Goal: Use online tool/utility: Use online tool/utility

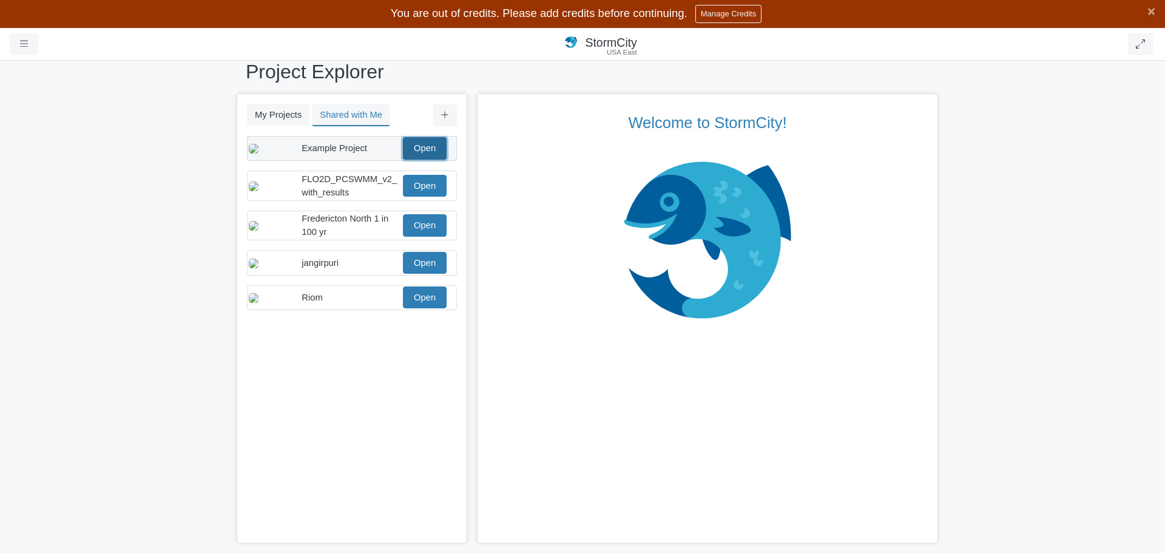
click at [427, 152] on link "Open" at bounding box center [425, 148] width 44 height 22
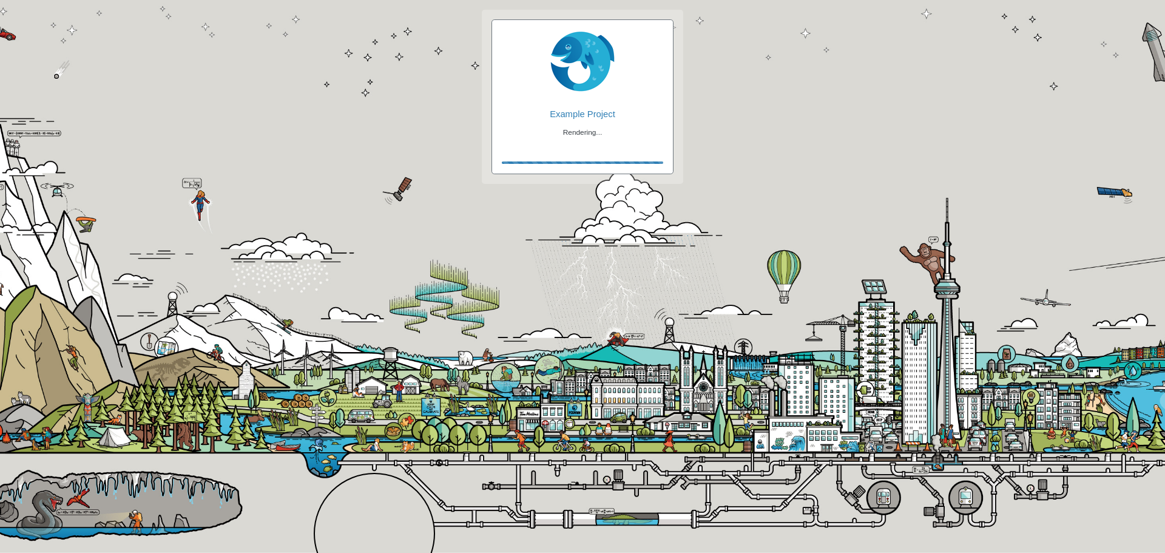
checkbox input "true"
checkbox input "false"
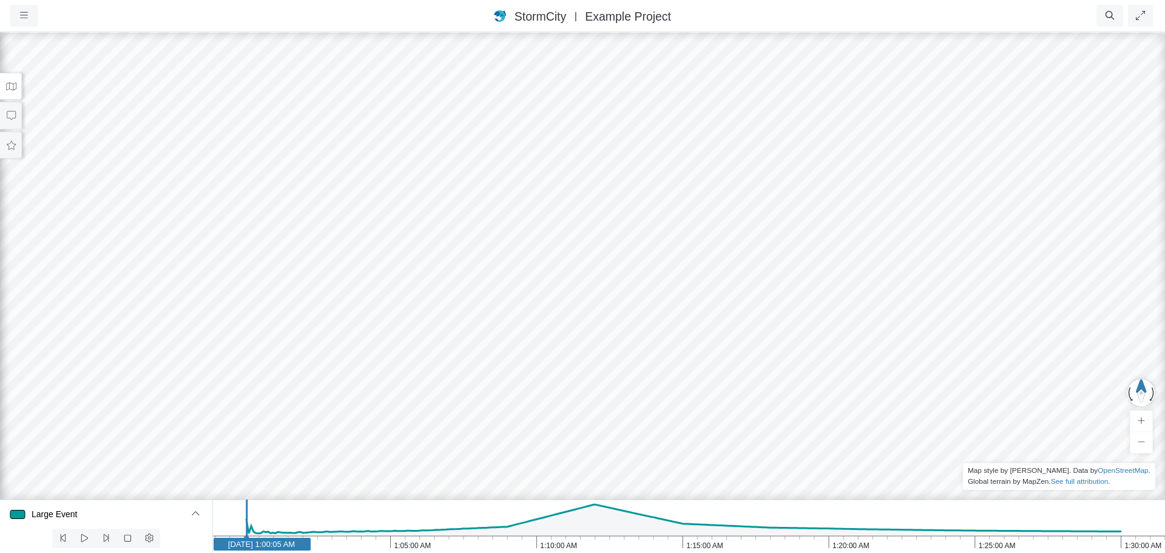
click at [70, 189] on div at bounding box center [582, 292] width 1165 height 522
drag, startPoint x: 427, startPoint y: 264, endPoint x: 106, endPoint y: 210, distance: 325.0
click at [11, 146] on icon at bounding box center [11, 145] width 12 height 9
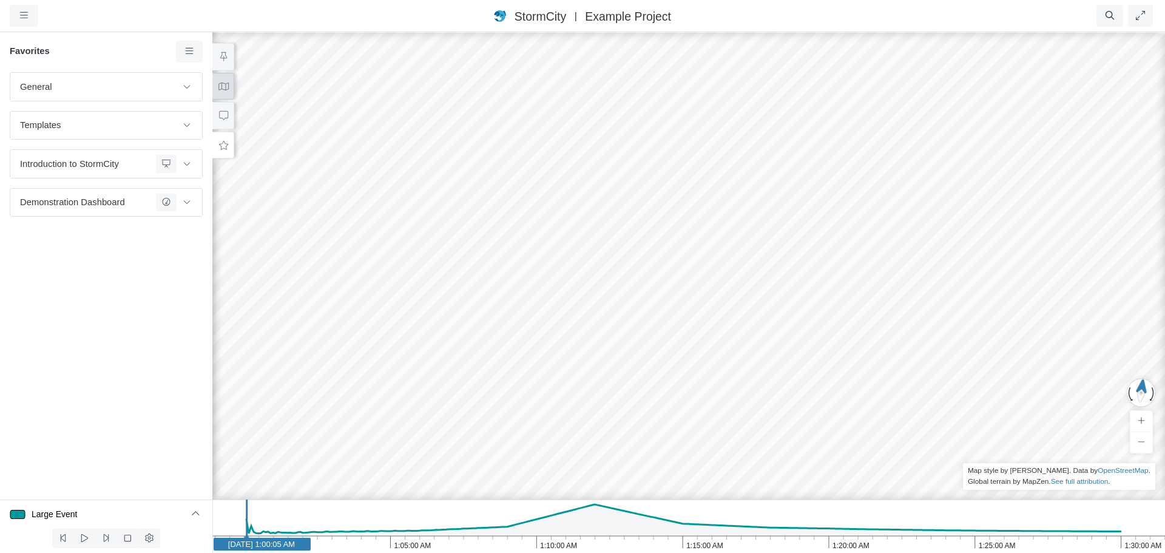
click at [224, 83] on icon at bounding box center [224, 86] width 12 height 9
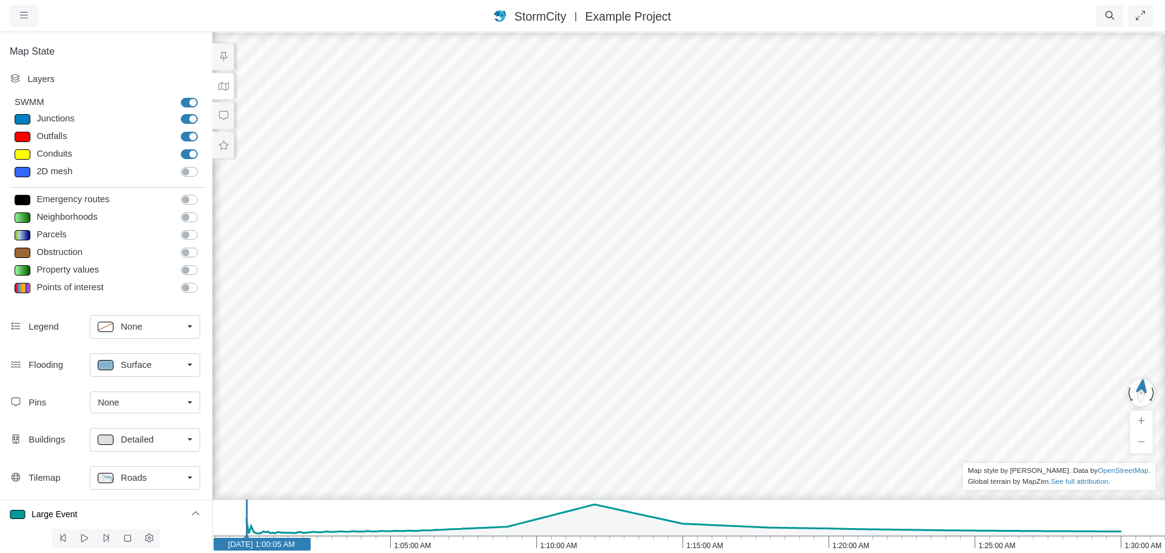
click at [138, 443] on span "Detailed" at bounding box center [137, 439] width 33 height 13
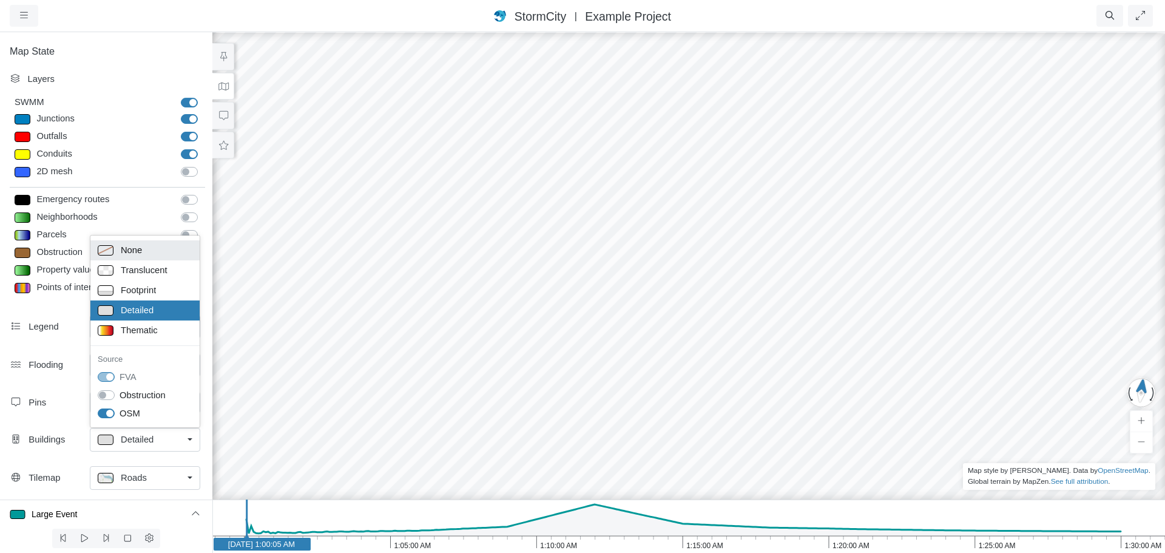
click at [129, 251] on span "None" at bounding box center [131, 249] width 21 height 13
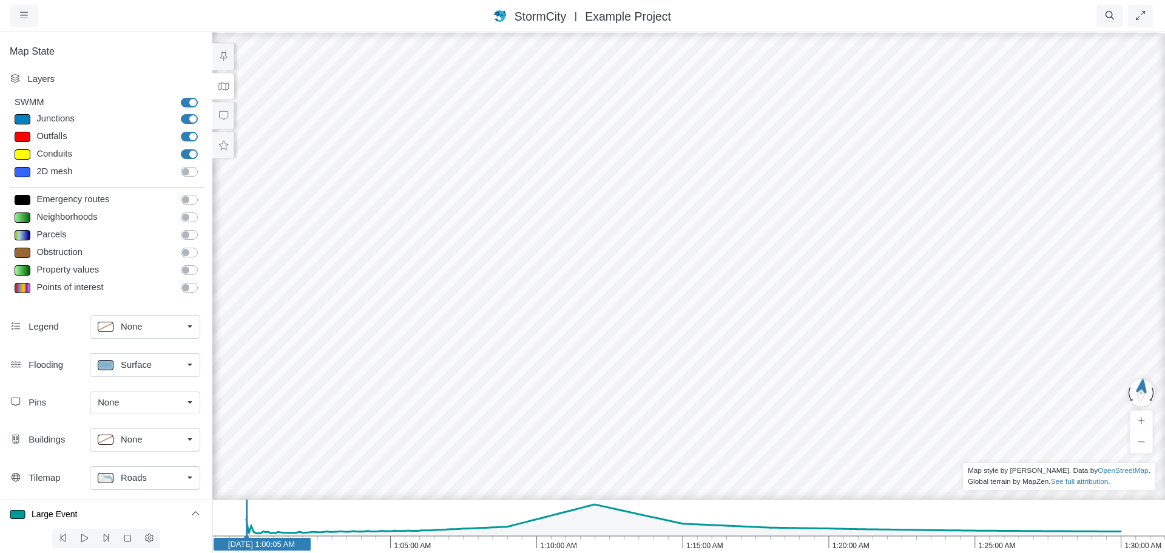
click at [588, 548] on icon "1:30:00 AM 1:25:00 AM 1:20:00 AM 1:15:00 AM 1:10:00 AM 1:05:00 AM 1:00:00 AM [D…" at bounding box center [688, 526] width 953 height 53
drag, startPoint x: 644, startPoint y: 154, endPoint x: 592, endPoint y: 486, distance: 336.0
click at [592, 486] on div at bounding box center [688, 292] width 1165 height 522
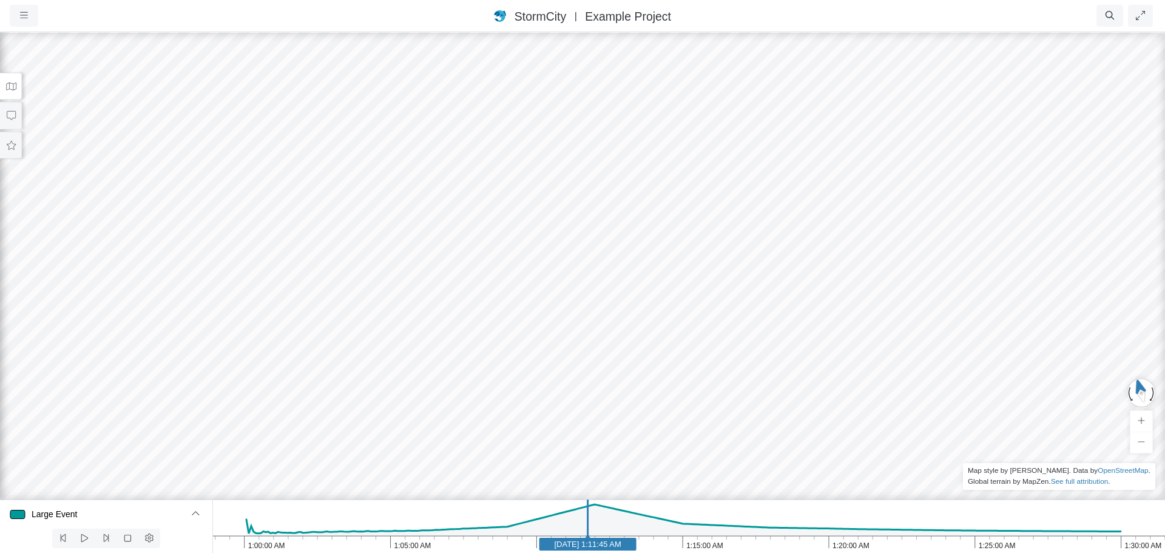
drag, startPoint x: 598, startPoint y: 331, endPoint x: 764, endPoint y: 313, distance: 166.6
click at [604, 551] on icon "1:30:00 AM 1:25:00 AM 1:20:00 AM 1:15:00 AM 1:10:00 AM 1:05:00 AM 1:00:00 AM Ja…" at bounding box center [688, 526] width 953 height 53
click at [617, 546] on text "Jan 1, 2020 1:12:20 AM" at bounding box center [605, 544] width 67 height 9
drag, startPoint x: 12, startPoint y: 89, endPoint x: 15, endPoint y: 100, distance: 11.9
click at [12, 89] on icon at bounding box center [11, 86] width 12 height 9
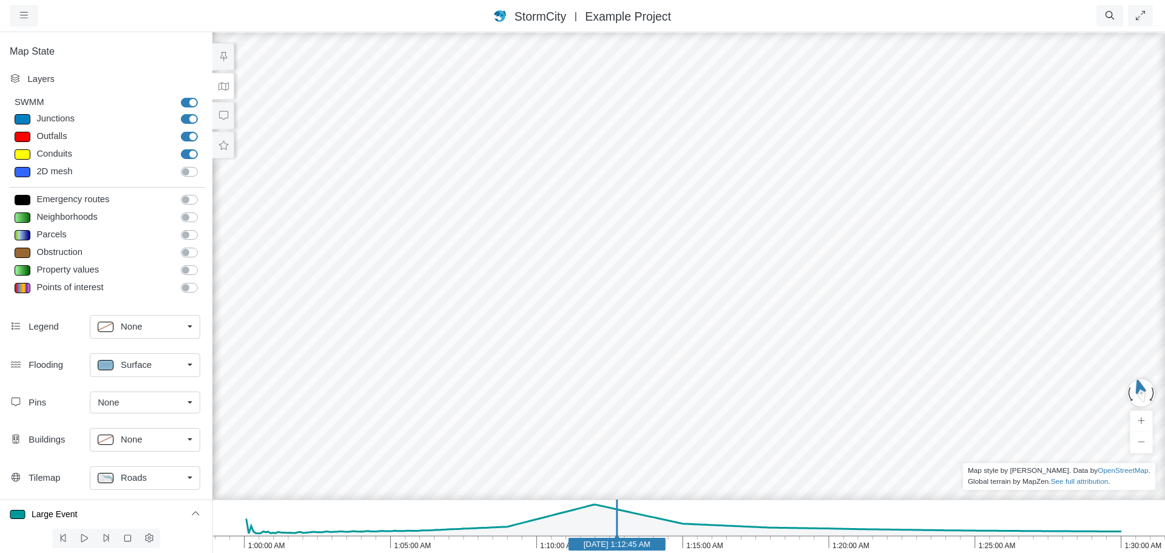
click at [143, 370] on span "Surface" at bounding box center [136, 364] width 31 height 13
click at [140, 456] on span "Isopleth" at bounding box center [137, 451] width 32 height 13
drag, startPoint x: 528, startPoint y: 280, endPoint x: 693, endPoint y: 236, distance: 170.8
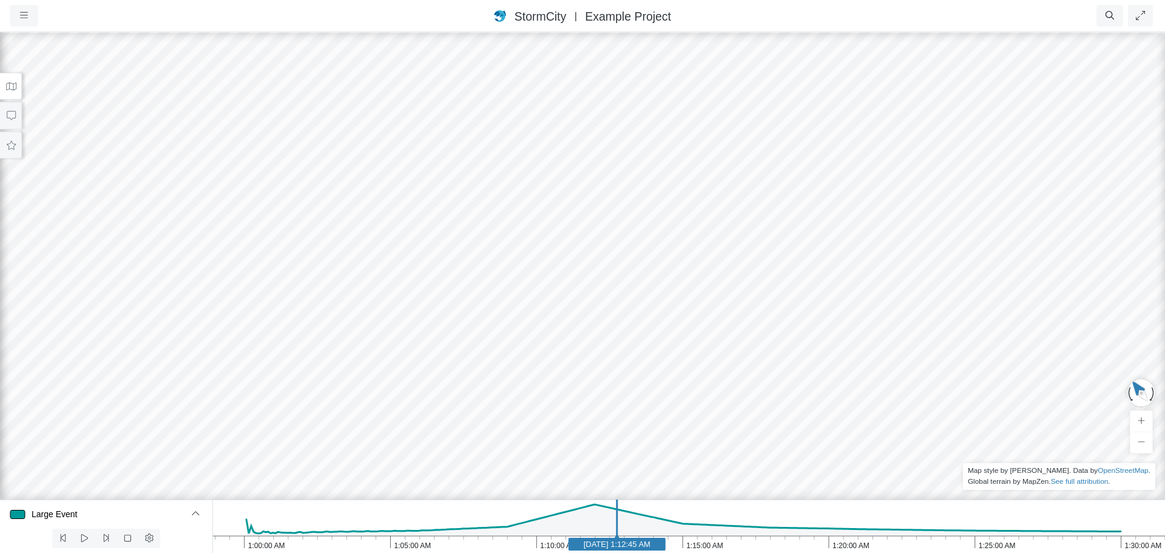
click at [576, 544] on rect at bounding box center [617, 544] width 97 height 13
drag, startPoint x: 538, startPoint y: 215, endPoint x: 616, endPoint y: 294, distance: 111.2
click at [586, 259] on div at bounding box center [582, 292] width 1165 height 522
click at [640, 338] on div at bounding box center [582, 292] width 1165 height 522
click at [10, 92] on button at bounding box center [11, 86] width 22 height 27
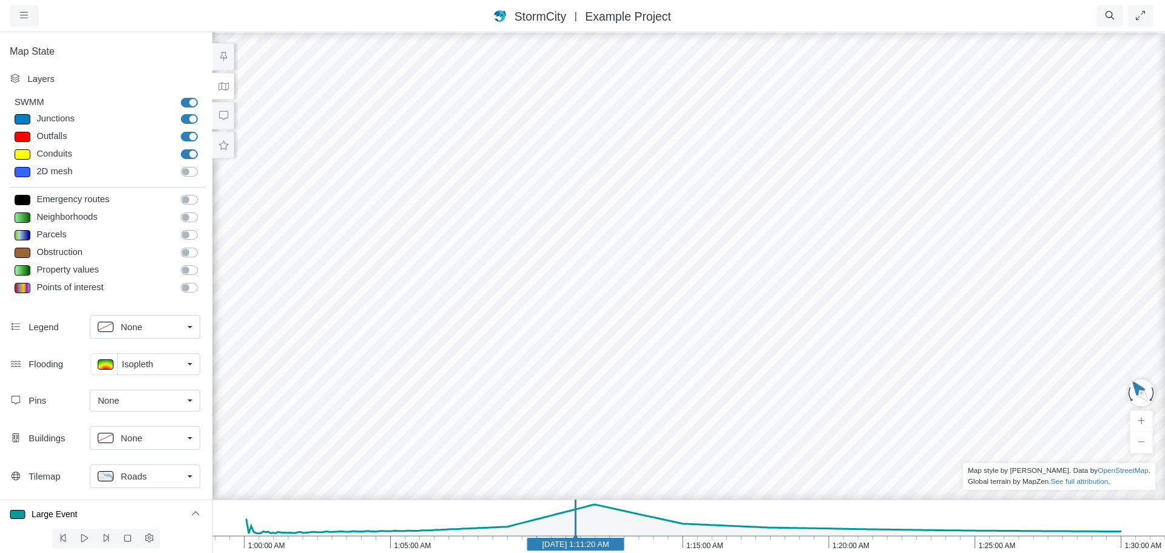
click at [147, 475] on div "Roads" at bounding box center [140, 476] width 85 height 15
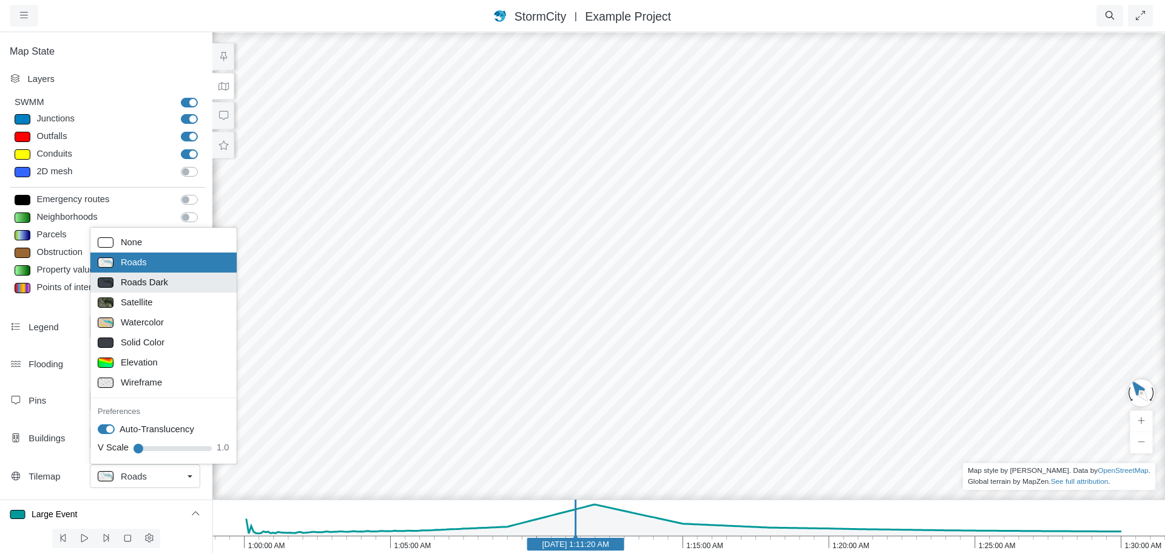
click at [158, 285] on span "Roads Dark" at bounding box center [144, 282] width 47 height 13
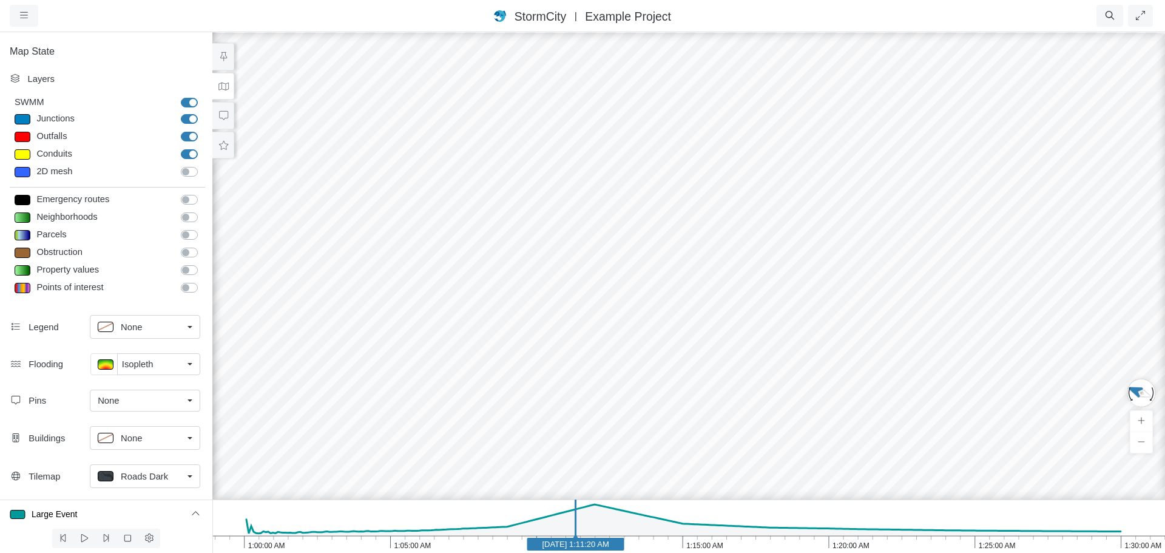
drag, startPoint x: 782, startPoint y: 275, endPoint x: 987, endPoint y: 220, distance: 212.9
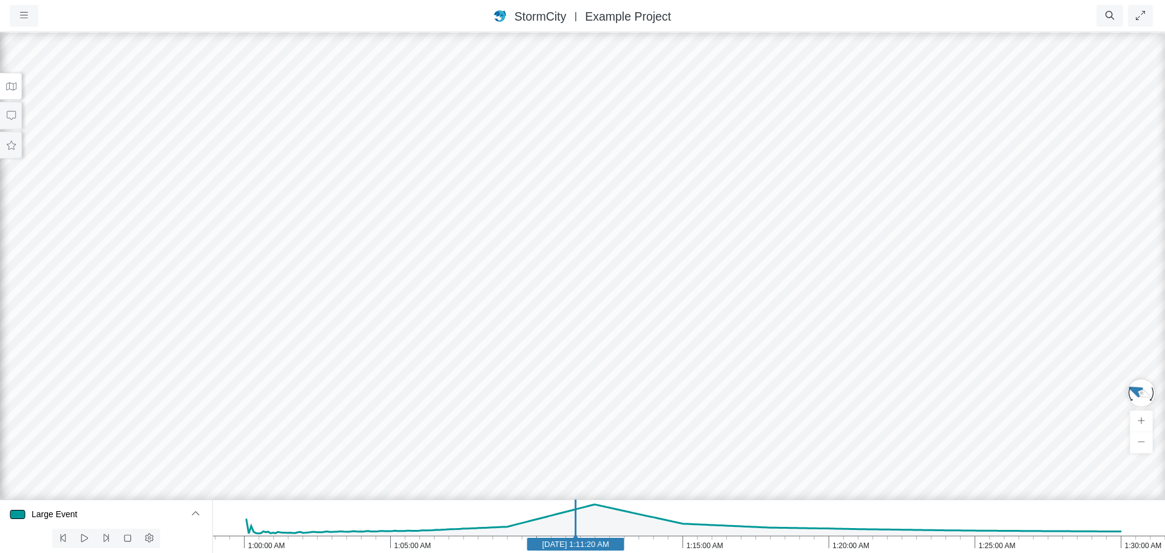
drag, startPoint x: 764, startPoint y: 227, endPoint x: 657, endPoint y: 308, distance: 134.3
click at [657, 308] on div at bounding box center [582, 292] width 1165 height 522
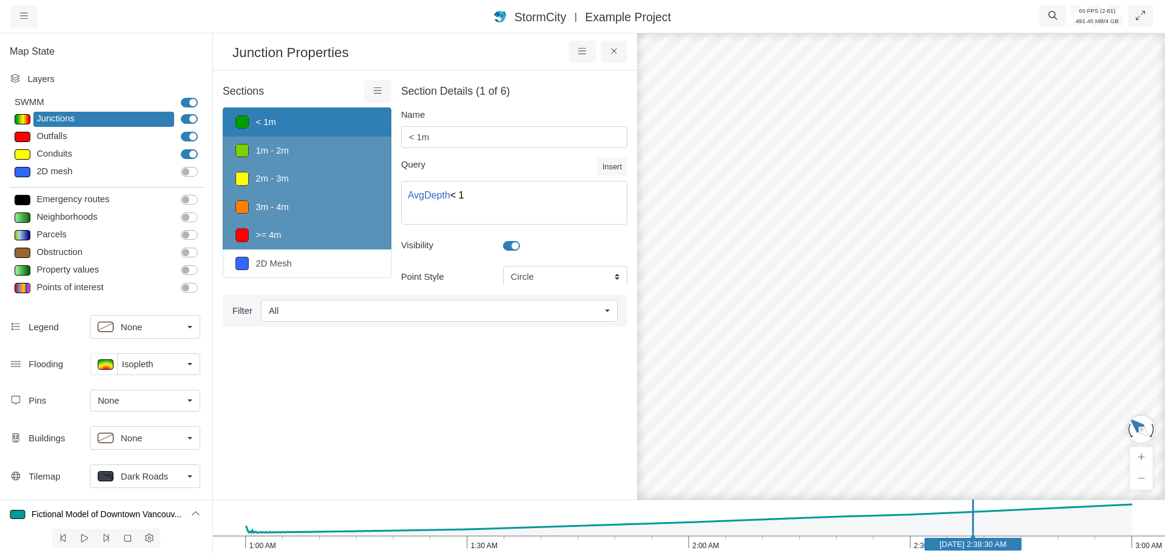
select select "CIRCLE"
select select "Depth"
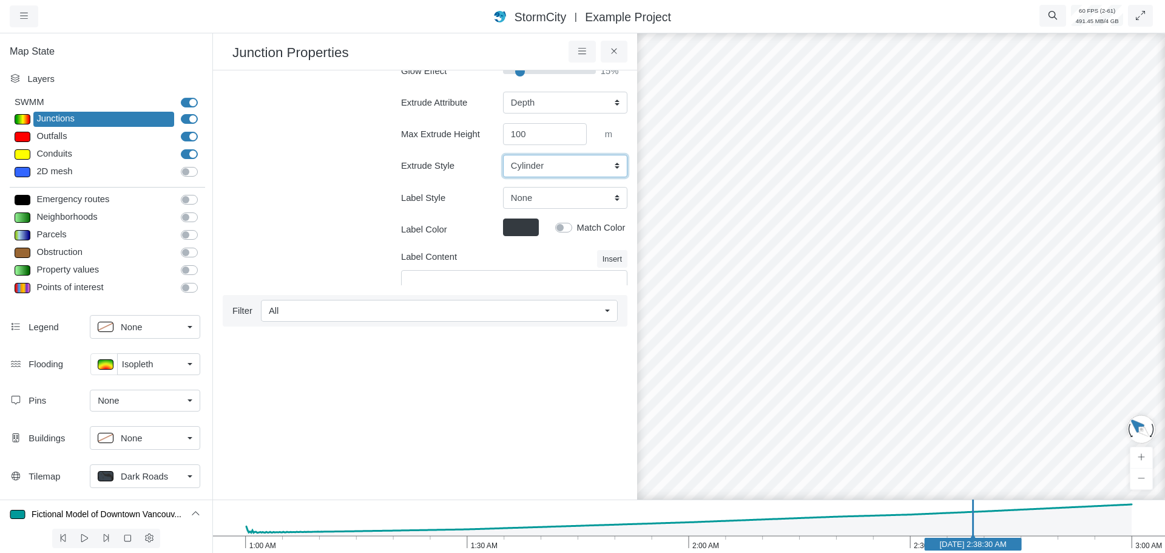
click at [534, 168] on select "Cylinder Hexagonal Prism Rectangular Prism Sphere" at bounding box center [565, 166] width 124 height 22
select select "SPH"
click at [503, 155] on select "Cylinder Hexagonal Prism Rectangular Prism Sphere" at bounding box center [565, 166] width 124 height 22
type input "7"
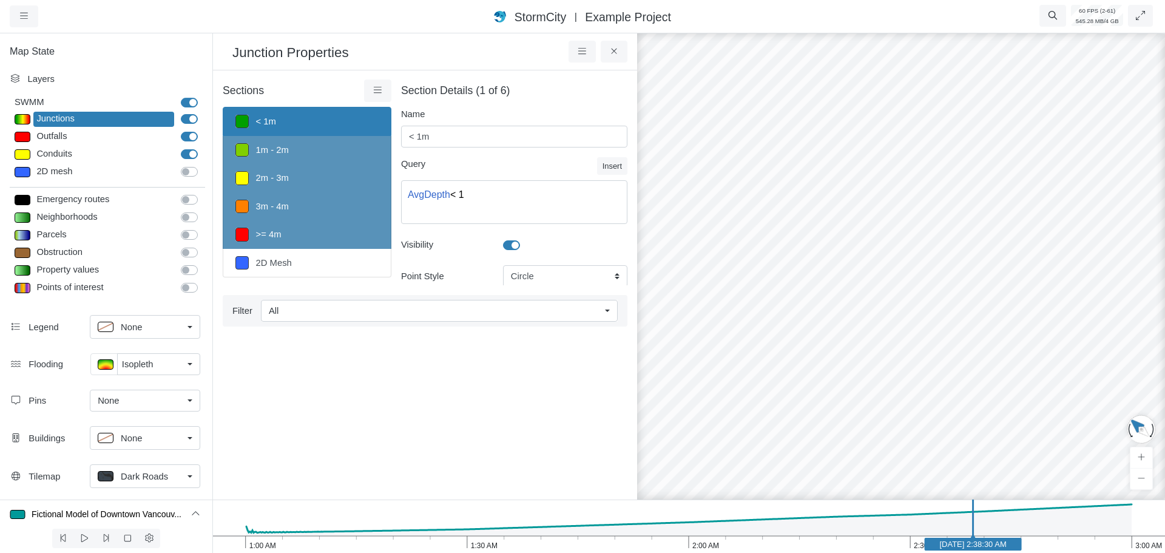
scroll to position [0, 0]
click at [620, 51] on button at bounding box center [614, 52] width 27 height 22
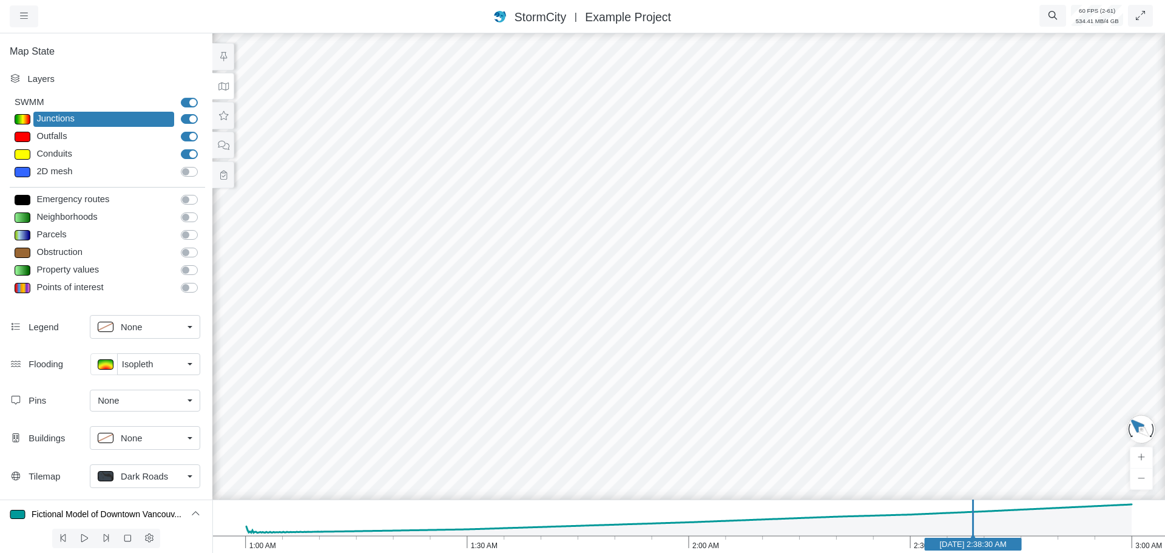
click at [160, 300] on div "Emergency routes Emergency routes Neighborhoods Neighborhoods Parcels Parcels O…" at bounding box center [107, 245] width 195 height 116
drag, startPoint x: 567, startPoint y: 333, endPoint x: 236, endPoint y: 334, distance: 331.4
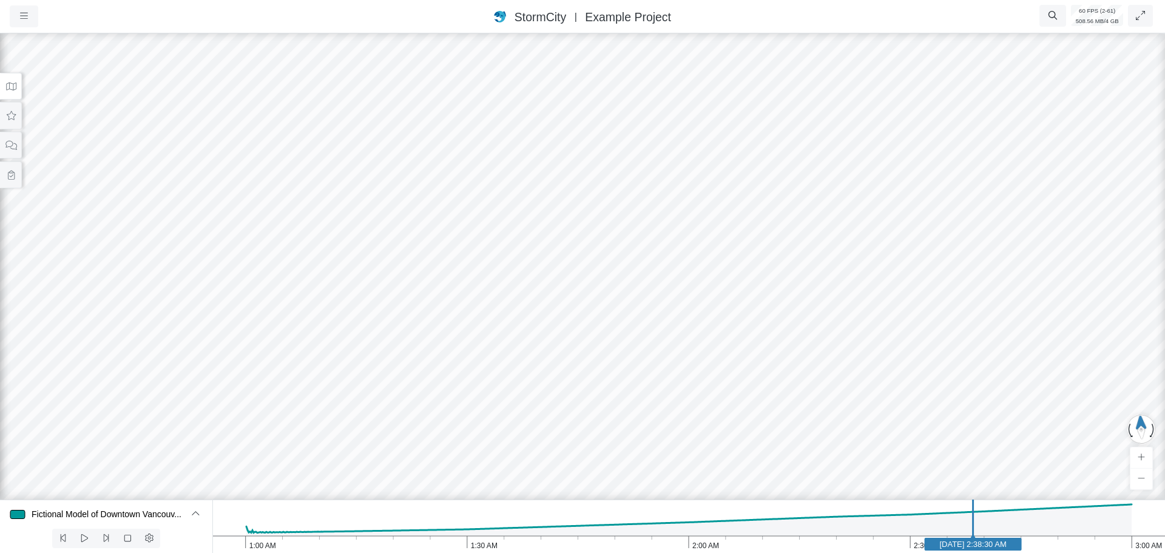
drag, startPoint x: 652, startPoint y: 270, endPoint x: 603, endPoint y: 338, distance: 83.9
drag, startPoint x: 671, startPoint y: 302, endPoint x: 1021, endPoint y: 228, distance: 358.5
click at [12, 119] on icon at bounding box center [11, 115] width 9 height 9
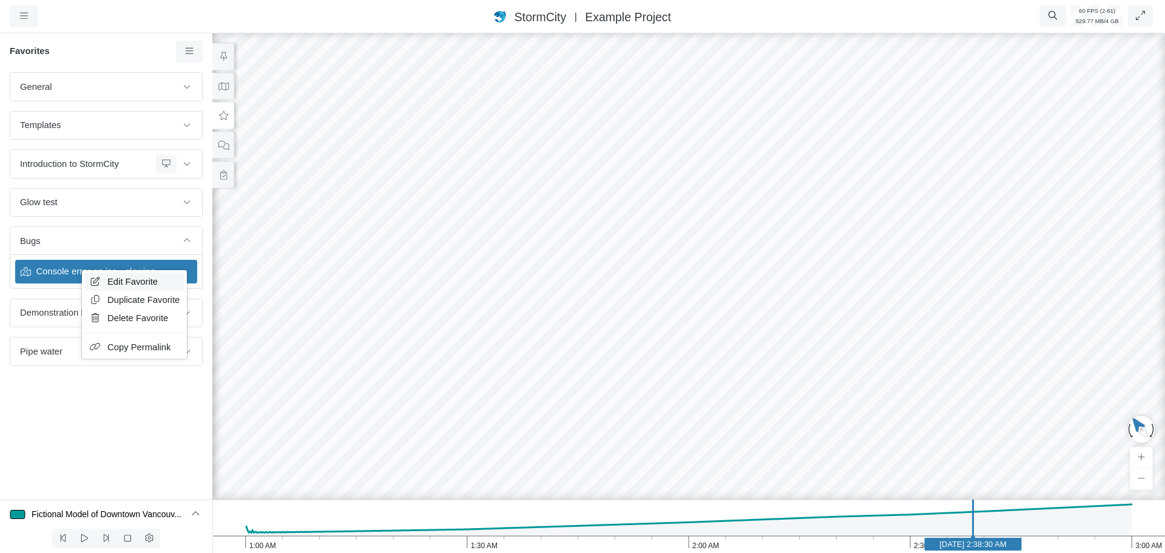
click at [142, 285] on span "Edit Favorite" at bounding box center [132, 282] width 50 height 10
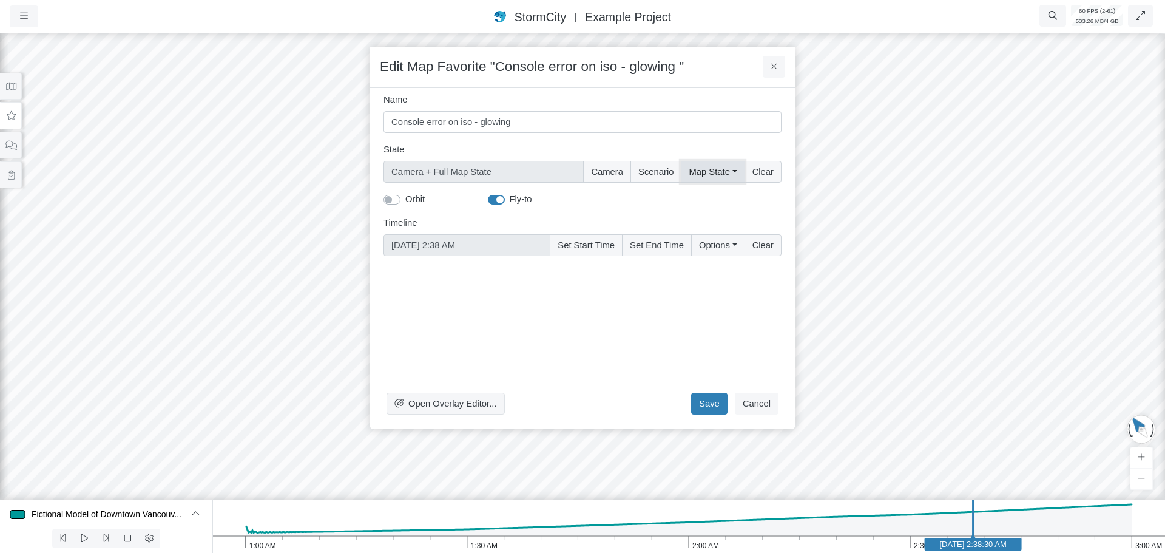
click at [723, 173] on button "Map State" at bounding box center [712, 172] width 63 height 22
click at [711, 197] on label "Select All" at bounding box center [729, 197] width 37 height 13
click at [694, 197] on input "Select All" at bounding box center [694, 197] width 10 height 12
click at [711, 197] on label "Select All" at bounding box center [729, 197] width 37 height 13
click at [697, 197] on input "Select All" at bounding box center [694, 197] width 10 height 12
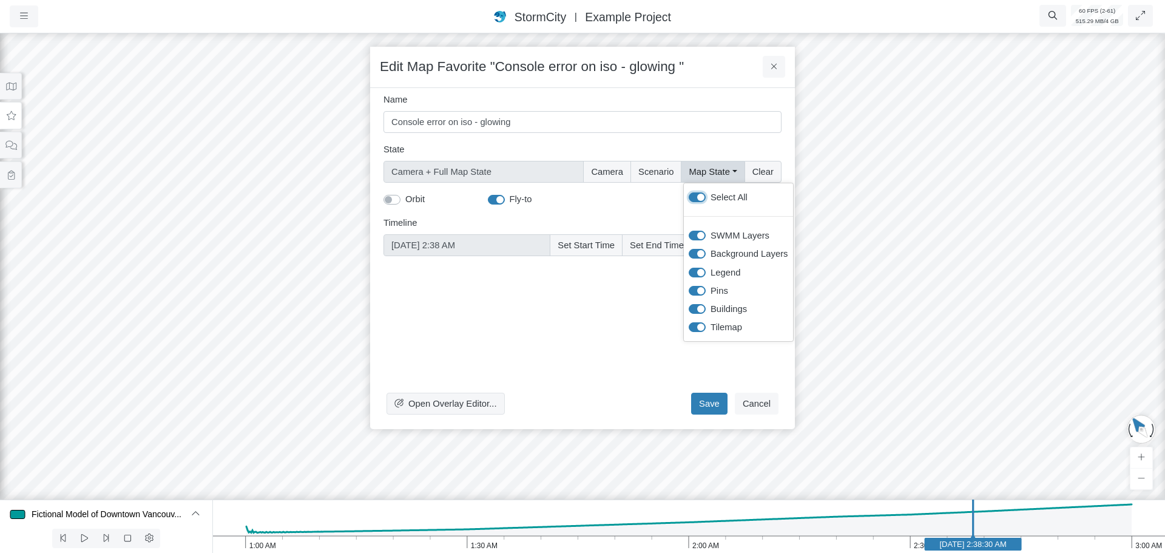
checkbox input "false"
type input "Camera"
checkbox input "false"
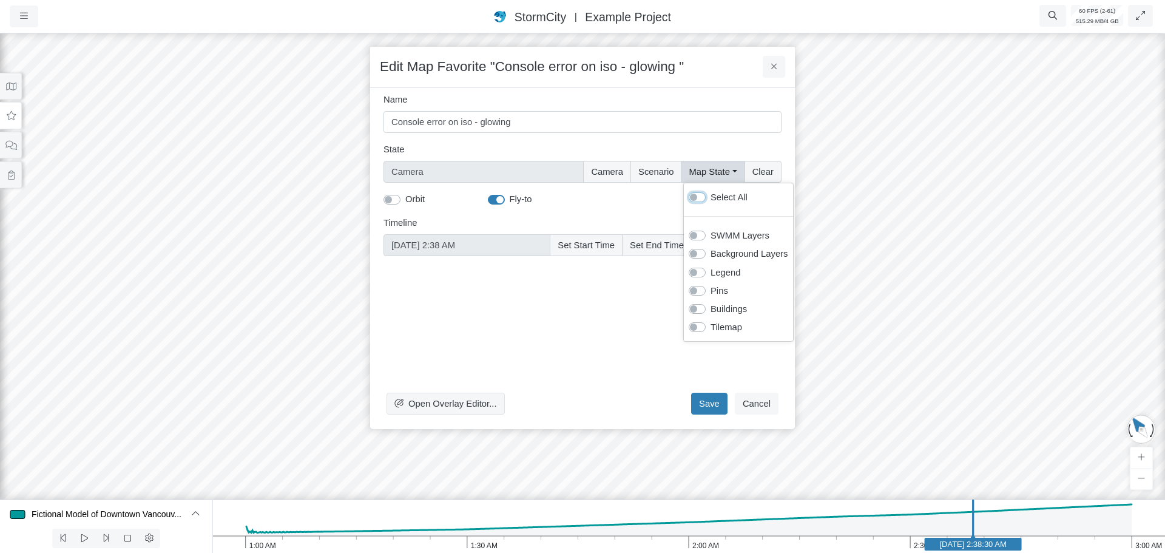
checkbox input "false"
click at [711, 197] on label "Select All" at bounding box center [729, 197] width 37 height 13
click at [697, 197] on input "Select All" at bounding box center [694, 197] width 10 height 12
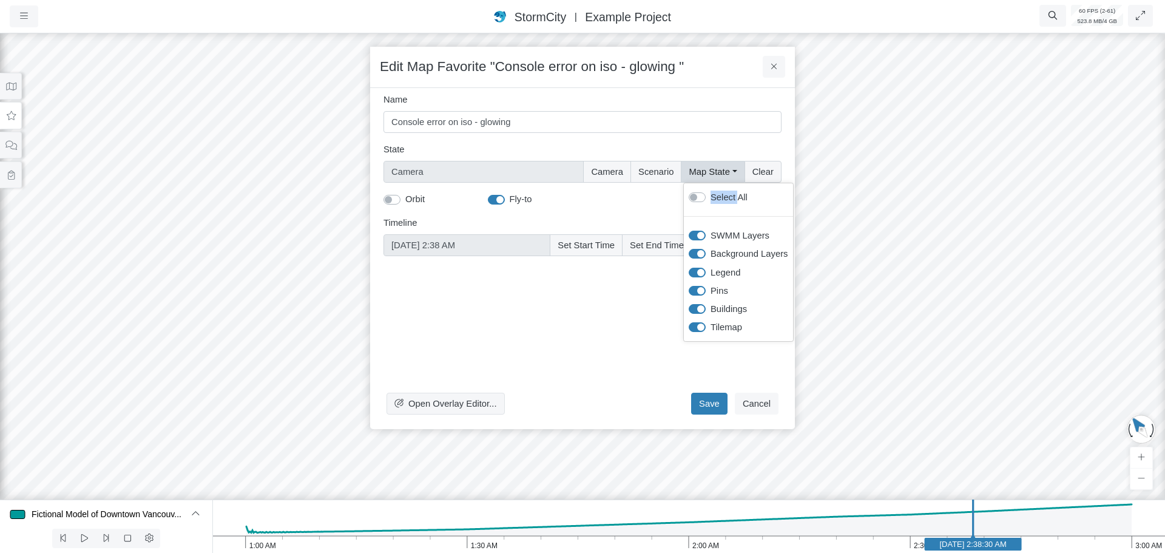
checkbox input "true"
type input "Camera + Full Map State"
checkbox input "true"
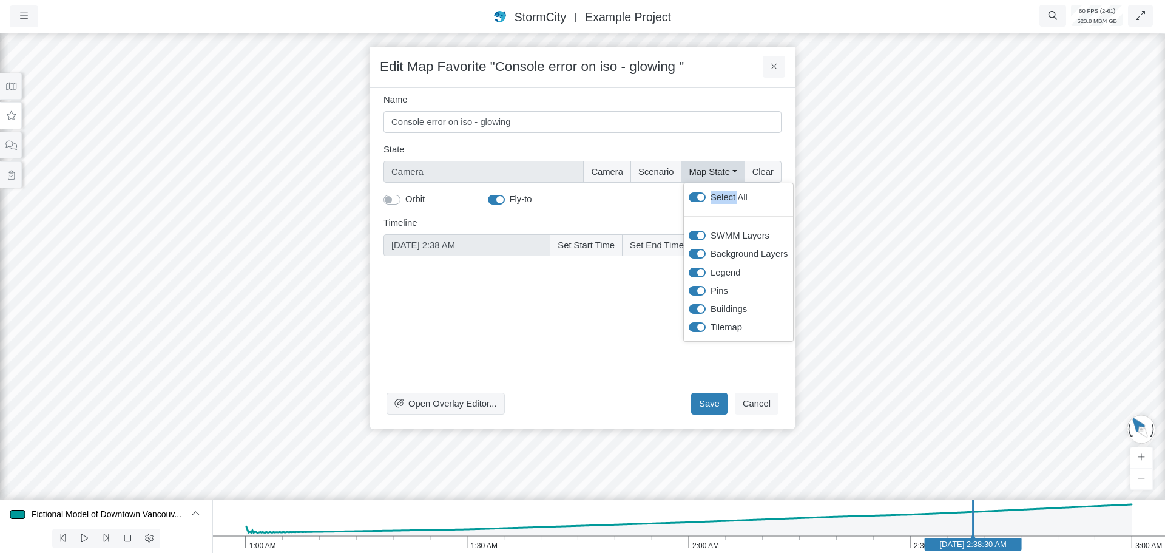
checkbox input "true"
click at [600, 171] on button "Camera" at bounding box center [607, 172] width 48 height 22
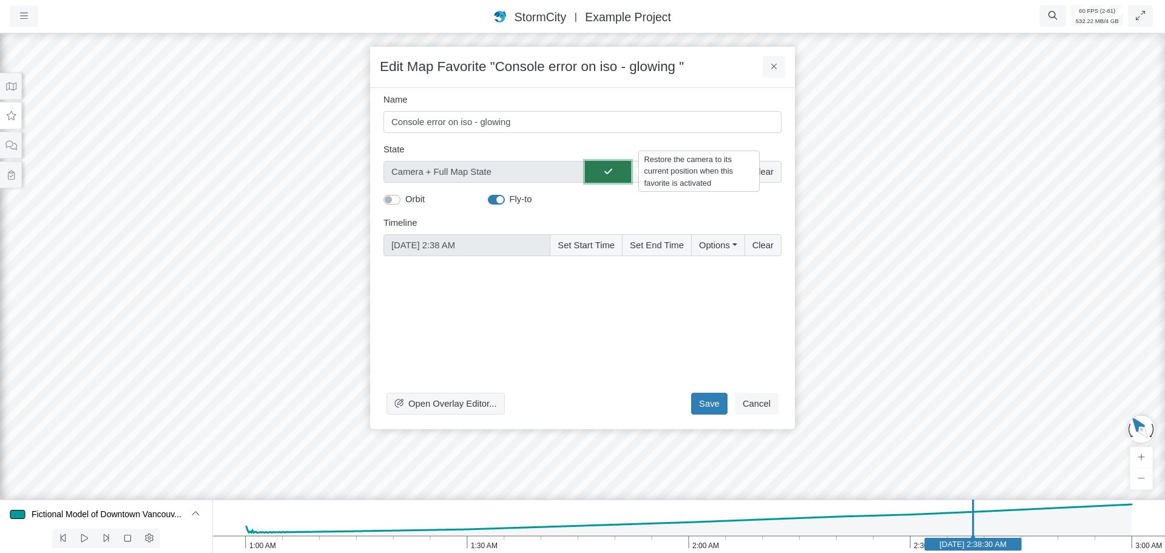
click at [608, 173] on icon "button" at bounding box center [609, 171] width 8 height 9
click at [584, 242] on button "Set Start Time" at bounding box center [586, 245] width 73 height 22
click at [577, 333] on div "Open Overlay Editor... Save Cancel" at bounding box center [583, 343] width 398 height 154
click at [706, 403] on button "Save" at bounding box center [709, 404] width 36 height 22
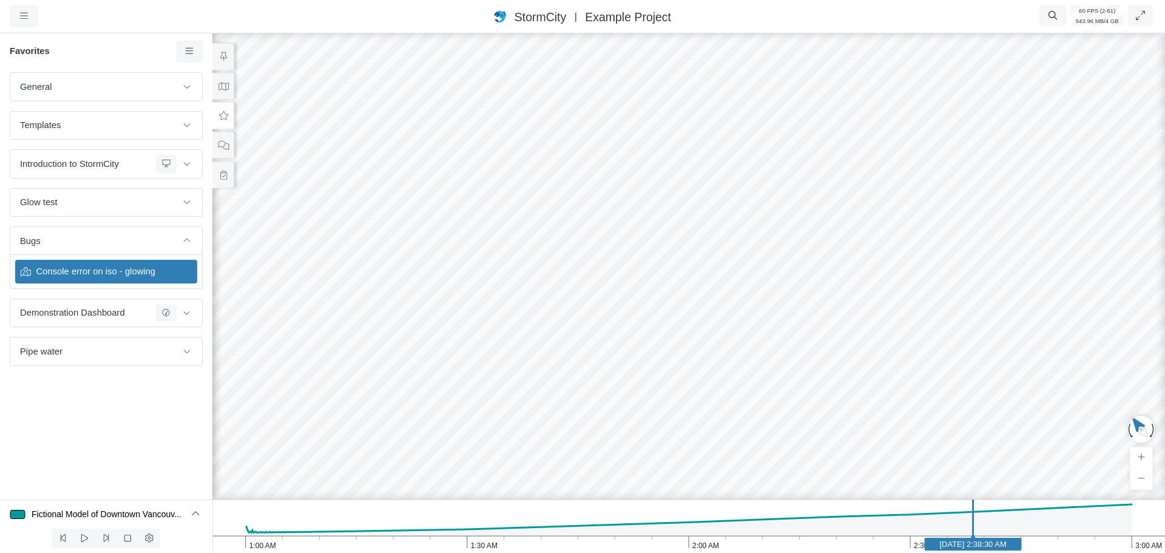
drag, startPoint x: 807, startPoint y: 325, endPoint x: 689, endPoint y: 366, distance: 124.6
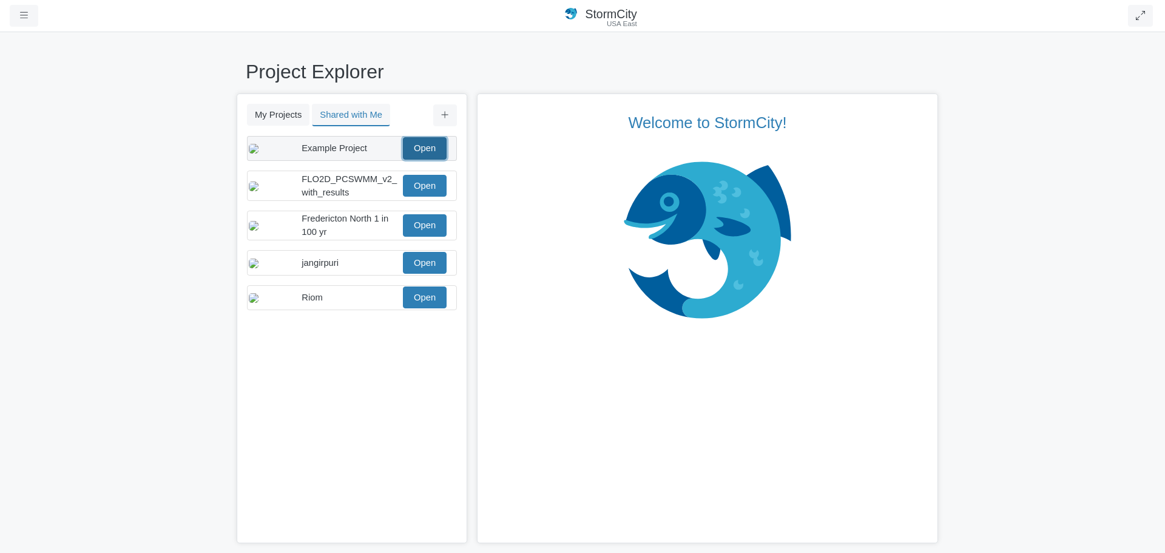
click at [418, 156] on link "Open" at bounding box center [425, 148] width 44 height 22
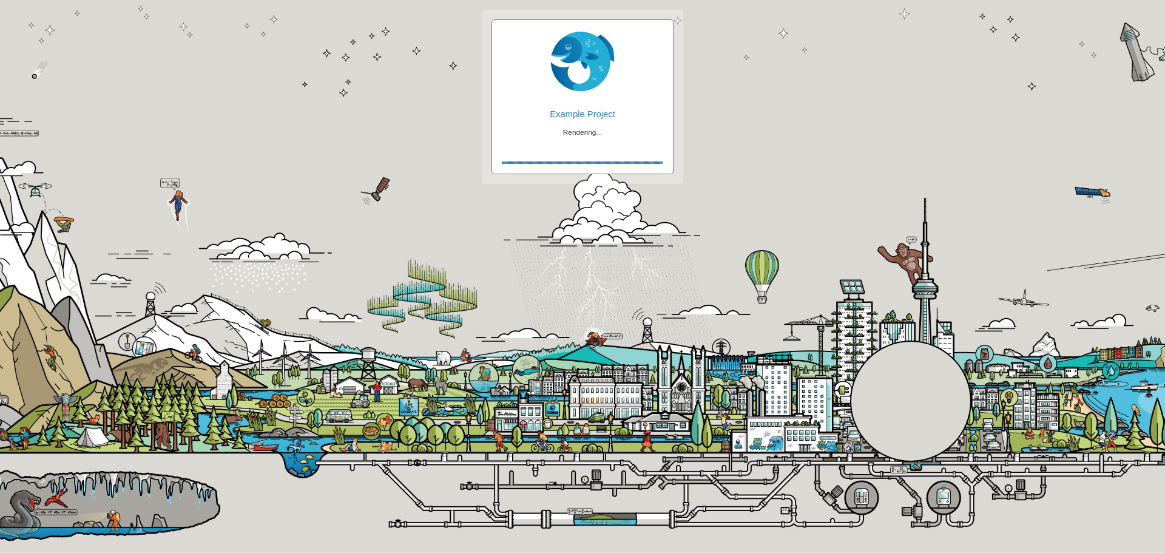
checkbox input "true"
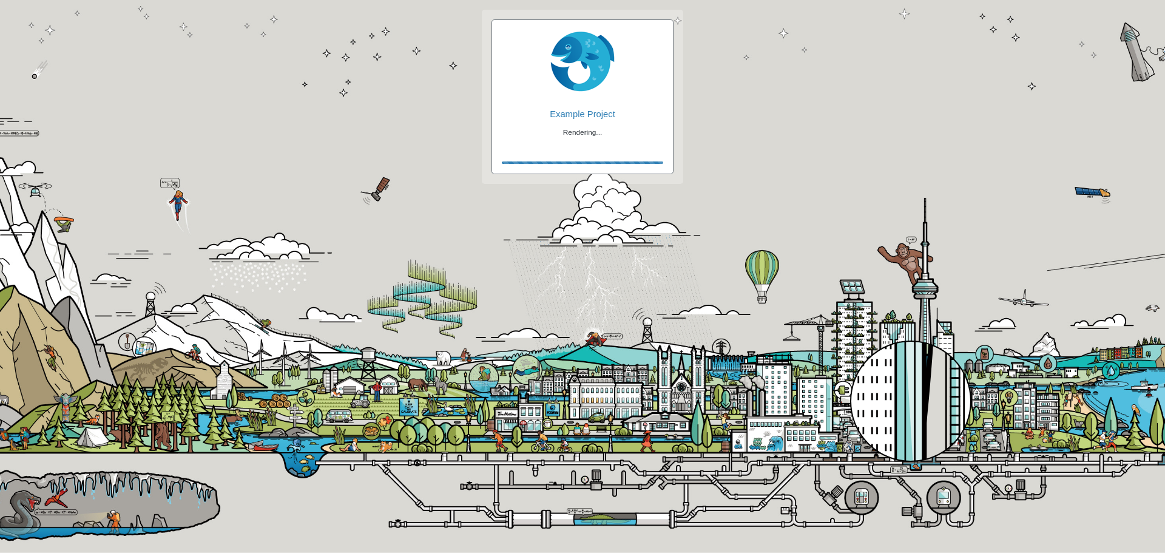
checkbox input "true"
checkbox input "false"
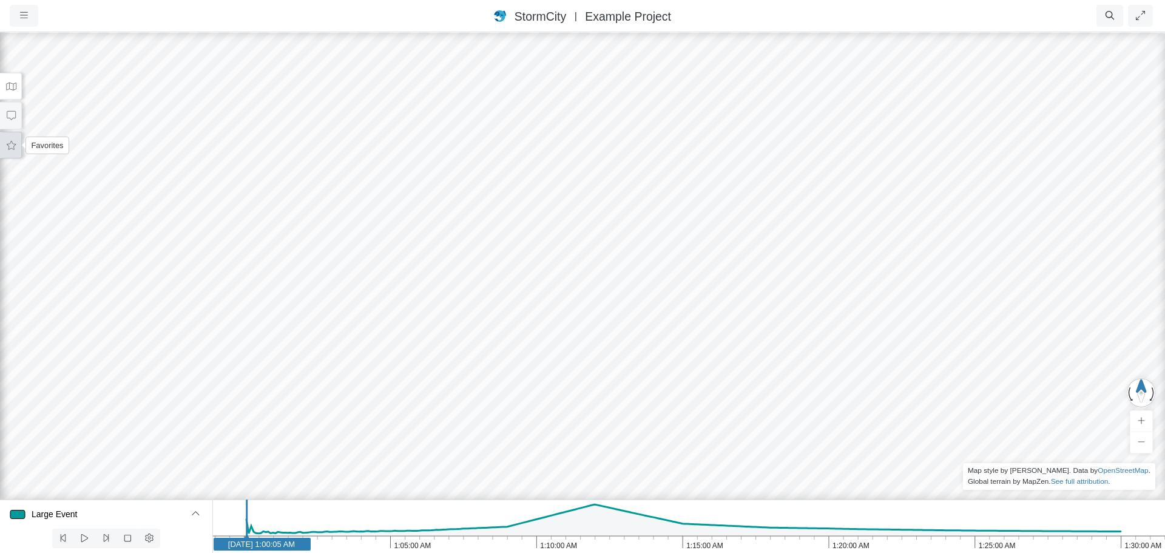
click at [12, 151] on button at bounding box center [11, 145] width 22 height 27
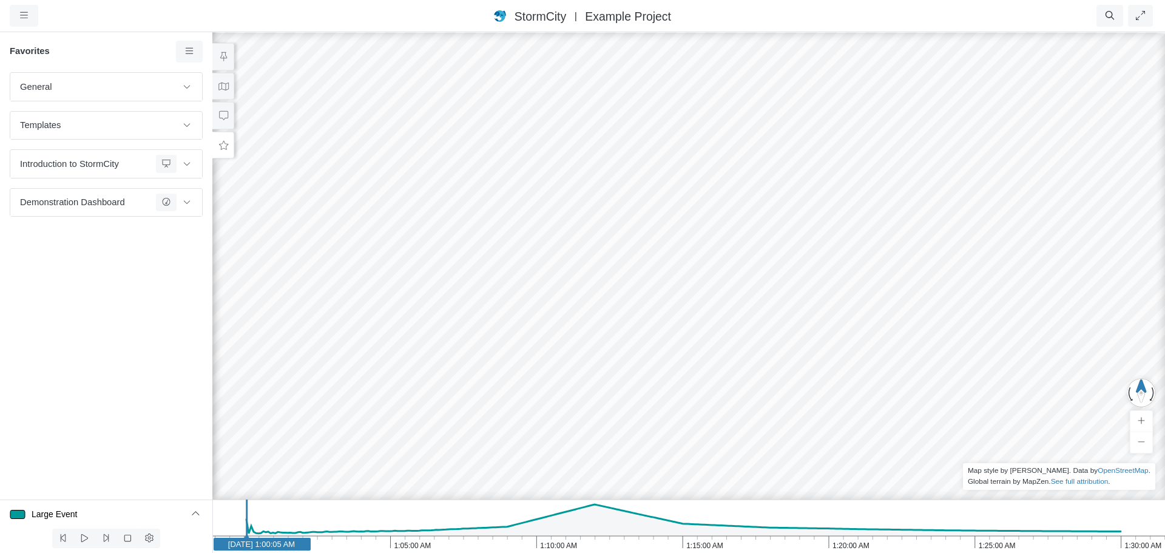
click at [91, 252] on div "General Default Map View Default Camera View Menu Test23 Water Depth Test Templ…" at bounding box center [106, 285] width 212 height 427
click at [218, 147] on icon at bounding box center [224, 145] width 12 height 9
click at [190, 55] on icon at bounding box center [190, 51] width 12 height 9
click at [238, 185] on span "Add Group" at bounding box center [224, 187] width 44 height 10
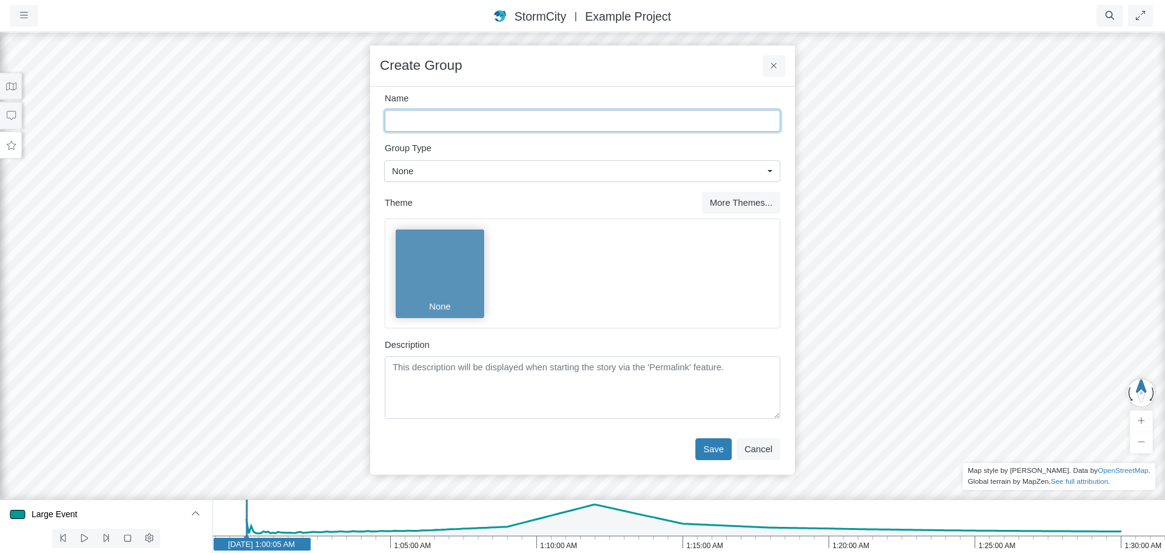
click at [425, 117] on input "Name" at bounding box center [583, 121] width 396 height 22
type input "Bugs"
click button at bounding box center [0, 0] width 0 height 0
click at [714, 444] on button "Save" at bounding box center [714, 449] width 36 height 22
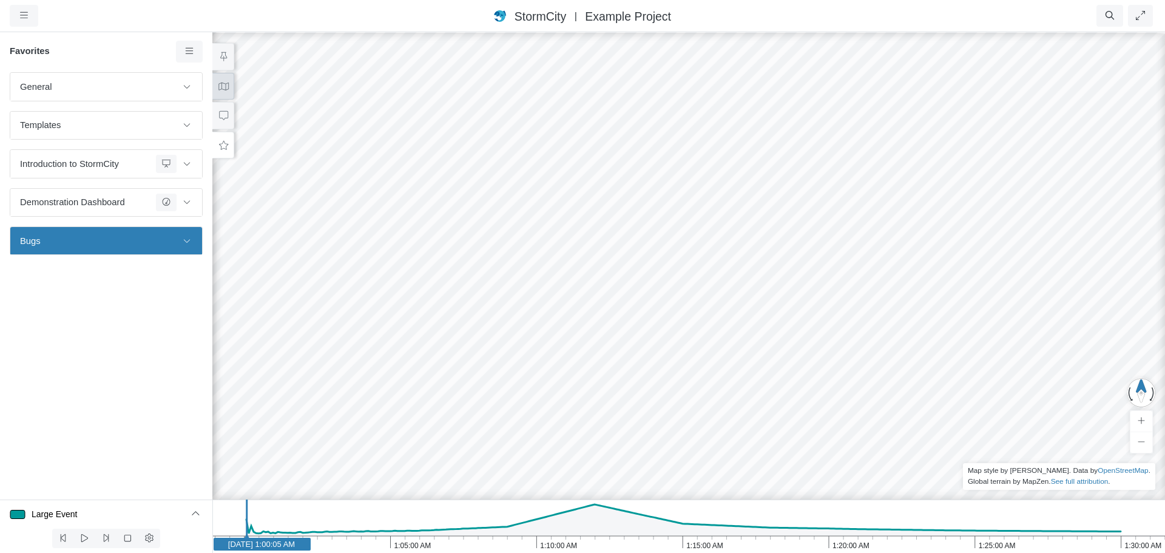
click at [227, 90] on icon at bounding box center [224, 86] width 12 height 9
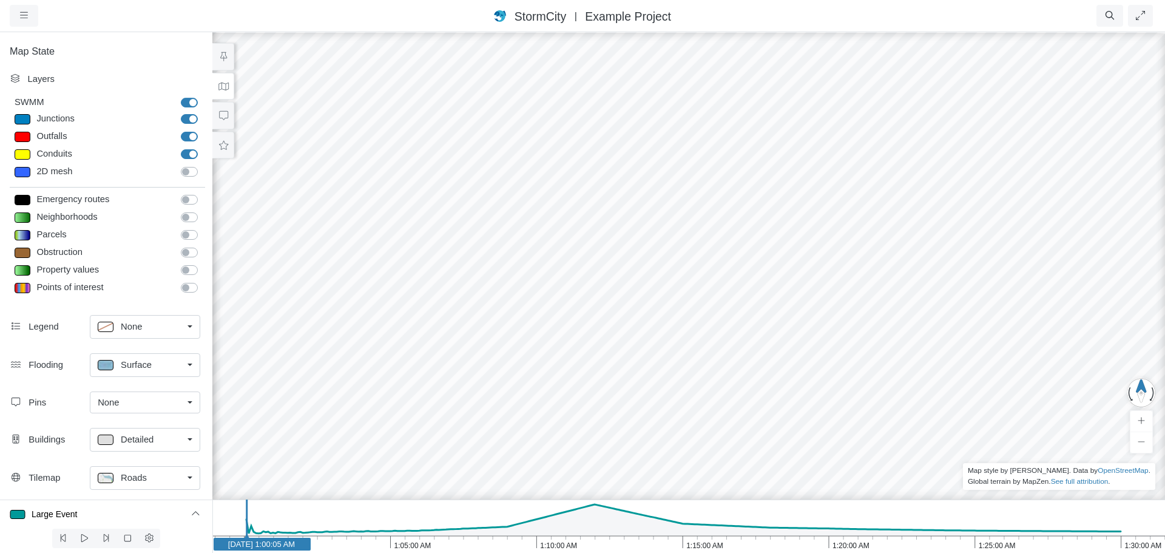
click at [140, 444] on span "Detailed" at bounding box center [137, 439] width 33 height 13
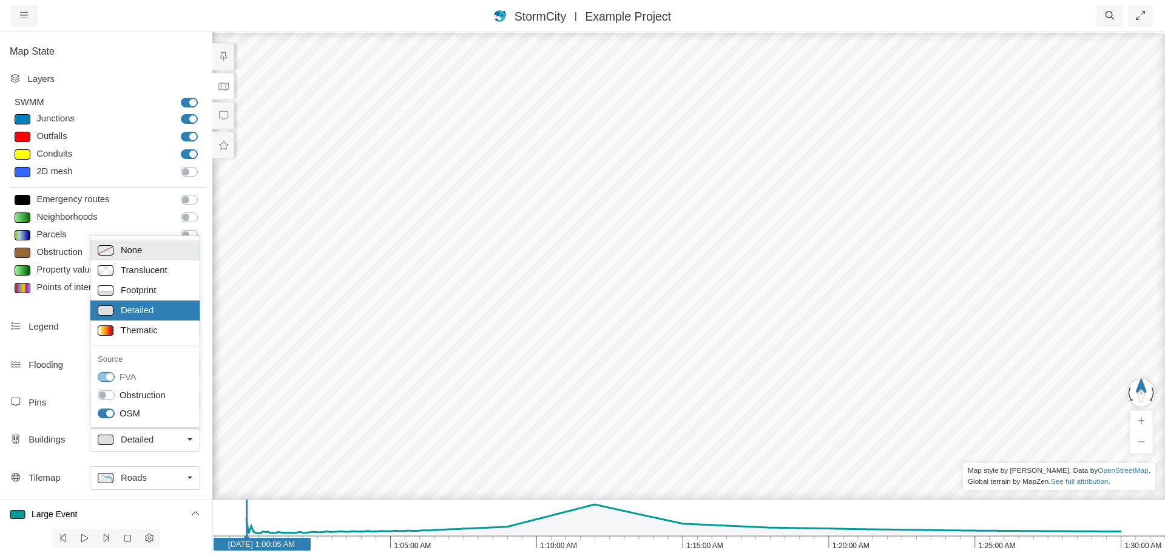
click at [141, 252] on span "None" at bounding box center [131, 249] width 21 height 13
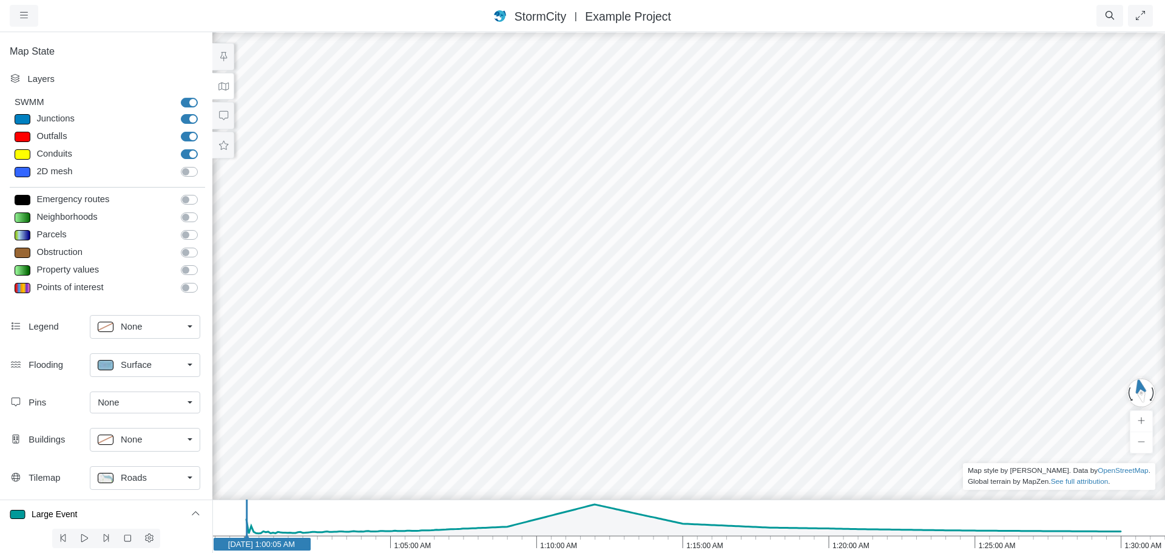
drag, startPoint x: 587, startPoint y: 312, endPoint x: 683, endPoint y: 184, distance: 160.0
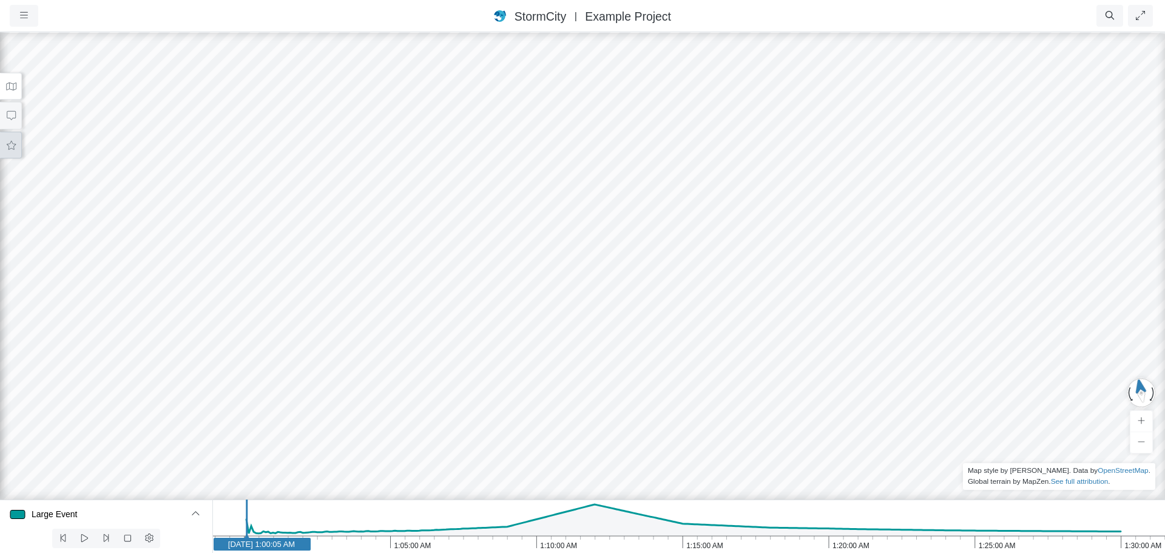
click at [16, 149] on button at bounding box center [11, 145] width 22 height 27
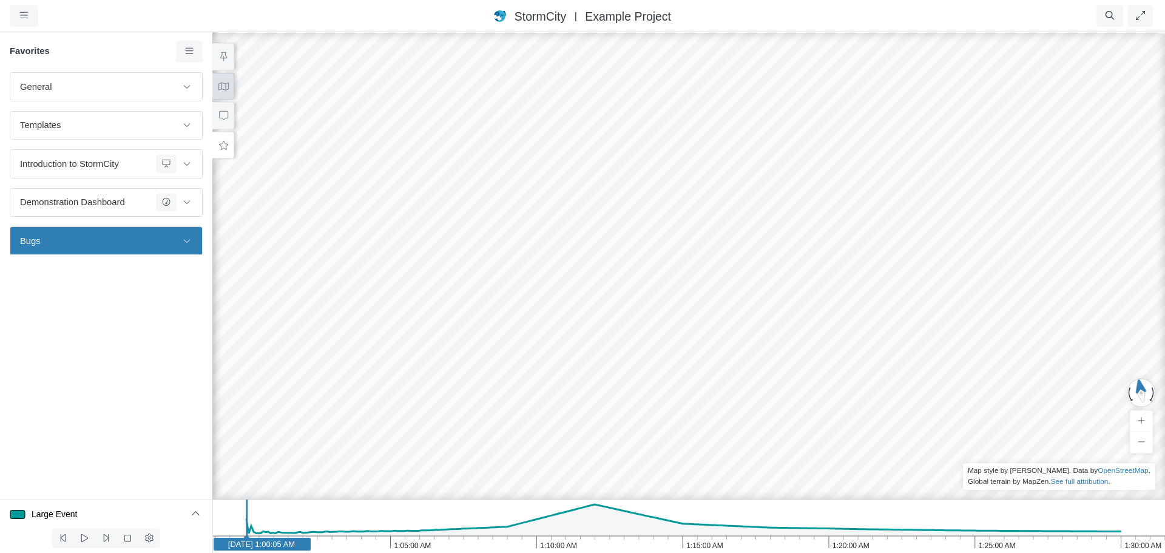
click at [229, 91] on button at bounding box center [223, 86] width 22 height 27
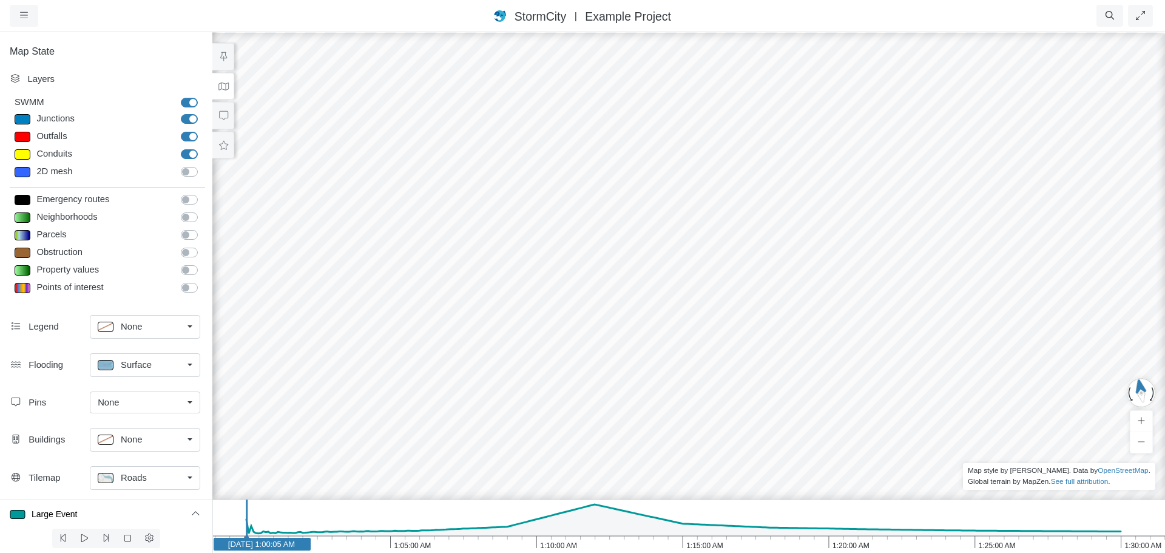
click at [143, 362] on span "Surface" at bounding box center [136, 364] width 31 height 13
click at [134, 453] on span "Isopleth" at bounding box center [137, 451] width 32 height 13
click at [598, 543] on icon "1:30:00 AM 1:25:00 AM 1:20:00 AM 1:15:00 AM 1:10:00 AM 1:05:00 AM 1:00:00 AM [D…" at bounding box center [688, 526] width 953 height 53
click at [612, 545] on text "Jan 1, 2020 1:12:10 AM" at bounding box center [600, 544] width 67 height 9
click at [107, 364] on p at bounding box center [106, 364] width 16 height 10
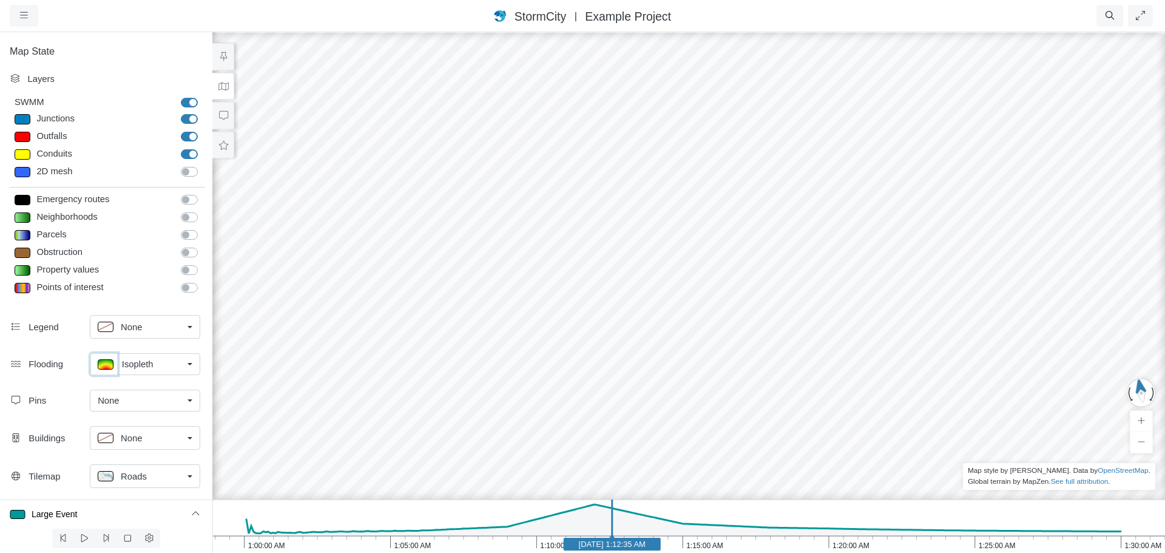
type input "0.92394346"
type input "< 0.2 m"
type textarea "TS_Depth < 0.2"
checkbox input "true"
type input "0"
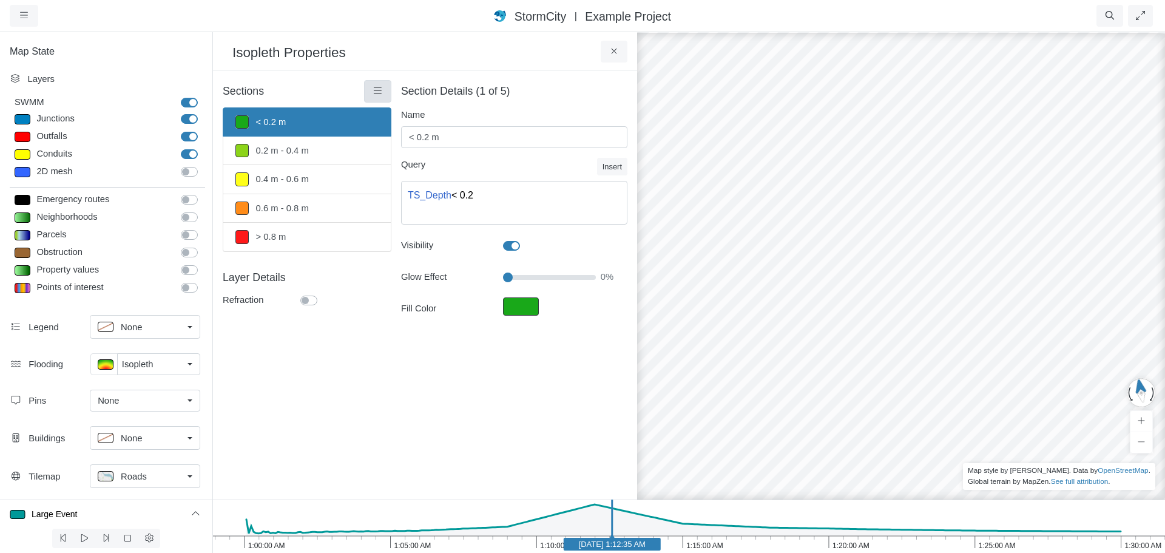
click at [384, 90] on link at bounding box center [377, 91] width 27 height 22
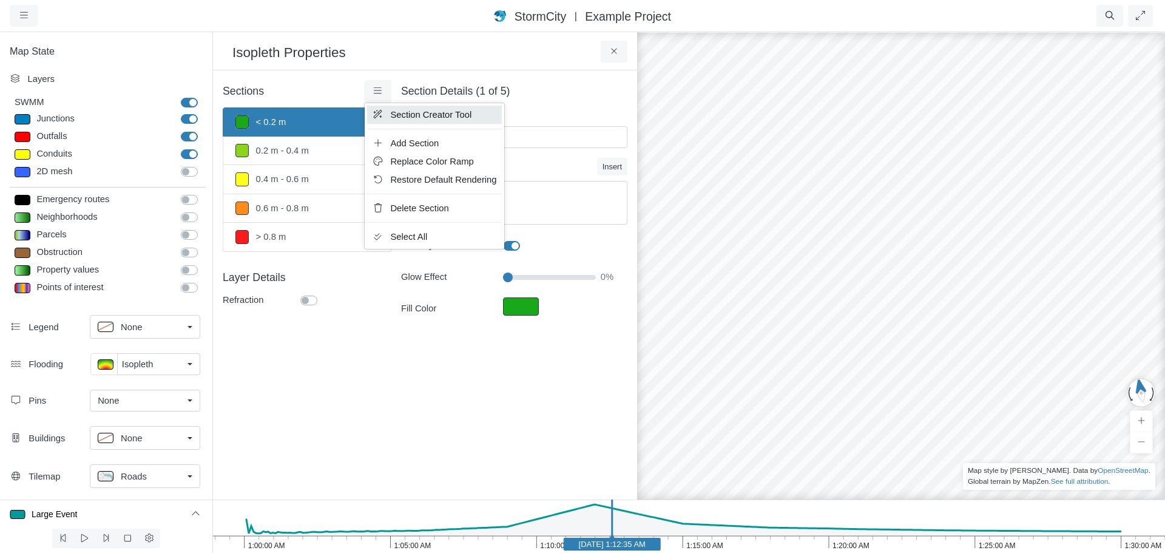
click at [407, 117] on span "Section Creator Tool" at bounding box center [430, 115] width 81 height 10
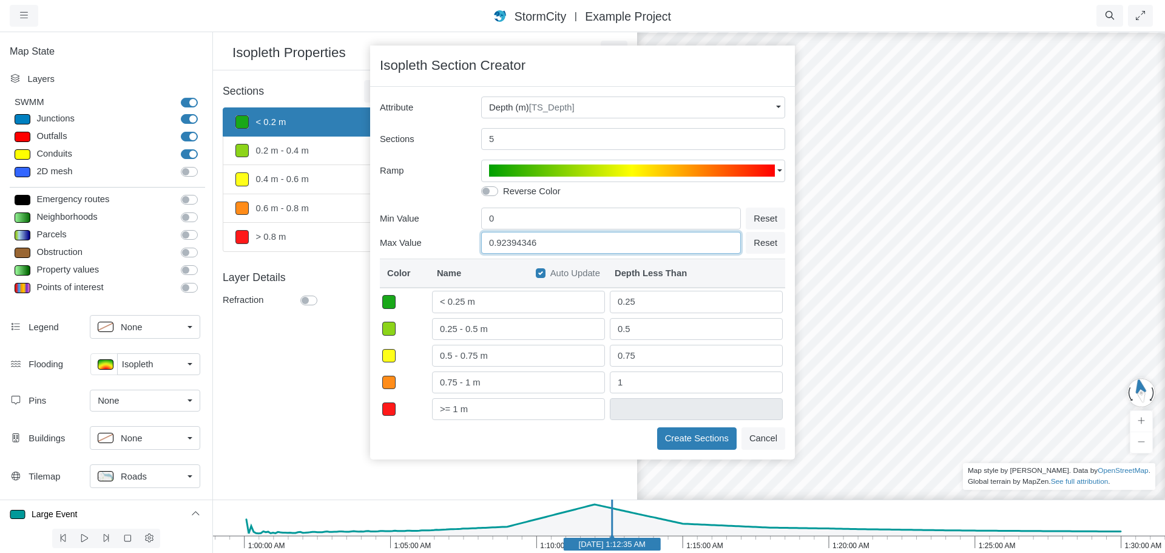
drag, startPoint x: 498, startPoint y: 243, endPoint x: 555, endPoint y: 239, distance: 57.9
click at [555, 239] on input "0.92394346" at bounding box center [611, 243] width 260 height 22
type input "0.4"
type input "< 0.1 m"
type input "0.1"
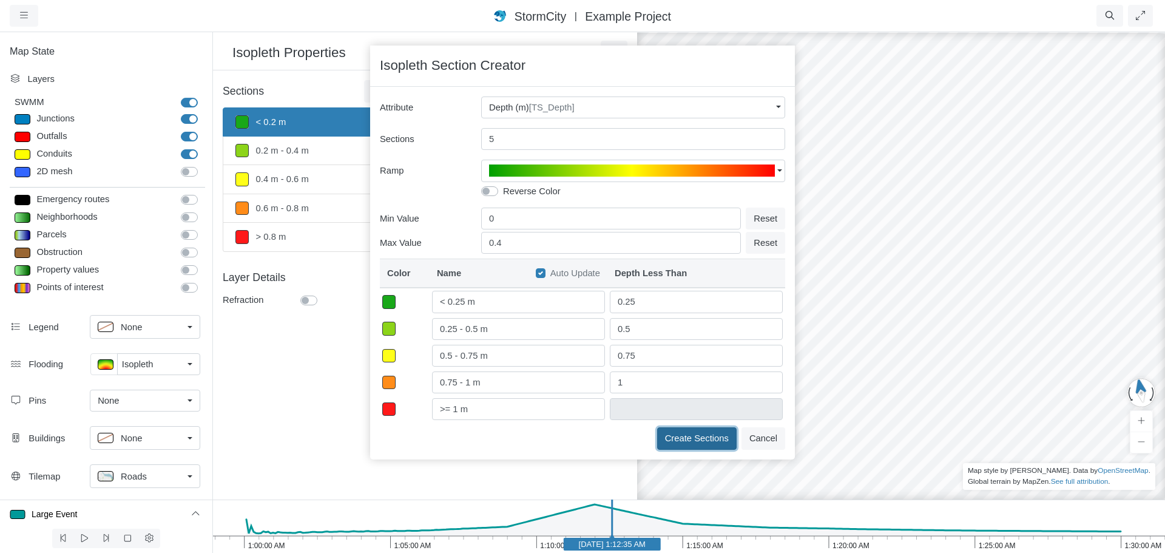
type input "0.1 - 0.2 m"
type input "0.2"
type input "0.2 - 0.3 m"
type input "0.3"
type input "0.3 - 0.4 m"
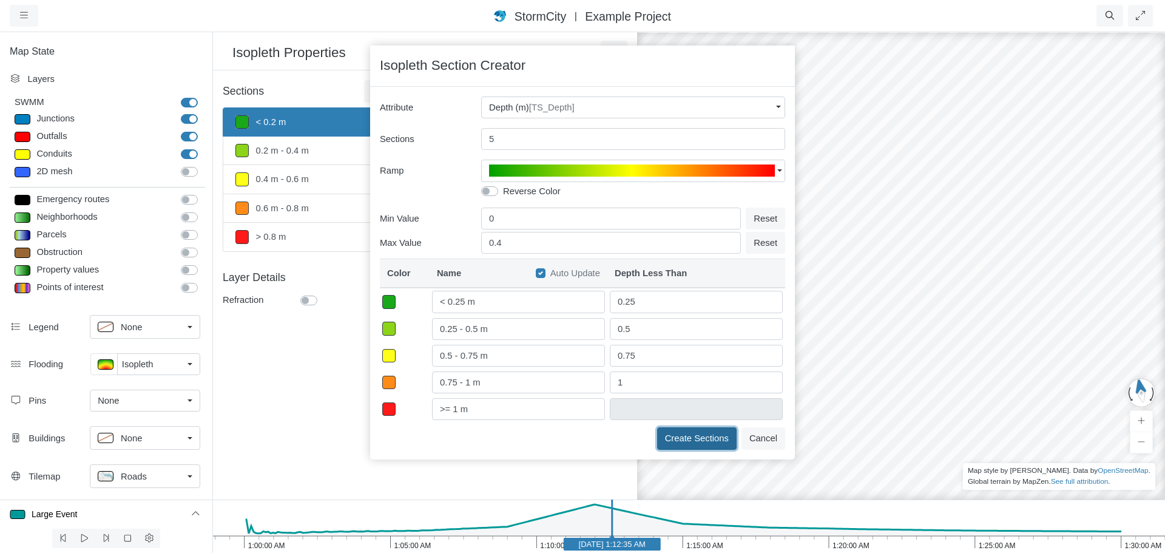
type input "0.4"
type input ">= 0.4 m"
click at [677, 442] on button "Create Sections" at bounding box center [697, 438] width 80 height 22
type input "< 0.1 m"
type textarea "TS_Depth < 0.1"
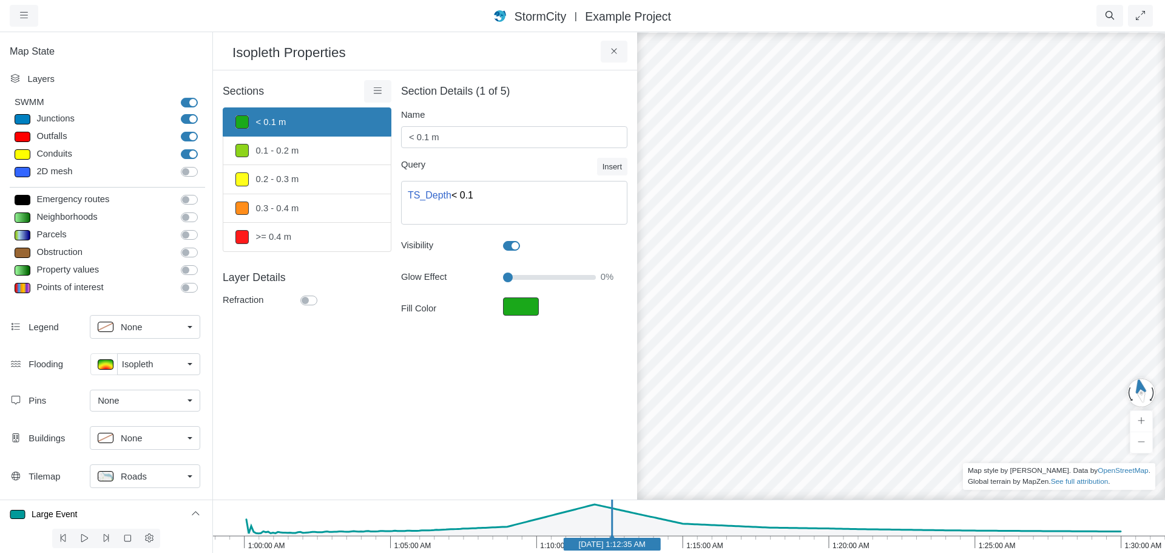
drag, startPoint x: 749, startPoint y: 256, endPoint x: 901, endPoint y: 281, distance: 153.8
click at [756, 260] on div at bounding box center [901, 292] width 1165 height 522
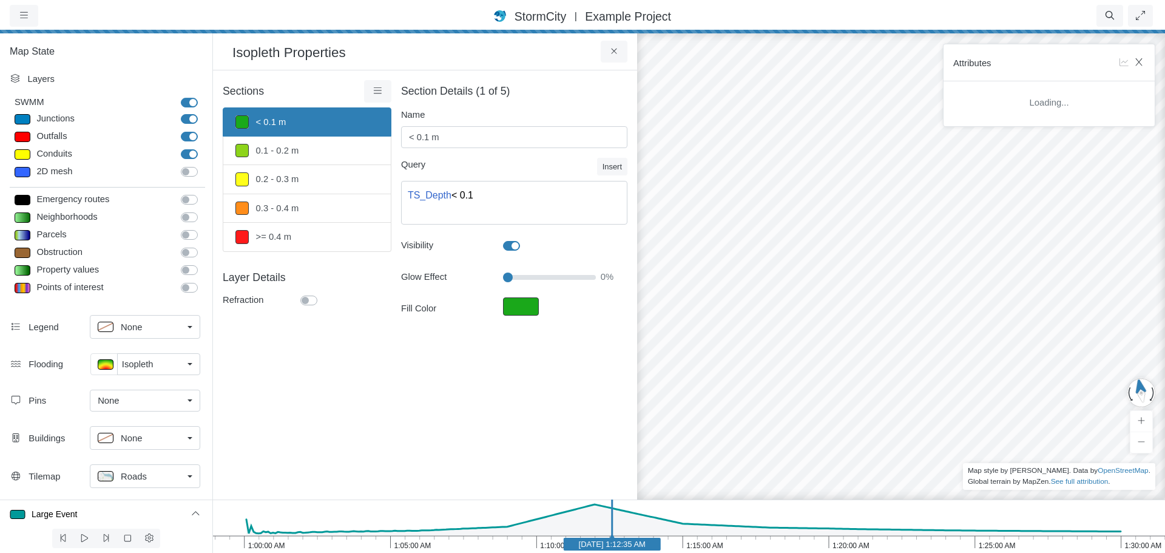
click at [929, 269] on div at bounding box center [901, 292] width 1165 height 522
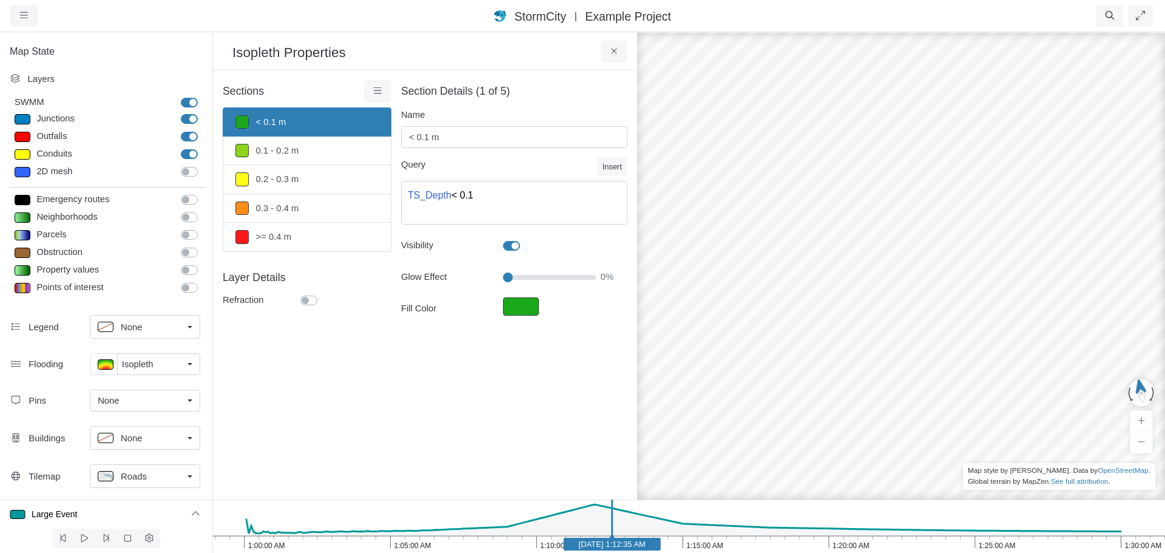
drag, startPoint x: 719, startPoint y: 269, endPoint x: 907, endPoint y: 251, distance: 189.0
click at [907, 251] on div at bounding box center [901, 292] width 1165 height 522
click at [612, 53] on icon at bounding box center [615, 51] width 12 height 9
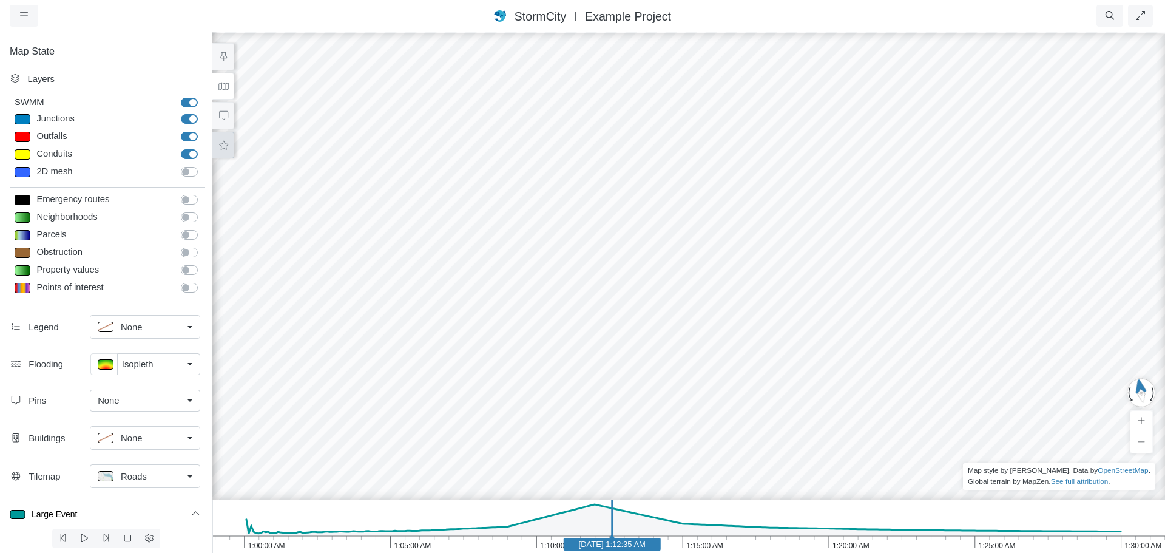
click at [224, 152] on button at bounding box center [223, 145] width 22 height 27
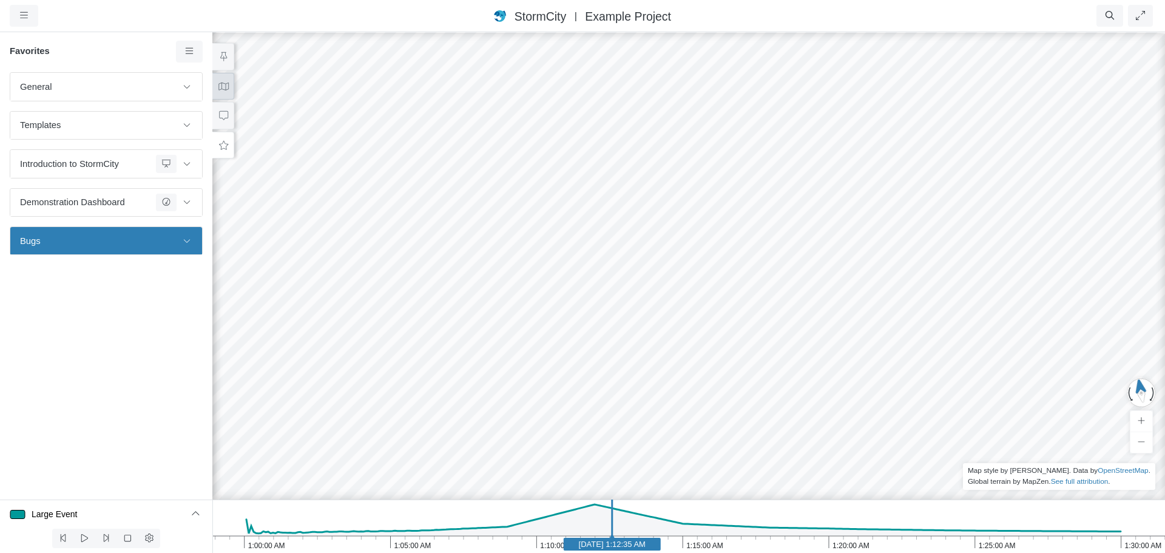
click at [225, 88] on icon at bounding box center [224, 86] width 12 height 9
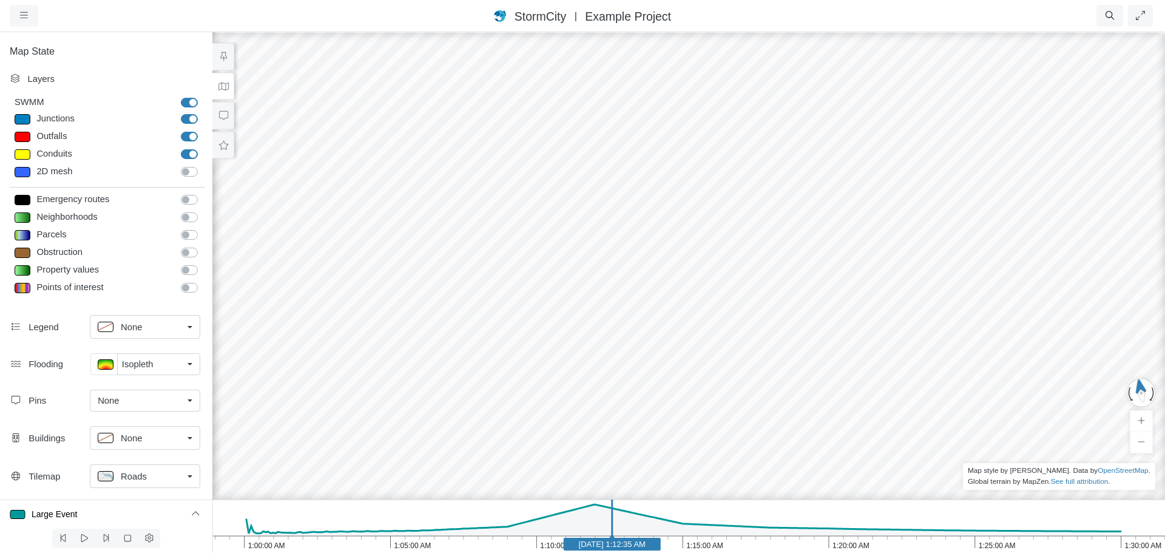
click at [150, 478] on div "Roads" at bounding box center [140, 476] width 85 height 15
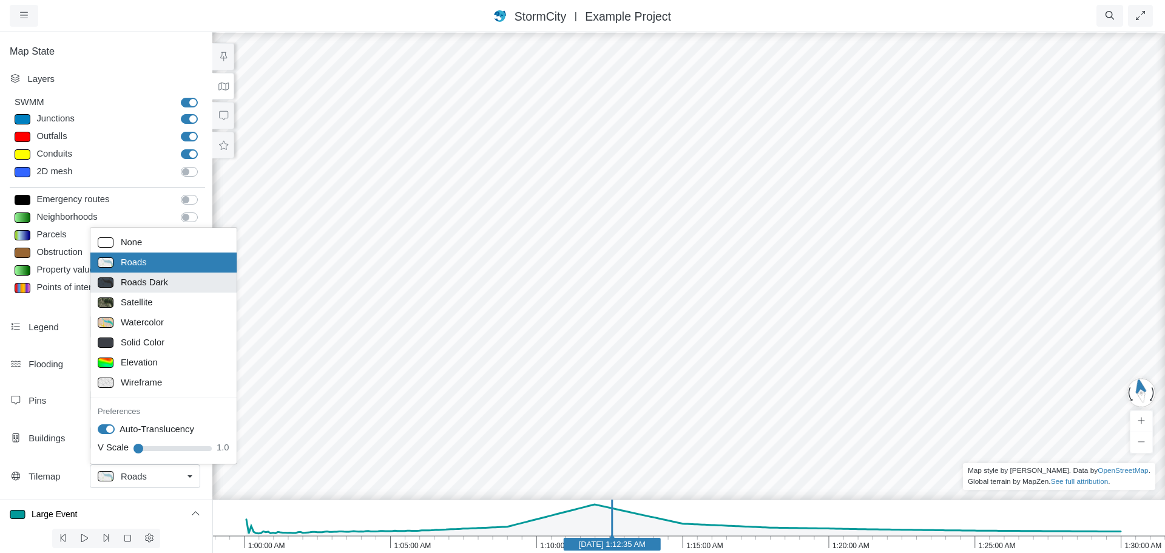
click at [155, 285] on span "Roads Dark" at bounding box center [144, 282] width 47 height 13
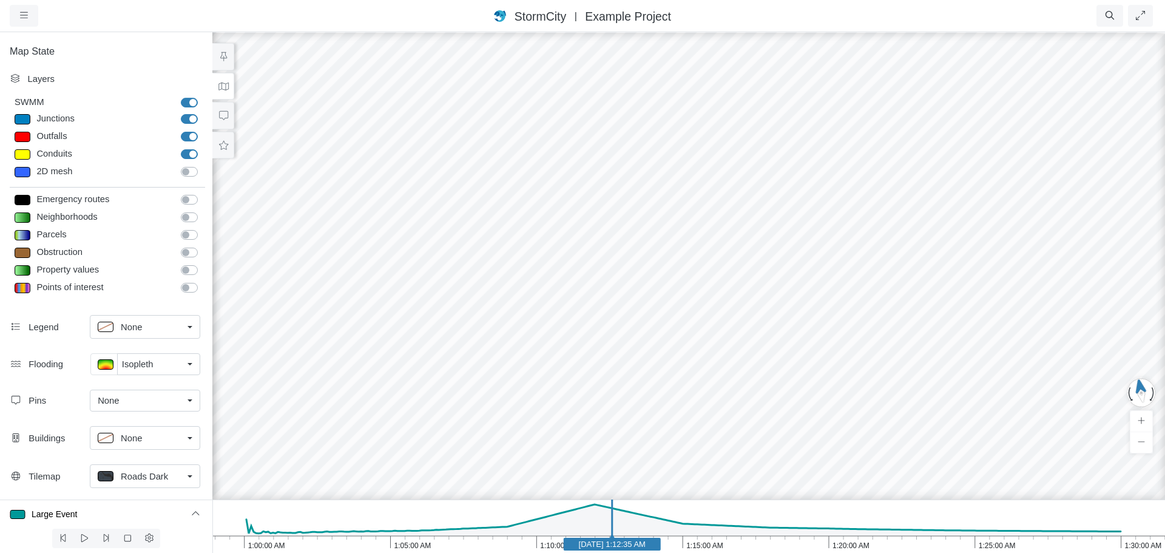
drag, startPoint x: 687, startPoint y: 275, endPoint x: 595, endPoint y: 302, distance: 95.5
click at [595, 302] on div at bounding box center [688, 292] width 1165 height 522
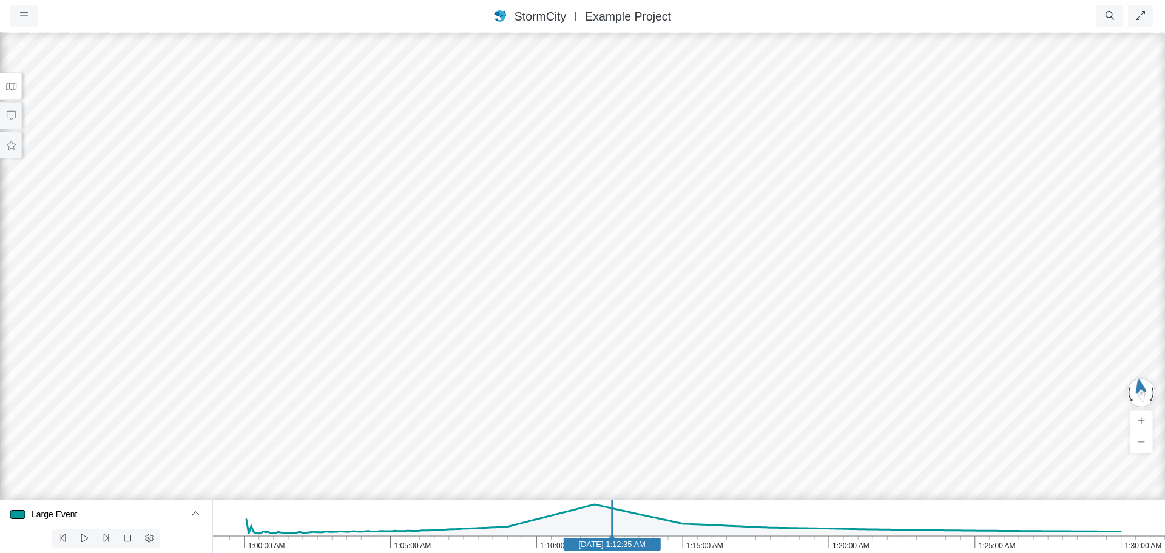
click at [477, 548] on icon "1:30:00 AM 1:25:00 AM 1:20:00 AM 1:15:00 AM 1:10:00 AM 1:05:00 AM 1:00:00 AM Ja…" at bounding box center [688, 526] width 953 height 53
drag, startPoint x: 583, startPoint y: 546, endPoint x: 642, endPoint y: 540, distance: 58.6
click at [584, 546] on icon "1:30:00 AM 1:25:00 AM 1:20:00 AM 1:15:00 AM 1:10:00 AM 1:05:00 AM 1:00:00 AM Ja…" at bounding box center [688, 526] width 953 height 53
click at [802, 544] on icon "1:30:00 AM 1:25:00 AM 1:20:00 AM 1:15:00 AM 1:10:00 AM 1:05:00 AM 1:00:00 AM Ja…" at bounding box center [688, 526] width 953 height 53
click at [935, 543] on icon "1:30:00 AM 1:25:00 AM 1:20:00 AM 1:15:00 AM 1:10:00 AM 1:05:00 AM 1:00:00 AM Ja…" at bounding box center [688, 526] width 953 height 53
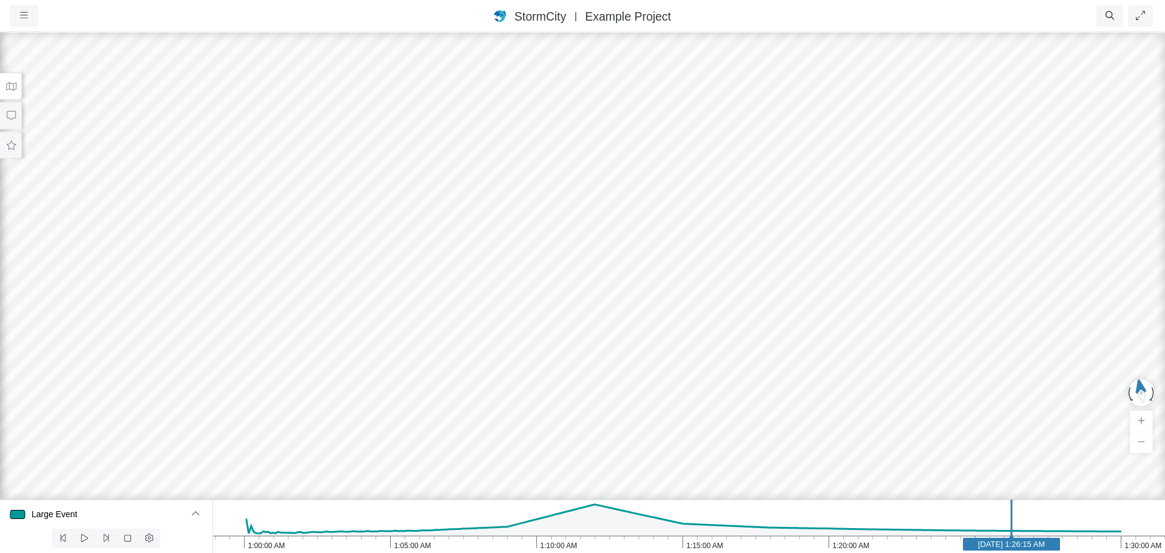
drag, startPoint x: 242, startPoint y: 272, endPoint x: 543, endPoint y: 262, distance: 301.8
click at [543, 262] on div at bounding box center [582, 292] width 1165 height 522
drag, startPoint x: 560, startPoint y: 257, endPoint x: 409, endPoint y: 314, distance: 161.0
click at [409, 314] on div at bounding box center [582, 292] width 1165 height 522
drag, startPoint x: 265, startPoint y: 338, endPoint x: 389, endPoint y: 276, distance: 139.0
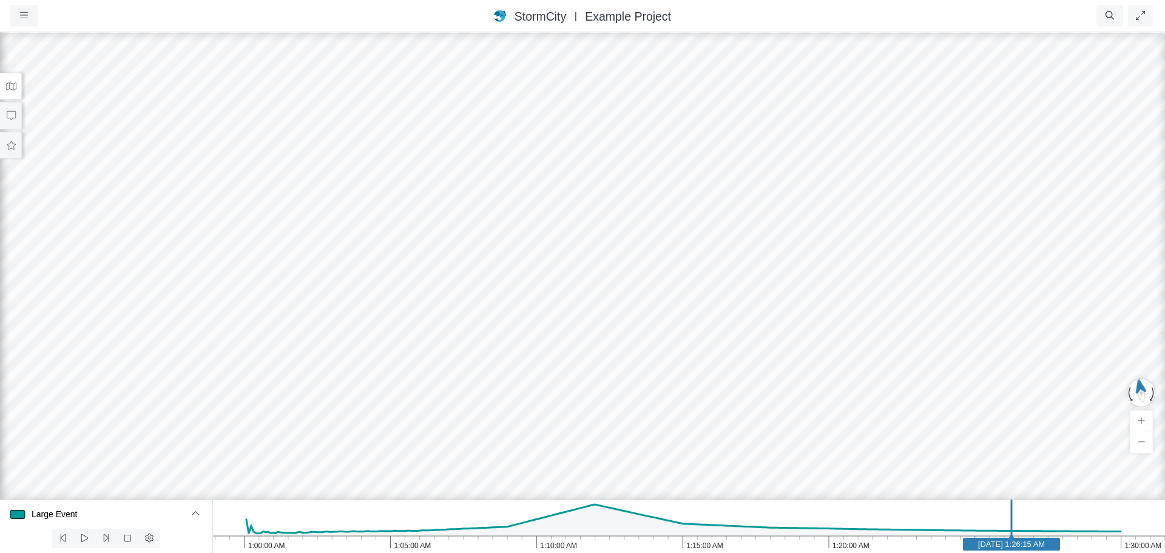
click at [464, 296] on div at bounding box center [582, 292] width 1165 height 522
click at [11, 91] on button at bounding box center [11, 86] width 22 height 27
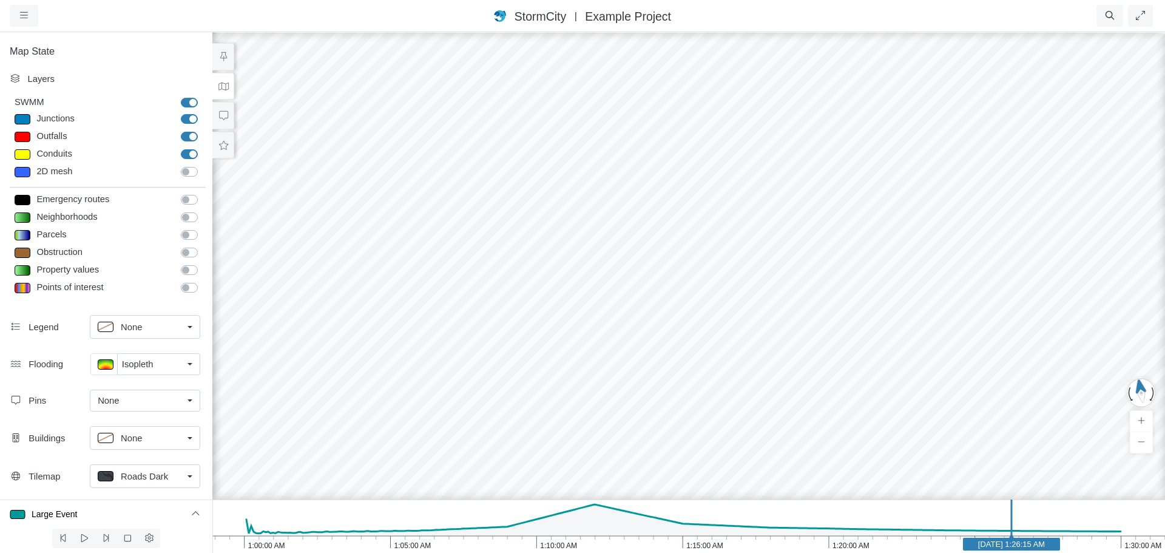
click at [195, 365] on link "Isopleth" at bounding box center [158, 364] width 83 height 22
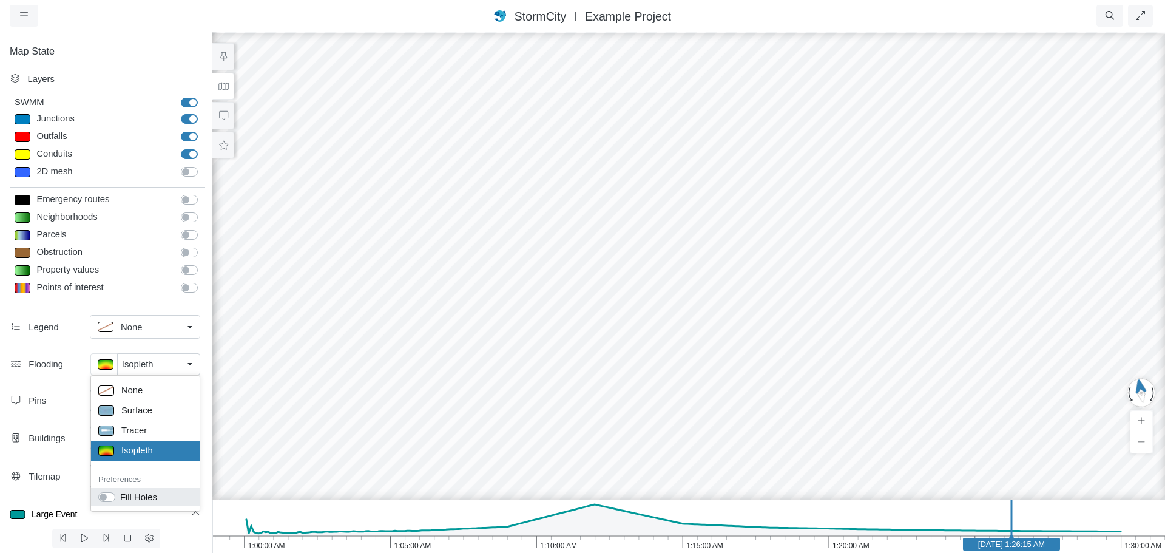
click at [120, 496] on label "Fill Holes" at bounding box center [138, 496] width 37 height 13
checkbox input "true"
drag, startPoint x: 578, startPoint y: 341, endPoint x: 575, endPoint y: 276, distance: 65.6
click at [575, 276] on div at bounding box center [688, 292] width 1165 height 522
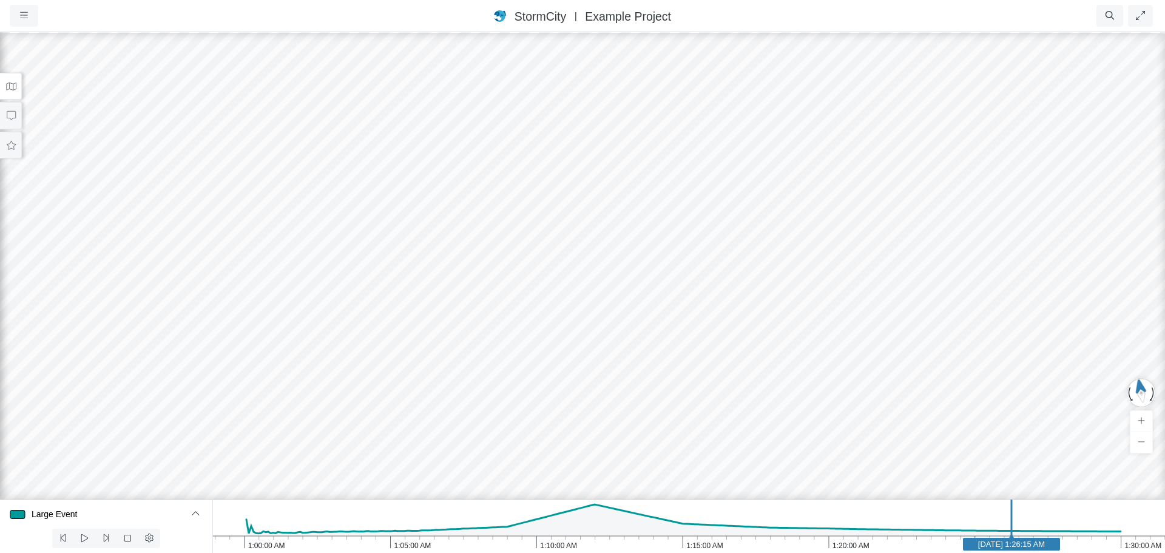
click at [16, 92] on button at bounding box center [11, 86] width 22 height 27
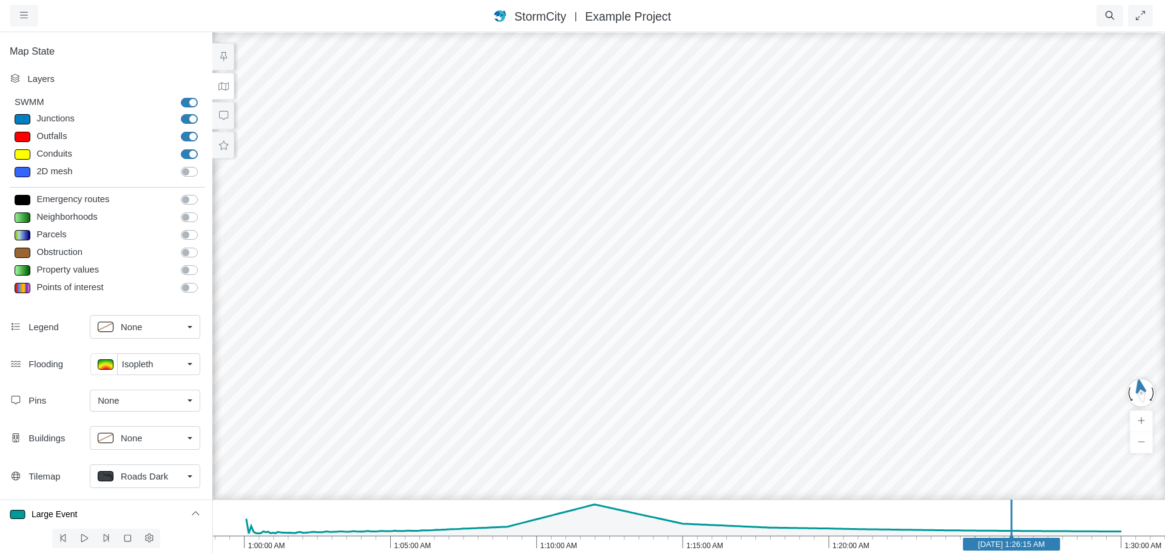
click at [21, 120] on div at bounding box center [23, 119] width 16 height 10
type input "Visible"
select select "CIRCLE"
type input "7"
checkbox input "true"
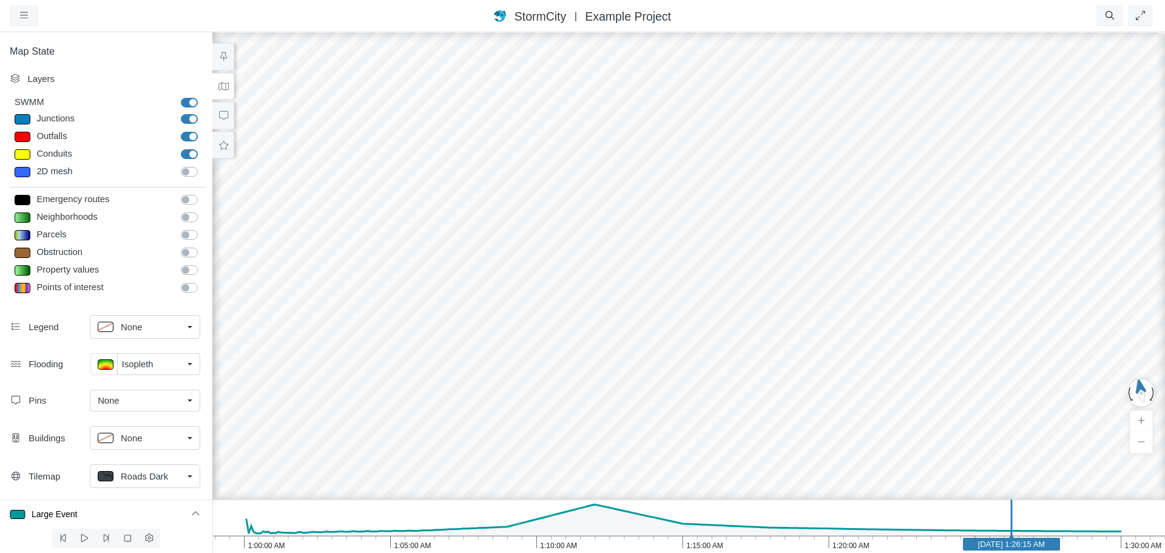
type input "7"
select select "None"
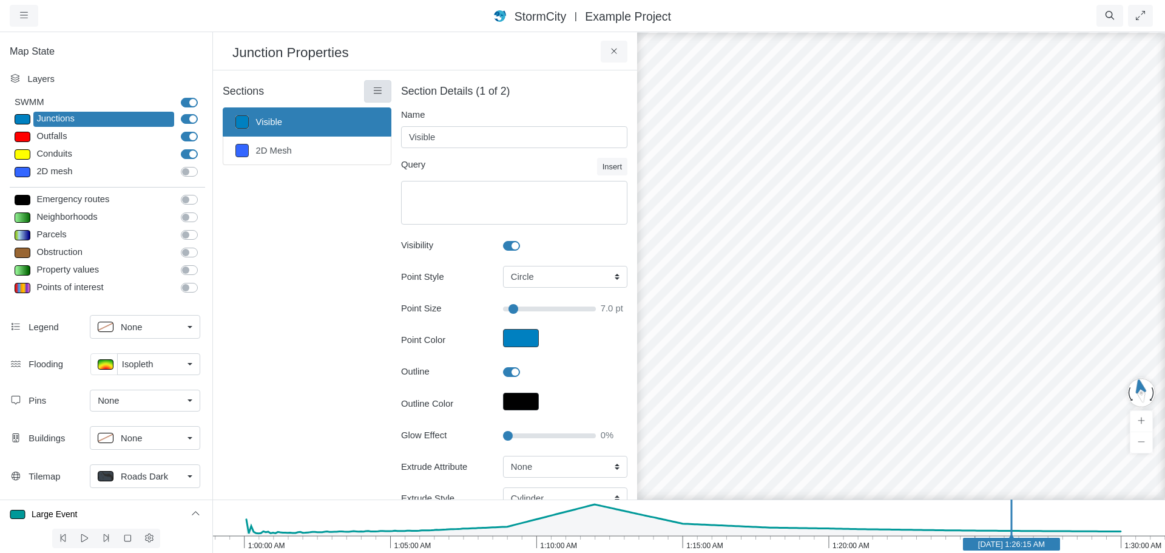
click at [378, 93] on icon at bounding box center [378, 90] width 8 height 6
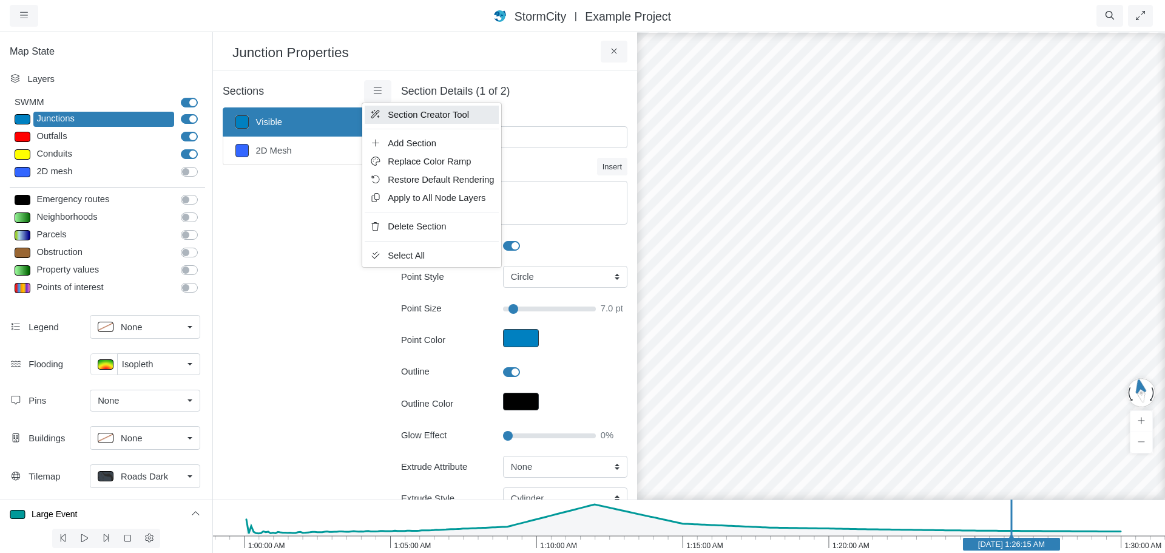
click at [408, 114] on span "Section Creator Tool" at bounding box center [428, 115] width 81 height 10
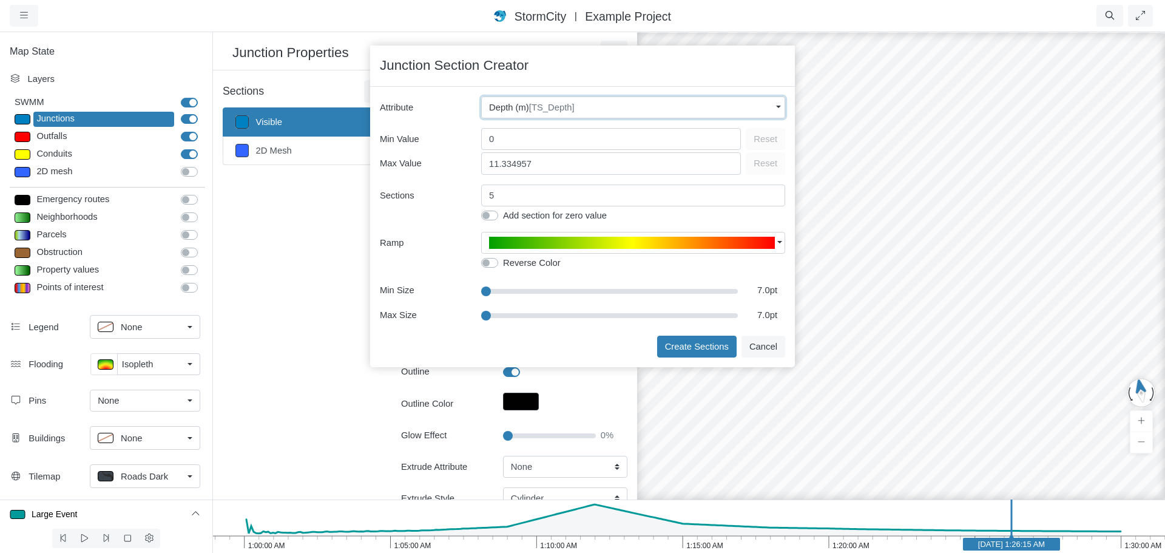
click at [546, 112] on span "[TS_Depth]" at bounding box center [552, 108] width 46 height 10
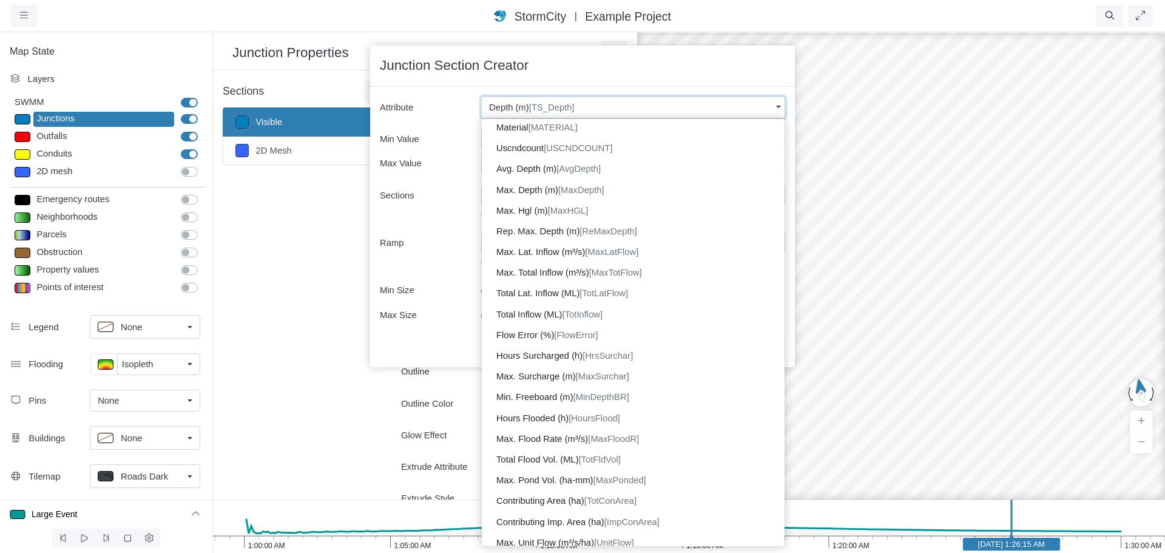
scroll to position [488, 0]
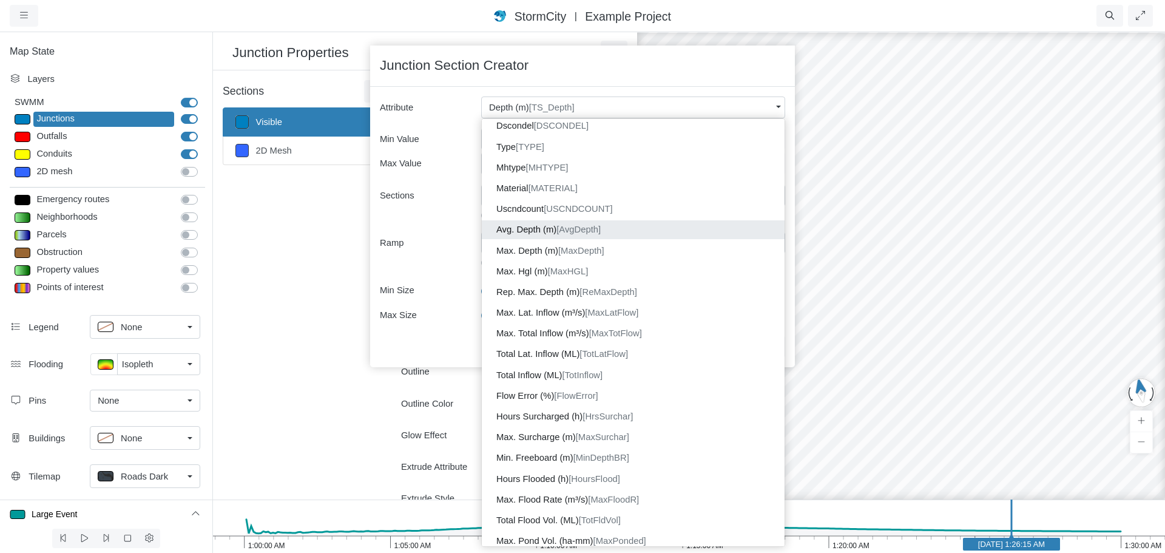
click at [587, 233] on span "[AvgDepth]" at bounding box center [579, 230] width 44 height 10
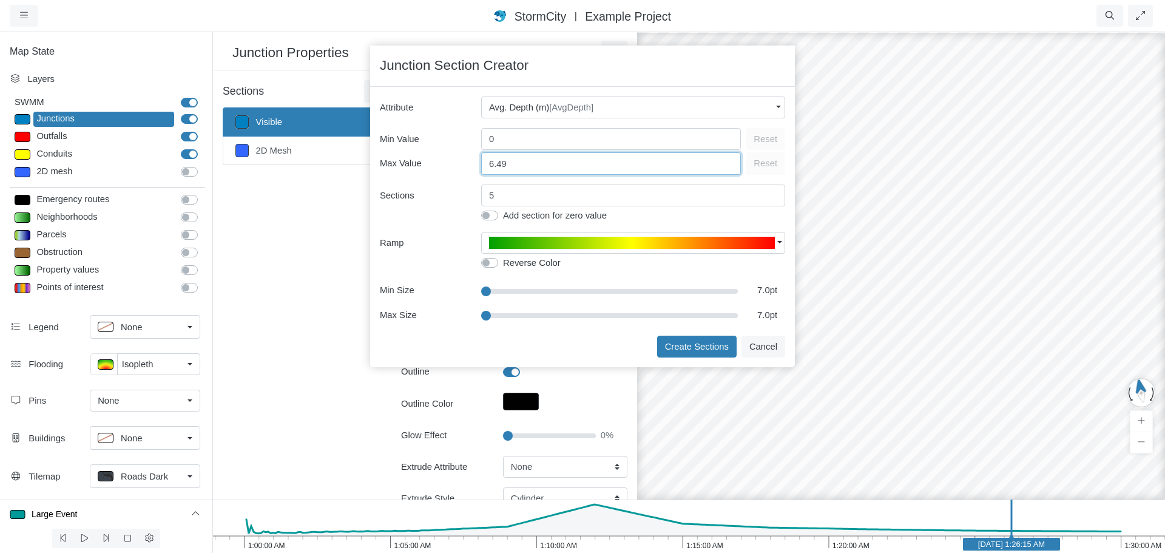
click at [516, 165] on input "6.49" at bounding box center [611, 163] width 260 height 22
type input "6"
type input "4"
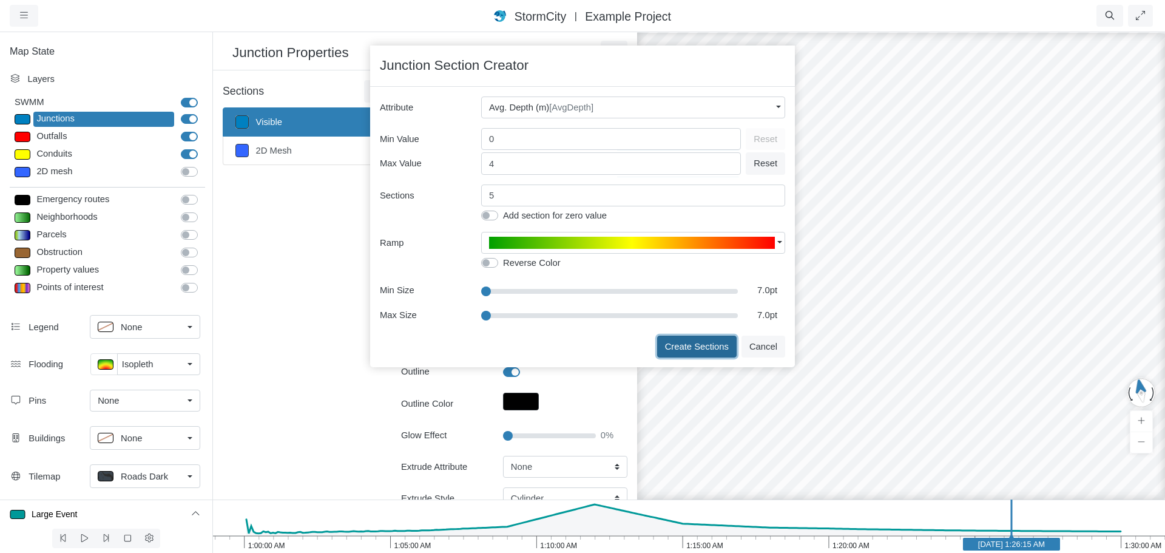
click at [687, 348] on button "Create Sections" at bounding box center [697, 347] width 80 height 22
type input "< 1m"
type textarea "AvgDepth < 1"
type input "7"
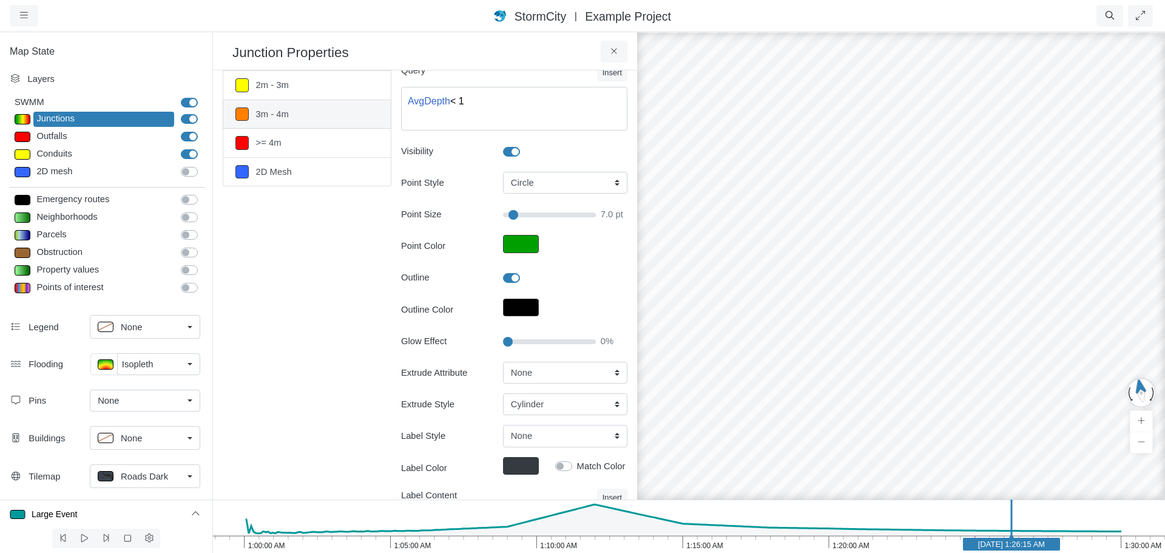
scroll to position [0, 0]
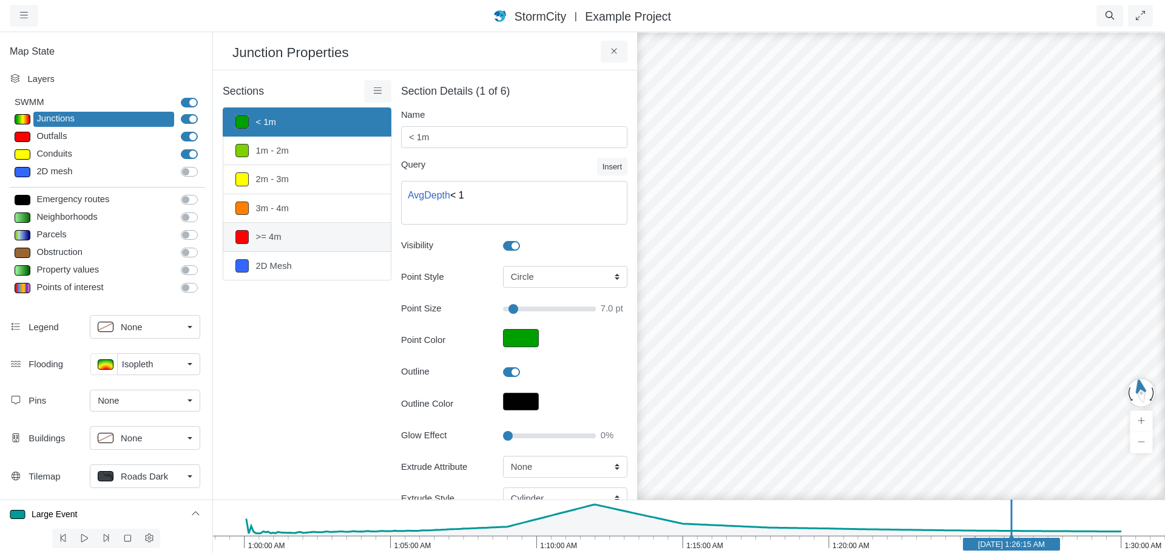
click at [294, 238] on link ">= 4m" at bounding box center [307, 237] width 169 height 29
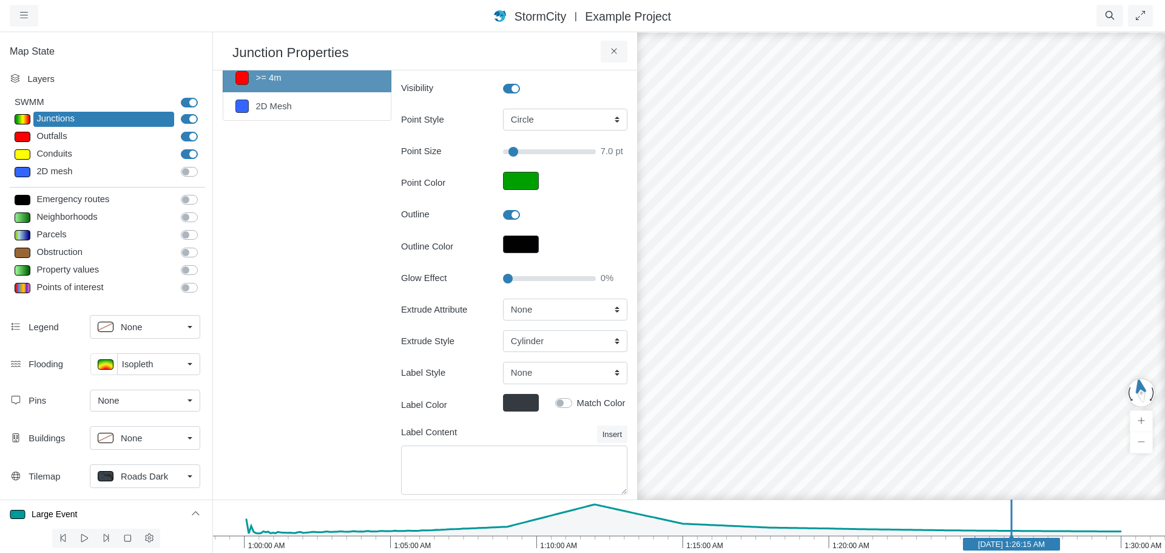
scroll to position [176, 0]
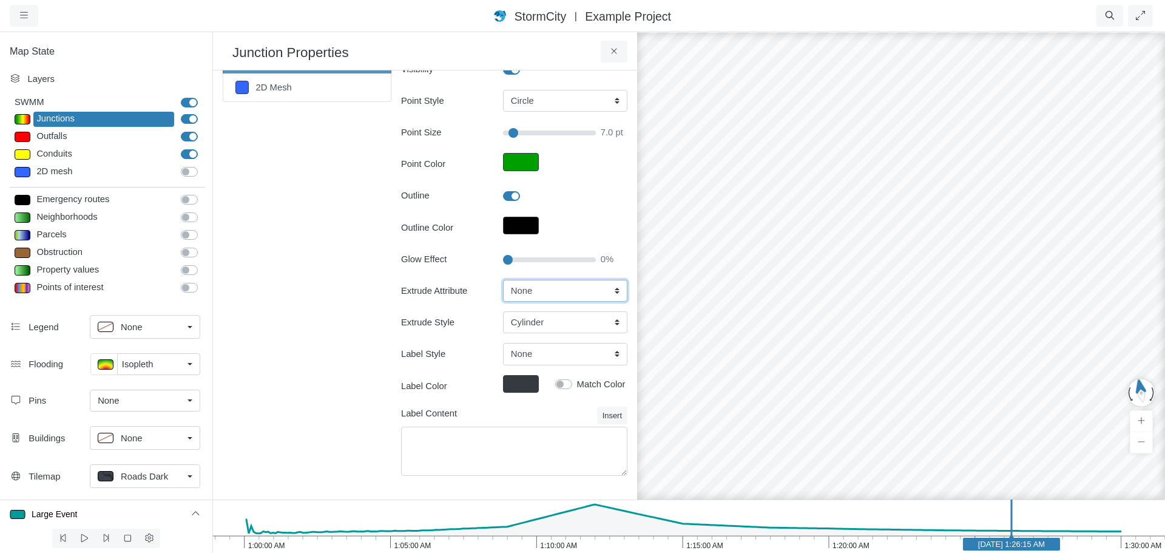
click at [543, 292] on select "None Fixed Height X-Coordinate Y-Coordinate Invert El. Depth Initial Depth Surc…" at bounding box center [565, 291] width 124 height 22
select select "AvgDepth"
click at [503, 280] on select "None Fixed Height X-Coordinate Y-Coordinate Invert El. Depth Initial Depth Surc…" at bounding box center [565, 291] width 124 height 22
type input "7"
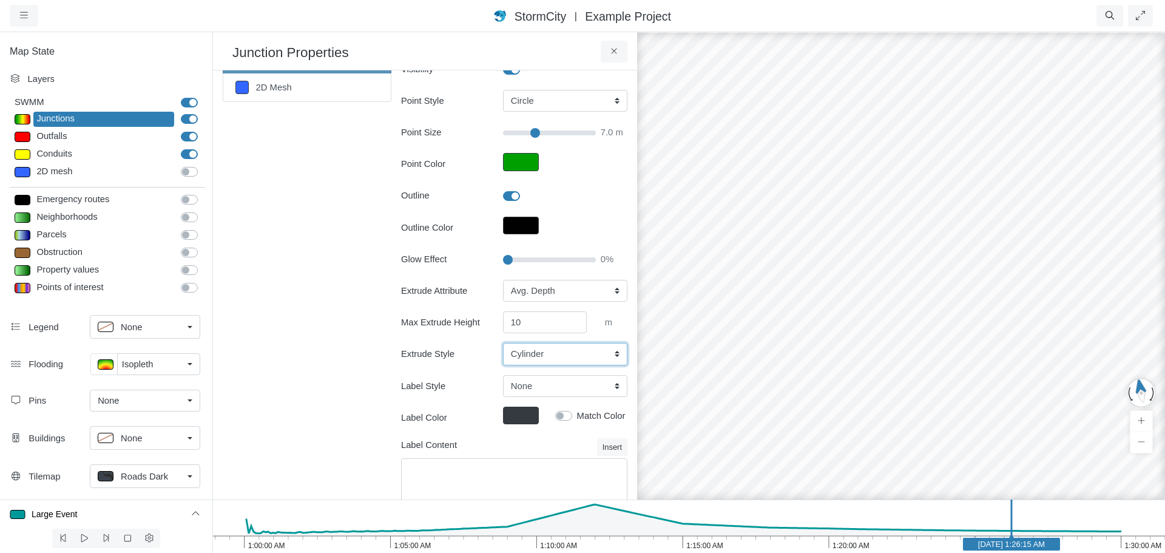
click at [537, 359] on select "Cylinder Hexagonal Prism Rectangular Prism Sphere" at bounding box center [565, 354] width 124 height 22
select select "SPH"
click at [503, 343] on select "Cylinder Hexagonal Prism Rectangular Prism Sphere" at bounding box center [565, 354] width 124 height 22
type input "7"
click at [527, 325] on input "10" at bounding box center [545, 322] width 84 height 22
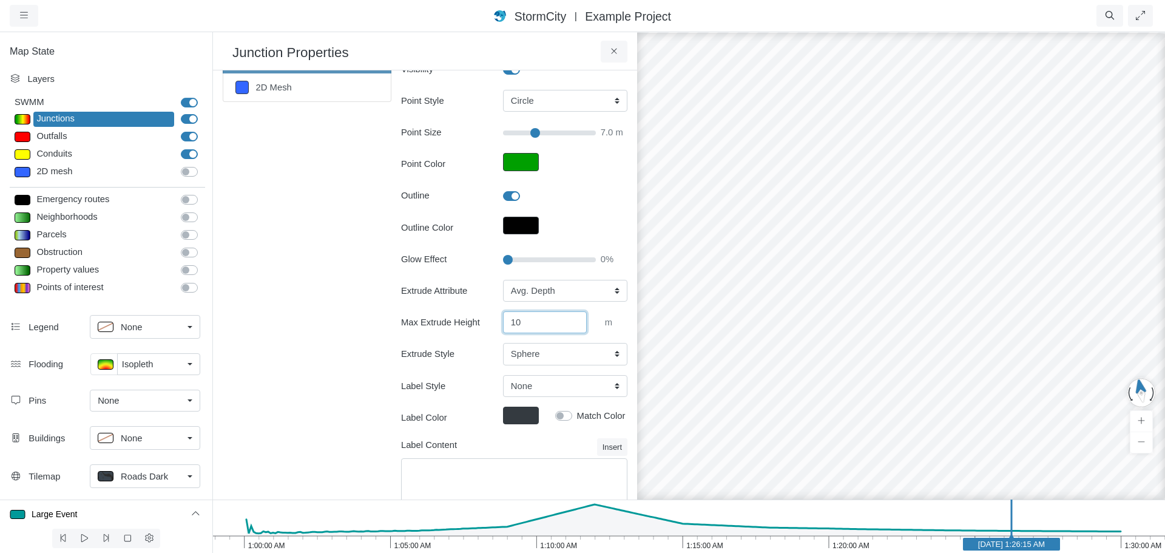
drag, startPoint x: 527, startPoint y: 322, endPoint x: 487, endPoint y: 327, distance: 40.9
click at [487, 327] on div "Max Extrude Height 10 m" at bounding box center [514, 322] width 245 height 22
type input "50"
click at [312, 389] on div "Sections < 1m 1m - 2m 2m - 3m 3m - 4m >= 4m 2D Mesh Layer Details Refraction" at bounding box center [307, 213] width 169 height 618
type input "7"
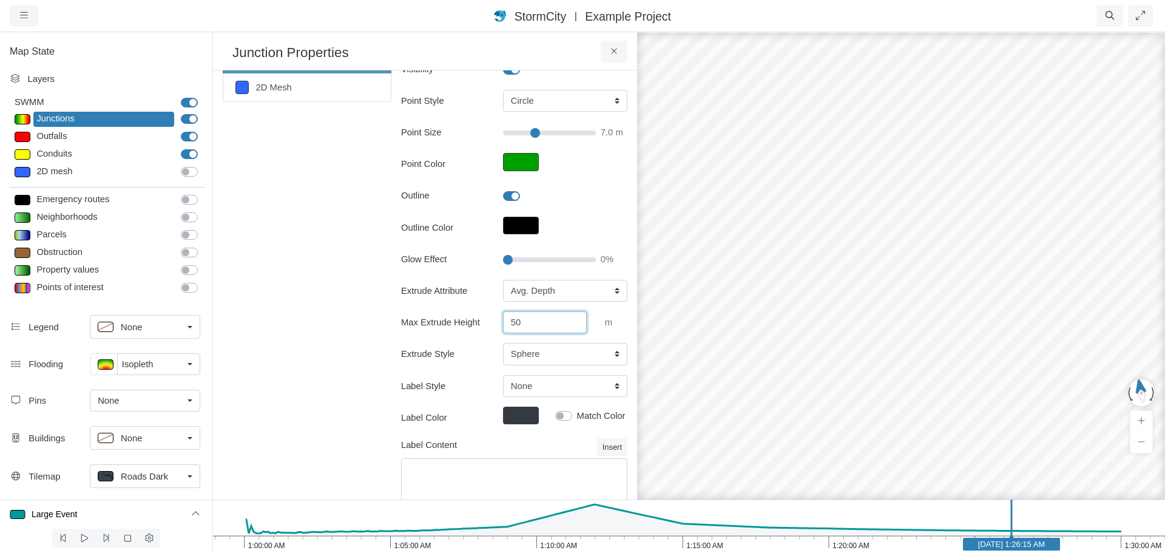
drag, startPoint x: 520, startPoint y: 324, endPoint x: 483, endPoint y: 319, distance: 37.9
click at [483, 319] on div "Max Extrude Height 50 m" at bounding box center [514, 322] width 245 height 22
type input "80"
click at [316, 354] on div "Sections < 1m 1m - 2m 2m - 3m 3m - 4m >= 4m 2D Mesh Layer Details Refraction" at bounding box center [307, 213] width 169 height 618
type input "7"
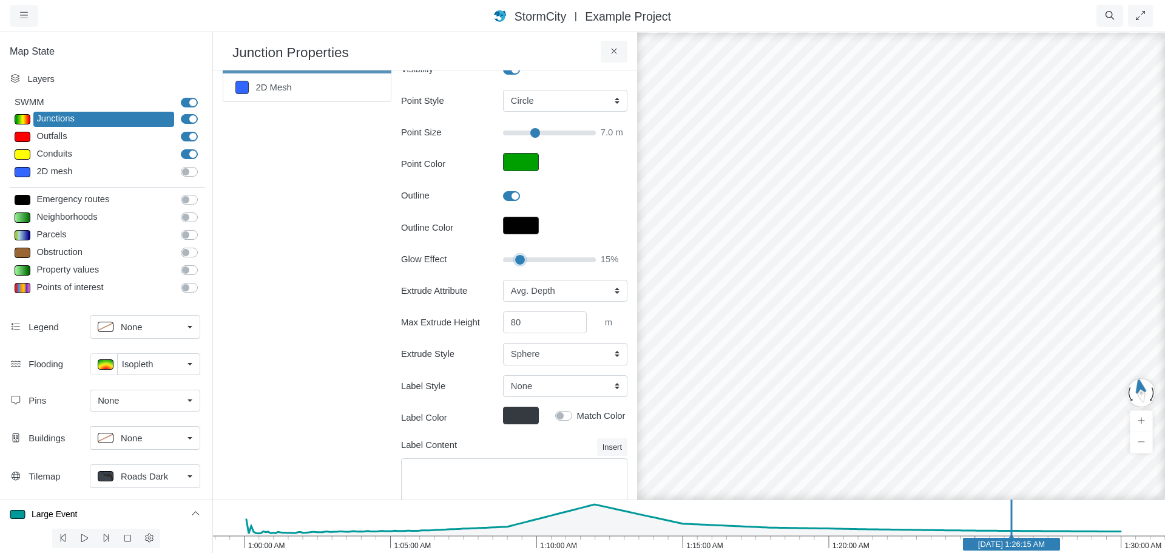
type input "15"
click at [518, 260] on input "Glow Effect" at bounding box center [549, 259] width 93 height 13
type input "7"
type input "10"
click at [512, 263] on input "Glow Effect" at bounding box center [549, 259] width 93 height 13
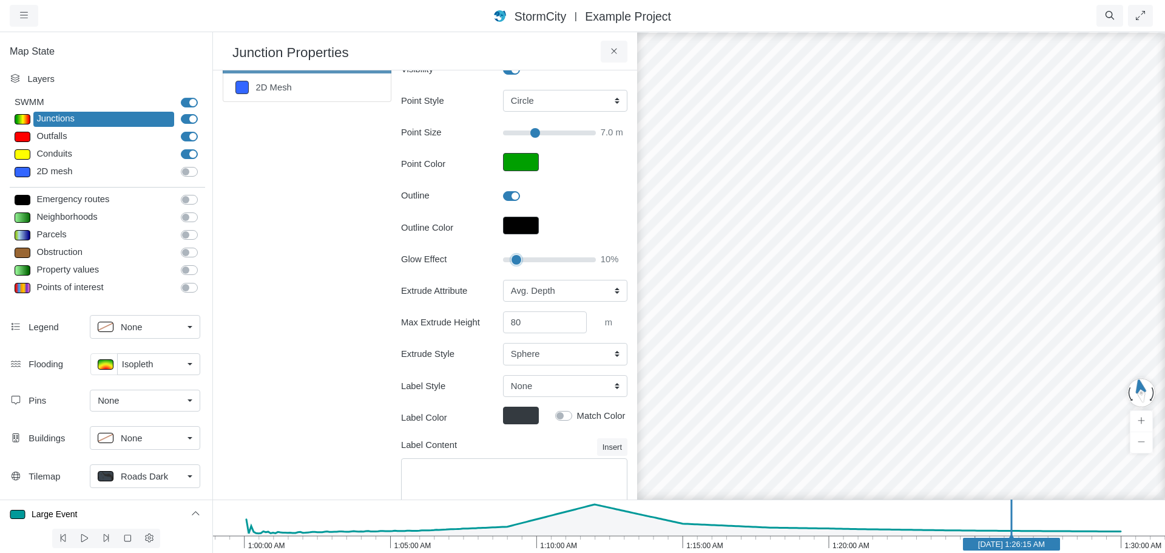
type input "7"
click at [609, 53] on icon at bounding box center [615, 51] width 12 height 9
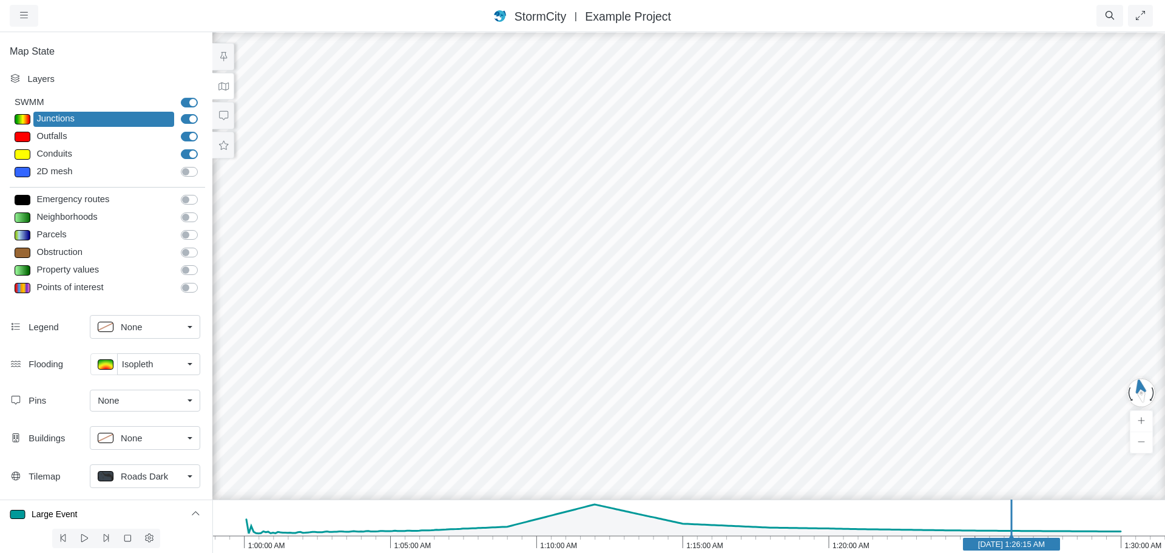
click at [500, 362] on div at bounding box center [688, 292] width 1165 height 522
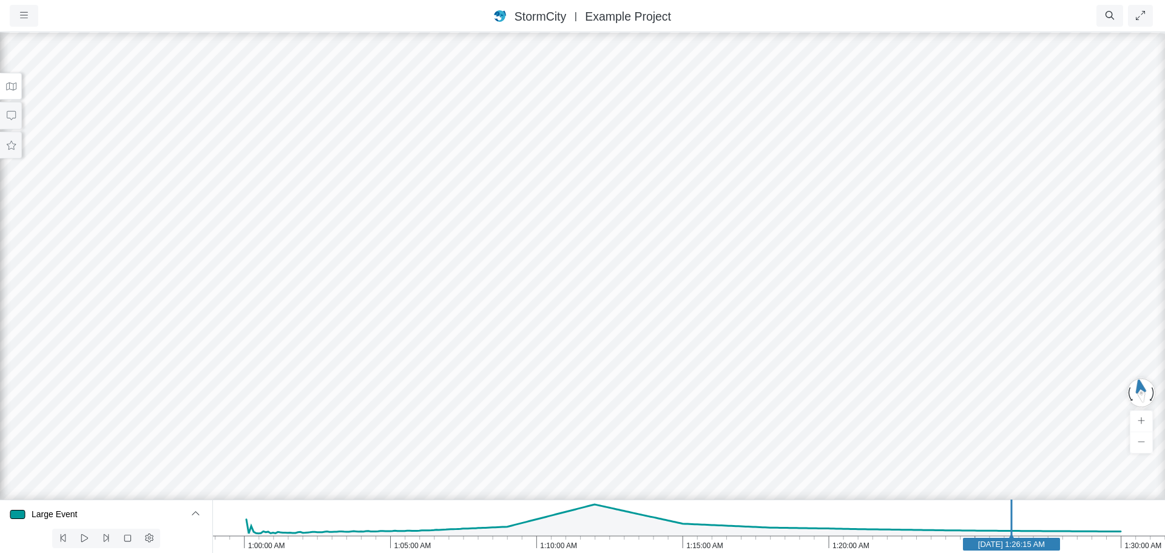
click at [734, 346] on div at bounding box center [582, 292] width 1165 height 522
drag, startPoint x: 514, startPoint y: 324, endPoint x: 635, endPoint y: 320, distance: 121.5
drag, startPoint x: 656, startPoint y: 293, endPoint x: 348, endPoint y: 288, distance: 308.4
drag, startPoint x: 702, startPoint y: 309, endPoint x: 243, endPoint y: 279, distance: 459.2
drag, startPoint x: 586, startPoint y: 356, endPoint x: 757, endPoint y: 386, distance: 174.3
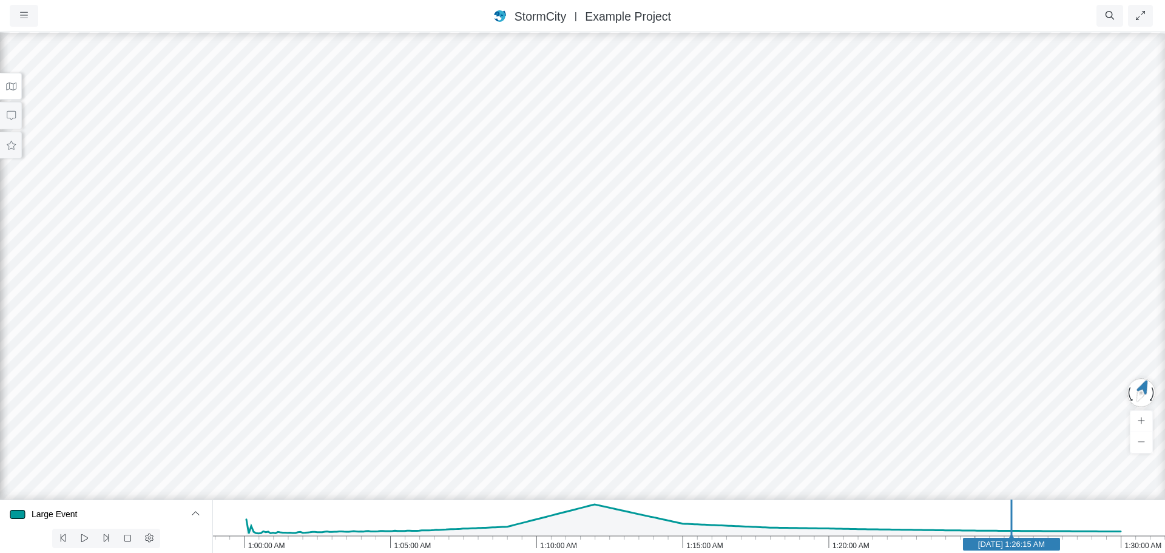
click at [745, 195] on div at bounding box center [582, 292] width 1165 height 522
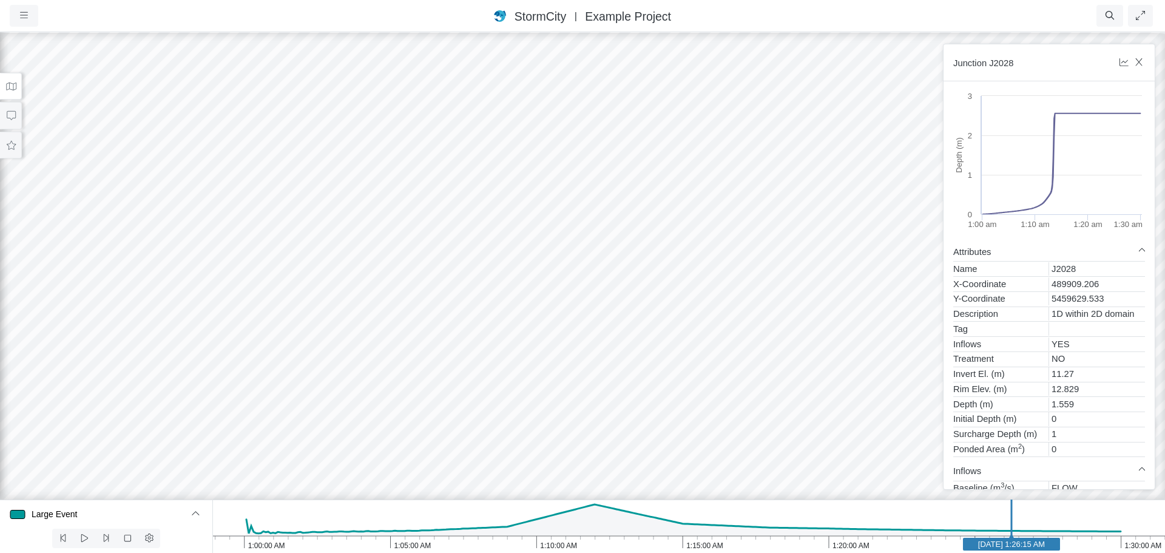
drag, startPoint x: 665, startPoint y: 239, endPoint x: 551, endPoint y: 269, distance: 117.9
click at [622, 251] on div at bounding box center [582, 292] width 1165 height 522
drag, startPoint x: 97, startPoint y: 343, endPoint x: 103, endPoint y: 339, distance: 6.9
click at [98, 342] on div at bounding box center [582, 292] width 1165 height 522
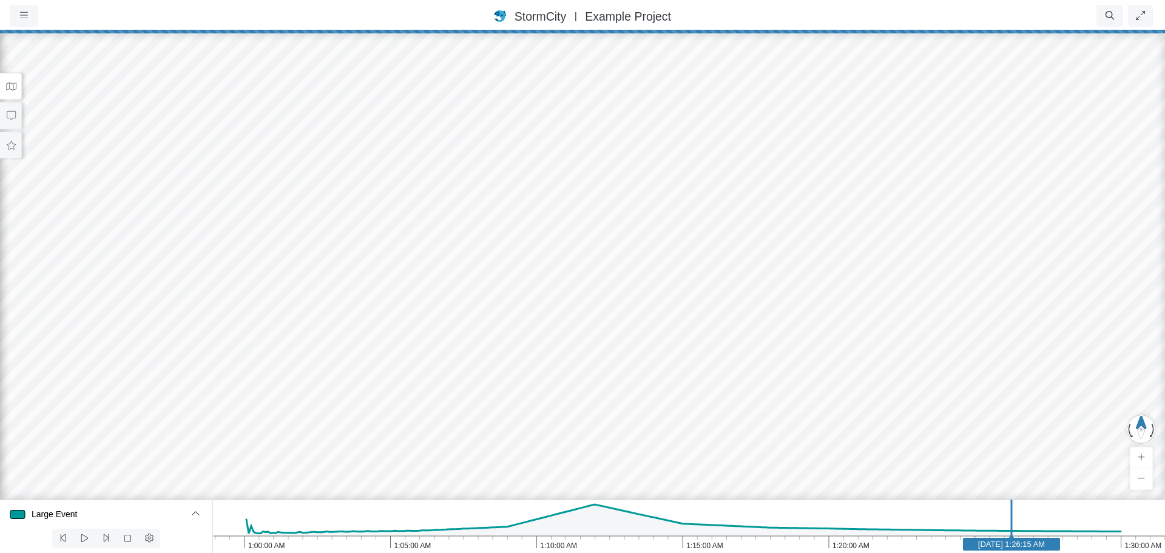
drag, startPoint x: 722, startPoint y: 264, endPoint x: 879, endPoint y: 135, distance: 203.6
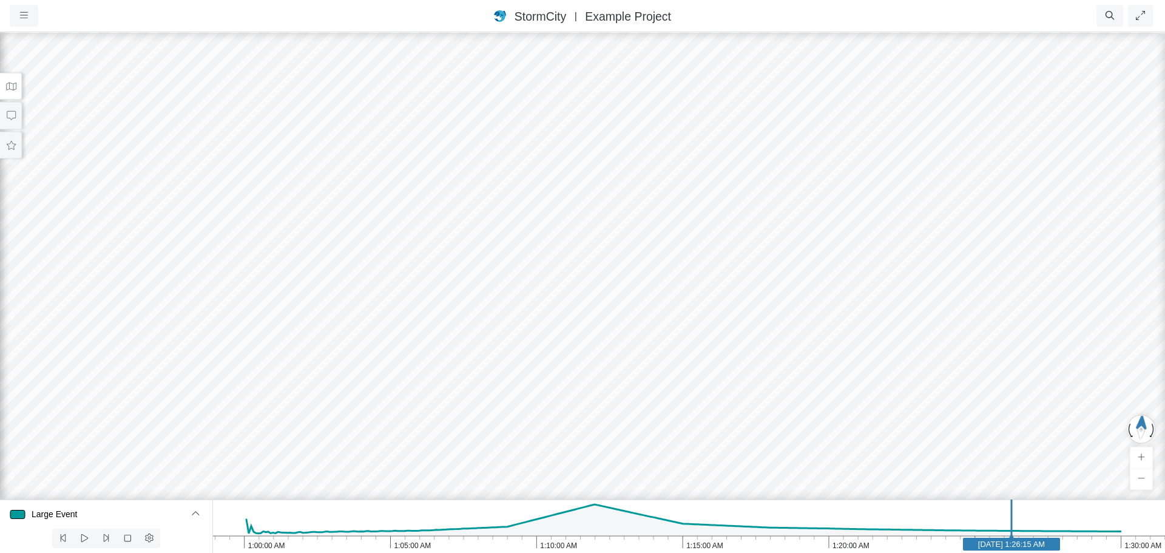
drag, startPoint x: 767, startPoint y: 191, endPoint x: 713, endPoint y: 353, distance: 170.6
drag, startPoint x: 618, startPoint y: 134, endPoint x: 522, endPoint y: 377, distance: 261.8
click at [547, 479] on div at bounding box center [582, 292] width 1165 height 522
drag, startPoint x: 631, startPoint y: 106, endPoint x: 438, endPoint y: 229, distance: 229.8
click at [430, 240] on div at bounding box center [582, 292] width 1165 height 522
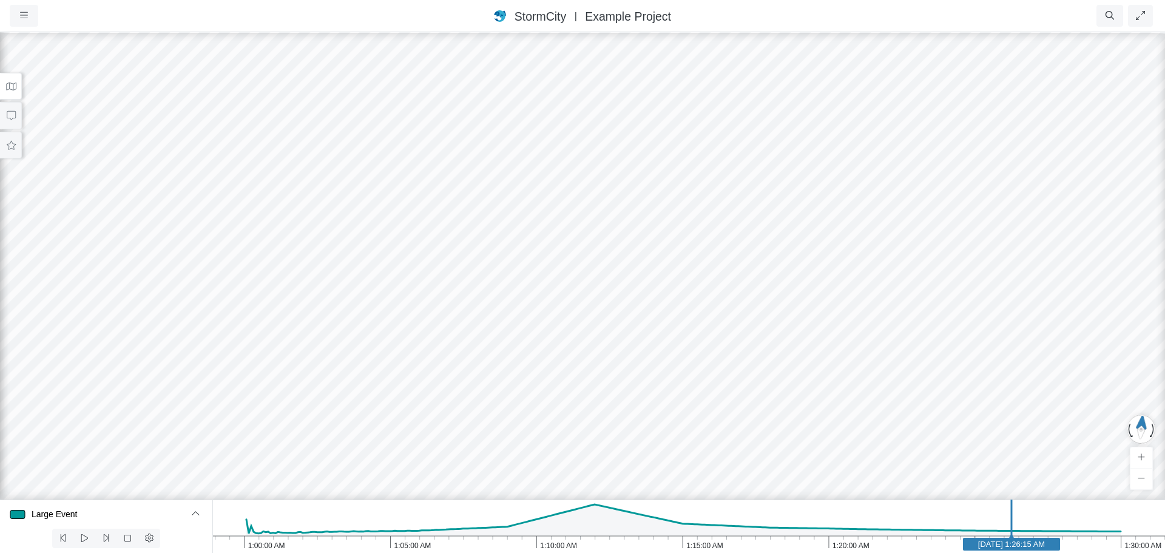
click at [358, 300] on div at bounding box center [582, 292] width 1165 height 522
drag, startPoint x: 366, startPoint y: 295, endPoint x: 849, endPoint y: 176, distance: 497.6
drag, startPoint x: 645, startPoint y: 325, endPoint x: 421, endPoint y: 337, distance: 224.3
drag, startPoint x: 444, startPoint y: 317, endPoint x: 796, endPoint y: 341, distance: 353.4
drag, startPoint x: 721, startPoint y: 333, endPoint x: 120, endPoint y: 316, distance: 601.1
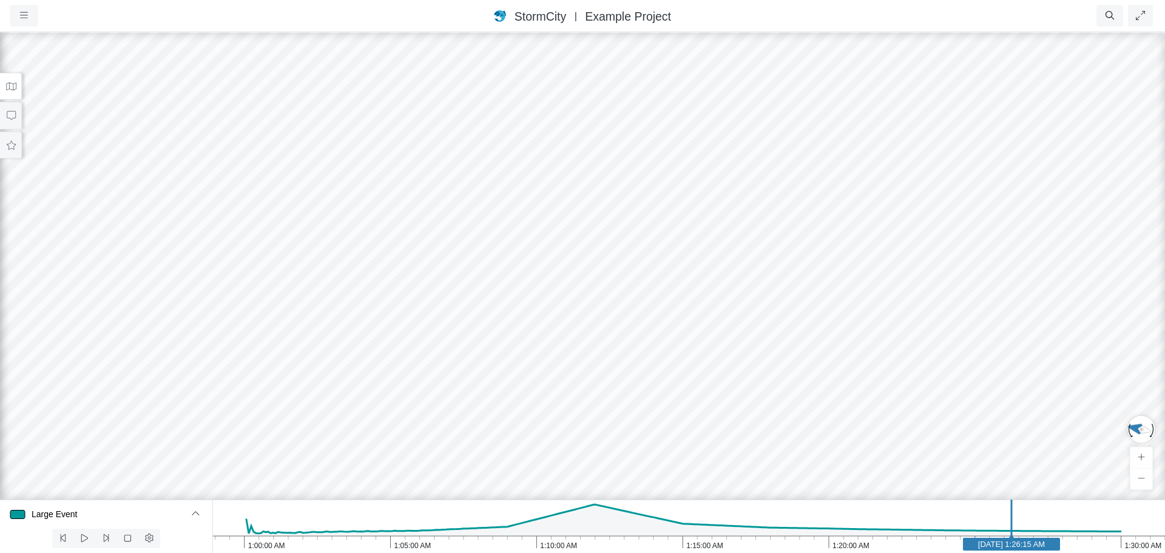
drag, startPoint x: 347, startPoint y: 337, endPoint x: 964, endPoint y: 339, distance: 617.9
drag, startPoint x: 762, startPoint y: 356, endPoint x: 606, endPoint y: 139, distance: 267.1
click at [606, 139] on div at bounding box center [582, 292] width 1165 height 522
drag, startPoint x: 469, startPoint y: 275, endPoint x: 405, endPoint y: 132, distance: 157.0
click at [405, 130] on div at bounding box center [582, 292] width 1165 height 522
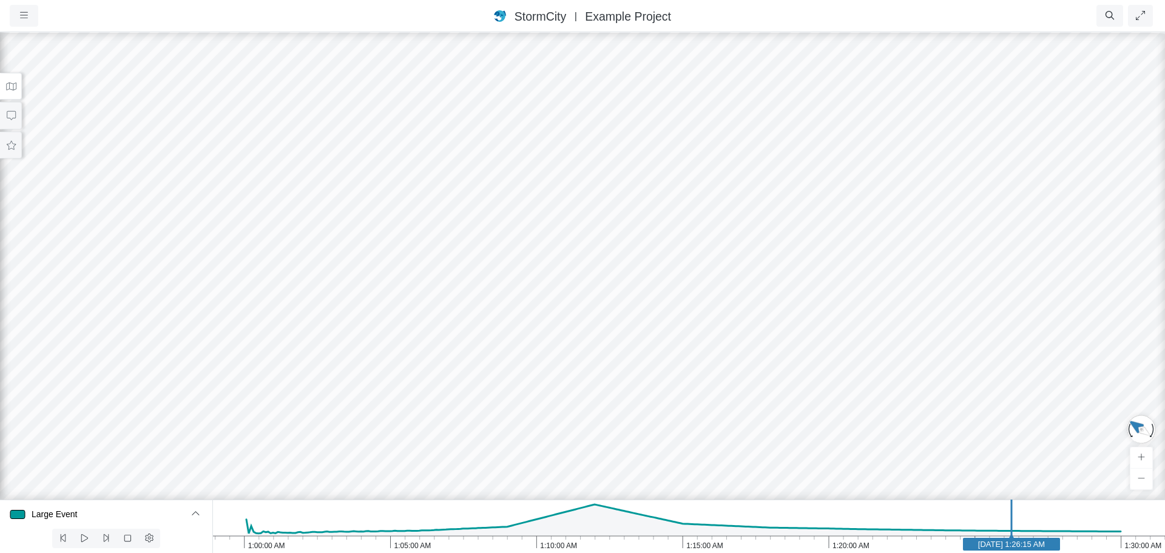
drag, startPoint x: 393, startPoint y: 154, endPoint x: 200, endPoint y: 133, distance: 194.1
drag, startPoint x: 620, startPoint y: 120, endPoint x: 626, endPoint y: 265, distance: 145.2
click at [626, 265] on div at bounding box center [582, 292] width 1165 height 522
drag, startPoint x: 541, startPoint y: 232, endPoint x: 459, endPoint y: 264, distance: 88.4
drag, startPoint x: 504, startPoint y: 251, endPoint x: 672, endPoint y: 252, distance: 168.1
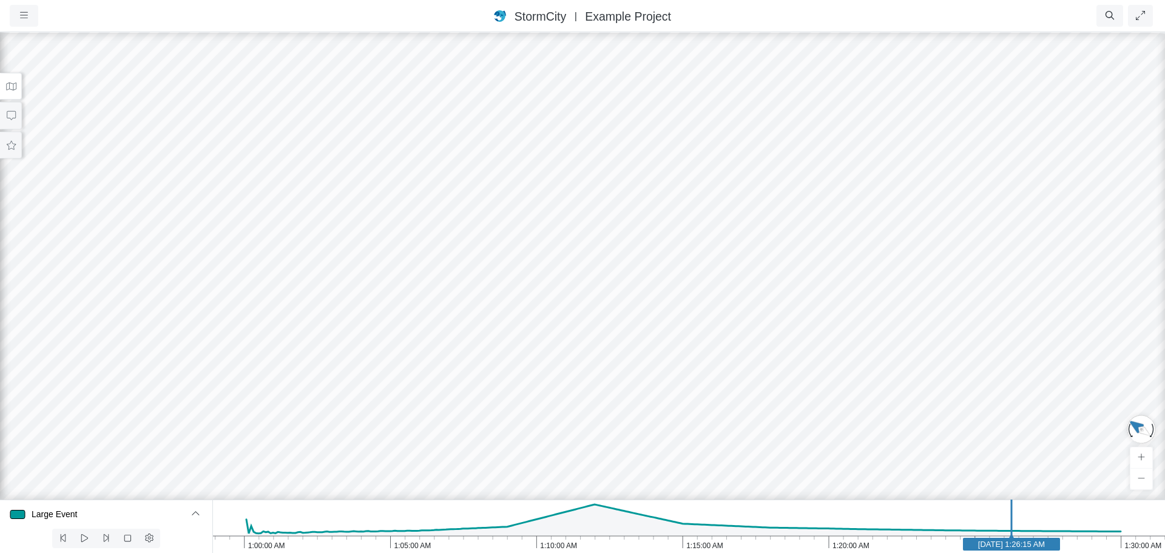
drag, startPoint x: 699, startPoint y: 167, endPoint x: 717, endPoint y: 157, distance: 20.1
click at [13, 151] on button at bounding box center [11, 145] width 22 height 27
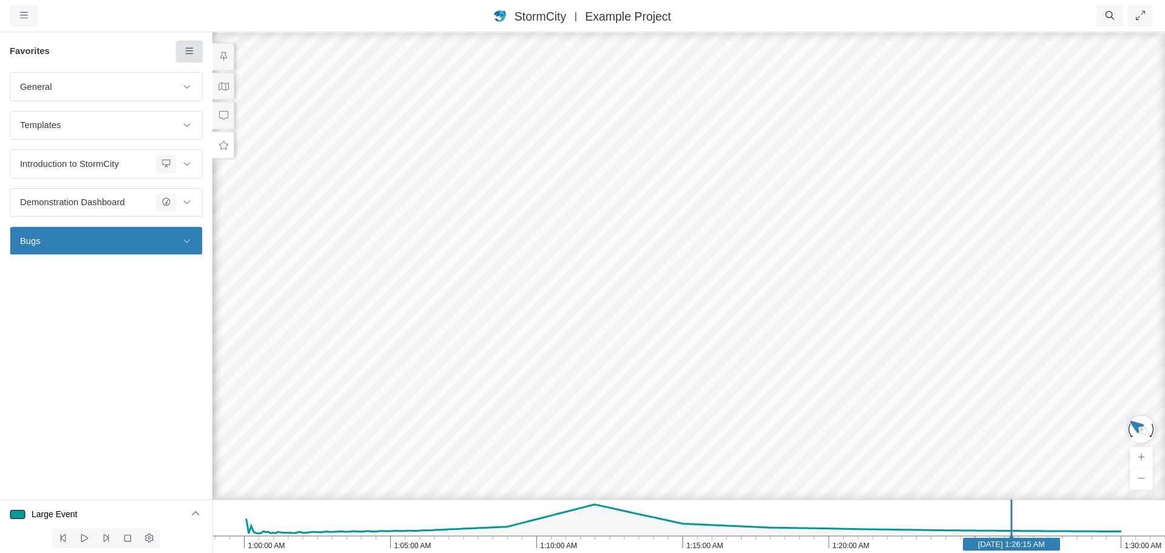
click at [192, 59] on link at bounding box center [189, 52] width 27 height 22
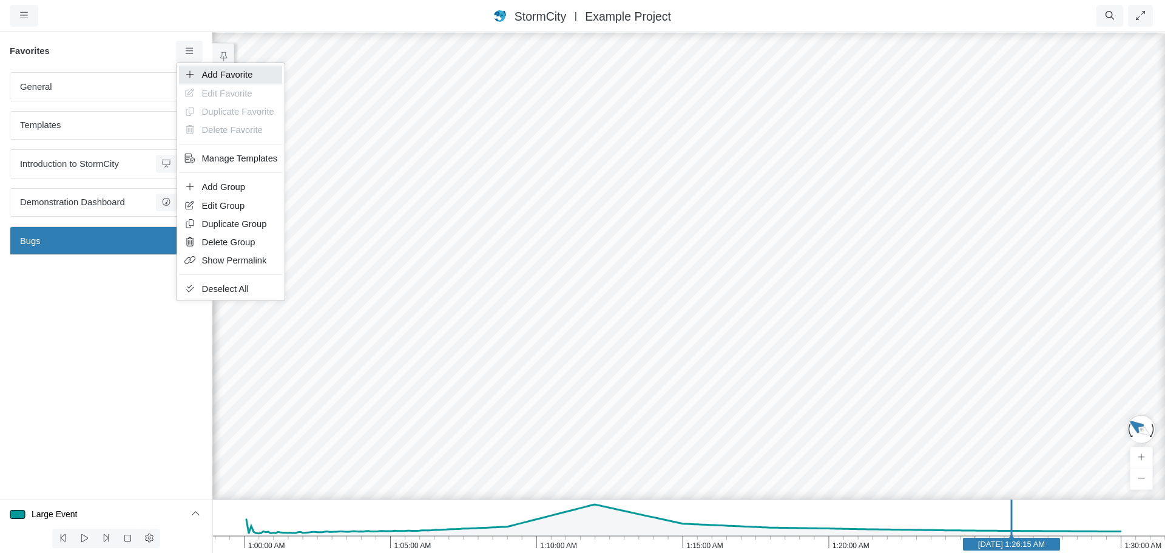
click at [222, 76] on span "Add Favorite" at bounding box center [227, 75] width 51 height 10
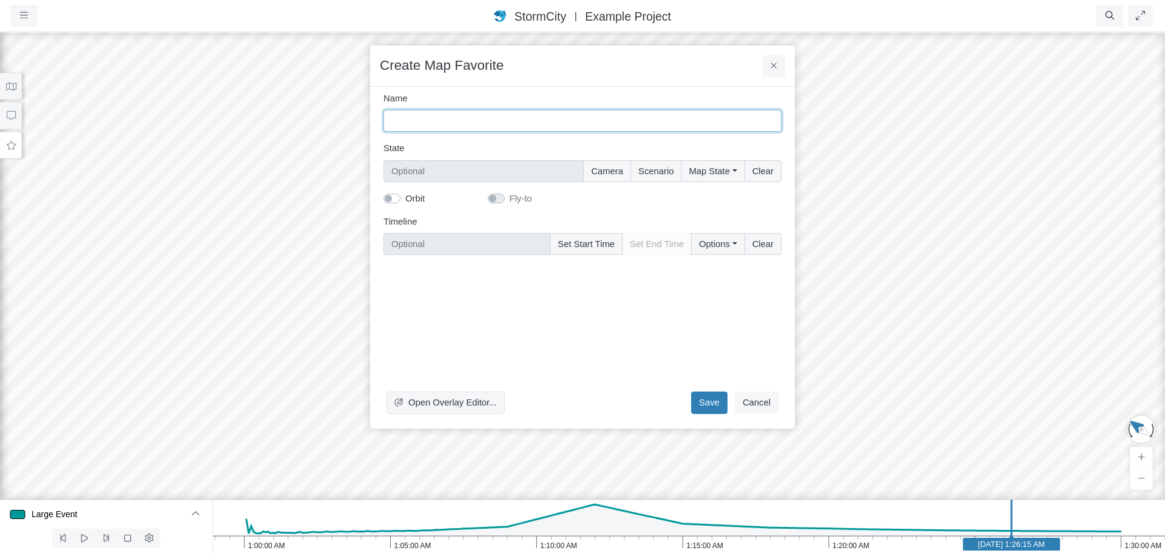
click at [441, 121] on input "Name" at bounding box center [583, 121] width 398 height 22
type input "R"
type input "Iso update error as Chris video - can't reproduce"
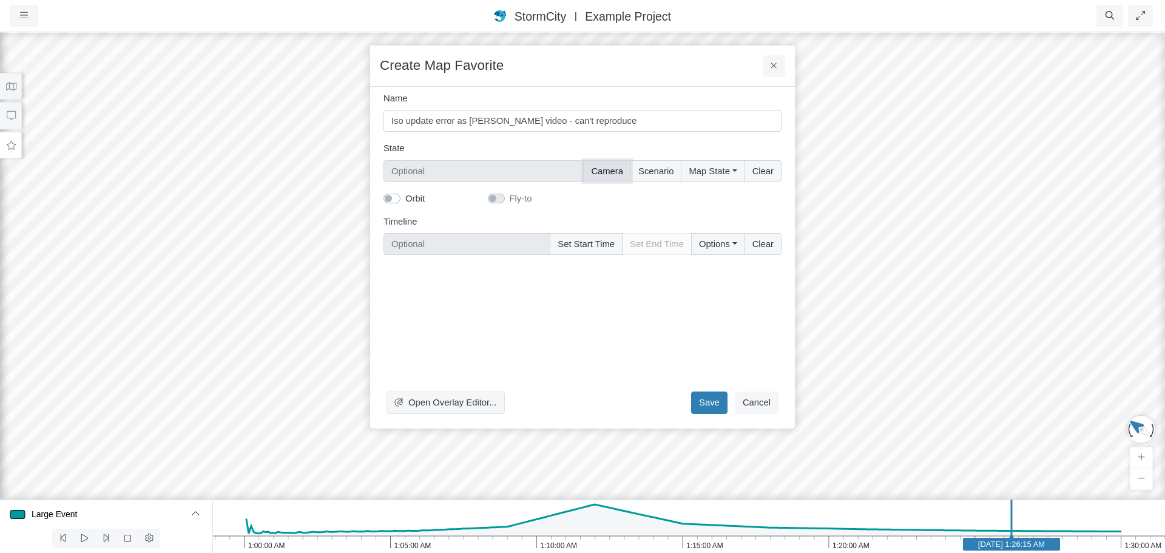
click at [613, 174] on button "Camera" at bounding box center [607, 171] width 48 height 22
type input "Camera"
checkbox input "true"
click at [711, 176] on button "Map State" at bounding box center [712, 171] width 63 height 22
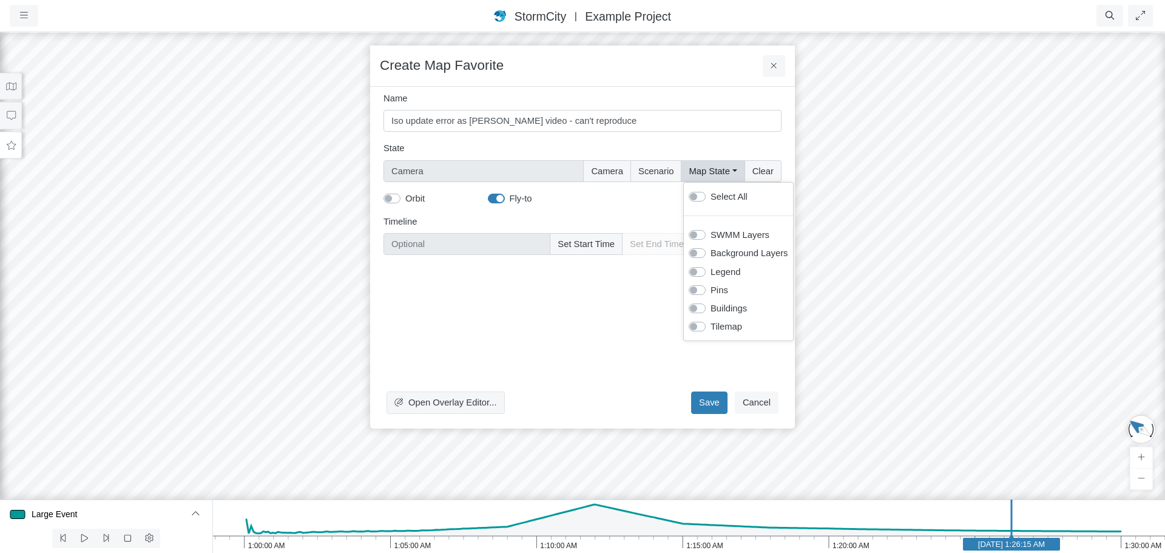
click at [711, 192] on label "Select All" at bounding box center [729, 196] width 37 height 13
click at [698, 192] on input "Select All" at bounding box center [694, 196] width 10 height 12
checkbox input "true"
type input "Camera + Full Map State"
checkbox input "true"
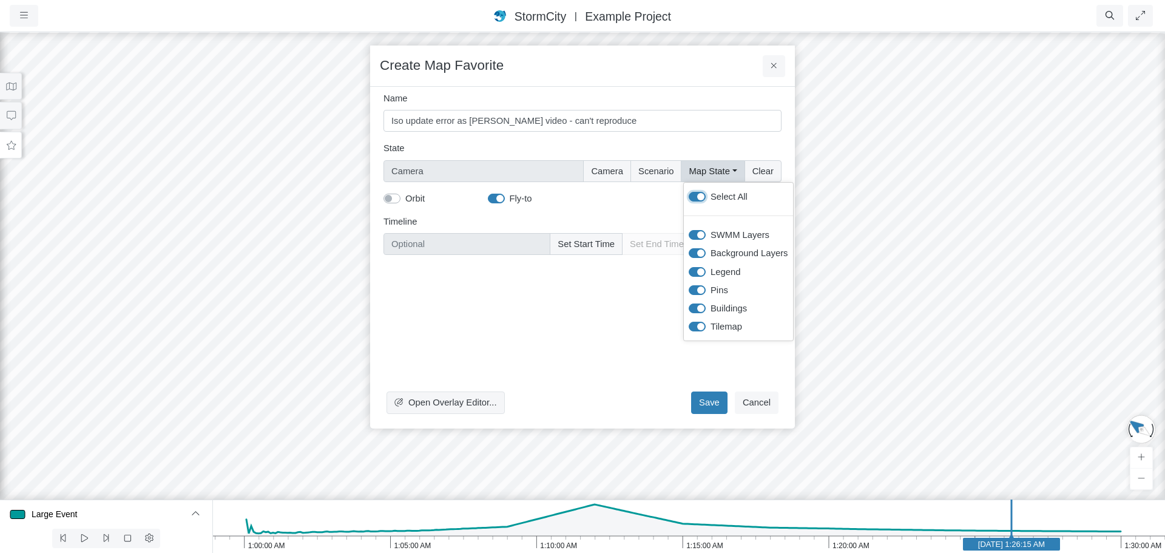
checkbox input "true"
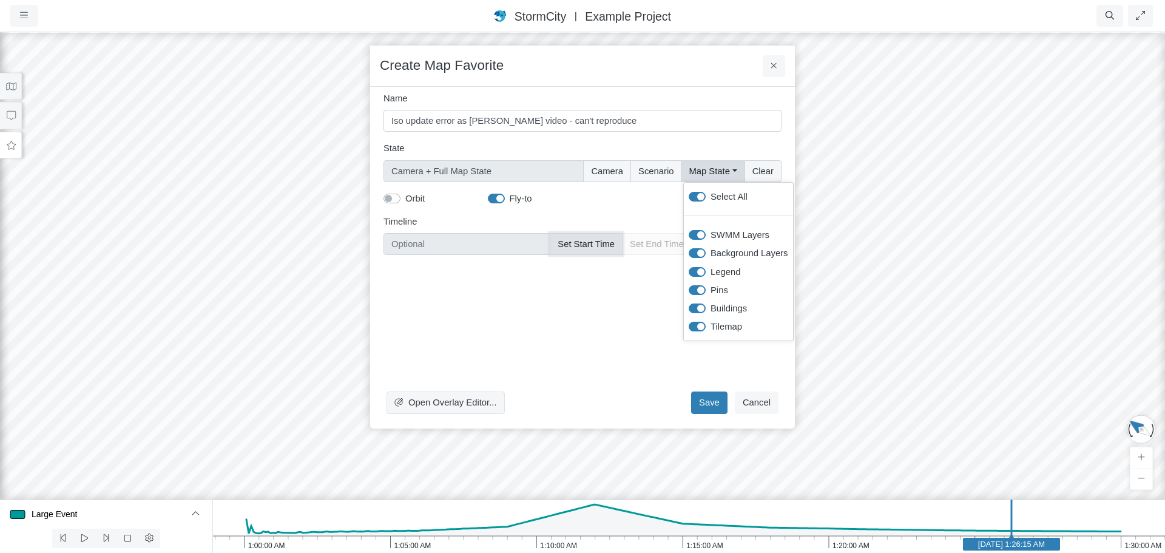
click at [587, 252] on button "Set Start Time" at bounding box center [586, 244] width 73 height 22
type input "Jan 1, 2020 1:26 AM"
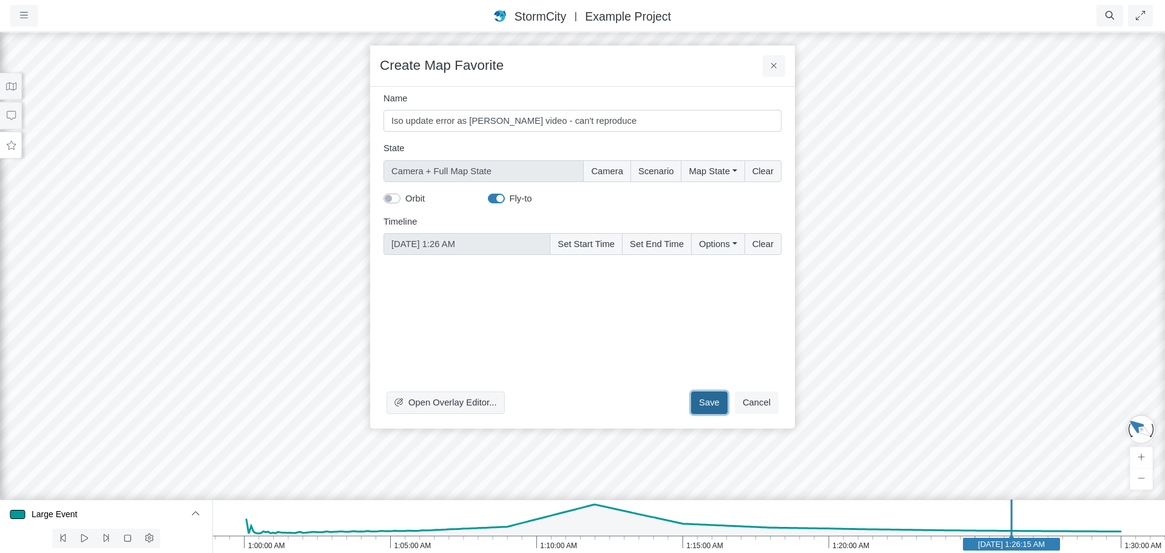
click at [712, 409] on button "Save" at bounding box center [709, 402] width 36 height 22
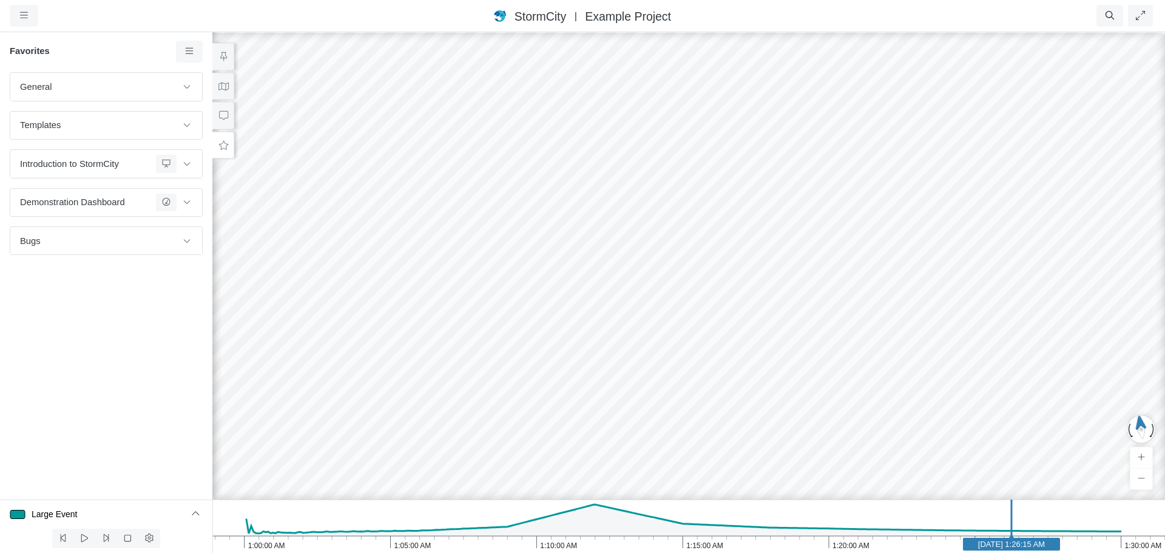
drag, startPoint x: 702, startPoint y: 206, endPoint x: 255, endPoint y: 265, distance: 451.1
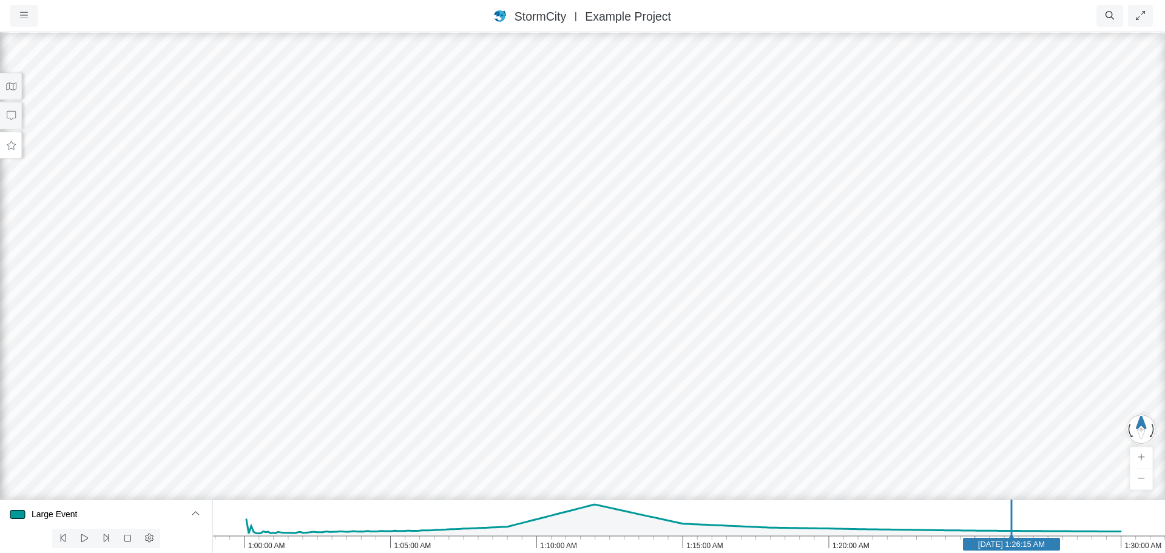
drag, startPoint x: 988, startPoint y: 235, endPoint x: 798, endPoint y: 172, distance: 200.4
click at [798, 172] on div at bounding box center [582, 292] width 1165 height 522
click at [15, 89] on icon at bounding box center [11, 86] width 12 height 9
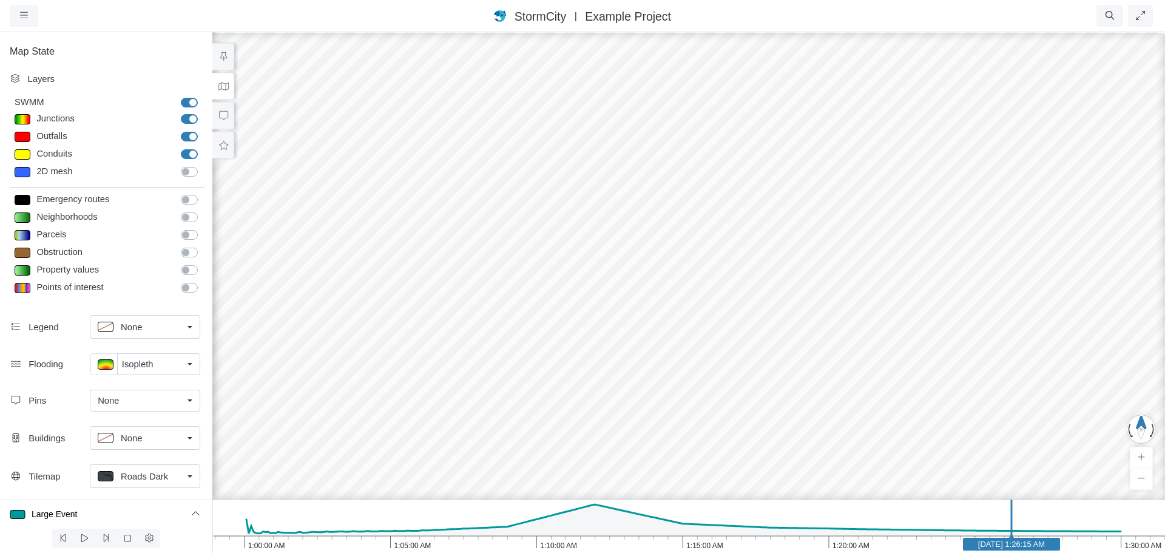
click at [24, 115] on div at bounding box center [23, 119] width 16 height 10
type input "7"
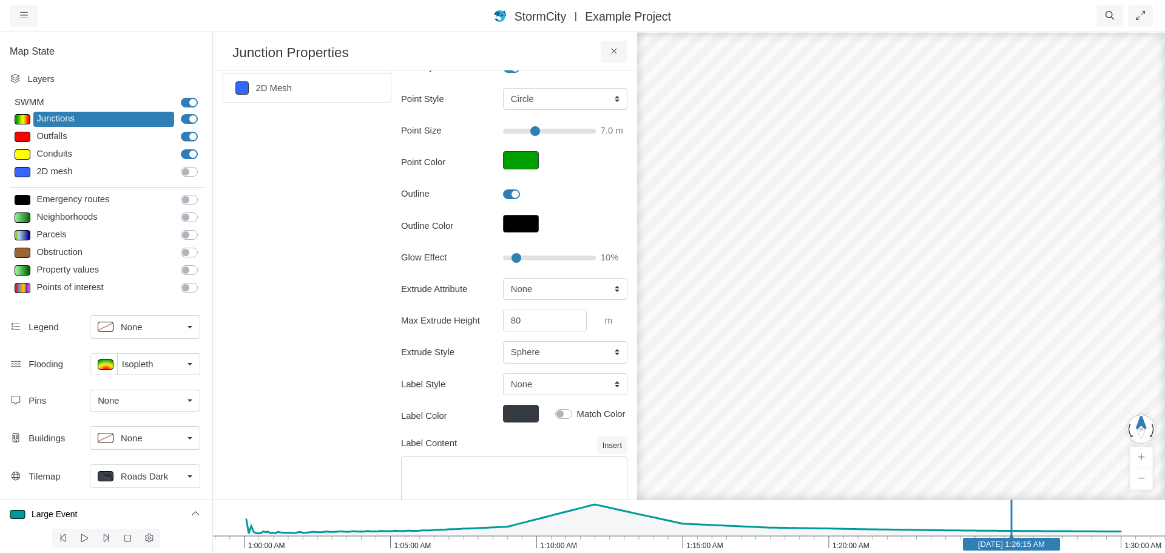
click at [807, 237] on div at bounding box center [901, 292] width 1165 height 522
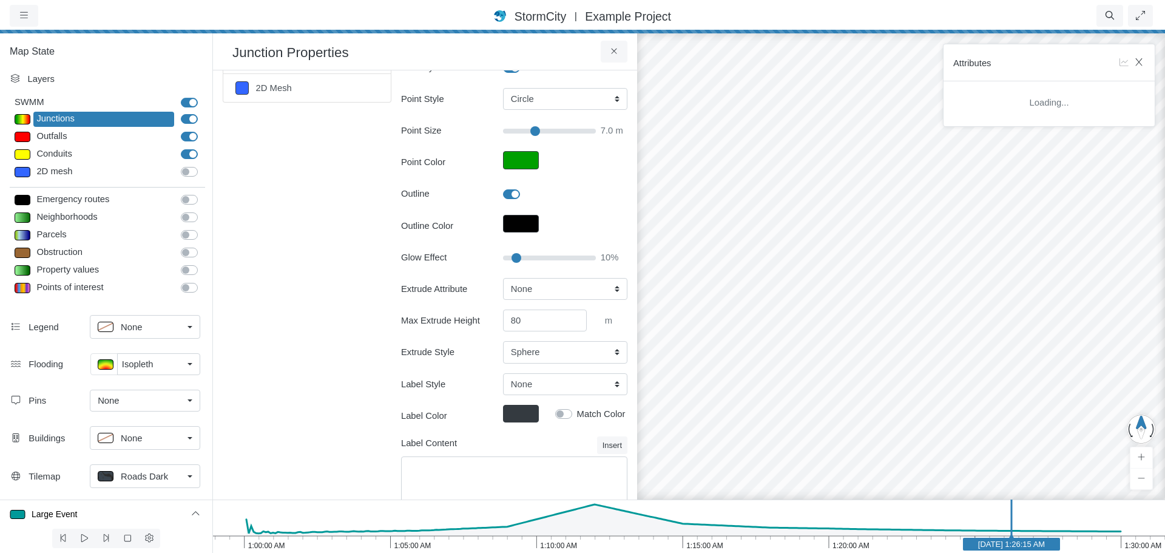
click at [991, 275] on div at bounding box center [901, 292] width 1165 height 522
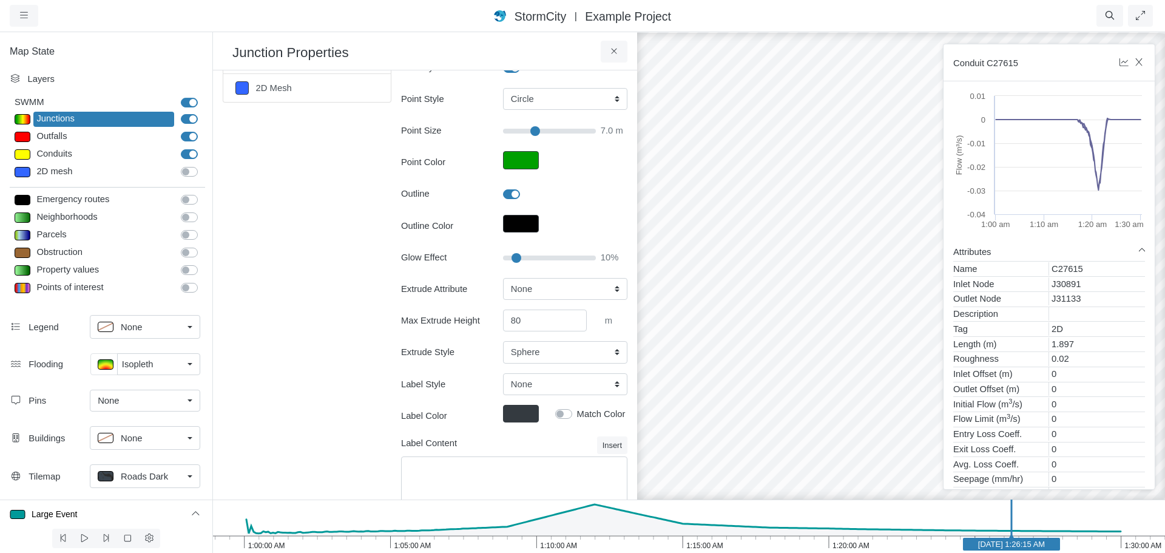
drag, startPoint x: 733, startPoint y: 245, endPoint x: 839, endPoint y: 251, distance: 106.4
click at [740, 245] on div at bounding box center [901, 292] width 1165 height 522
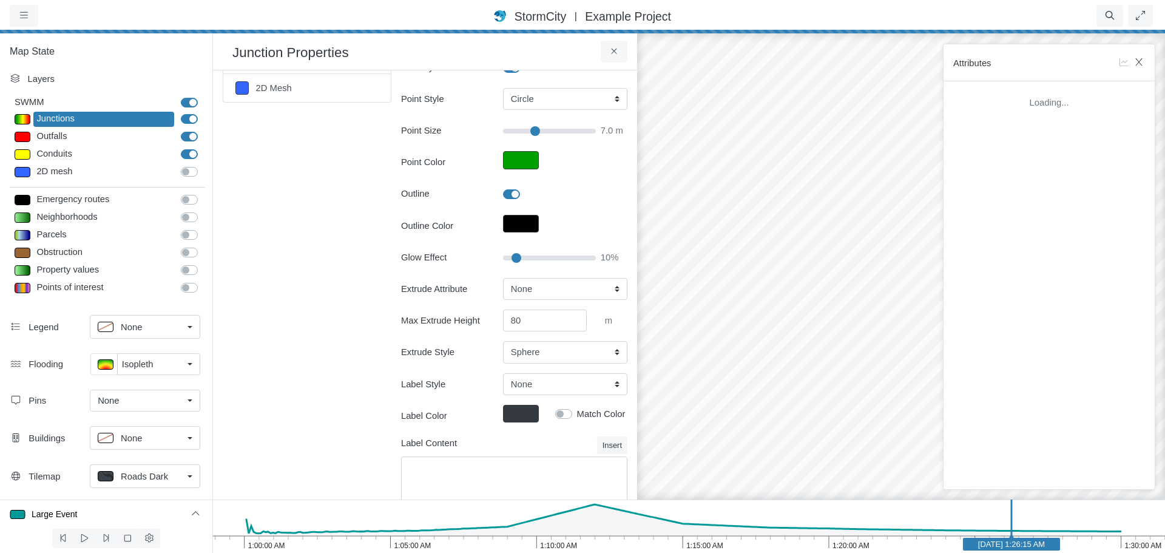
drag, startPoint x: 930, startPoint y: 265, endPoint x: 906, endPoint y: 265, distance: 23.7
click at [921, 265] on div at bounding box center [901, 292] width 1165 height 522
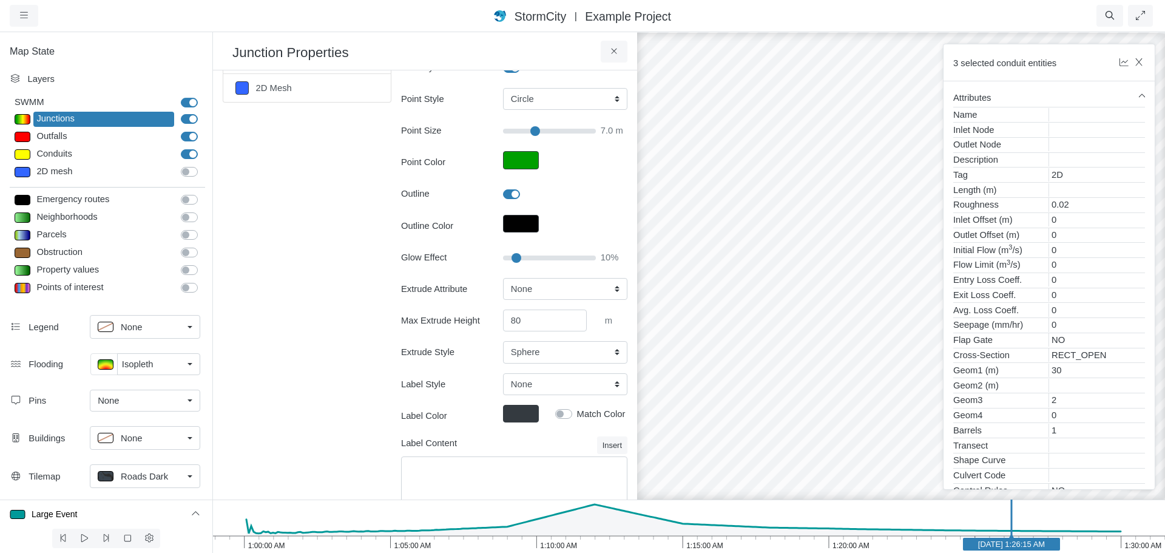
drag, startPoint x: 744, startPoint y: 226, endPoint x: 774, endPoint y: 161, distance: 71.1
drag, startPoint x: 772, startPoint y: 167, endPoint x: 774, endPoint y: 201, distance: 34.0
click at [772, 181] on div at bounding box center [901, 292] width 1165 height 522
drag, startPoint x: 807, startPoint y: 344, endPoint x: 818, endPoint y: 281, distance: 63.5
click at [808, 336] on div at bounding box center [901, 292] width 1165 height 522
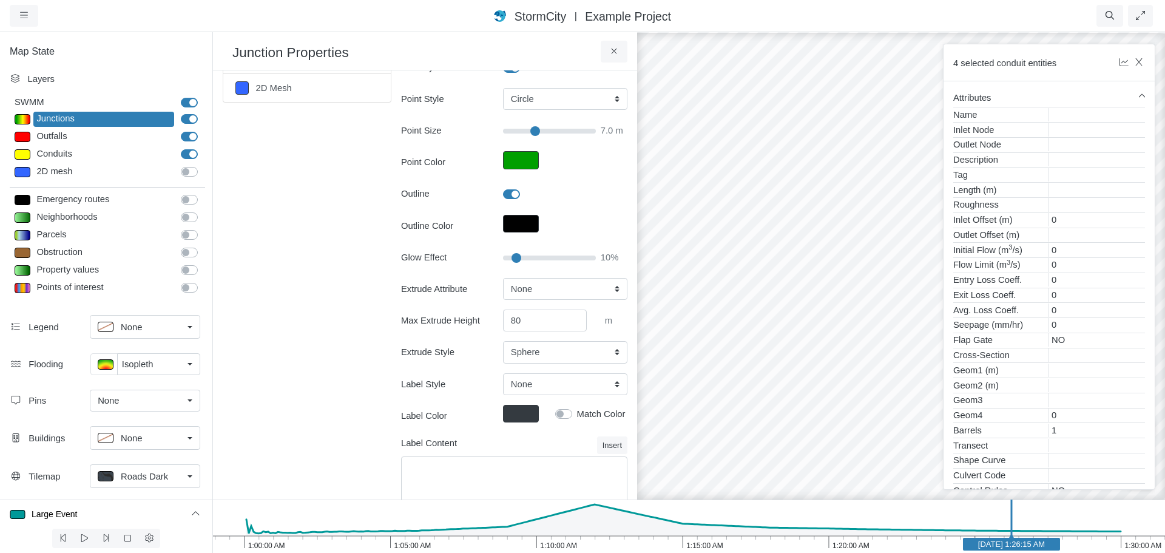
drag, startPoint x: 760, startPoint y: 185, endPoint x: 828, endPoint y: 157, distance: 74.0
click at [828, 157] on div at bounding box center [901, 292] width 1165 height 522
click at [764, 299] on div at bounding box center [901, 292] width 1165 height 522
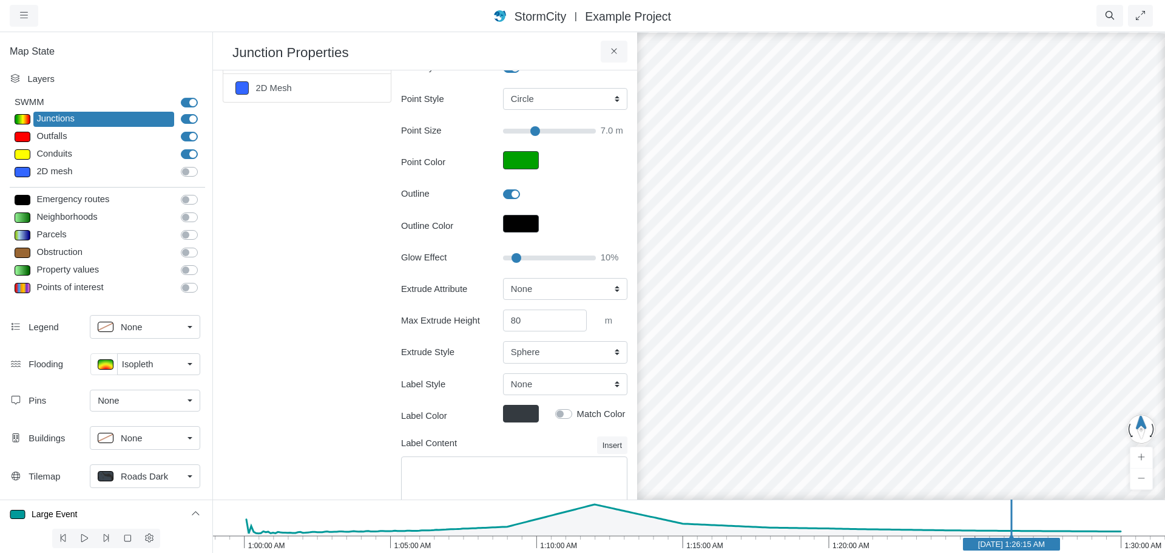
drag, startPoint x: 778, startPoint y: 415, endPoint x: 744, endPoint y: 391, distance: 41.1
click at [779, 412] on div at bounding box center [901, 292] width 1165 height 522
click at [701, 357] on div at bounding box center [901, 292] width 1165 height 522
click at [288, 352] on div "Sections < 1m 1m - 2m 2m - 3m 3m - 4m >= 4m 2D Mesh Layer Details Refraction" at bounding box center [307, 211] width 169 height 618
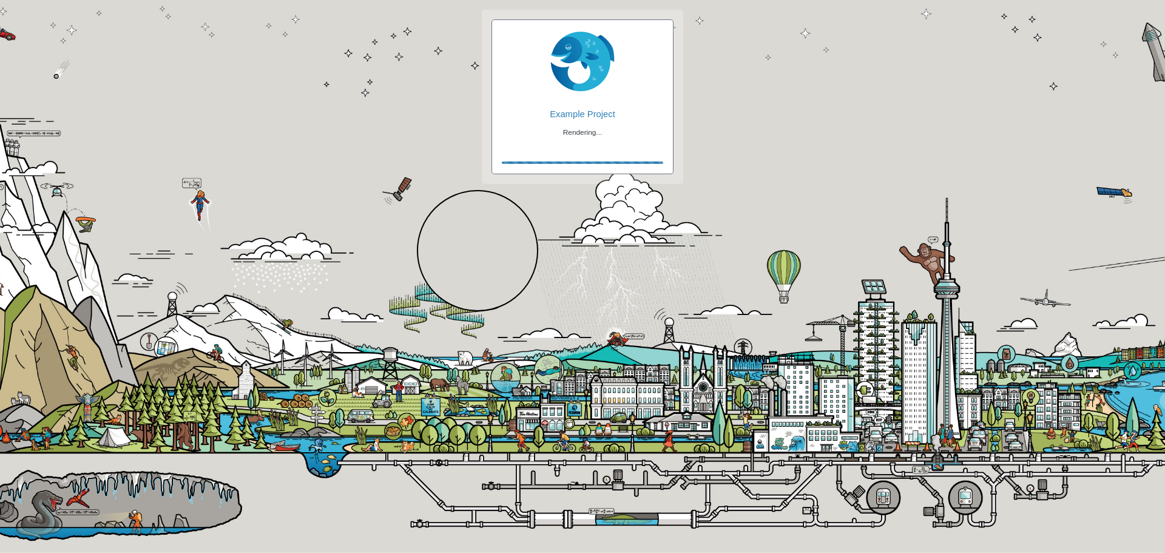
checkbox input "true"
checkbox input "false"
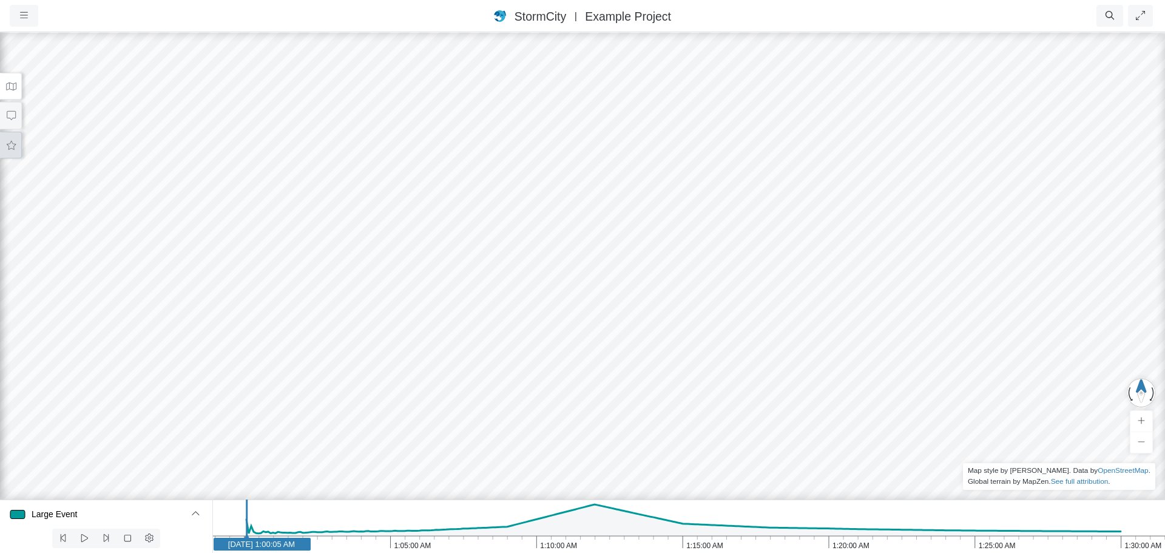
click at [11, 149] on icon at bounding box center [11, 145] width 12 height 9
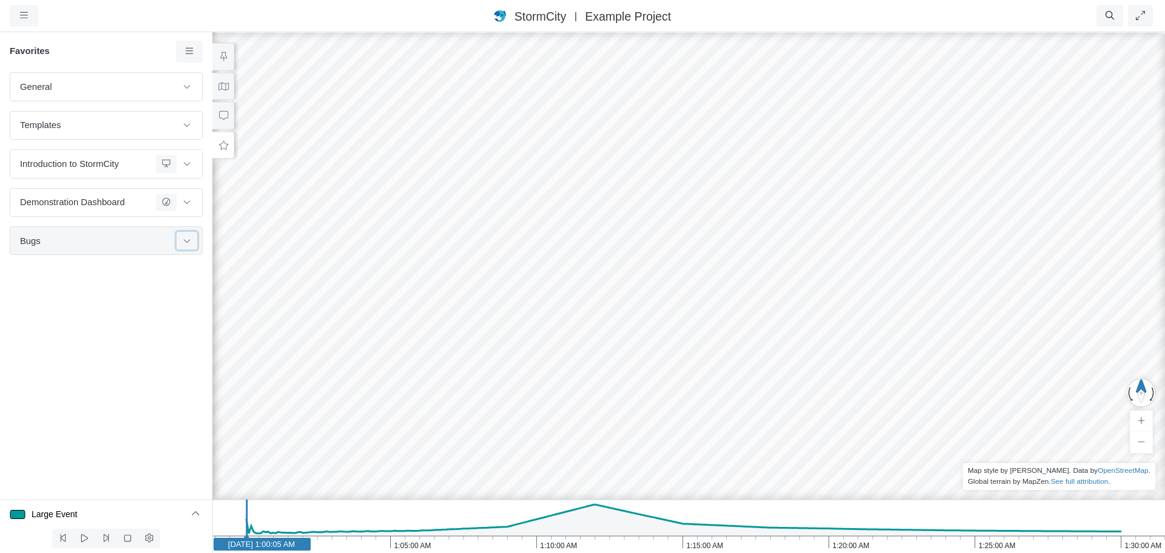
click at [189, 243] on icon at bounding box center [187, 241] width 10 height 8
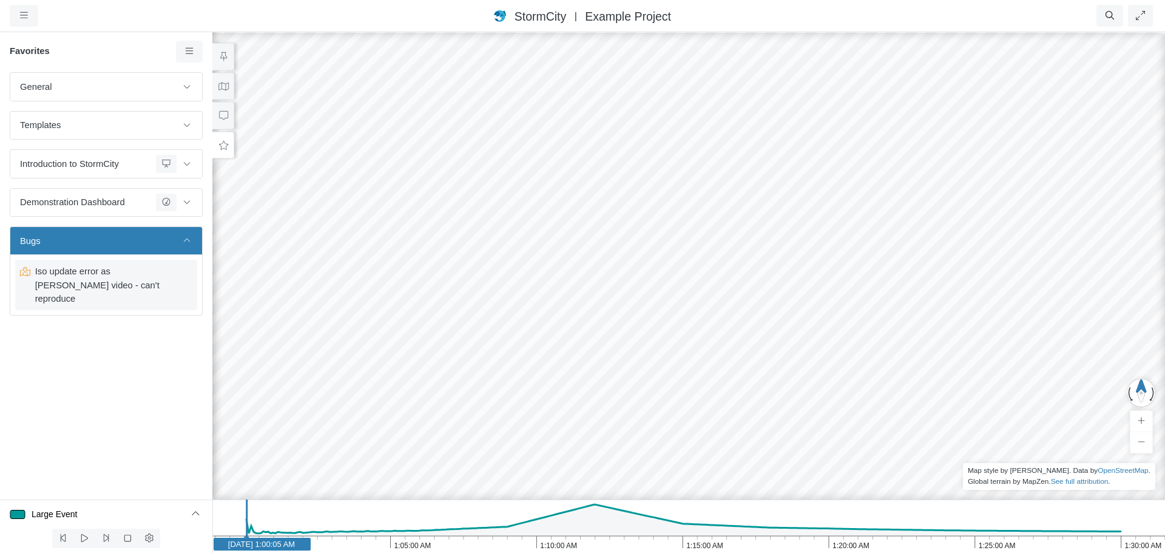
click at [86, 279] on span "Iso update error as [PERSON_NAME] video - can't reproduce" at bounding box center [106, 285] width 152 height 41
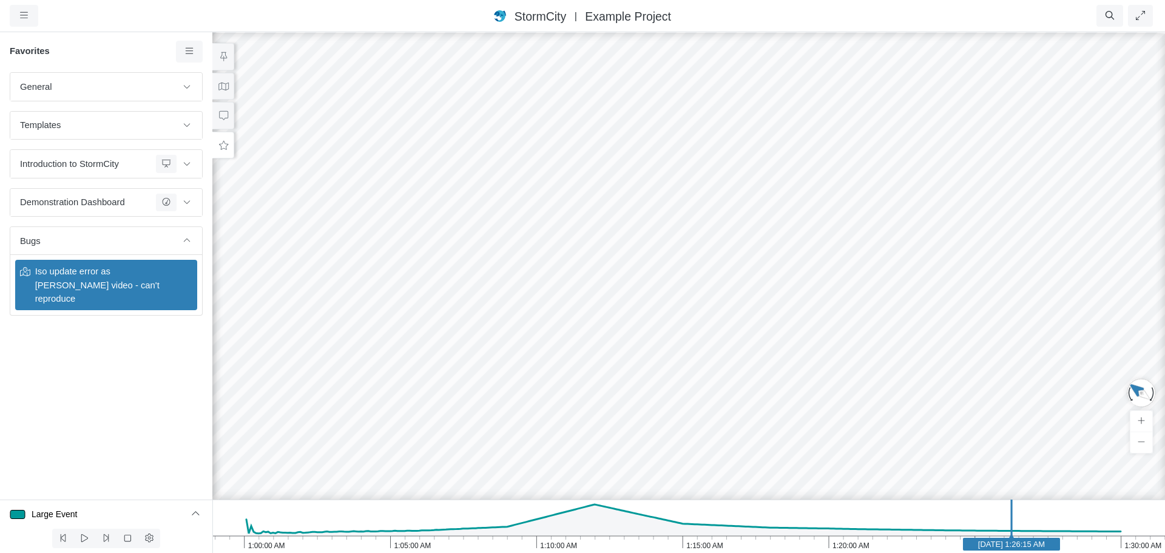
drag, startPoint x: 713, startPoint y: 192, endPoint x: 614, endPoint y: 249, distance: 114.5
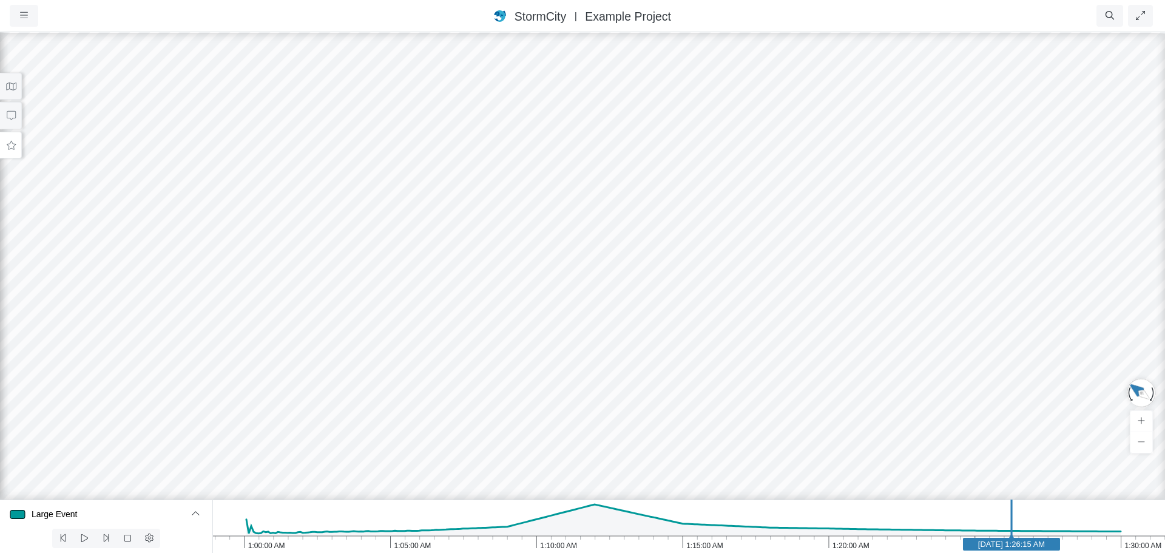
drag, startPoint x: 680, startPoint y: 251, endPoint x: 594, endPoint y: 298, distance: 98.6
click at [595, 300] on div at bounding box center [582, 292] width 1165 height 522
drag, startPoint x: 769, startPoint y: 263, endPoint x: 486, endPoint y: 260, distance: 283.5
click at [15, 92] on button at bounding box center [11, 86] width 22 height 27
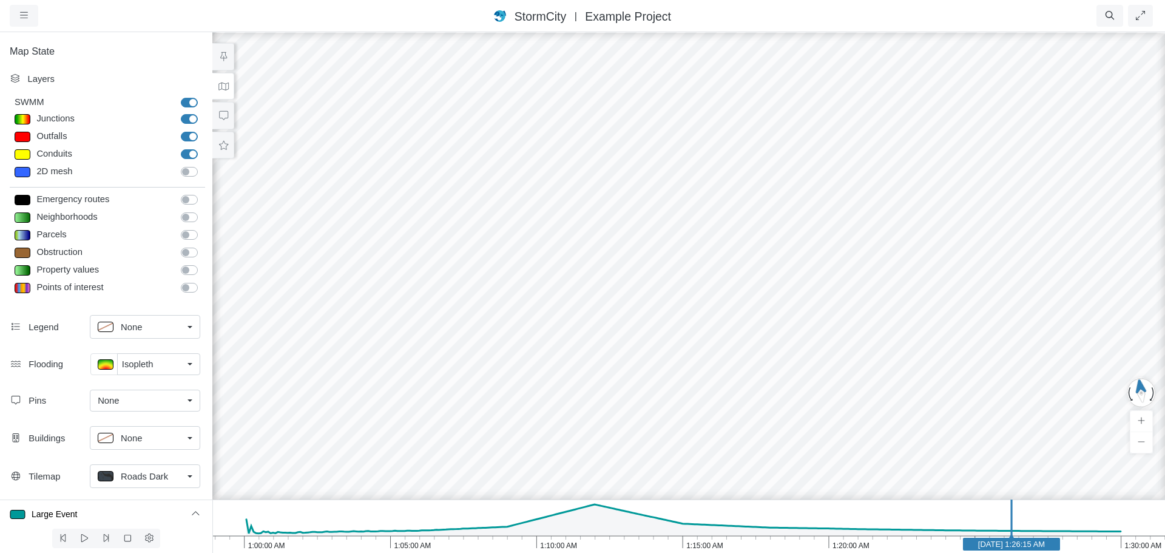
click at [24, 118] on div at bounding box center [23, 119] width 16 height 10
type input "< 1m"
type textarea "AvgDepth < 1"
checkbox input "true"
select select "CIRCLE"
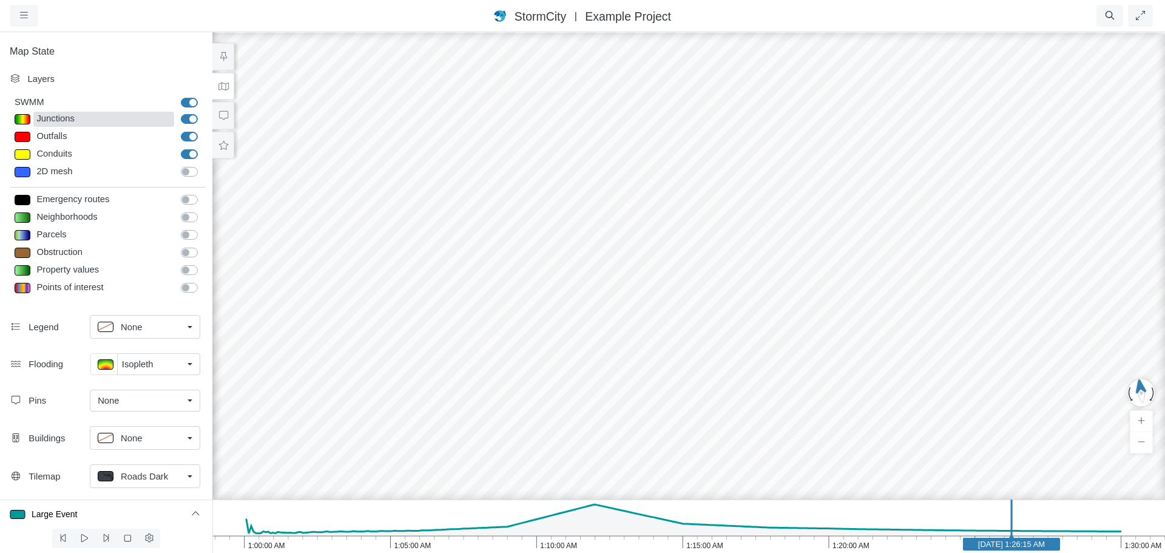
type input "7.5"
checkbox input "true"
type input "10"
type input "80"
select select "SPH"
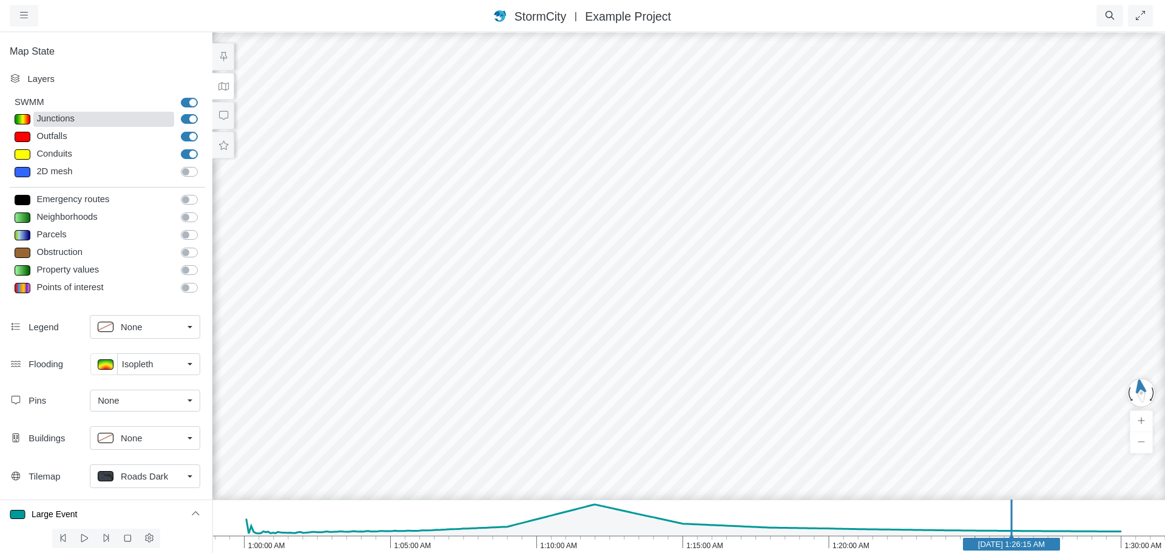
type input "7"
select select "AvgDepth"
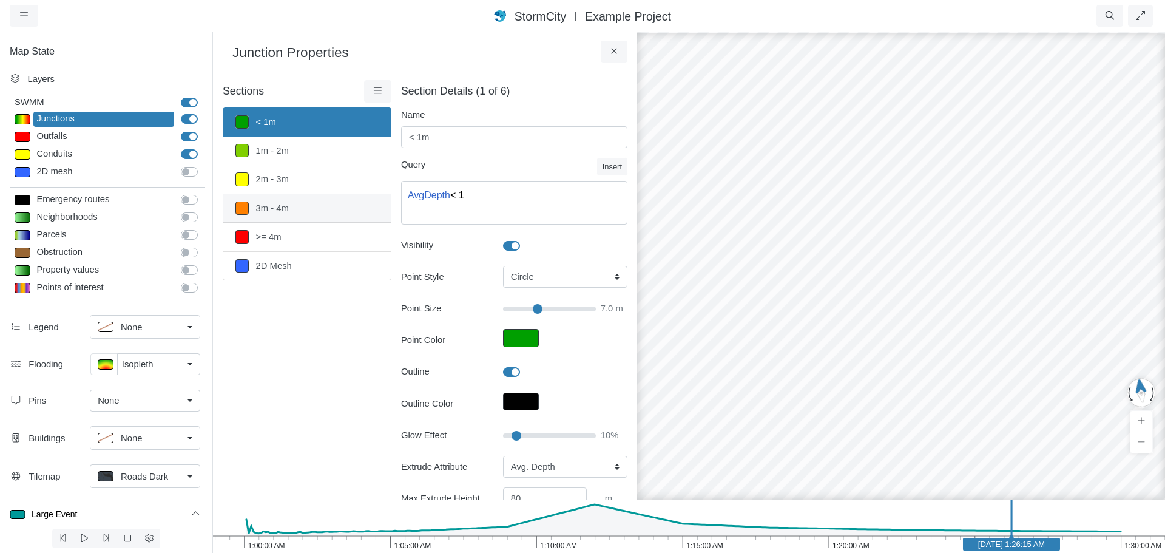
click at [317, 211] on link "3m - 4m" at bounding box center [307, 208] width 169 height 29
type input "3m - 4m"
type textarea "AvgDepth >= 3 AND AvgDepth < 4"
type input "7"
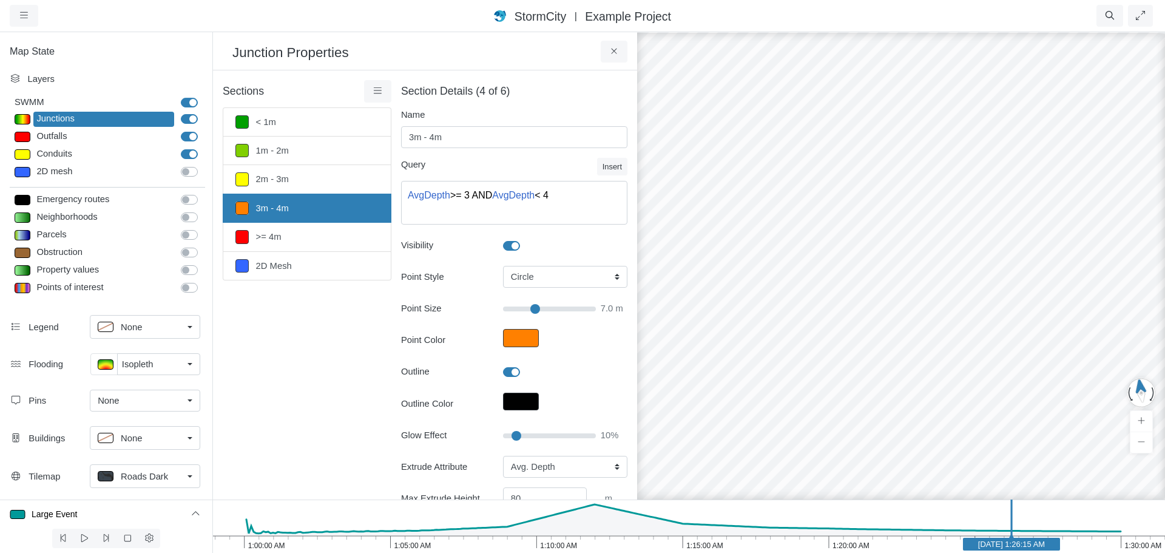
drag, startPoint x: 705, startPoint y: 257, endPoint x: 889, endPoint y: 292, distance: 187.1
click at [890, 296] on div at bounding box center [901, 292] width 1165 height 522
drag, startPoint x: 954, startPoint y: 286, endPoint x: 815, endPoint y: 278, distance: 139.2
drag, startPoint x: 893, startPoint y: 240, endPoint x: 947, endPoint y: 233, distance: 54.4
click at [947, 233] on div at bounding box center [901, 292] width 1165 height 522
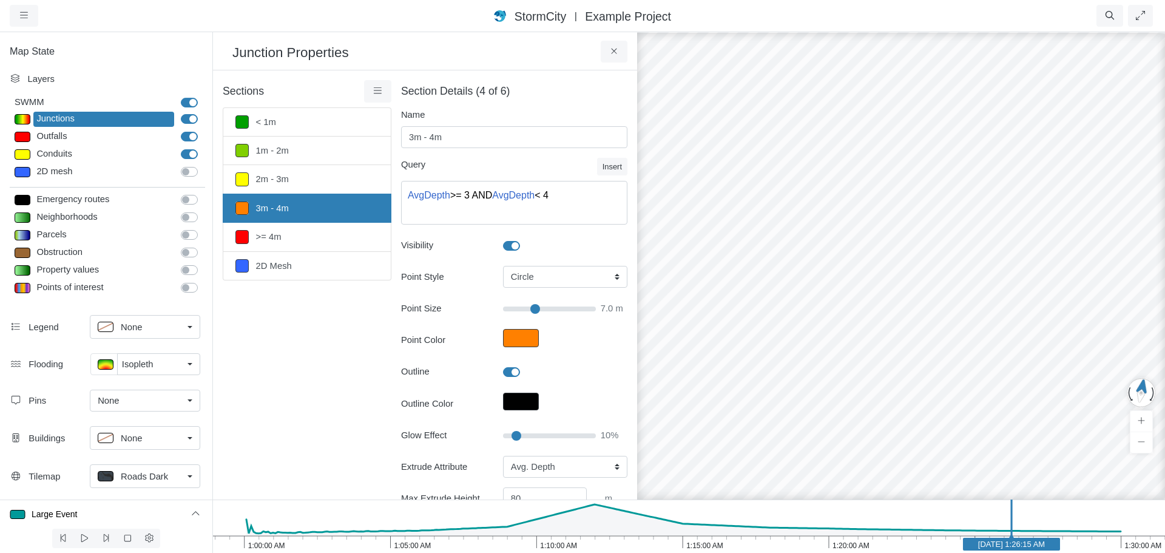
drag, startPoint x: 914, startPoint y: 341, endPoint x: 824, endPoint y: 325, distance: 91.8
click at [824, 325] on div at bounding box center [901, 292] width 1165 height 522
click at [154, 438] on div "None" at bounding box center [140, 437] width 85 height 15
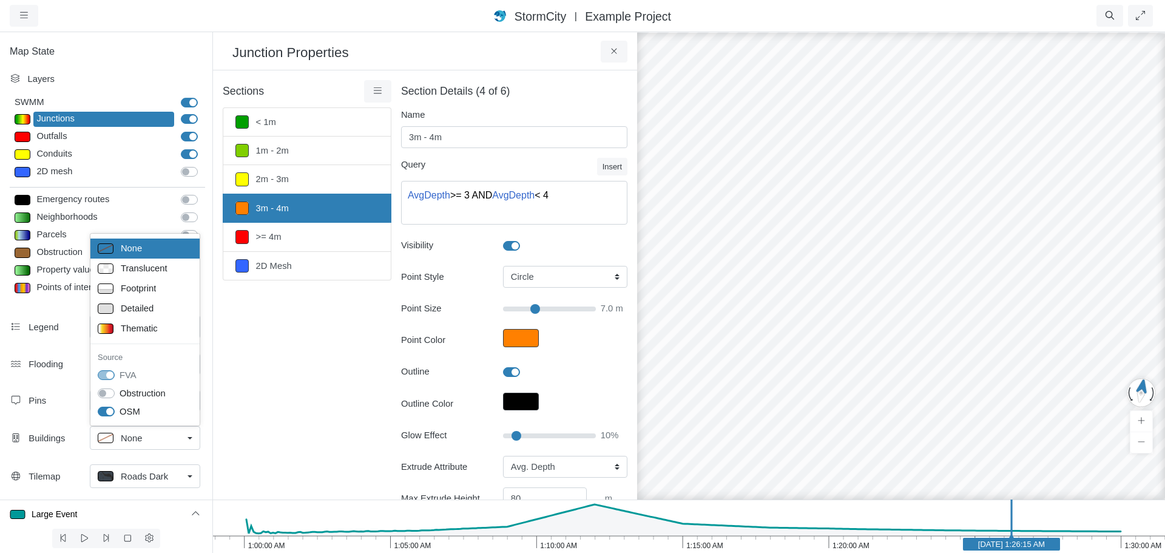
click at [59, 494] on div "Tilemap Roads Dark None Roads Roads Dark Satellite Watercolor Solid Color Eleva…" at bounding box center [106, 478] width 212 height 38
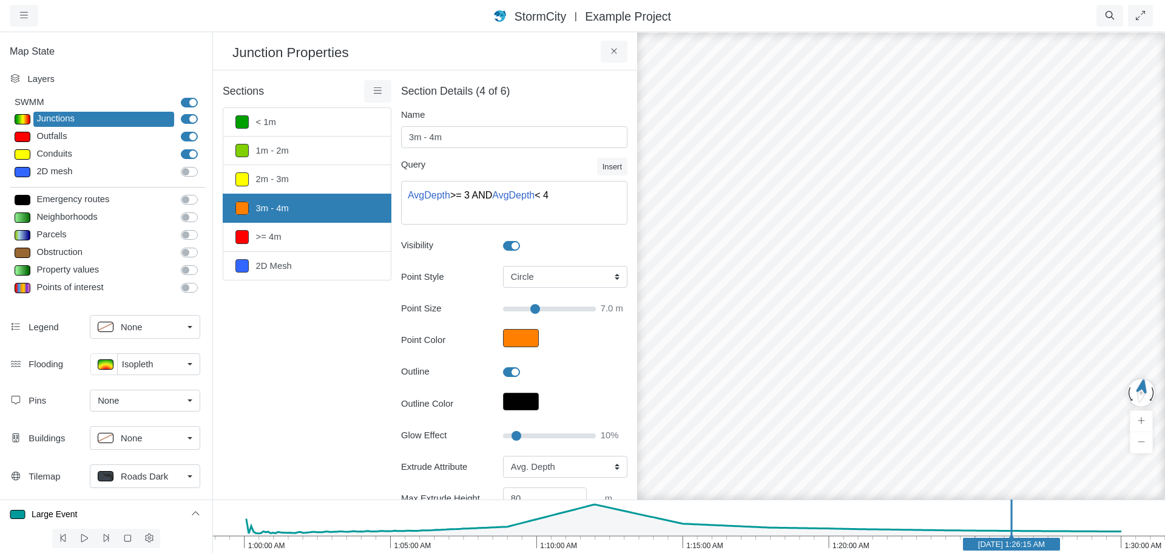
click at [129, 332] on span "None" at bounding box center [131, 326] width 21 height 13
click at [155, 375] on span "Top Right" at bounding box center [140, 373] width 38 height 13
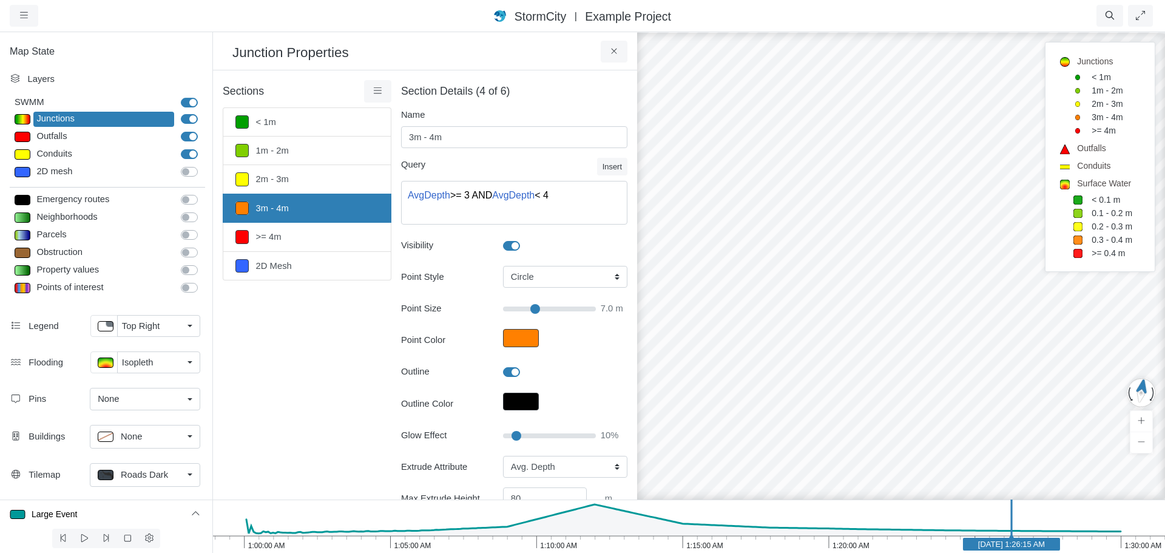
drag, startPoint x: 850, startPoint y: 340, endPoint x: 860, endPoint y: 339, distance: 10.5
click at [862, 339] on div at bounding box center [901, 292] width 1165 height 522
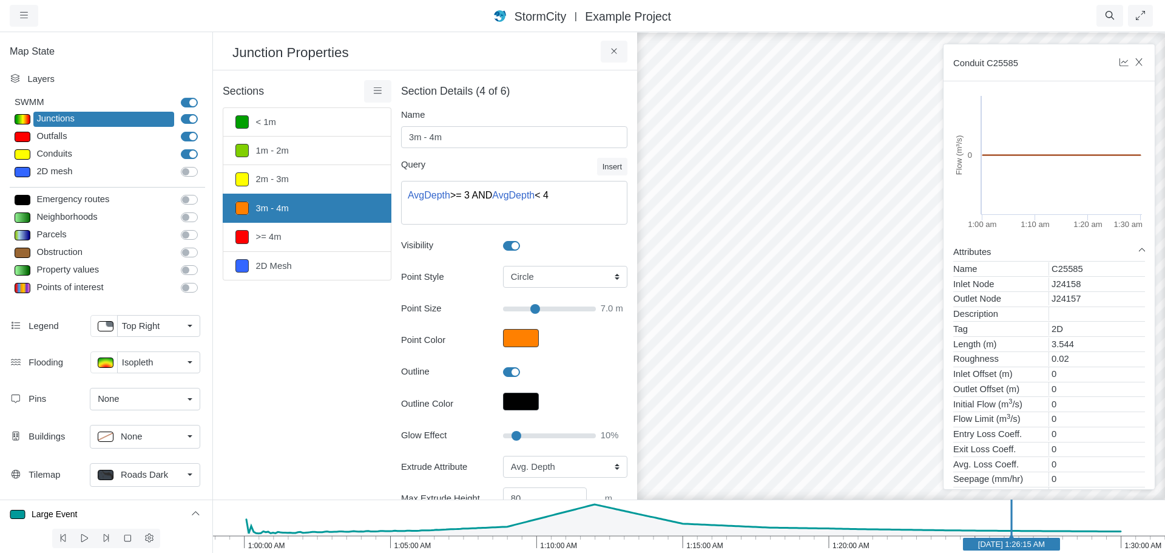
click at [867, 337] on div at bounding box center [901, 292] width 1165 height 522
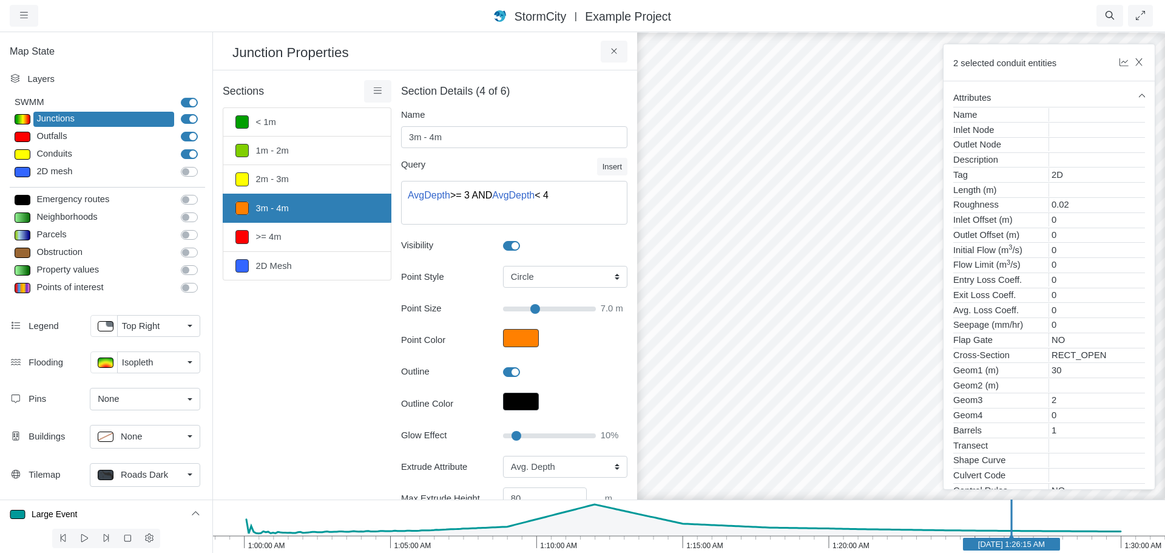
click at [844, 289] on div at bounding box center [901, 292] width 1165 height 522
click at [847, 290] on div at bounding box center [901, 292] width 1165 height 522
click at [655, 208] on div at bounding box center [901, 292] width 1165 height 522
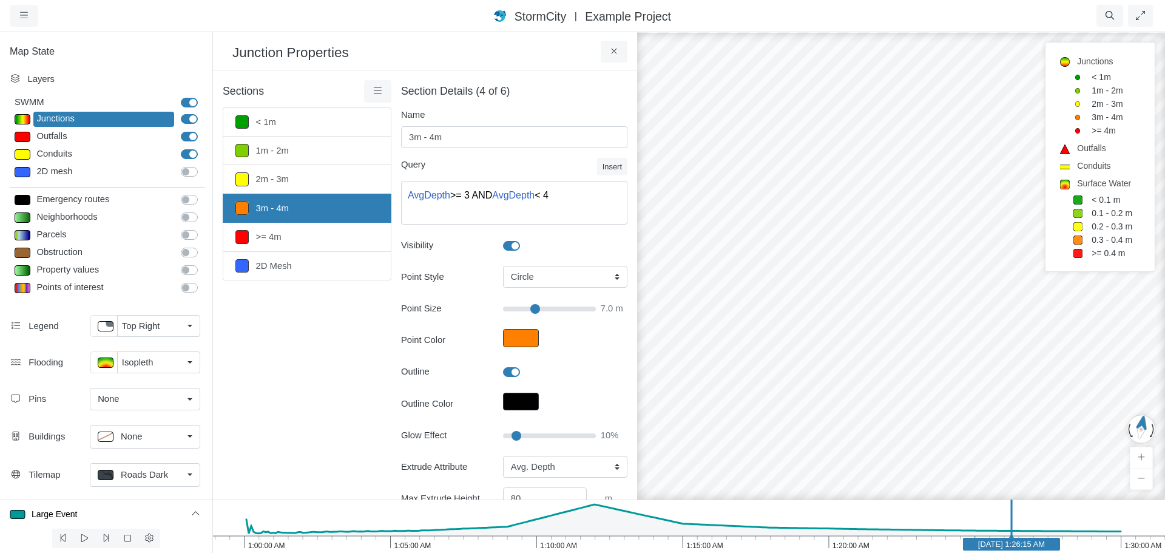
click at [665, 92] on div at bounding box center [901, 292] width 1165 height 522
click at [674, 69] on div at bounding box center [901, 292] width 1165 height 522
click at [679, 59] on div at bounding box center [901, 292] width 1165 height 522
click at [611, 53] on icon at bounding box center [615, 51] width 12 height 9
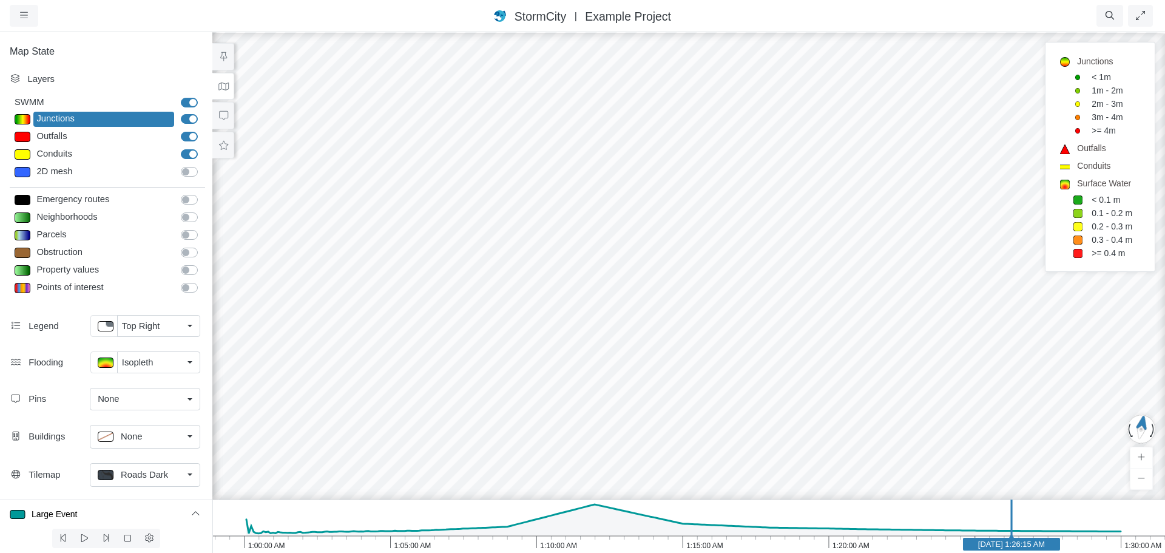
click at [318, 97] on div at bounding box center [688, 292] width 1165 height 522
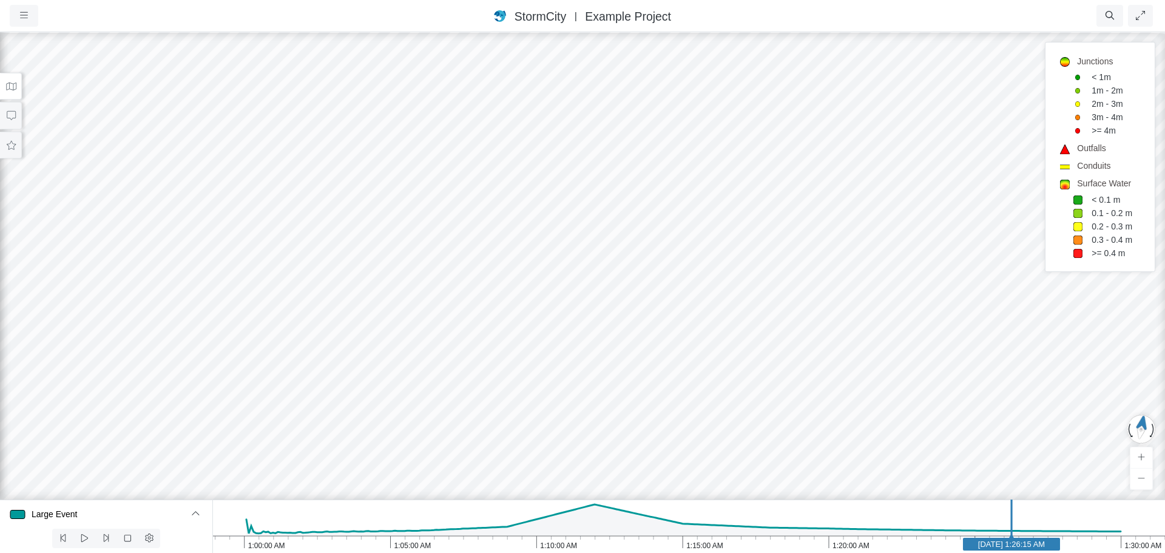
click at [190, 130] on div at bounding box center [582, 292] width 1165 height 522
click at [110, 70] on div at bounding box center [582, 292] width 1165 height 522
click at [129, 402] on div at bounding box center [582, 292] width 1165 height 522
drag, startPoint x: 95, startPoint y: 76, endPoint x: 401, endPoint y: 299, distance: 379.3
click at [401, 299] on div at bounding box center [582, 292] width 1165 height 522
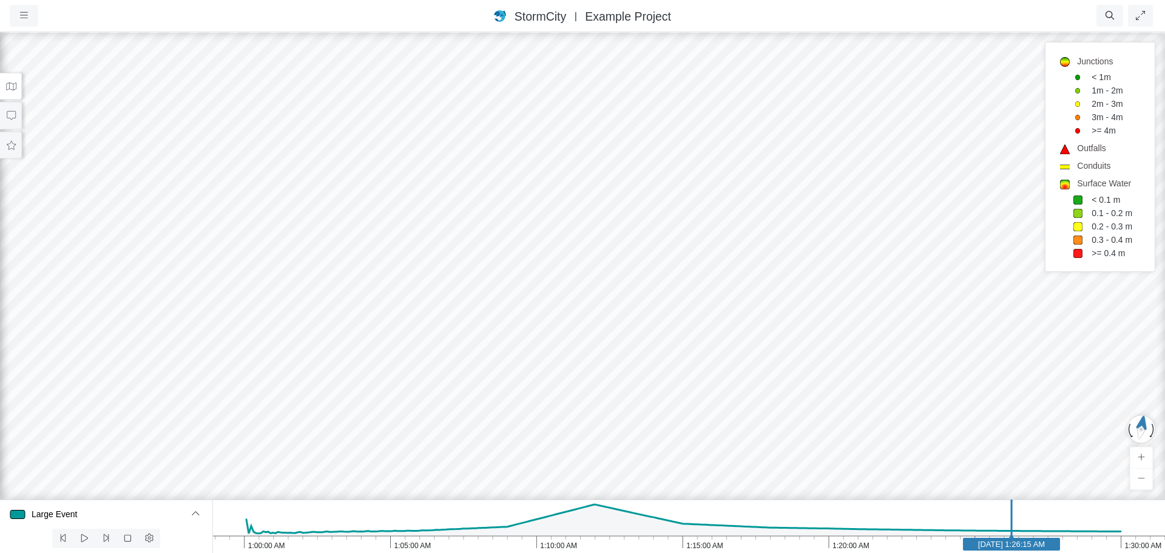
drag, startPoint x: 351, startPoint y: 309, endPoint x: 117, endPoint y: 282, distance: 235.8
click at [171, 288] on div at bounding box center [582, 292] width 1165 height 522
click at [41, 271] on div at bounding box center [582, 292] width 1165 height 522
drag, startPoint x: 291, startPoint y: 378, endPoint x: 862, endPoint y: 325, distance: 574.2
drag, startPoint x: 657, startPoint y: 441, endPoint x: 577, endPoint y: 371, distance: 106.3
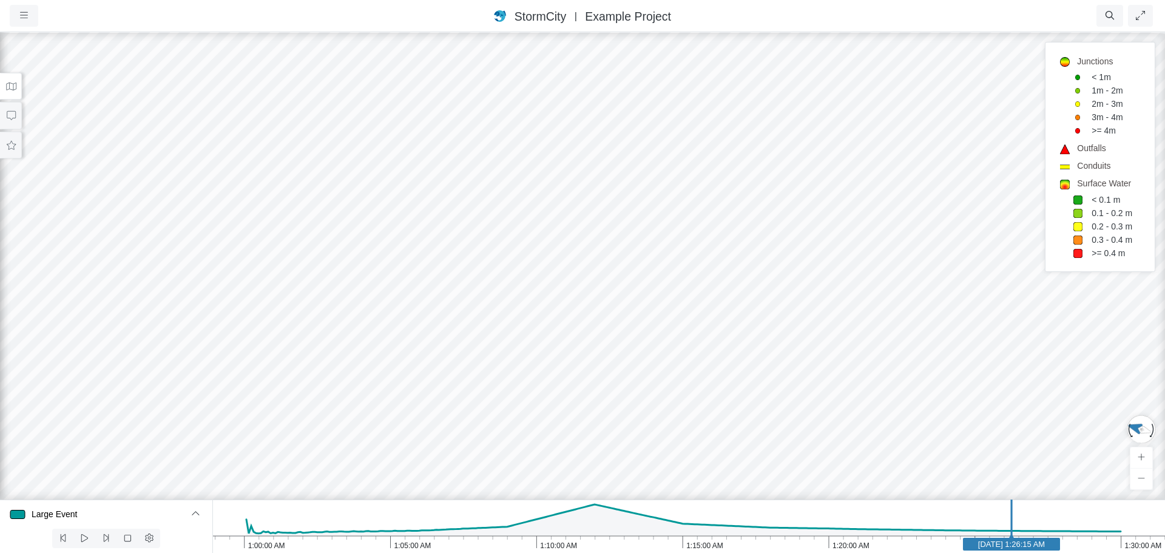
click at [577, 371] on div at bounding box center [582, 292] width 1165 height 522
drag, startPoint x: 431, startPoint y: 228, endPoint x: 713, endPoint y: 239, distance: 282.4
click at [713, 239] on div at bounding box center [582, 292] width 1165 height 522
drag, startPoint x: 675, startPoint y: 324, endPoint x: 97, endPoint y: 274, distance: 580.5
drag, startPoint x: 752, startPoint y: 210, endPoint x: 567, endPoint y: 374, distance: 247.6
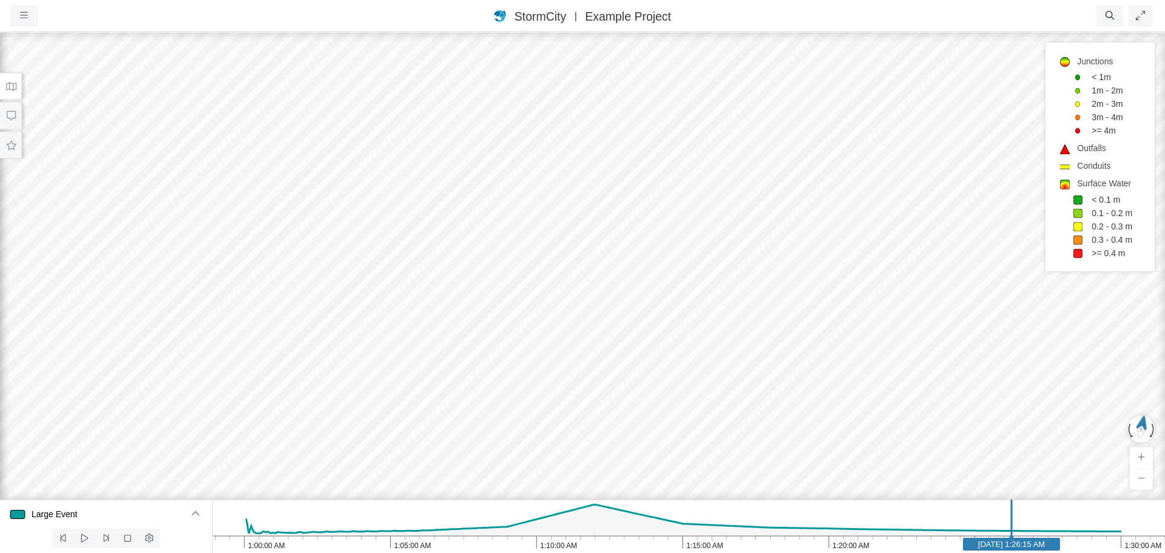
click at [578, 423] on div at bounding box center [582, 292] width 1165 height 522
drag, startPoint x: 524, startPoint y: 348, endPoint x: 610, endPoint y: 332, distance: 87.6
drag, startPoint x: 594, startPoint y: 302, endPoint x: 602, endPoint y: 418, distance: 115.6
click at [487, 270] on div at bounding box center [582, 292] width 1165 height 522
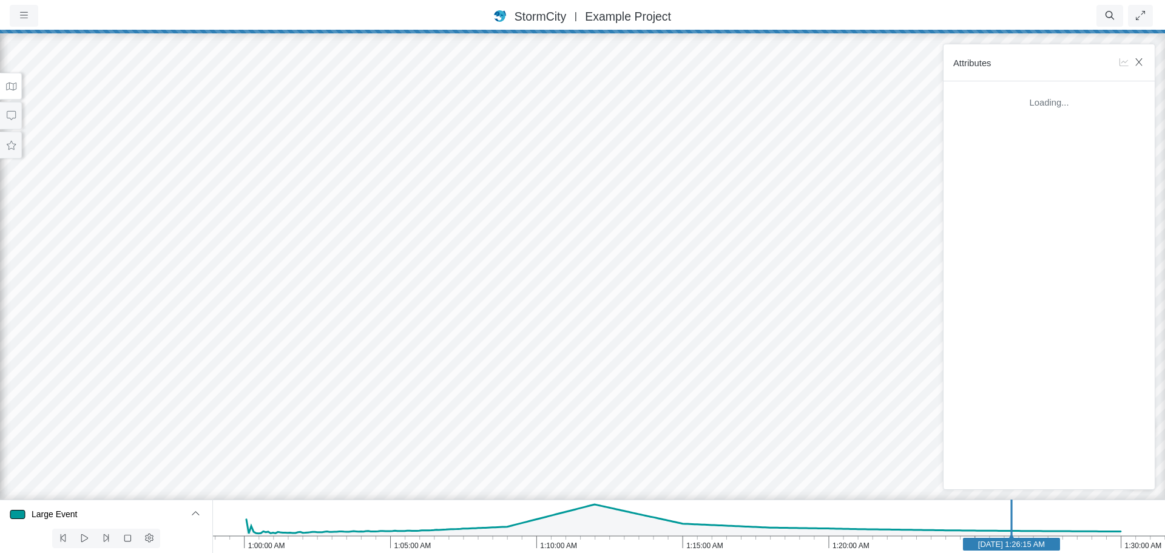
click at [605, 411] on div at bounding box center [582, 292] width 1165 height 522
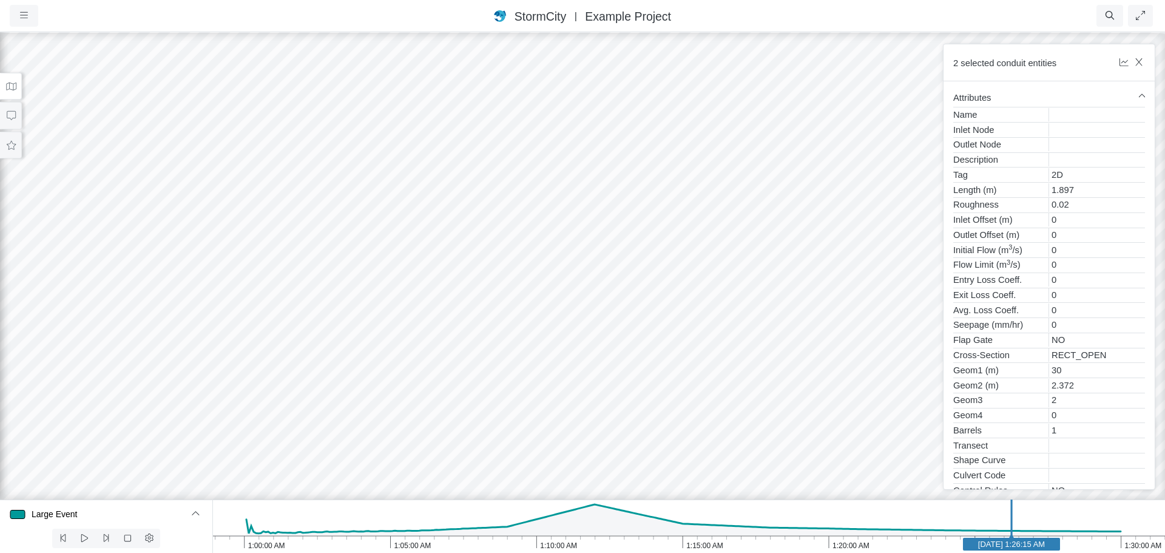
click at [469, 296] on div at bounding box center [582, 292] width 1165 height 522
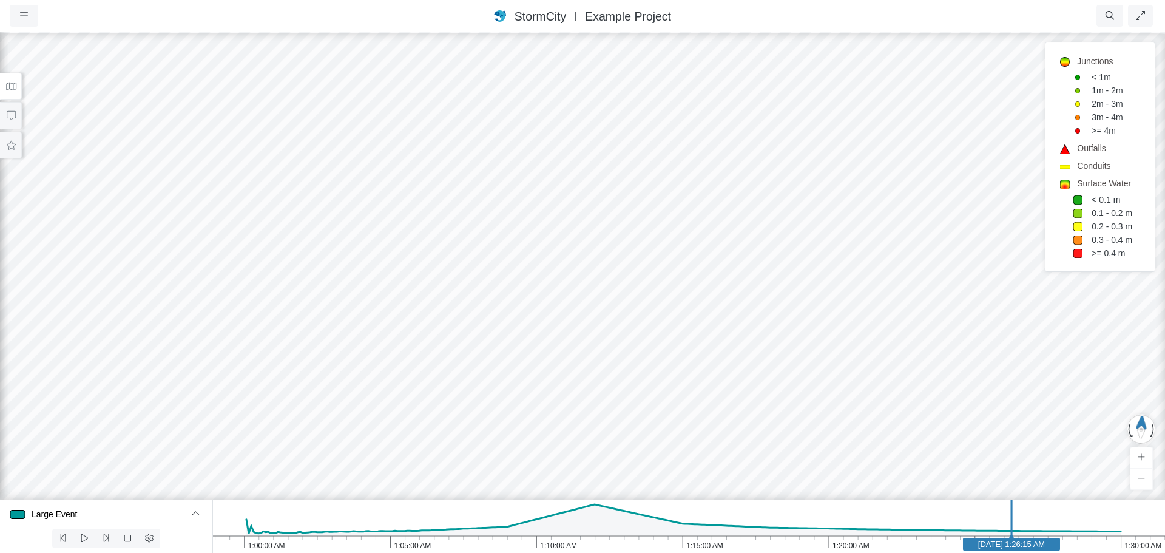
click at [469, 296] on div at bounding box center [582, 292] width 1165 height 522
click at [15, 92] on button at bounding box center [11, 86] width 22 height 27
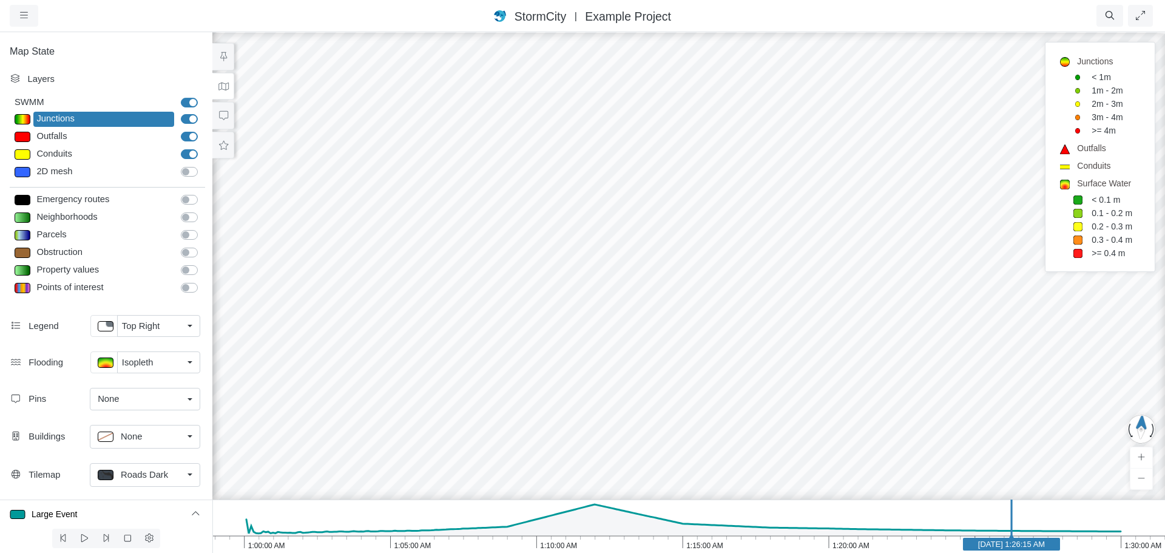
click at [147, 325] on span "Top Right" at bounding box center [141, 325] width 38 height 13
click at [152, 346] on div "None" at bounding box center [145, 352] width 94 height 15
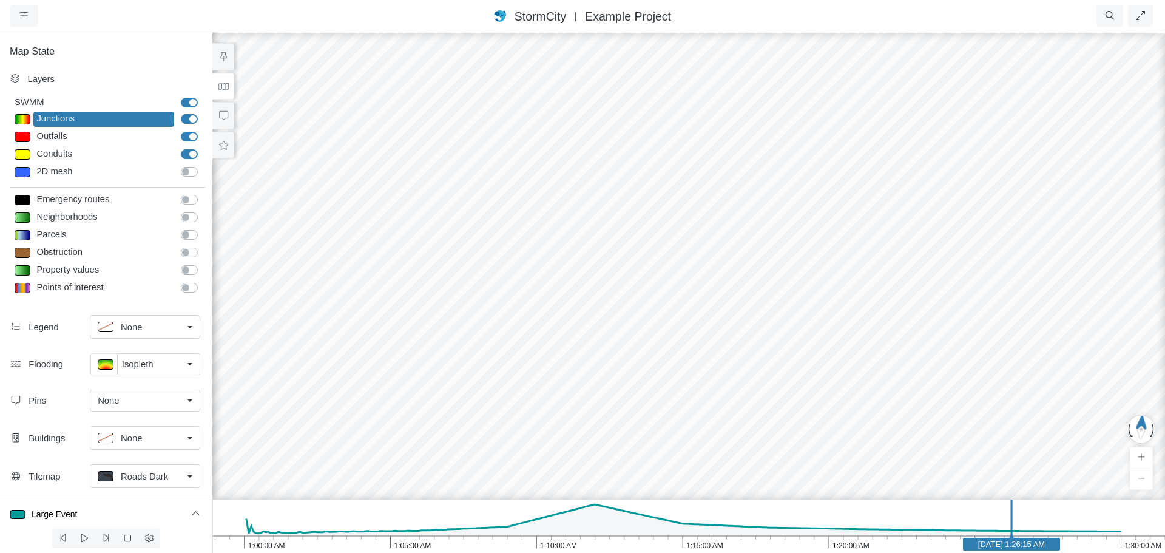
click at [566, 314] on div at bounding box center [688, 292] width 1165 height 522
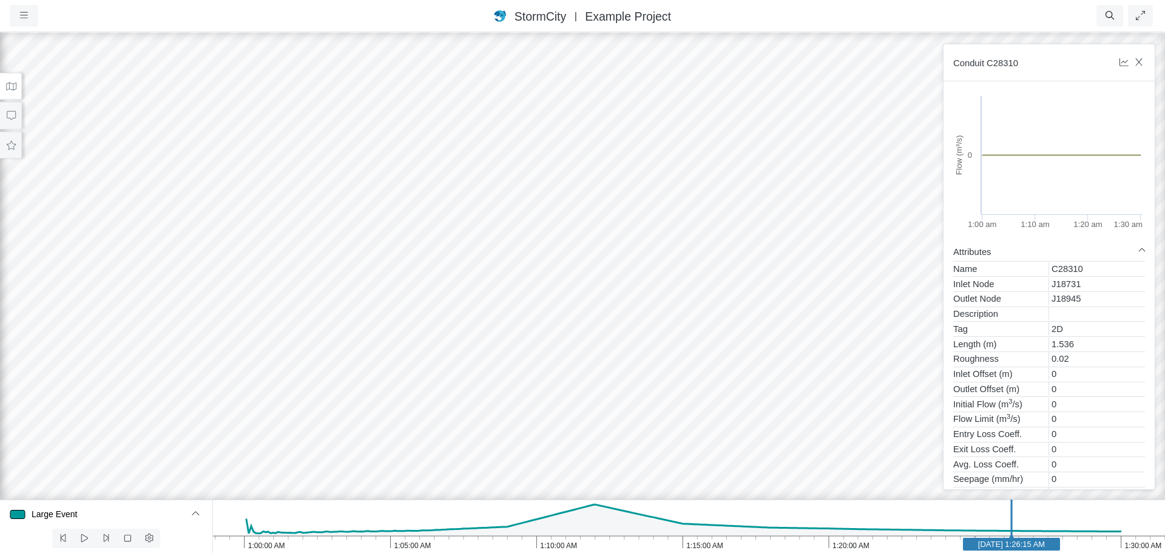
drag, startPoint x: 552, startPoint y: 388, endPoint x: 494, endPoint y: 205, distance: 192.7
click at [1105, 18] on icon "button" at bounding box center [1111, 15] width 12 height 9
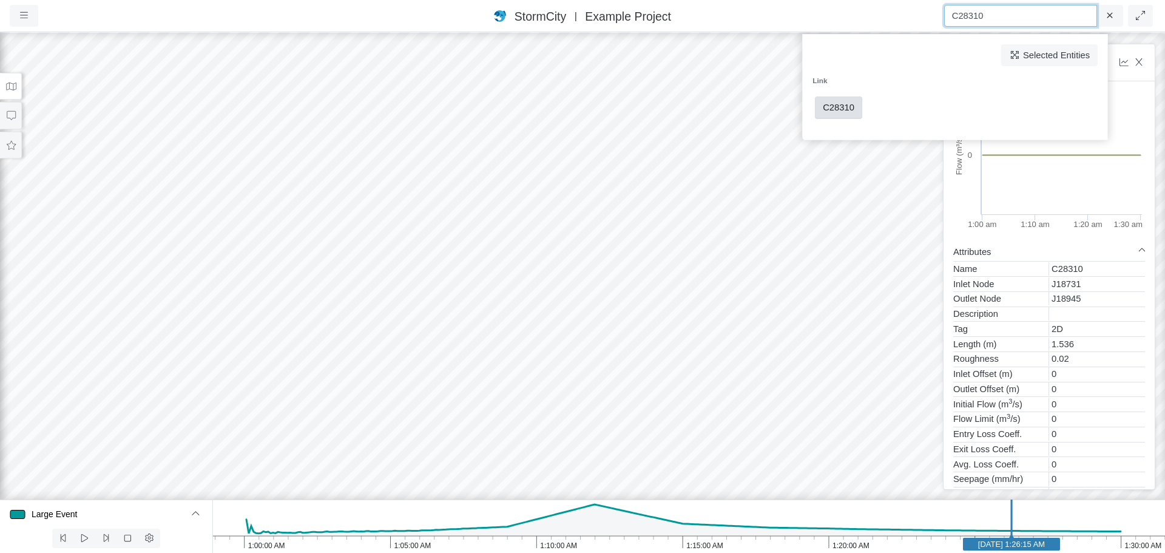
type input "C28310"
click at [837, 108] on span "C28310" at bounding box center [839, 108] width 32 height 10
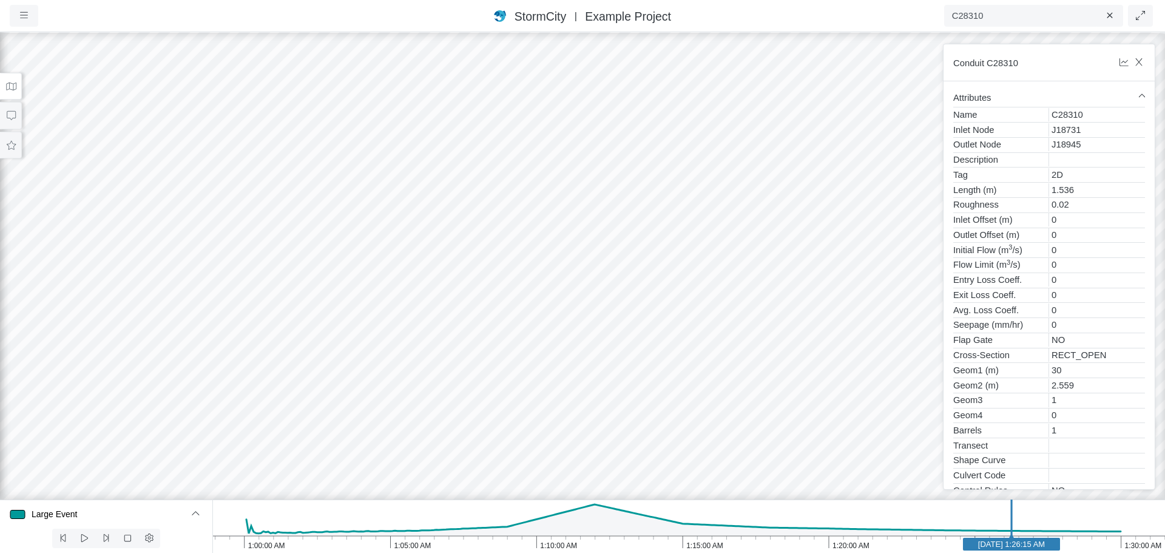
click at [12, 88] on icon at bounding box center [11, 86] width 12 height 9
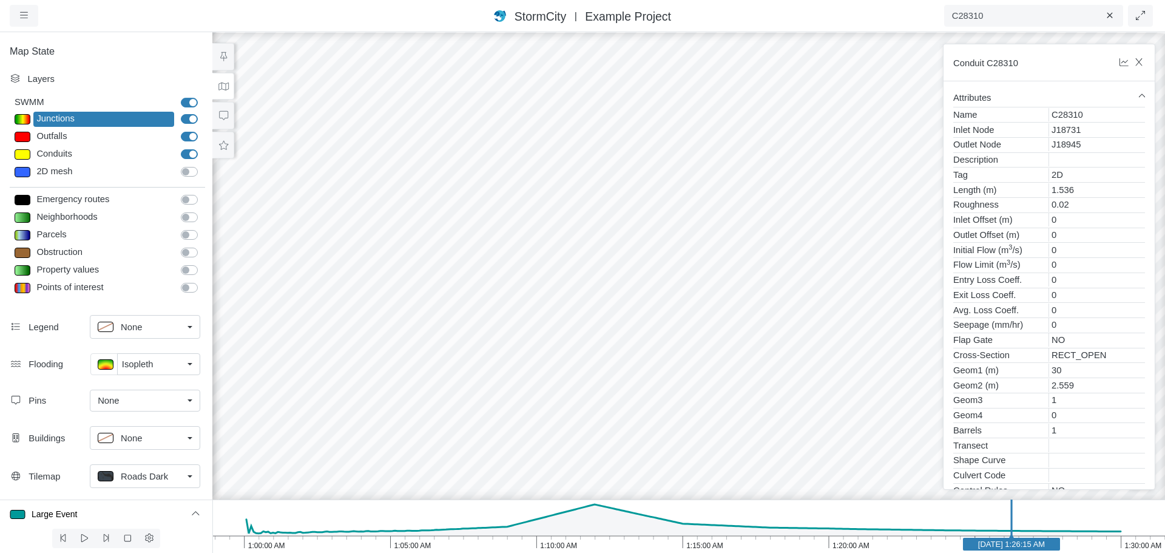
click at [135, 369] on span "Isopleth" at bounding box center [138, 363] width 32 height 13
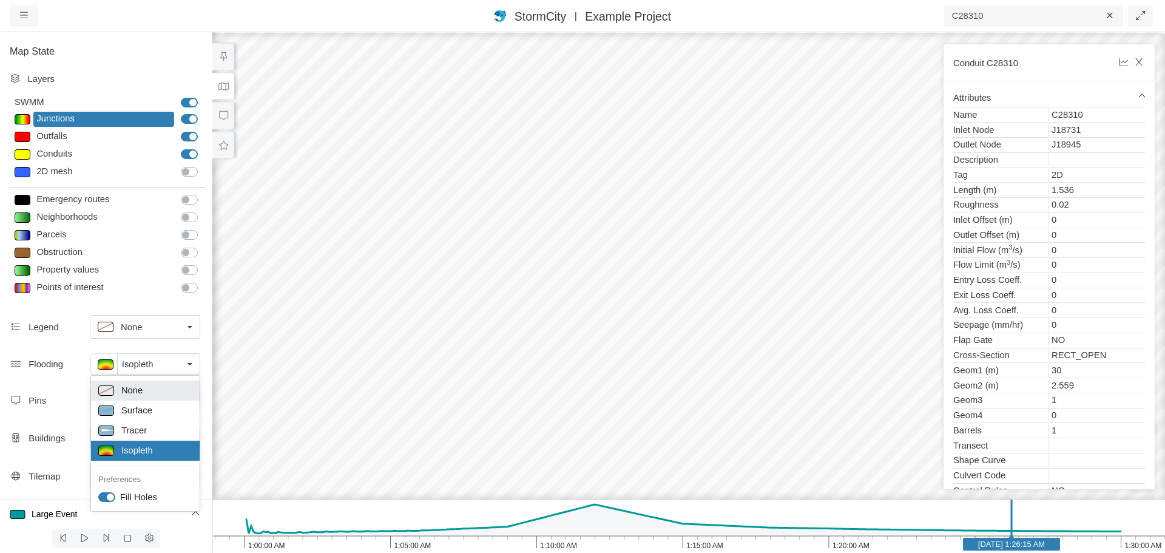
click at [137, 391] on span "None" at bounding box center [131, 390] width 21 height 13
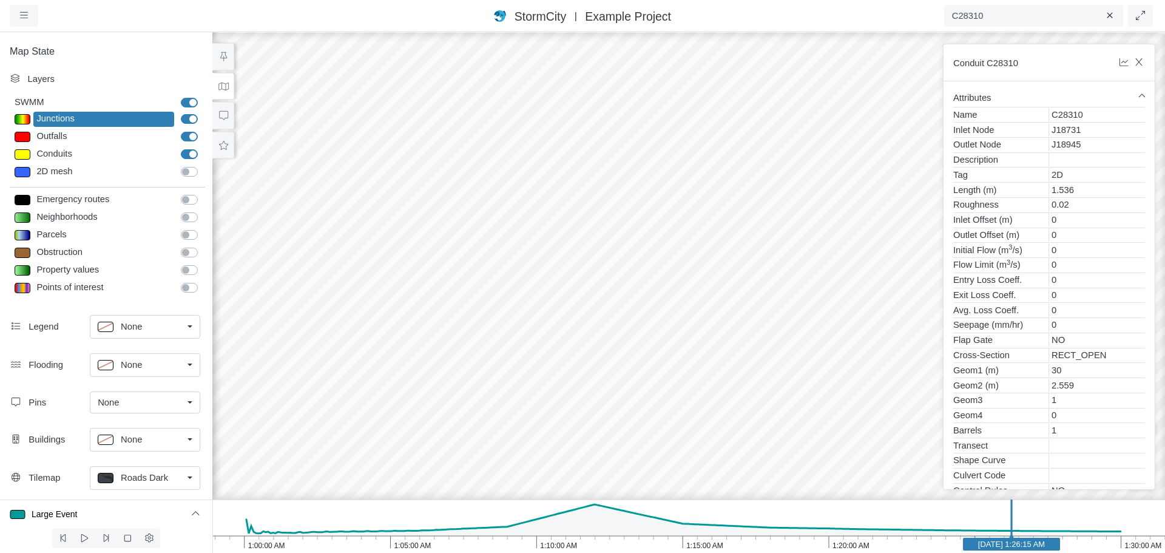
click at [203, 112] on label "Junctions" at bounding box center [203, 112] width 0 height 0
click at [181, 120] on input "Junctions" at bounding box center [186, 118] width 10 height 12
checkbox input "false"
click at [203, 165] on label "2D mesh" at bounding box center [203, 165] width 0 height 0
click at [184, 174] on input "2D mesh" at bounding box center [186, 171] width 10 height 12
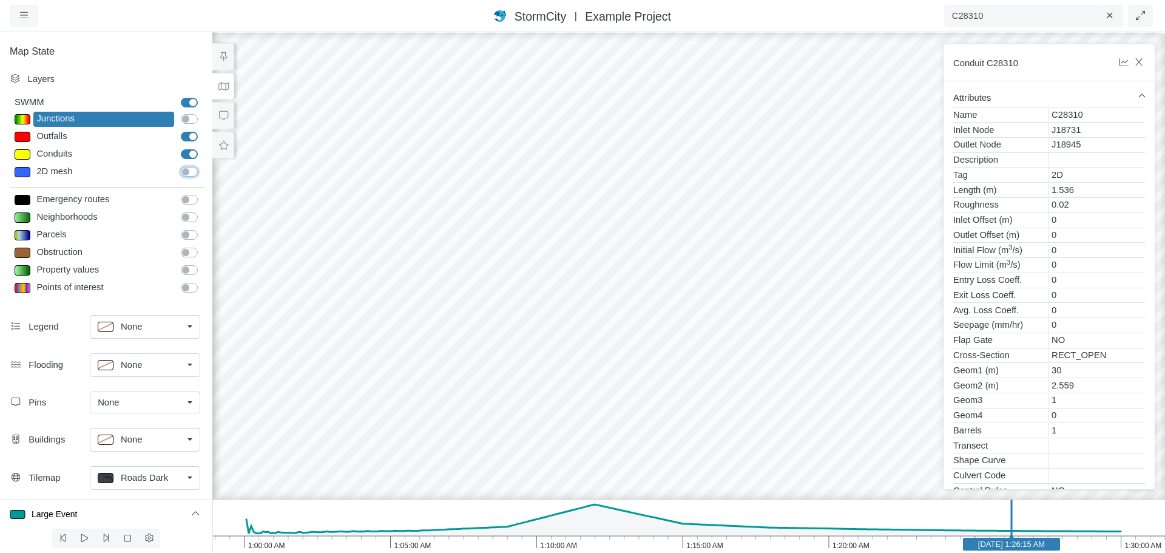
checkbox input "true"
type input "7"
click at [203, 112] on label "Junctions" at bounding box center [203, 112] width 0 height 0
click at [183, 118] on input "Junctions" at bounding box center [186, 118] width 10 height 12
checkbox input "true"
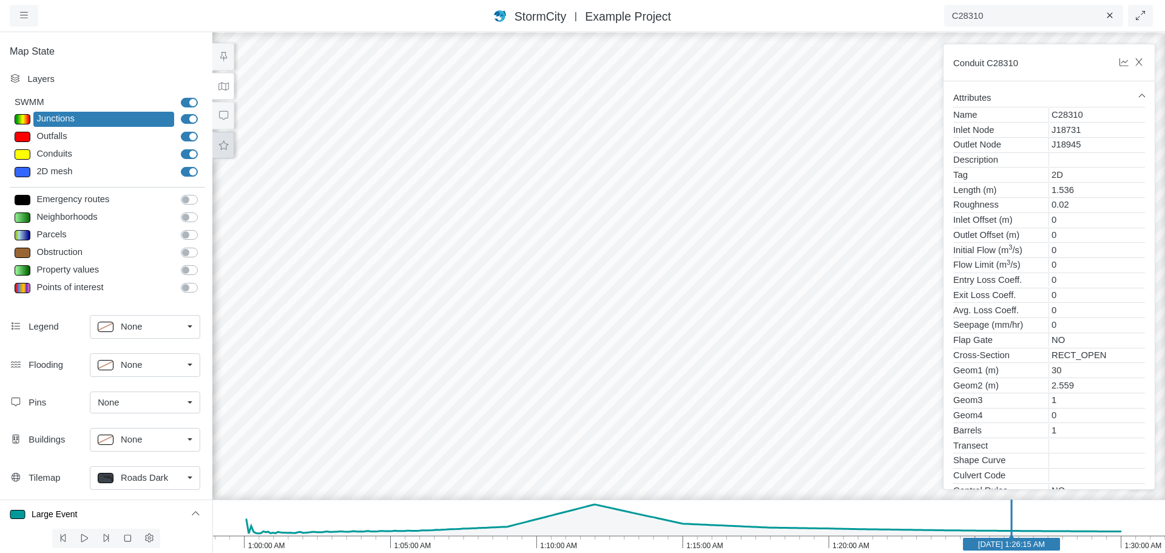
click at [224, 151] on button at bounding box center [223, 145] width 22 height 27
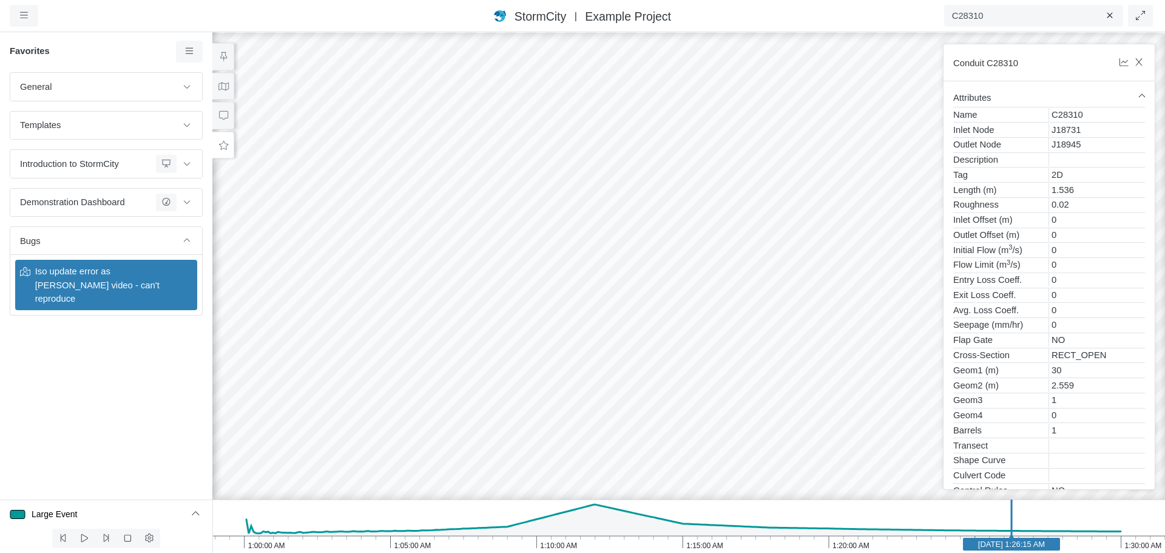
click at [311, 301] on div at bounding box center [688, 292] width 1165 height 522
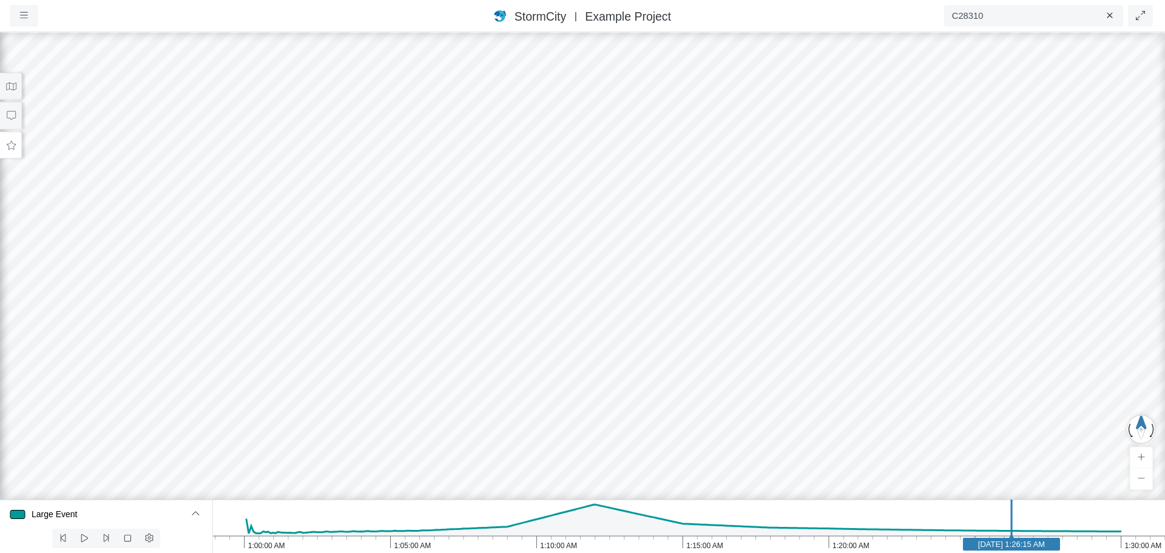
drag, startPoint x: 14, startPoint y: 149, endPoint x: 13, endPoint y: 156, distance: 6.8
click at [14, 150] on button at bounding box center [11, 145] width 22 height 27
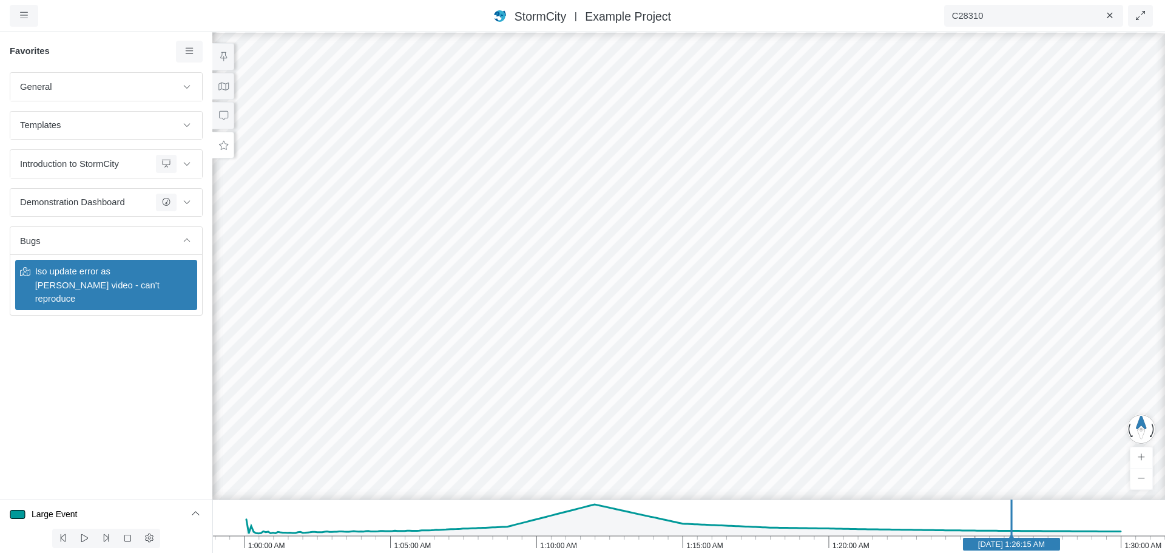
click at [129, 285] on span "Iso update error as Chris video - can't reproduce" at bounding box center [106, 285] width 152 height 41
drag, startPoint x: 577, startPoint y: 232, endPoint x: 526, endPoint y: 350, distance: 128.9
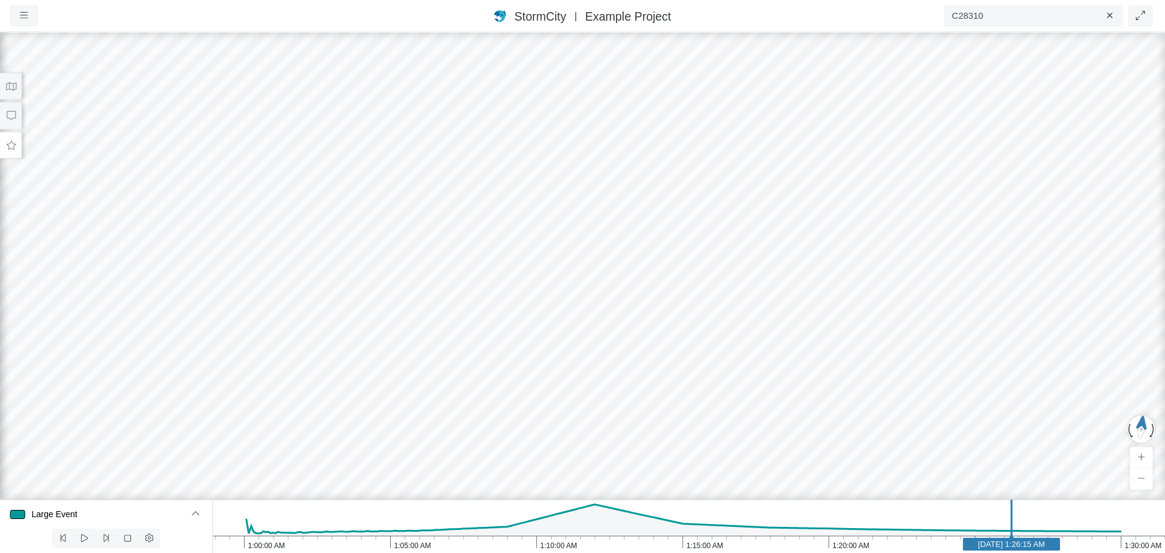
drag, startPoint x: 569, startPoint y: 221, endPoint x: 167, endPoint y: 61, distance: 433.1
drag, startPoint x: 629, startPoint y: 161, endPoint x: 601, endPoint y: 345, distance: 186.0
click at [615, 538] on icon "1:30:00 AM 1:25:00 AM 1:20:00 AM 1:15:00 AM 1:10:00 AM 1:05:00 AM 1:00:00 AM Ja…" at bounding box center [688, 526] width 953 height 53
click at [647, 547] on text "Jan 1, 2020 1:12:40 AM" at bounding box center [614, 544] width 67 height 9
drag, startPoint x: 713, startPoint y: 416, endPoint x: 545, endPoint y: 410, distance: 168.3
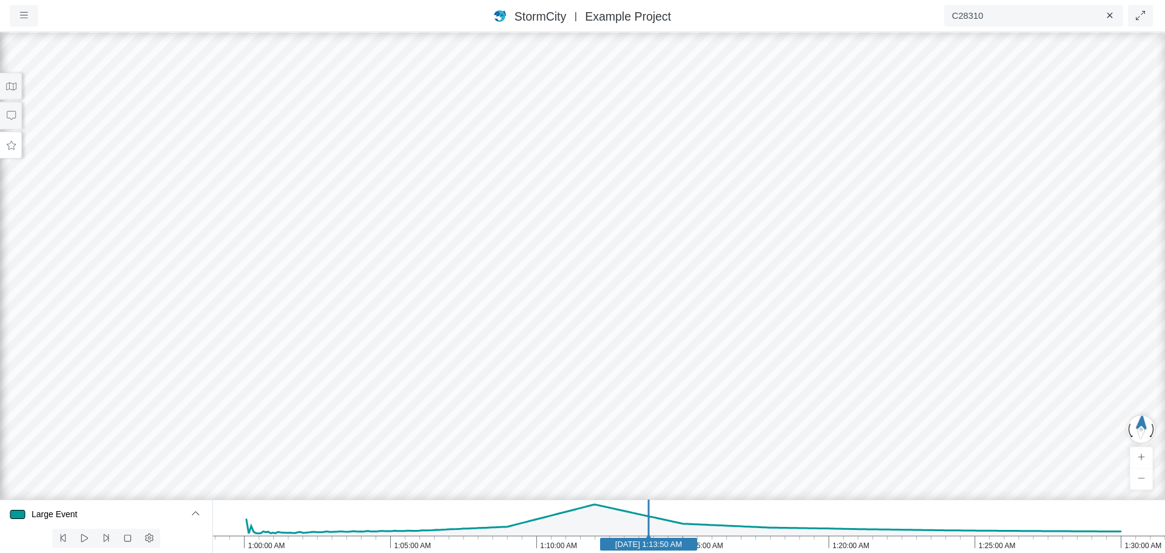
drag, startPoint x: 313, startPoint y: 274, endPoint x: 564, endPoint y: 323, distance: 256.0
drag, startPoint x: 425, startPoint y: 387, endPoint x: 469, endPoint y: 374, distance: 45.7
drag, startPoint x: 470, startPoint y: 351, endPoint x: 591, endPoint y: -4, distance: 375.0
click at [591, 0] on html "Version 1.25.10835 8/19/2025, 8:00:00 PM Critical Infrastructure Chemical Comme…" at bounding box center [582, 0] width 1165 height 0
drag, startPoint x: 510, startPoint y: 345, endPoint x: 588, endPoint y: 81, distance: 275.8
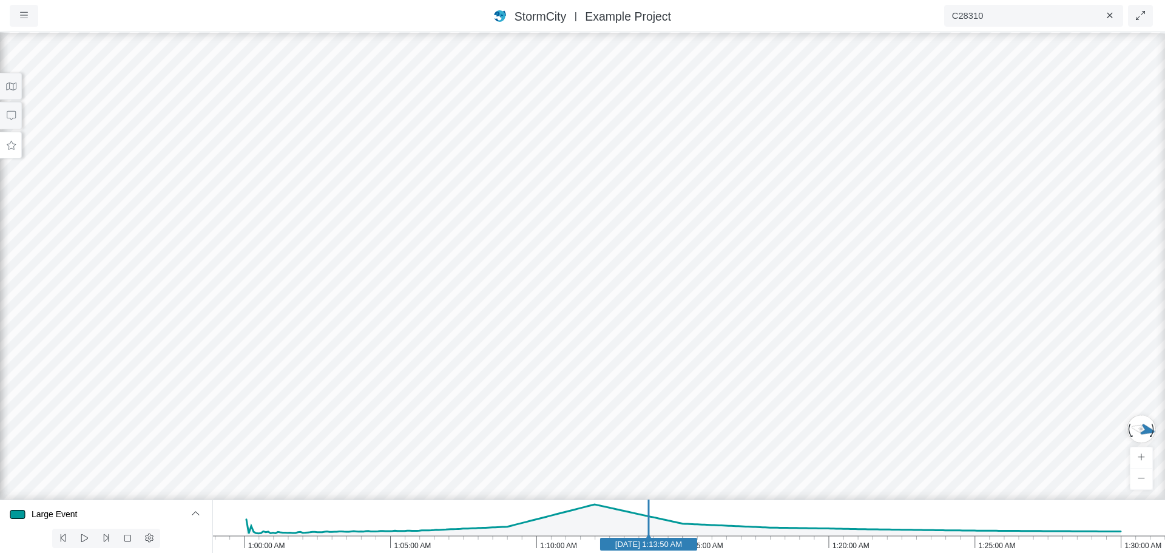
click at [605, 81] on div at bounding box center [582, 292] width 1165 height 522
drag, startPoint x: 362, startPoint y: 195, endPoint x: 1102, endPoint y: 302, distance: 748.1
drag, startPoint x: 295, startPoint y: 242, endPoint x: 336, endPoint y: 380, distance: 144.2
click at [316, 430] on div at bounding box center [582, 292] width 1165 height 522
drag, startPoint x: 432, startPoint y: 73, endPoint x: 330, endPoint y: 466, distance: 406.5
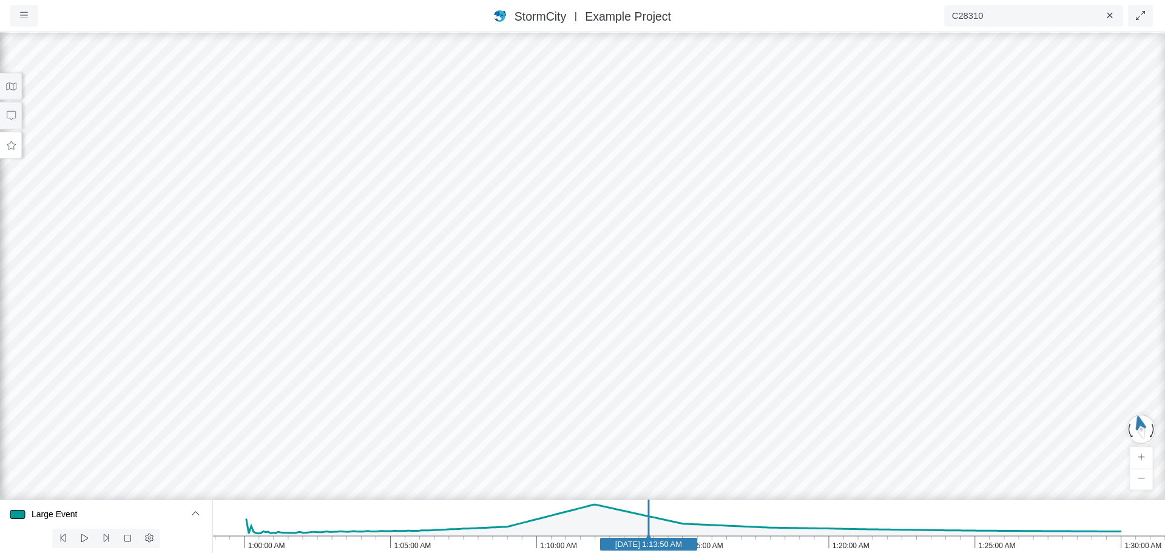
click at [319, 487] on div at bounding box center [582, 292] width 1165 height 522
drag, startPoint x: 366, startPoint y: 301, endPoint x: 313, endPoint y: 445, distance: 154.0
click at [303, 466] on div at bounding box center [582, 292] width 1165 height 522
drag, startPoint x: 518, startPoint y: 431, endPoint x: 332, endPoint y: 113, distance: 368.6
click at [333, 113] on div at bounding box center [582, 292] width 1165 height 522
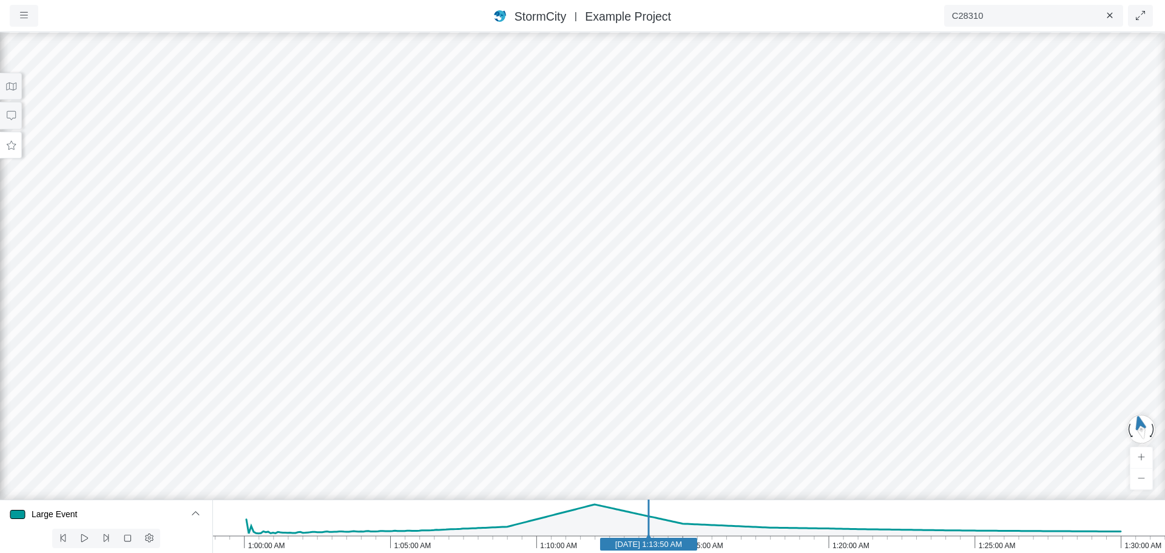
drag, startPoint x: 429, startPoint y: 231, endPoint x: 365, endPoint y: 502, distance: 278.1
click at [366, 547] on div "Projects Groups Users Preferences Profiles Data Centers Accounts Support About …" at bounding box center [582, 276] width 1165 height 553
drag, startPoint x: 401, startPoint y: 216, endPoint x: 362, endPoint y: 382, distance: 170.8
click at [363, 391] on div at bounding box center [582, 292] width 1165 height 522
click at [760, 544] on icon "1:30:00 AM 1:25:00 AM 1:20:00 AM 1:15:00 AM 1:10:00 AM 1:05:00 AM 1:00:00 AM Ja…" at bounding box center [688, 526] width 953 height 53
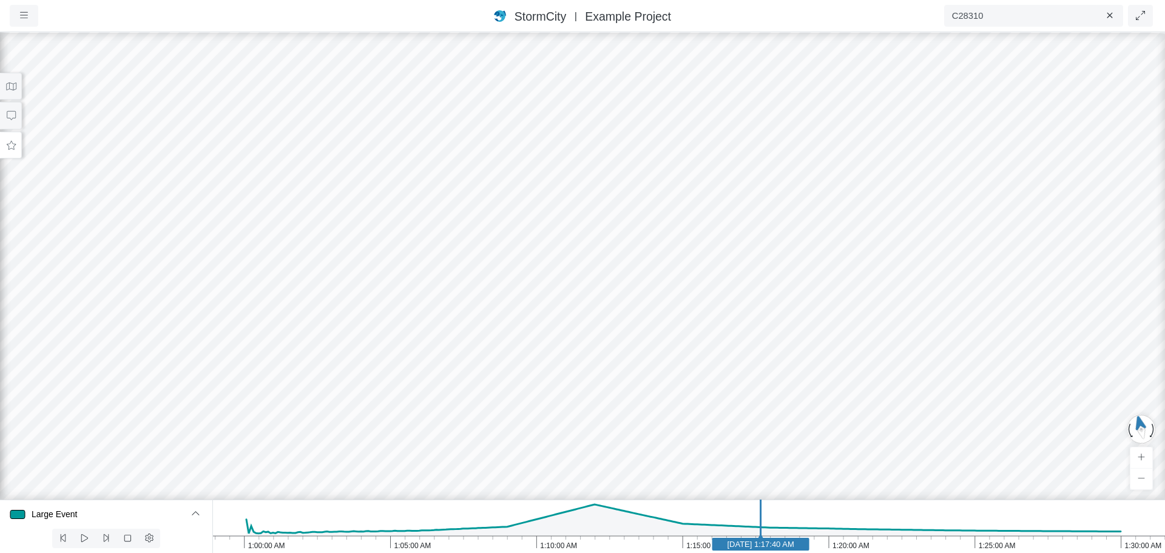
drag, startPoint x: 906, startPoint y: 547, endPoint x: 881, endPoint y: 534, distance: 28.5
click at [906, 546] on icon "1:30:00 AM 1:25:00 AM 1:20:00 AM 1:15:00 AM 1:10:00 AM 1:05:00 AM 1:00:00 AM Ja…" at bounding box center [688, 526] width 953 height 53
click at [215, 178] on div at bounding box center [582, 292] width 1165 height 522
drag, startPoint x: 231, startPoint y: 124, endPoint x: 521, endPoint y: 376, distance: 384.1
click at [586, 537] on div "Projects Groups Users Preferences Profiles Data Centers Accounts Support About …" at bounding box center [582, 276] width 1165 height 553
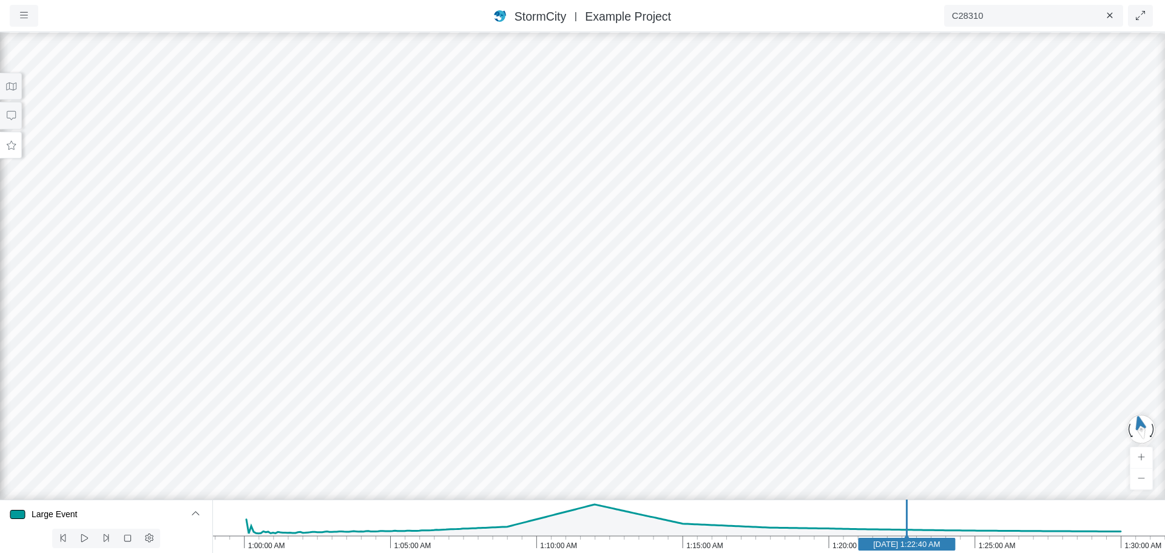
drag, startPoint x: 137, startPoint y: 133, endPoint x: 824, endPoint y: 243, distance: 695.9
click at [824, 243] on div at bounding box center [582, 292] width 1165 height 522
drag, startPoint x: 397, startPoint y: 405, endPoint x: 452, endPoint y: 183, distance: 229.5
click at [452, 183] on div at bounding box center [582, 292] width 1165 height 522
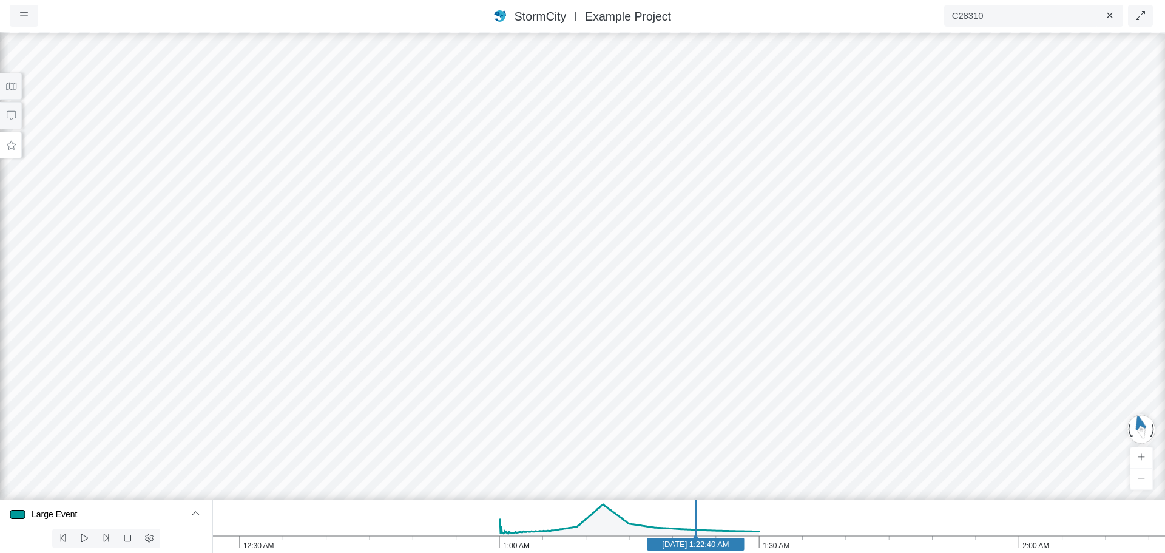
drag, startPoint x: 188, startPoint y: 351, endPoint x: 909, endPoint y: 214, distance: 734.6
click at [911, 212] on div at bounding box center [582, 292] width 1165 height 522
drag, startPoint x: 251, startPoint y: 365, endPoint x: 316, endPoint y: 25, distance: 345.4
click at [320, 22] on div "Projects Groups Users Preferences Profiles Data Centers Accounts Support About …" at bounding box center [582, 276] width 1165 height 553
drag, startPoint x: 289, startPoint y: 11, endPoint x: 500, endPoint y: 305, distance: 362.3
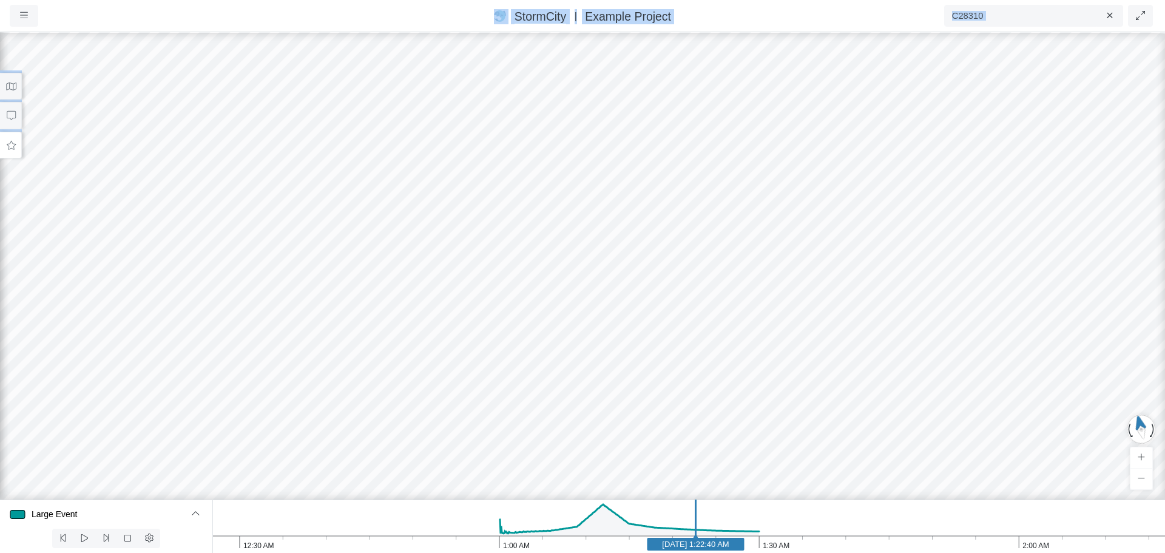
click at [501, 313] on div "Projects Groups Users Preferences Profiles Data Centers Accounts Support About …" at bounding box center [582, 276] width 1165 height 553
drag, startPoint x: 279, startPoint y: 83, endPoint x: 584, endPoint y: 412, distance: 449.2
click at [589, 413] on div at bounding box center [582, 292] width 1165 height 522
click at [13, 87] on icon at bounding box center [11, 86] width 12 height 9
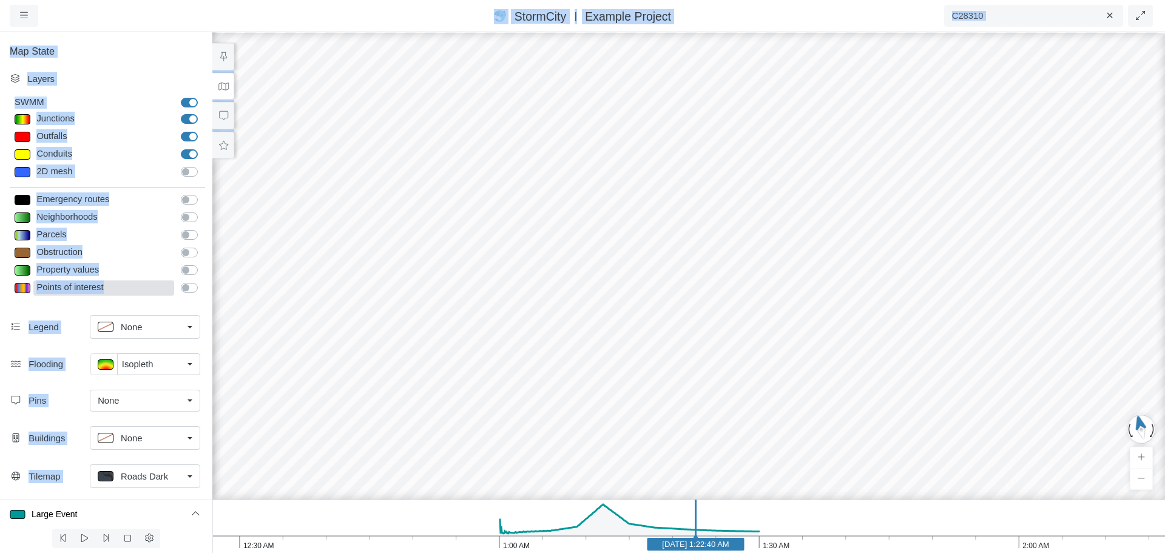
click at [148, 296] on div "Points of interest" at bounding box center [103, 287] width 141 height 15
type input "Fire hall"
type textarea "TYPE = 'Fire hall'"
select select "CROSS"
type input "13"
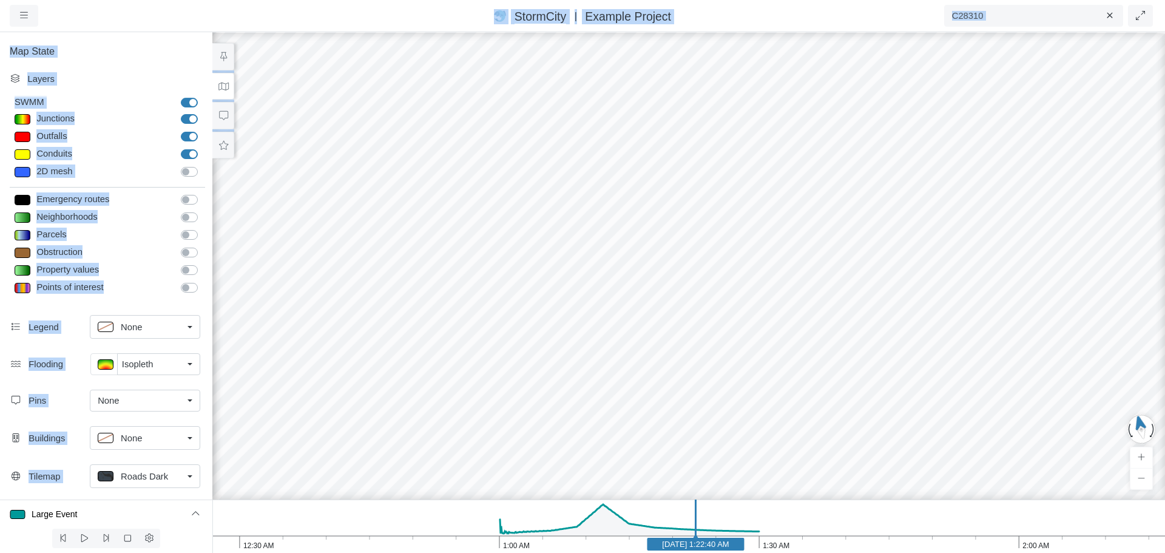
type input "0"
type input "13"
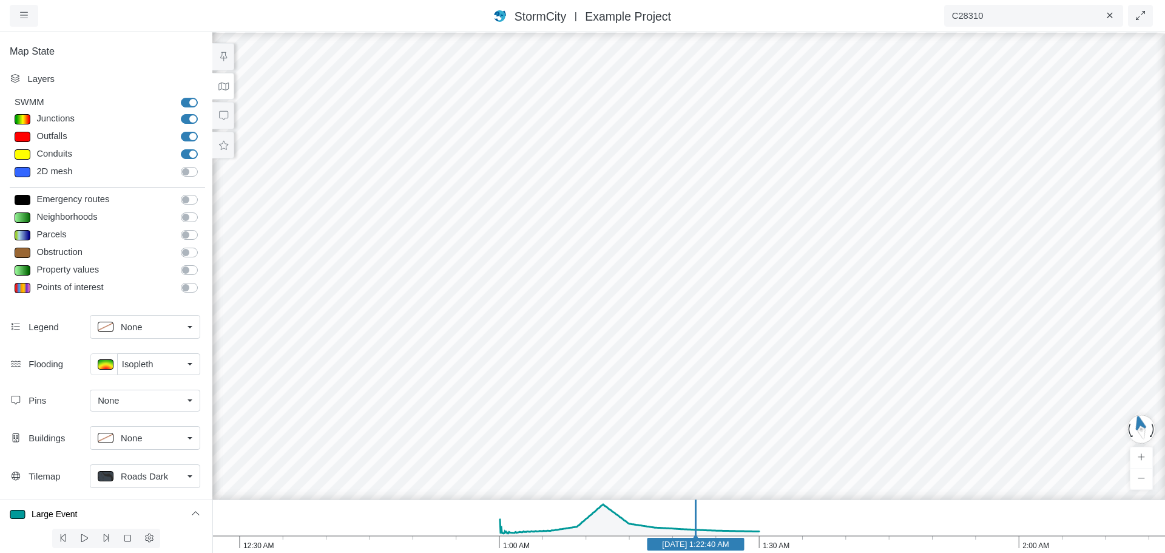
select select "None"
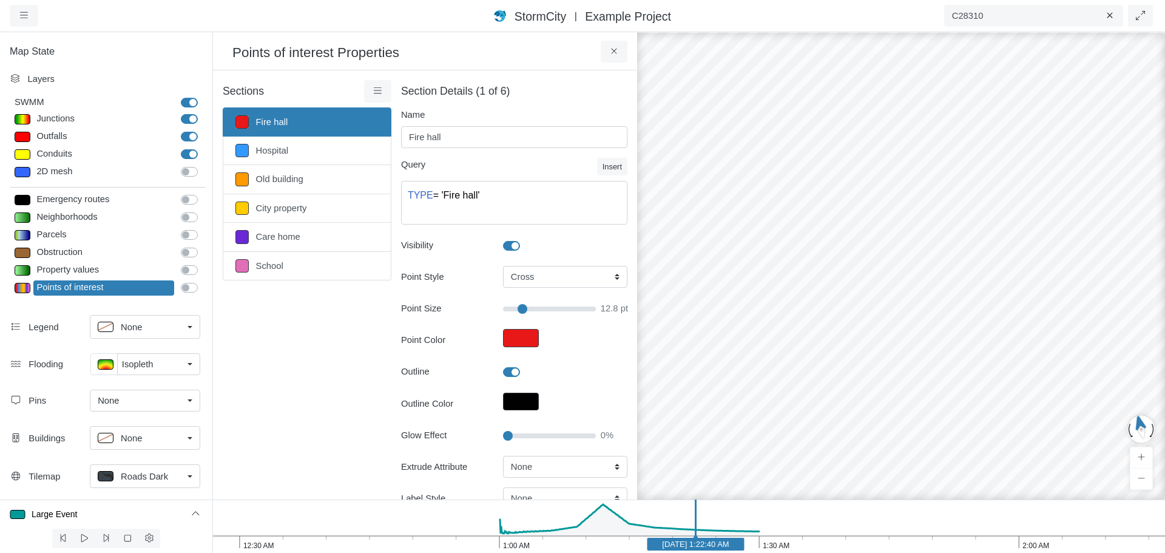
click at [20, 119] on div at bounding box center [23, 119] width 16 height 10
type input "< 1m"
type textarea "AvgDepth < 1"
select select "CIRCLE"
type input "7.5"
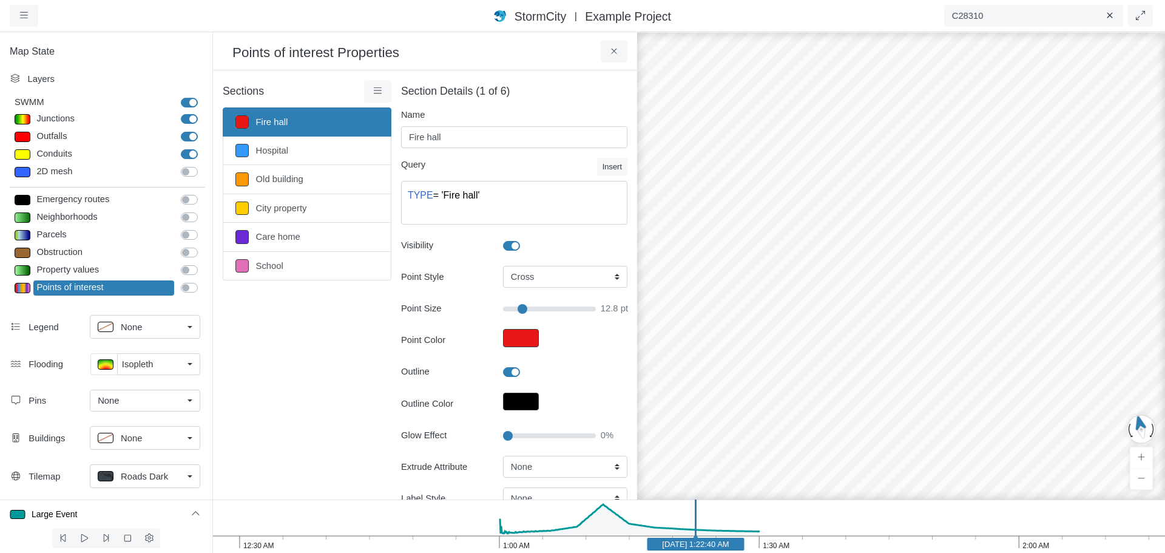
type input "10"
type input "80"
select select "SPH"
type input "7"
select select "AvgDepth"
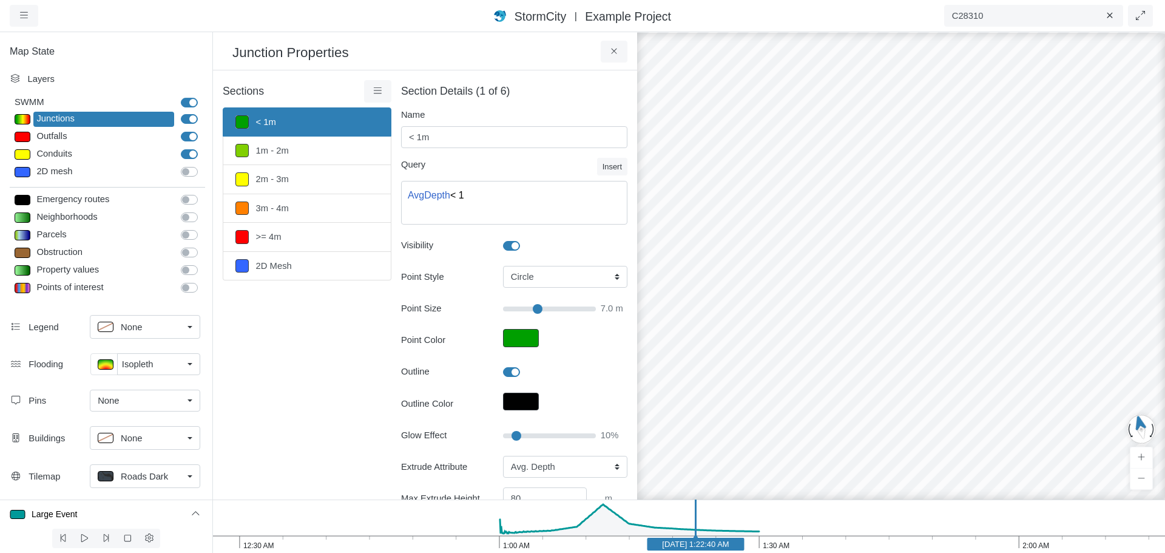
click at [299, 127] on link "< 1m" at bounding box center [307, 121] width 169 height 29
type input "7"
drag, startPoint x: 788, startPoint y: 188, endPoint x: 719, endPoint y: 277, distance: 113.8
click at [719, 277] on div at bounding box center [901, 292] width 1165 height 522
drag, startPoint x: 728, startPoint y: 178, endPoint x: 762, endPoint y: 268, distance: 96.0
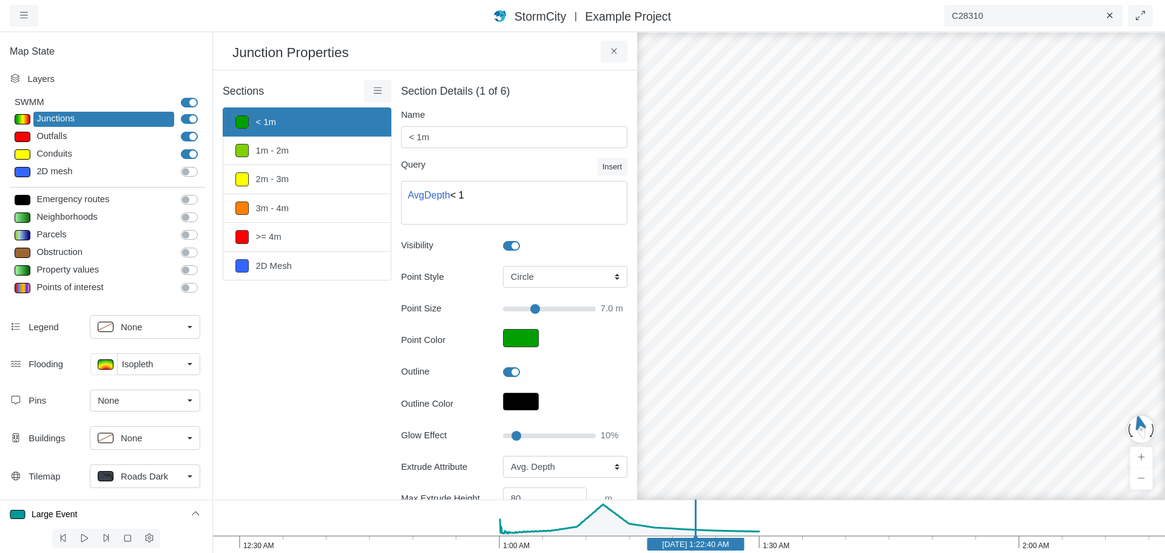
click at [762, 268] on div at bounding box center [901, 292] width 1165 height 522
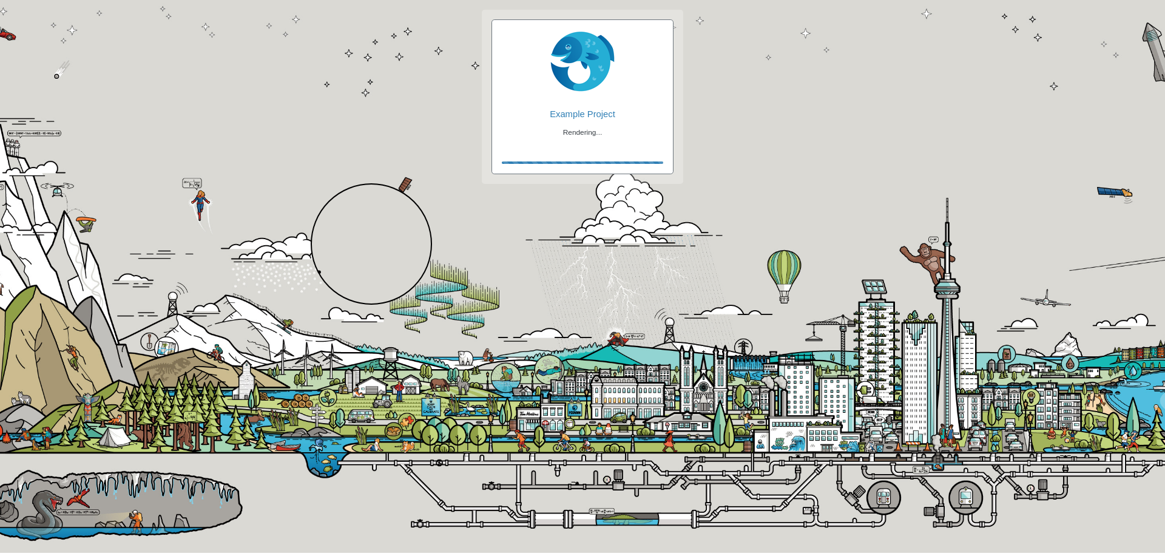
checkbox input "true"
checkbox input "false"
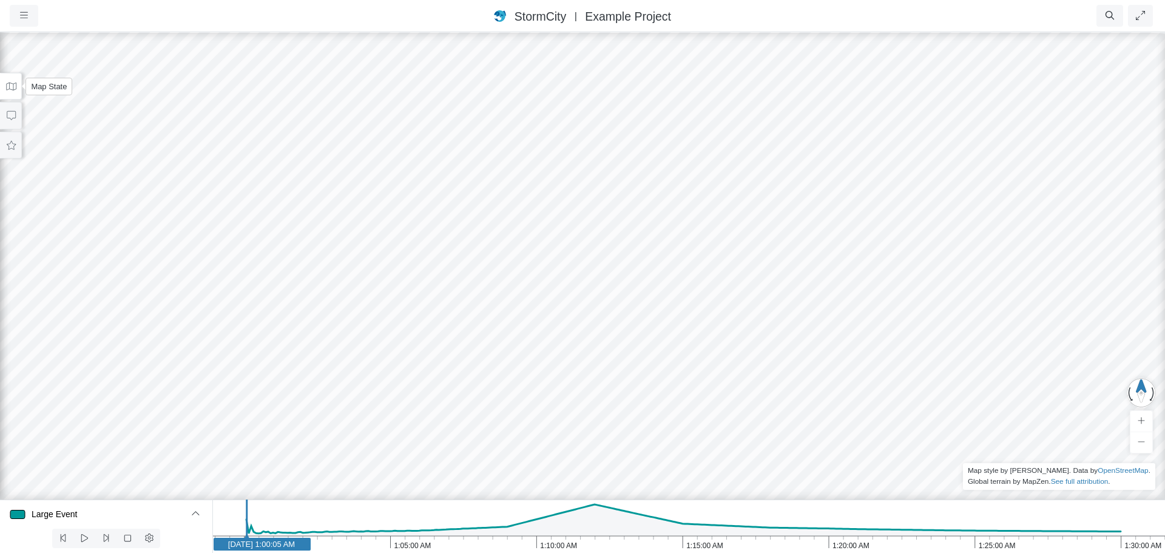
click at [15, 89] on icon at bounding box center [11, 87] width 10 height 8
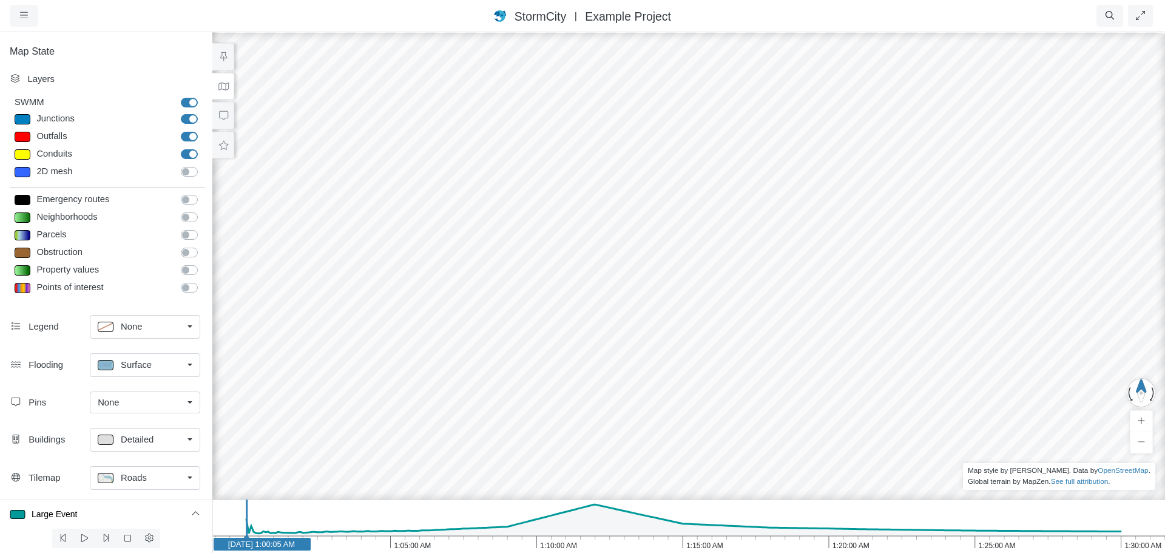
click at [143, 476] on span "Roads" at bounding box center [134, 477] width 26 height 13
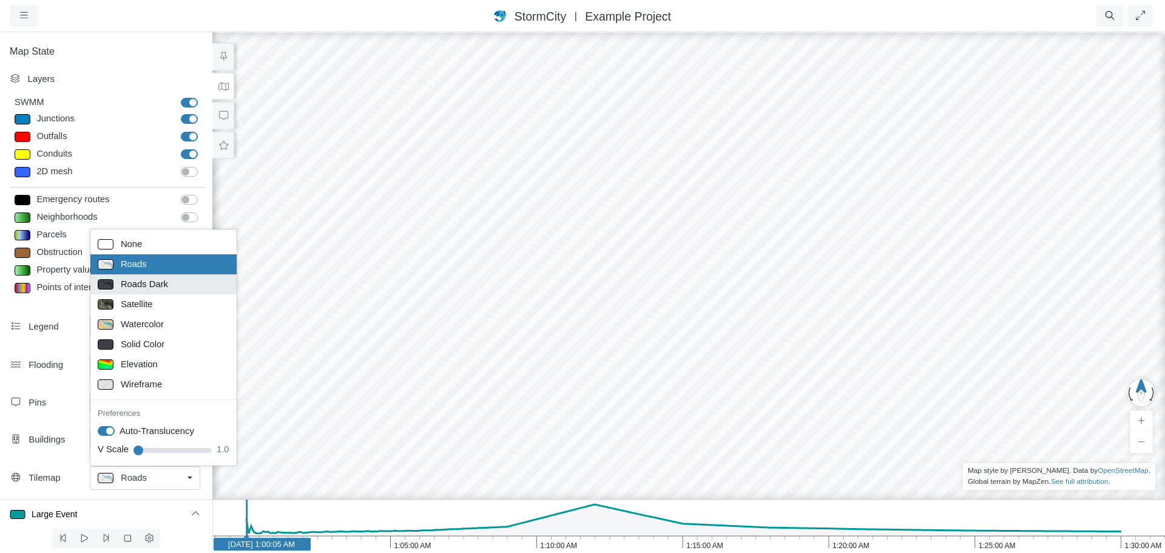
click at [146, 290] on span "Roads Dark" at bounding box center [144, 283] width 47 height 13
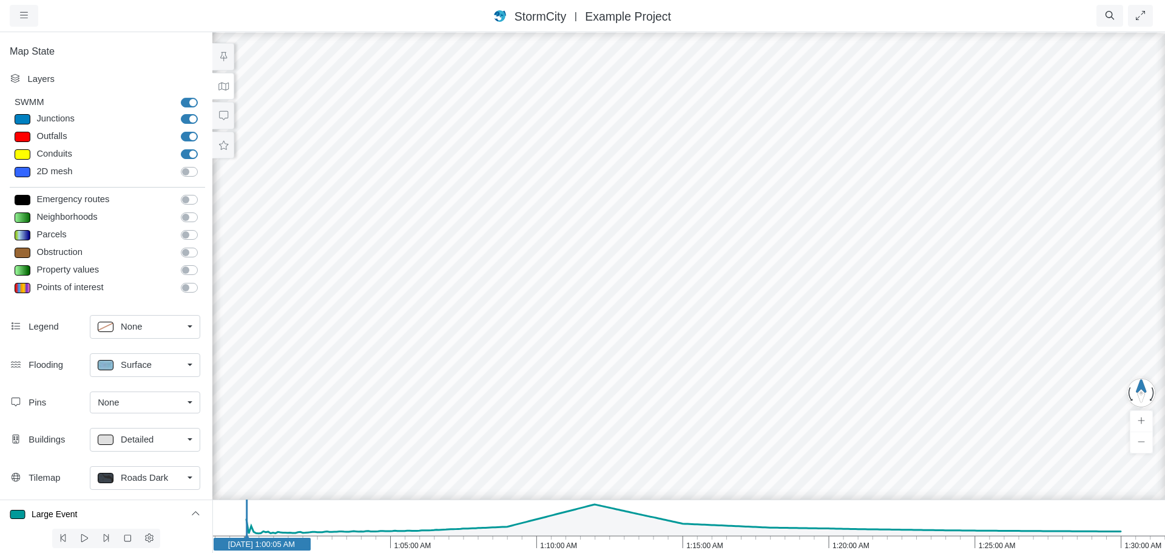
click at [203, 130] on label "Outfalls" at bounding box center [203, 130] width 0 height 0
click at [181, 137] on input "Outfalls" at bounding box center [186, 136] width 10 height 12
checkbox input "false"
click at [203, 147] on label "Conduits" at bounding box center [203, 147] width 0 height 0
click at [181, 151] on input "Conduits" at bounding box center [186, 153] width 10 height 12
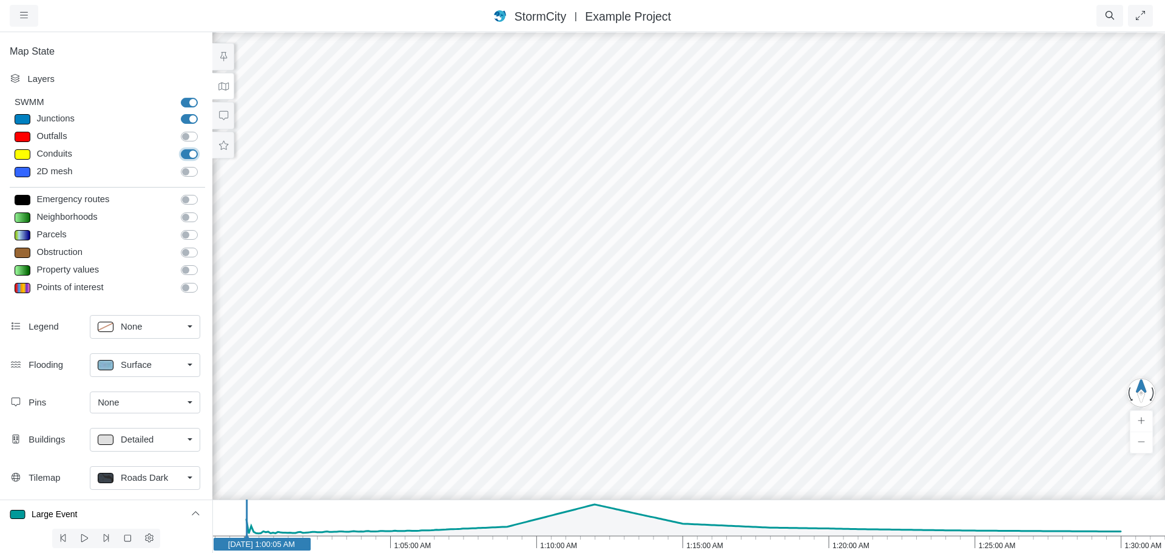
checkbox input "false"
click at [141, 440] on span "Detailed" at bounding box center [137, 439] width 33 height 13
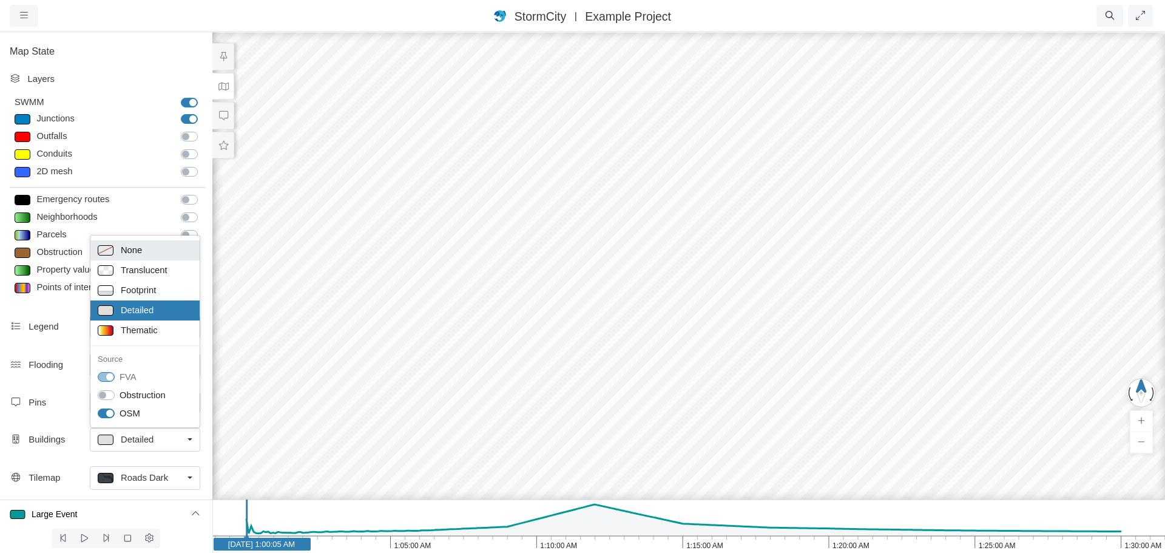
click at [132, 248] on span "None" at bounding box center [131, 249] width 21 height 13
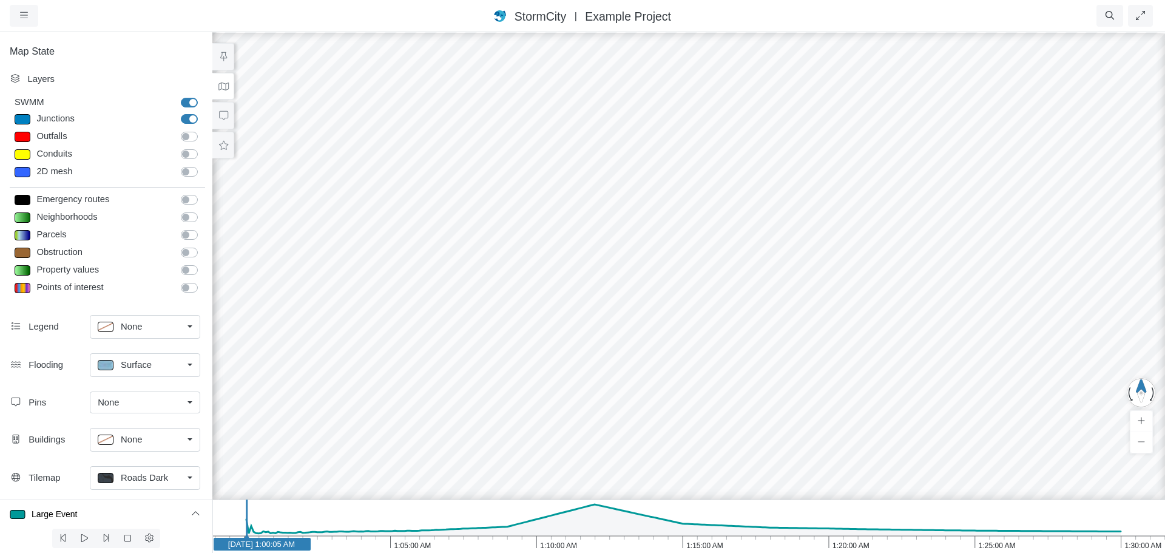
click at [22, 119] on div at bounding box center [23, 119] width 16 height 10
type input "11.334957"
type input "7"
type input "Visible"
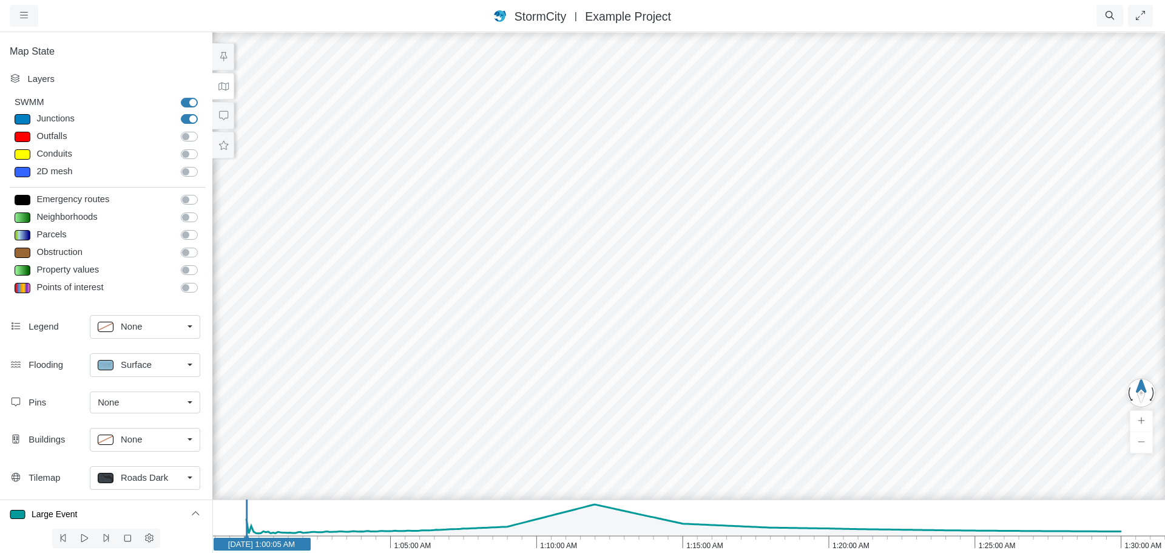
checkbox input "true"
select select "CIRCLE"
type input "7"
checkbox input "true"
type input "0"
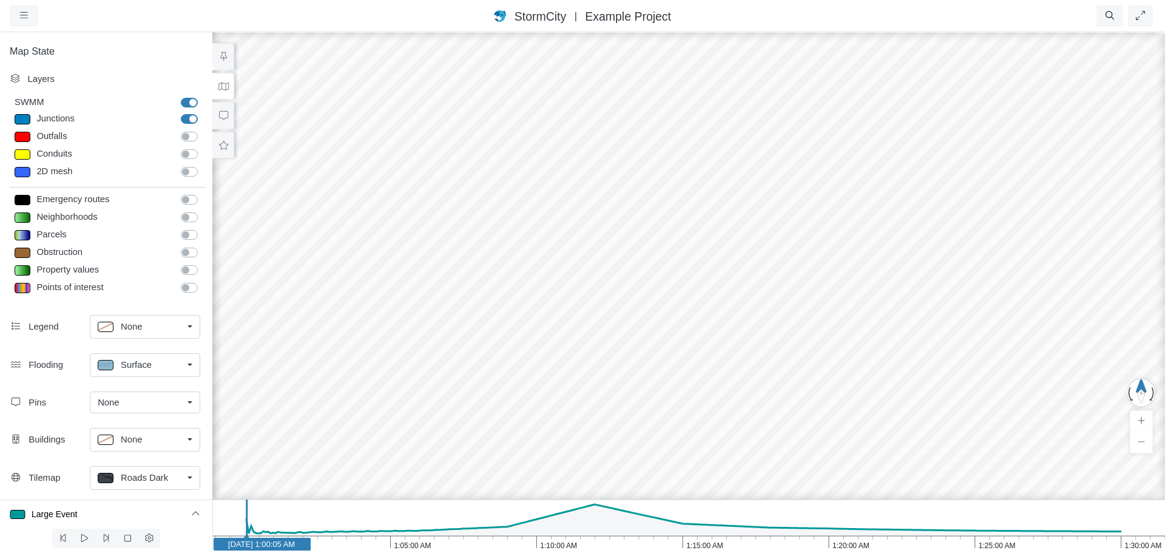
select select "None"
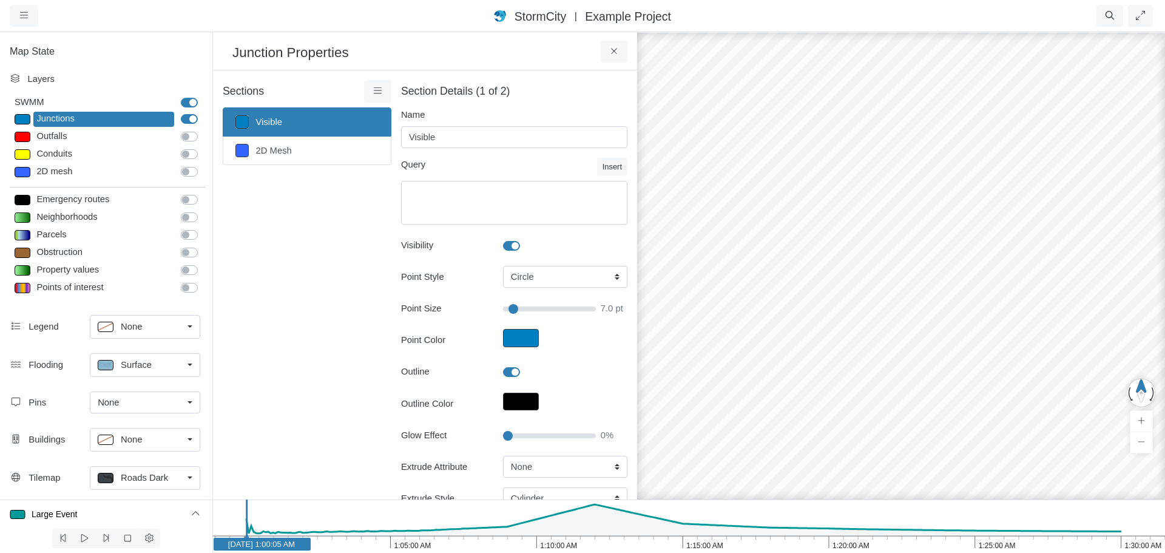
type input "7"
click at [375, 93] on icon at bounding box center [378, 90] width 12 height 9
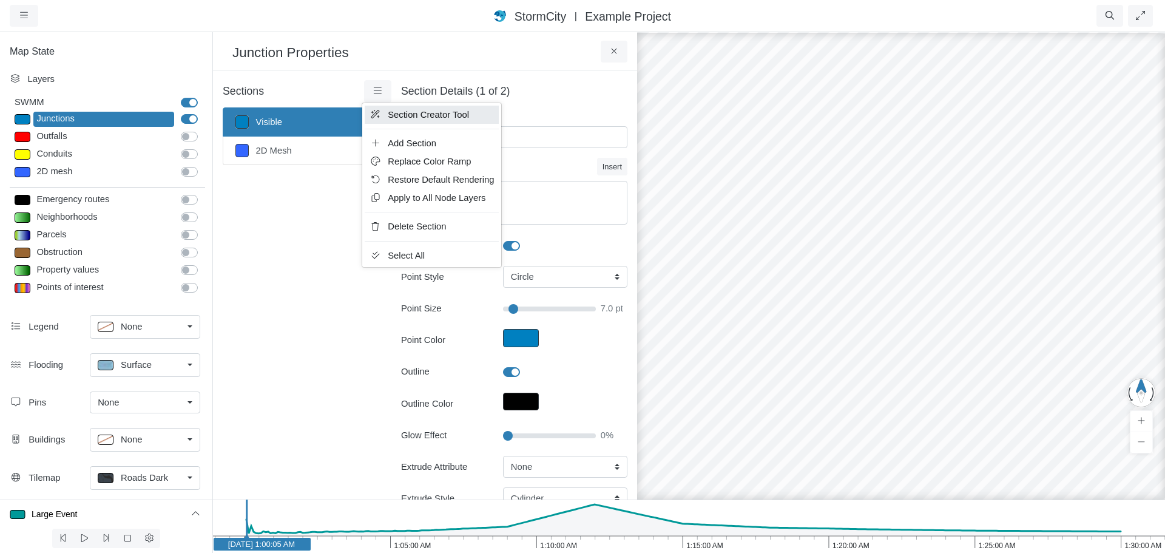
click at [420, 116] on span "Section Creator Tool" at bounding box center [428, 115] width 81 height 10
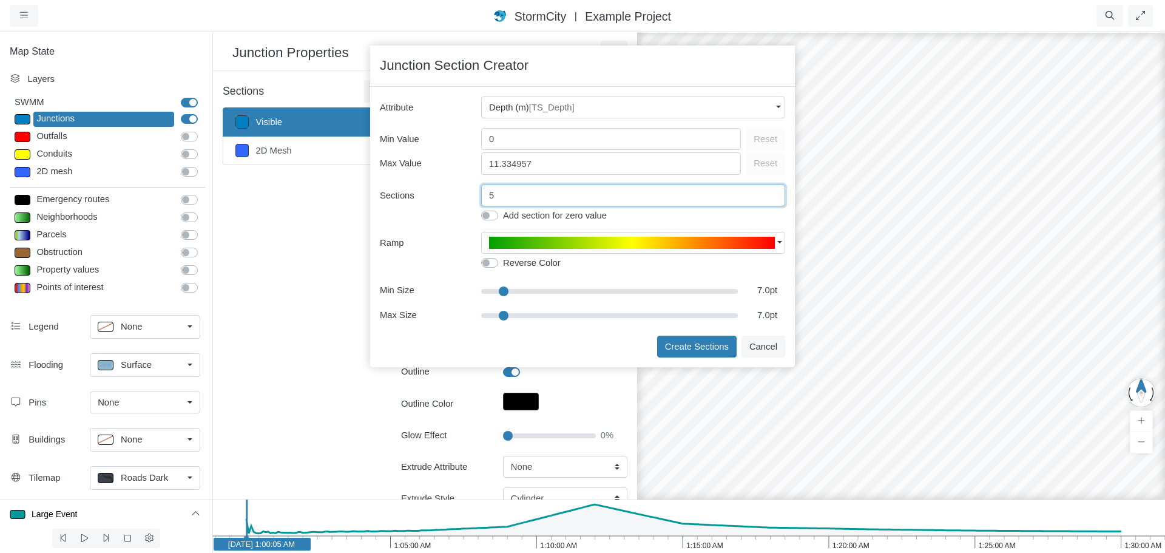
drag, startPoint x: 504, startPoint y: 198, endPoint x: 458, endPoint y: 198, distance: 46.1
click at [458, 198] on div "Sections 5" at bounding box center [582, 196] width 405 height 22
type input "4"
click at [529, 107] on span "Depth (m) [TS_Depth]" at bounding box center [532, 107] width 86 height 13
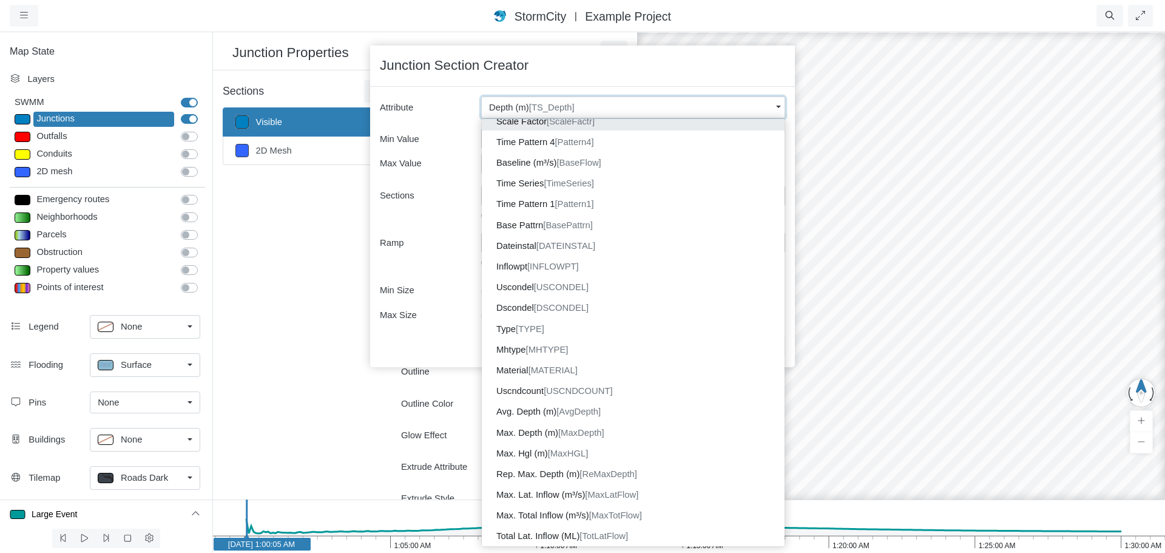
scroll to position [367, 0]
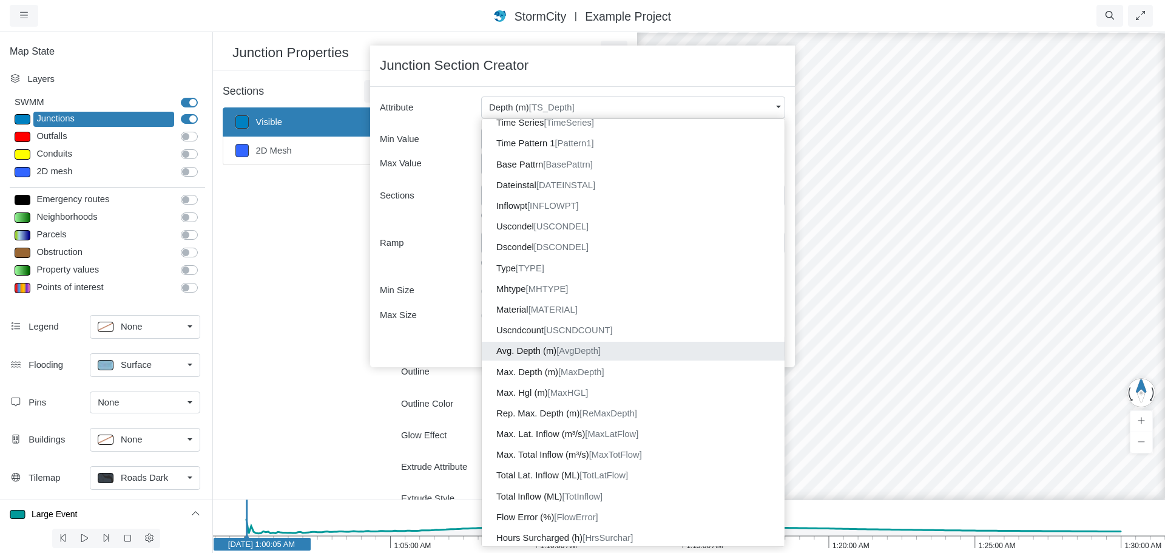
click at [595, 347] on span "[AvgDepth]" at bounding box center [579, 351] width 44 height 10
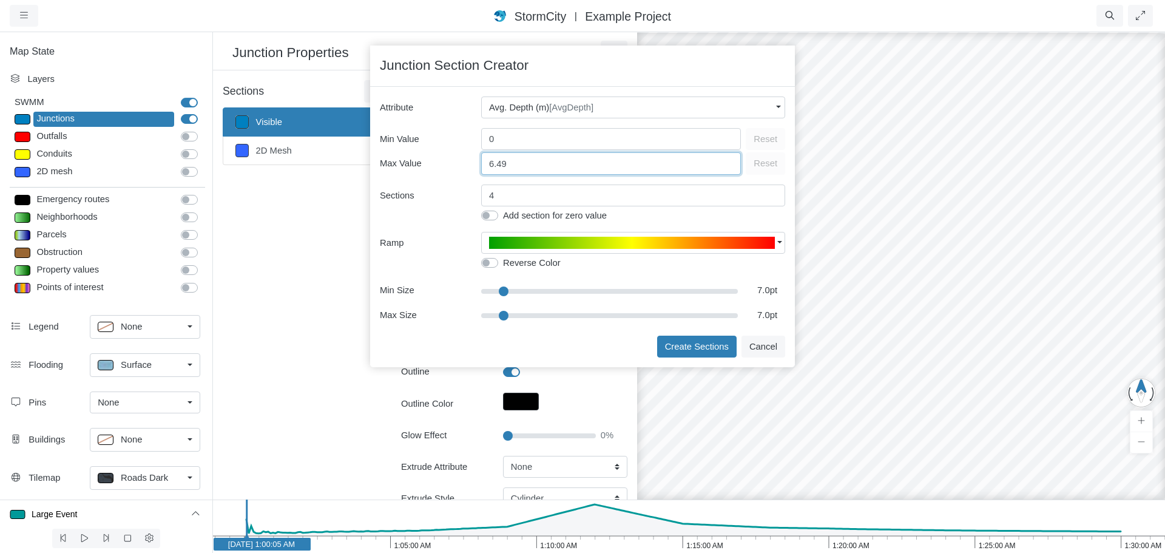
drag, startPoint x: 514, startPoint y: 168, endPoint x: 479, endPoint y: 169, distance: 35.2
click at [479, 169] on div "Max Value 6.49 Reset" at bounding box center [582, 162] width 405 height 24
type input "4"
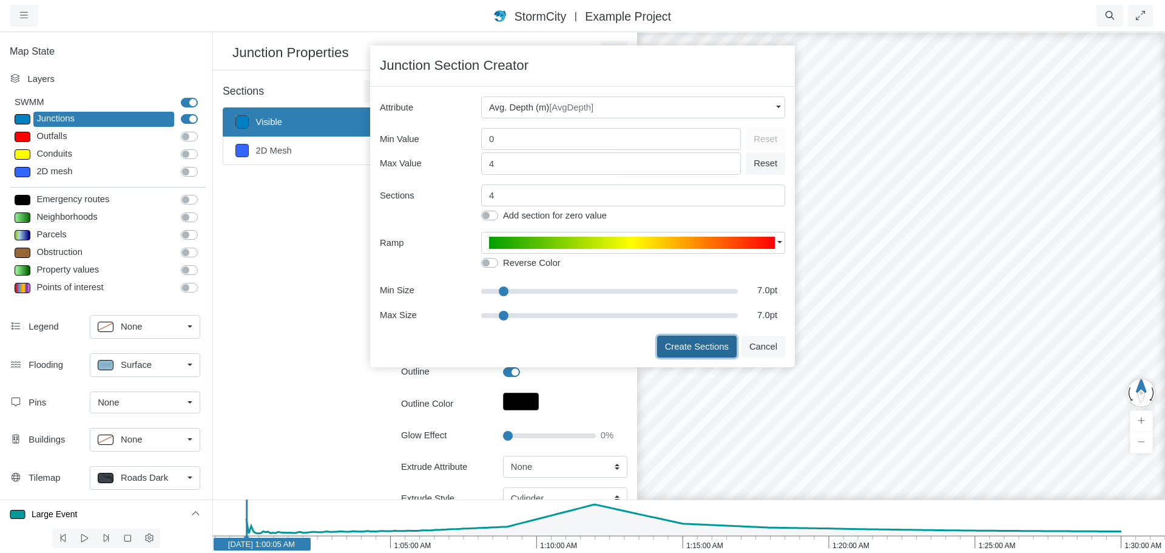
click at [681, 345] on button "Create Sections" at bounding box center [697, 347] width 80 height 22
type input "< 1m"
type textarea "AvgDepth < 1"
type input "7"
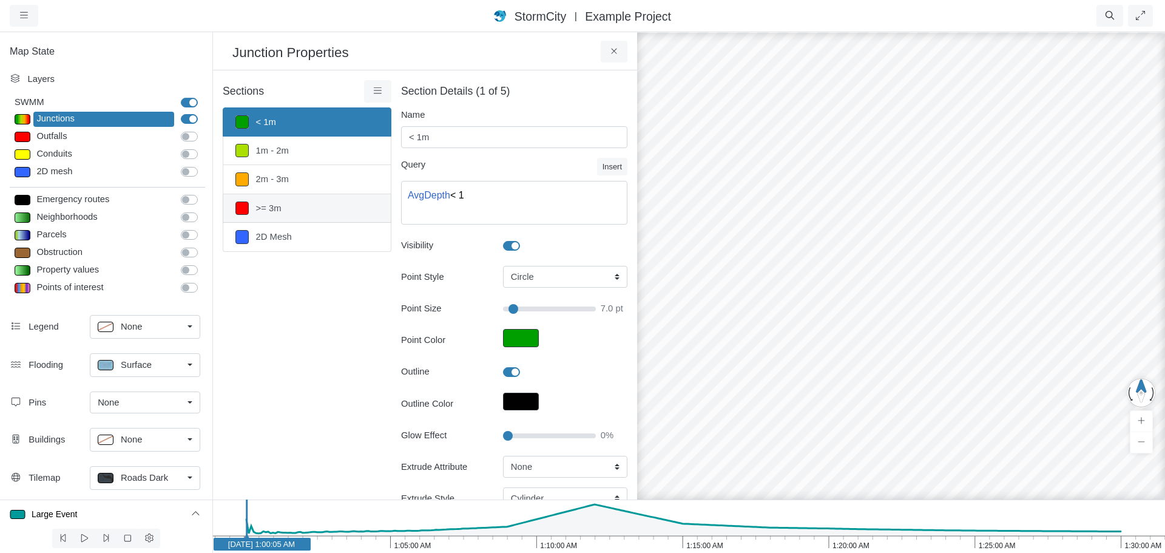
click at [300, 214] on link ">= 3m" at bounding box center [307, 208] width 169 height 29
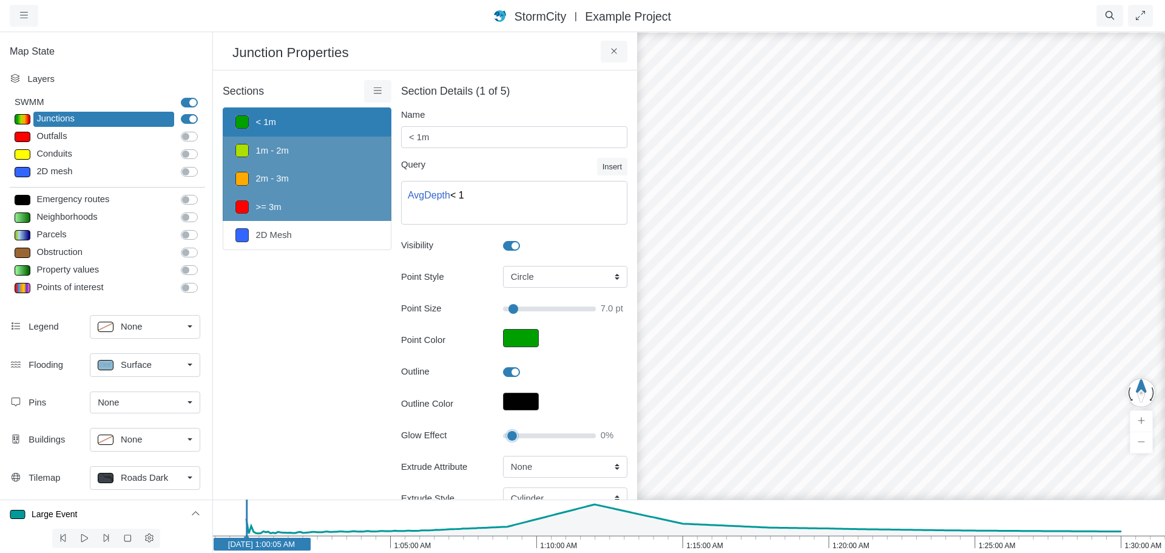
type input "5"
click at [509, 434] on input "Glow Effect" at bounding box center [549, 435] width 93 height 13
type input "7"
click at [512, 435] on input "Glow Effect" at bounding box center [549, 435] width 93 height 13
type input "15"
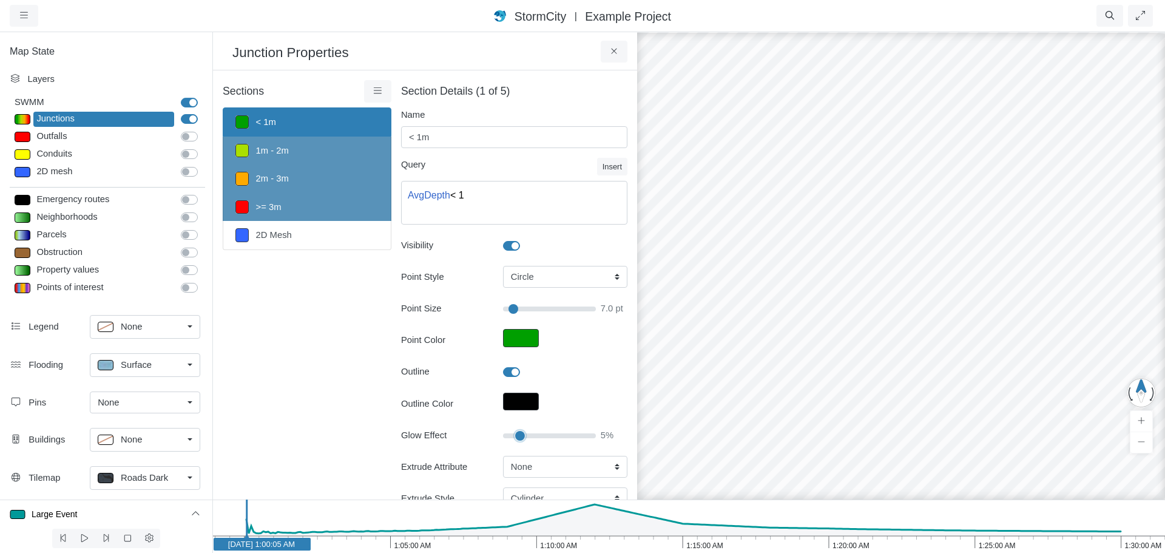
click at [516, 435] on input "Glow Effect" at bounding box center [549, 435] width 93 height 13
type input "7"
click at [513, 435] on input "Glow Effect" at bounding box center [549, 435] width 93 height 13
click at [511, 434] on input "Glow Effect" at bounding box center [549, 435] width 93 height 13
type input "10"
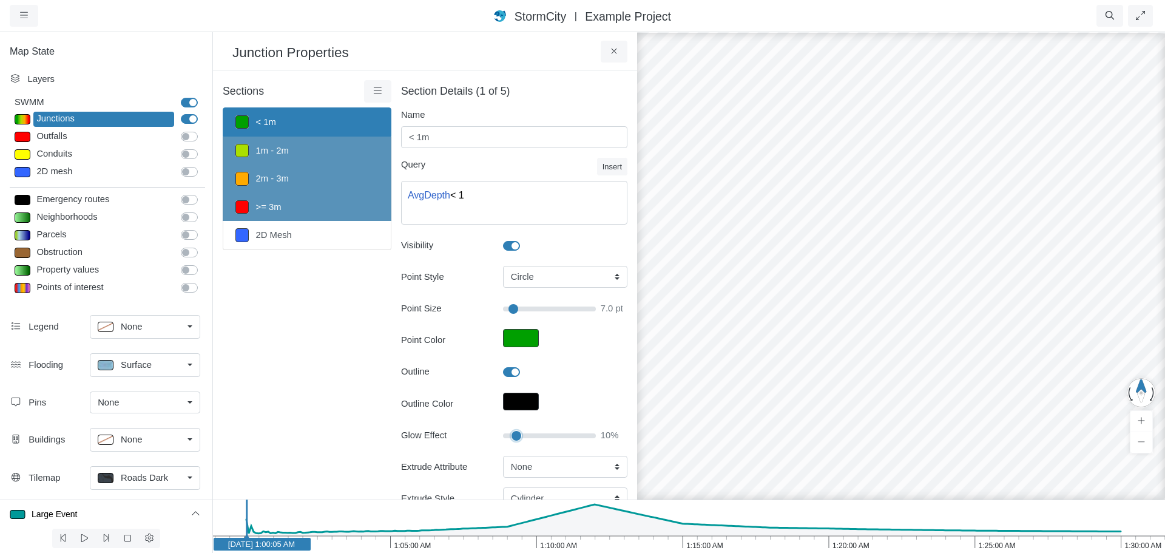
click at [512, 435] on input "Glow Effect" at bounding box center [549, 435] width 93 height 13
type input "7"
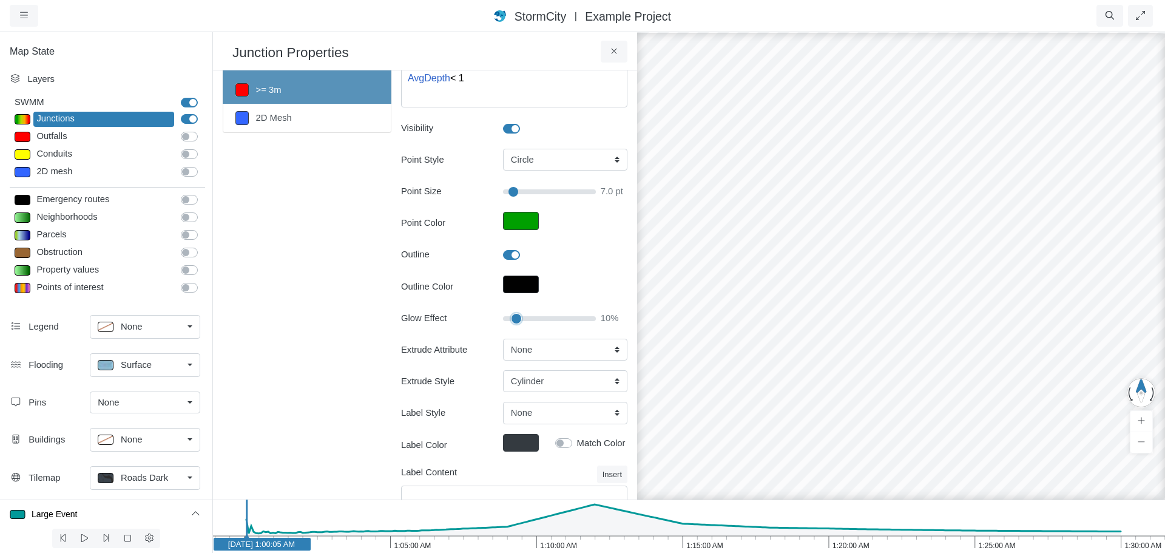
scroll to position [121, 0]
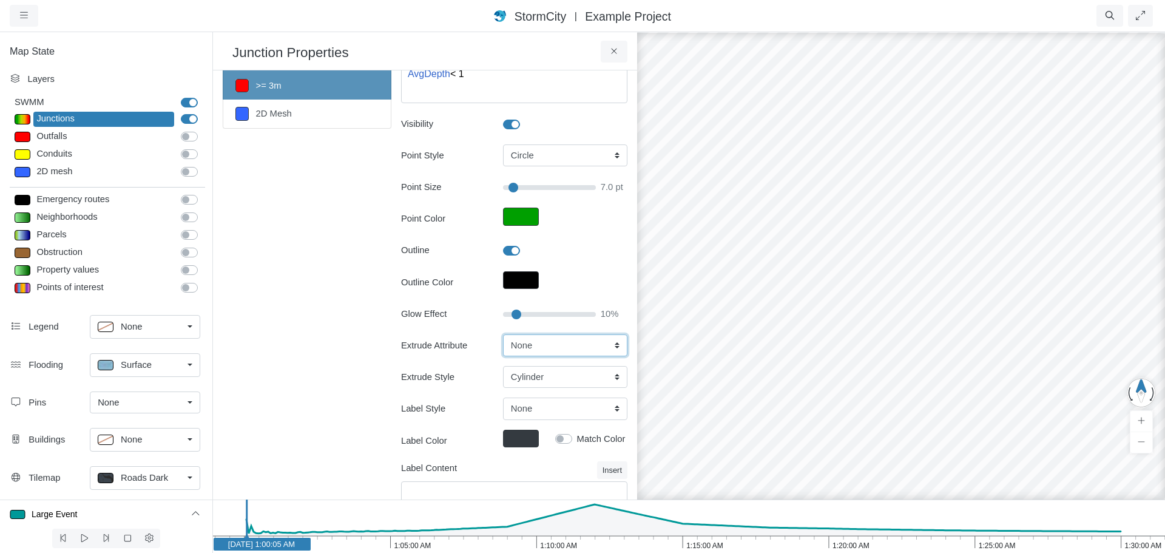
click at [536, 349] on select "None Fixed Height X-Coordinate Y-Coordinate Invert El. Depth Initial Depth Surc…" at bounding box center [565, 345] width 124 height 22
select select "AvgDepth"
click at [503, 334] on select "None Fixed Height X-Coordinate Y-Coordinate Invert El. Depth Initial Depth Surc…" at bounding box center [565, 345] width 124 height 22
type input "7"
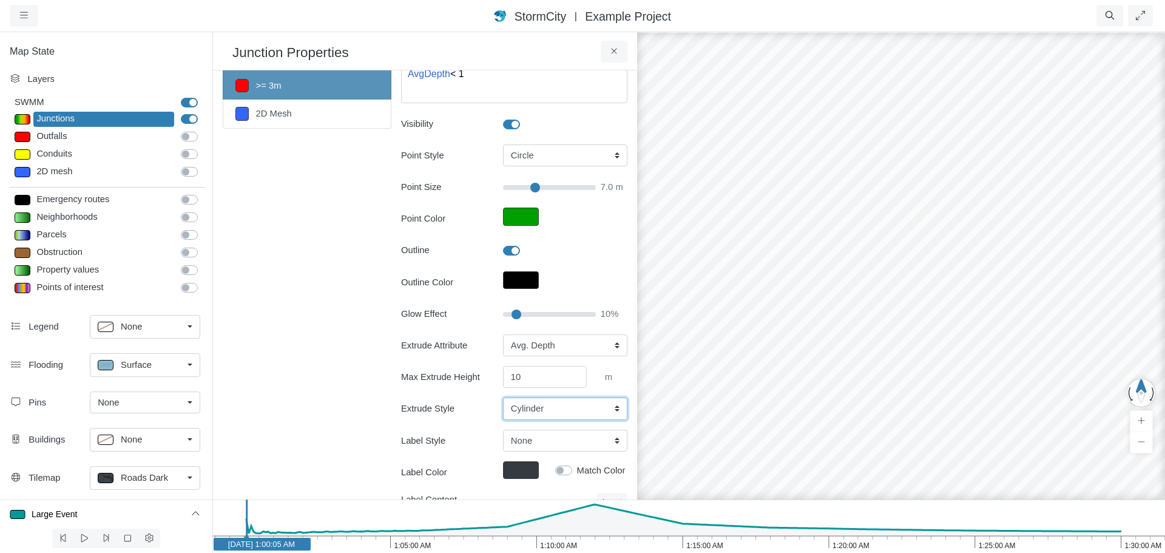
click at [537, 411] on select "Cylinder Hexagonal Prism Rectangular Prism Sphere" at bounding box center [565, 409] width 124 height 22
select select "SPH"
click at [503, 398] on select "Cylinder Hexagonal Prism Rectangular Prism Sphere" at bounding box center [565, 409] width 124 height 22
type input "7"
drag, startPoint x: 524, startPoint y: 376, endPoint x: 510, endPoint y: 376, distance: 14.0
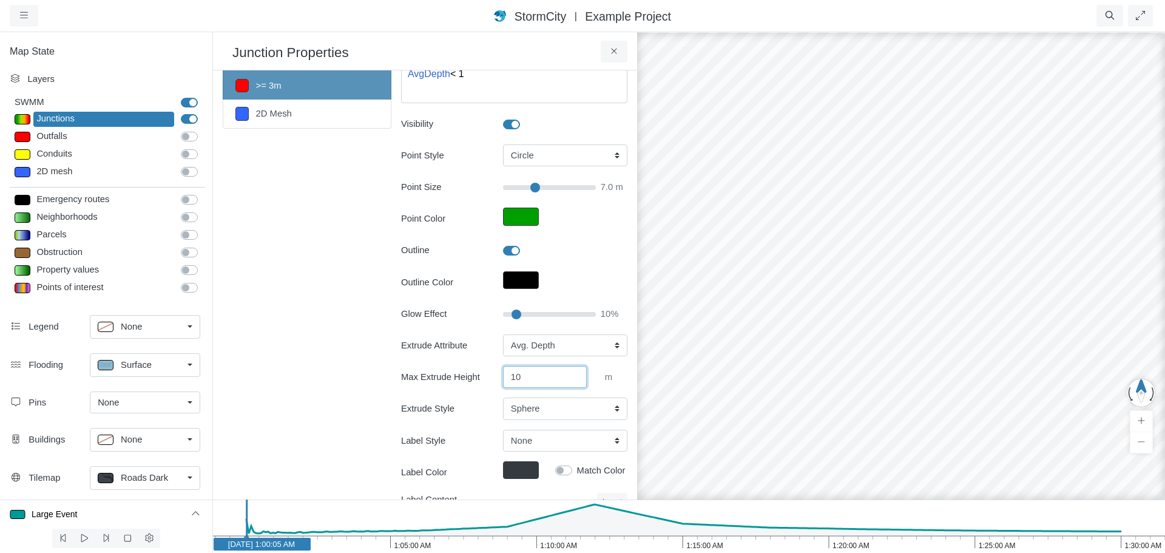
click at [510, 376] on input "10" at bounding box center [545, 377] width 84 height 22
type input "100"
click at [339, 398] on div "Sections < 1m 1m - 2m 2m - 3m >= 3m 2D Mesh Layer Details Refraction" at bounding box center [307, 268] width 169 height 618
type input "7"
click at [137, 367] on span "Surface" at bounding box center [136, 364] width 31 height 13
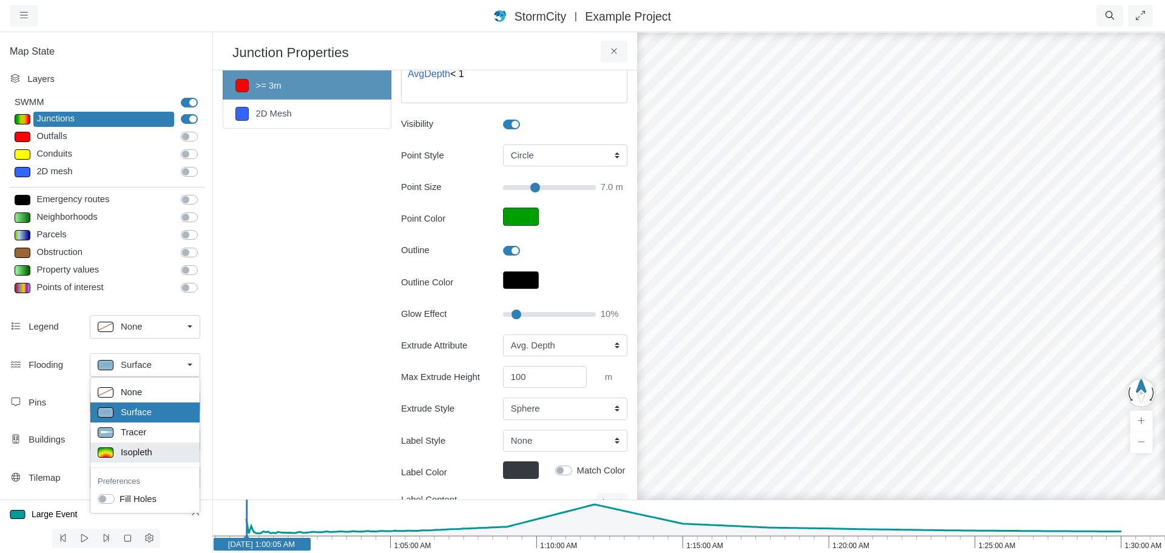
drag, startPoint x: 149, startPoint y: 451, endPoint x: 166, endPoint y: 442, distance: 19.0
click at [149, 451] on span "Isopleth" at bounding box center [137, 451] width 32 height 13
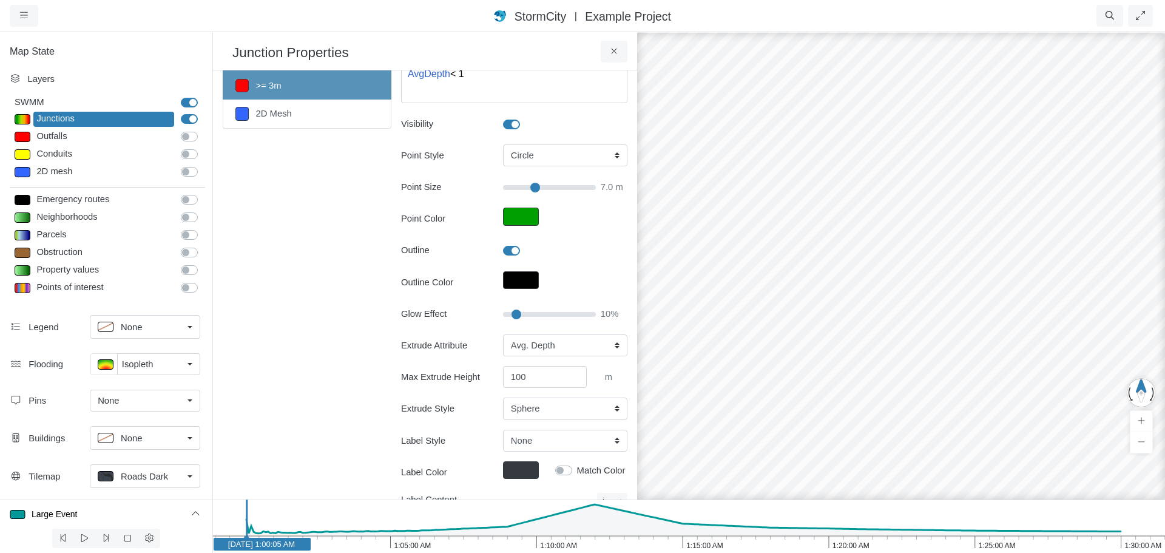
drag, startPoint x: 849, startPoint y: 260, endPoint x: 662, endPoint y: 259, distance: 186.9
click at [662, 260] on div at bounding box center [901, 292] width 1165 height 522
click at [581, 542] on icon "1:30:00 AM 1:25:00 AM 1:20:00 AM 1:15:00 AM 1:10:00 AM 1:05:00 AM 1:00:00 AM Ja…" at bounding box center [688, 526] width 953 height 53
click at [639, 541] on icon "1:30:00 AM 1:25:00 AM 1:20:00 AM 1:15:00 AM 1:10:00 AM 1:05:00 AM 1:00:00 AM Ja…" at bounding box center [688, 526] width 953 height 53
click at [742, 540] on icon "1:30:00 AM 1:25:00 AM 1:20:00 AM 1:15:00 AM 1:10:00 AM 1:05:00 AM 1:00:00 AM Ja…" at bounding box center [688, 526] width 953 height 53
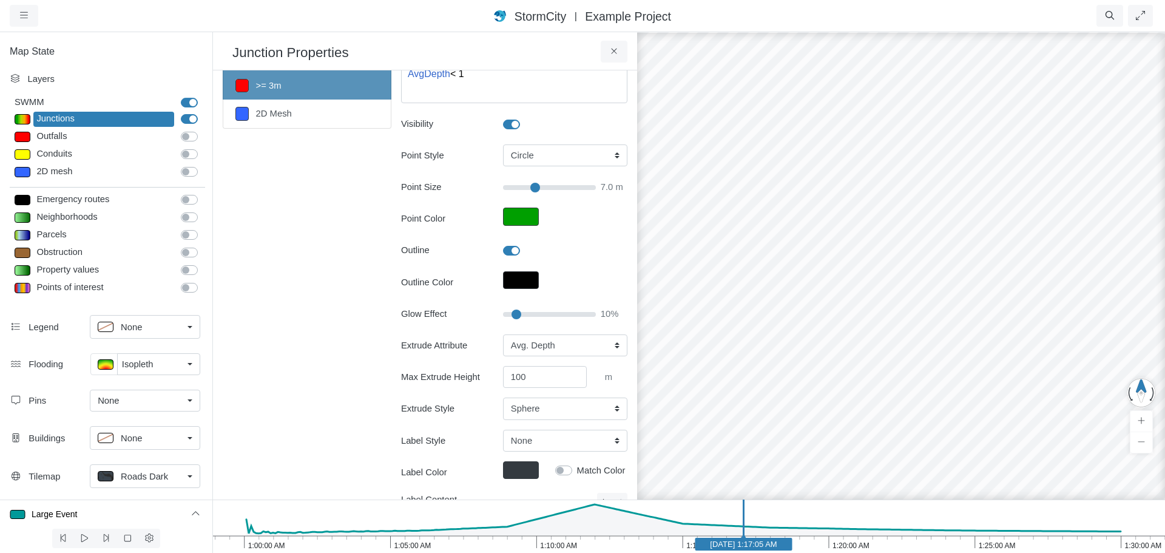
click at [881, 529] on icon "1:30:00 AM 1:25:00 AM 1:20:00 AM 1:15:00 AM 1:10:00 AM 1:05:00 AM 1:00:00 AM Ja…" at bounding box center [688, 526] width 953 height 53
drag, startPoint x: 801, startPoint y: 365, endPoint x: 896, endPoint y: 325, distance: 103.4
drag, startPoint x: 146, startPoint y: 354, endPoint x: 135, endPoint y: 368, distance: 17.4
click at [144, 356] on link "Isopleth" at bounding box center [158, 364] width 83 height 22
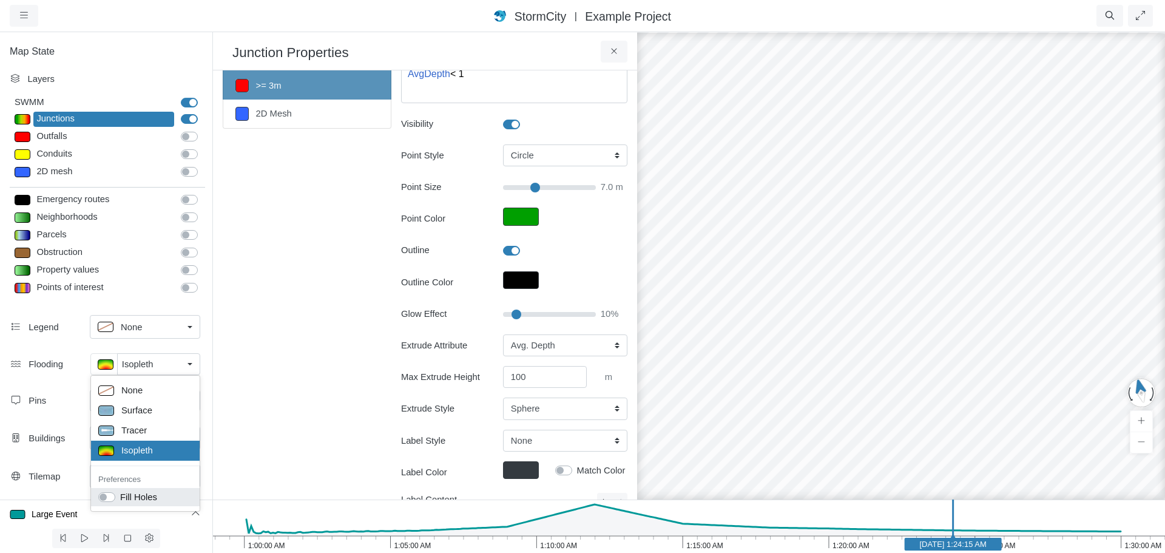
click at [120, 495] on label "Fill Holes" at bounding box center [138, 496] width 37 height 13
checkbox input "true"
click at [613, 55] on icon at bounding box center [615, 51] width 12 height 9
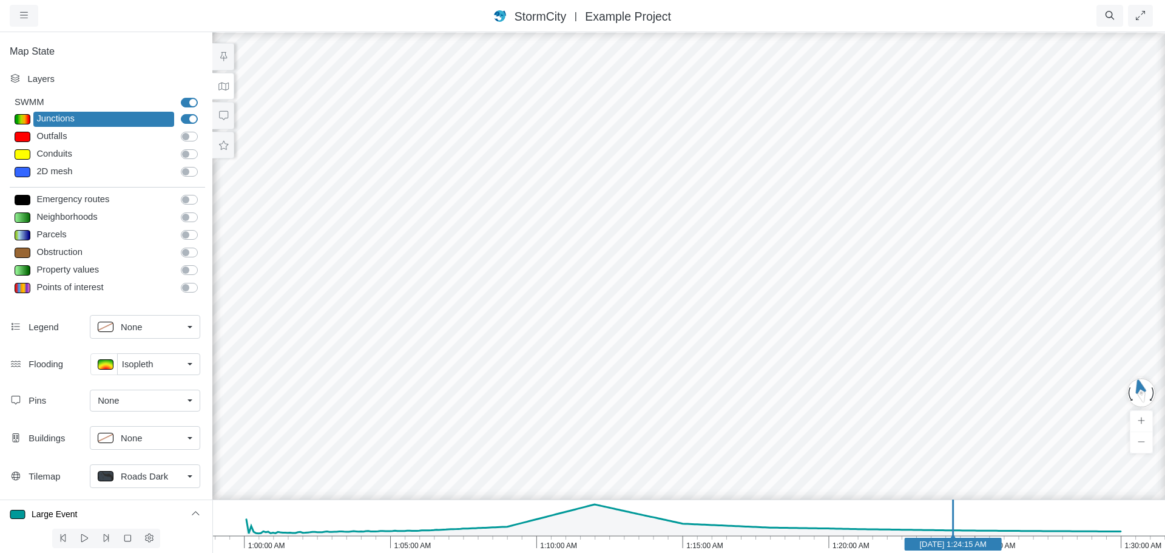
drag, startPoint x: 806, startPoint y: 275, endPoint x: 601, endPoint y: 345, distance: 216.7
click at [601, 345] on div at bounding box center [688, 292] width 1165 height 522
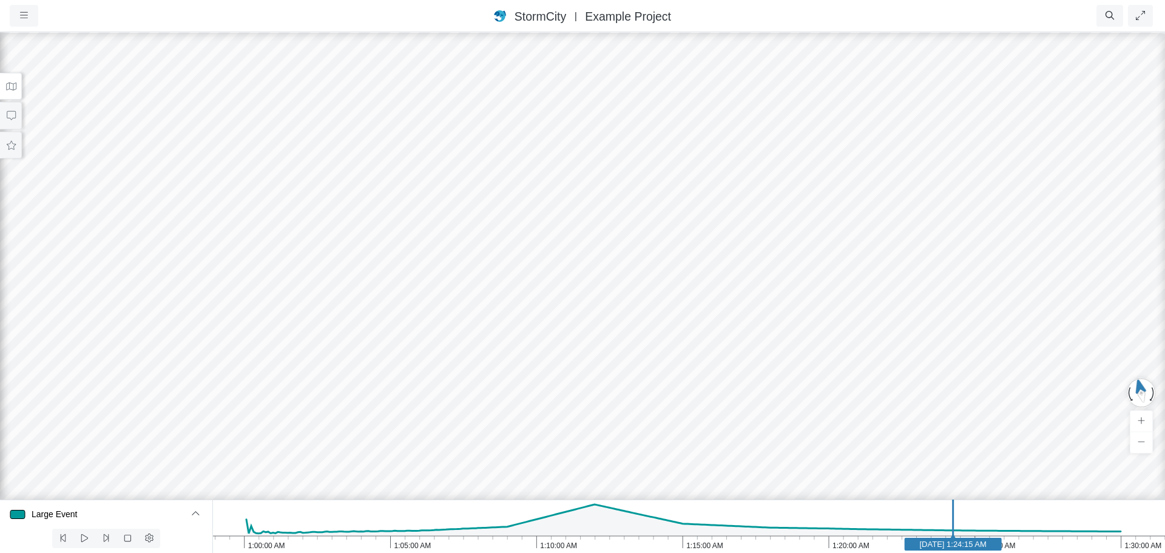
drag, startPoint x: 217, startPoint y: 355, endPoint x: 737, endPoint y: 284, distance: 524.4
click at [737, 284] on div at bounding box center [582, 292] width 1165 height 522
drag, startPoint x: 466, startPoint y: 320, endPoint x: 696, endPoint y: 291, distance: 231.9
click at [642, 262] on div at bounding box center [582, 292] width 1165 height 522
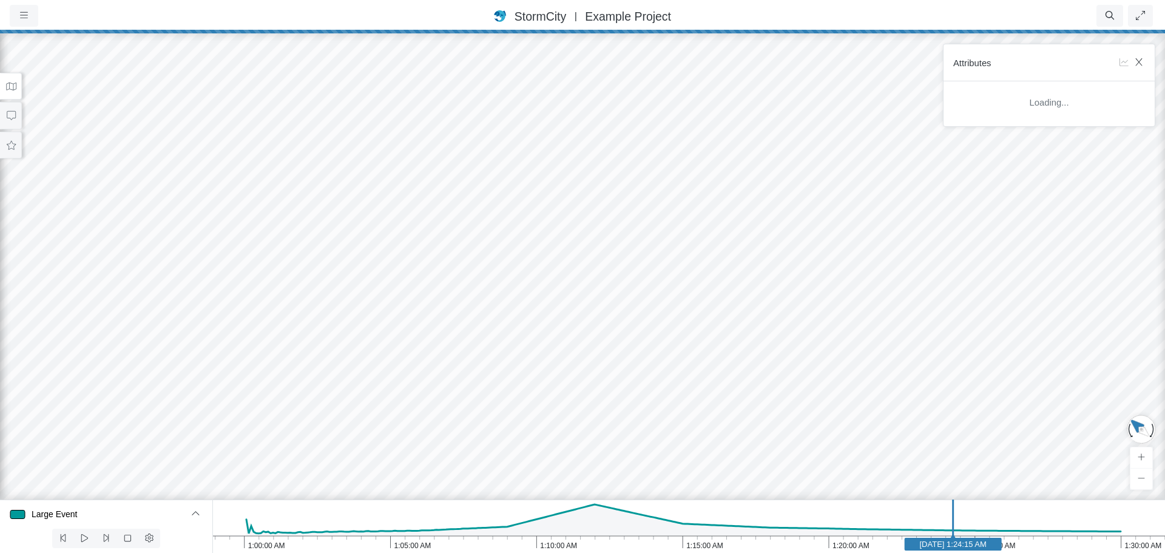
drag, startPoint x: 635, startPoint y: 268, endPoint x: 614, endPoint y: 281, distance: 25.1
click at [614, 281] on div at bounding box center [582, 292] width 1165 height 522
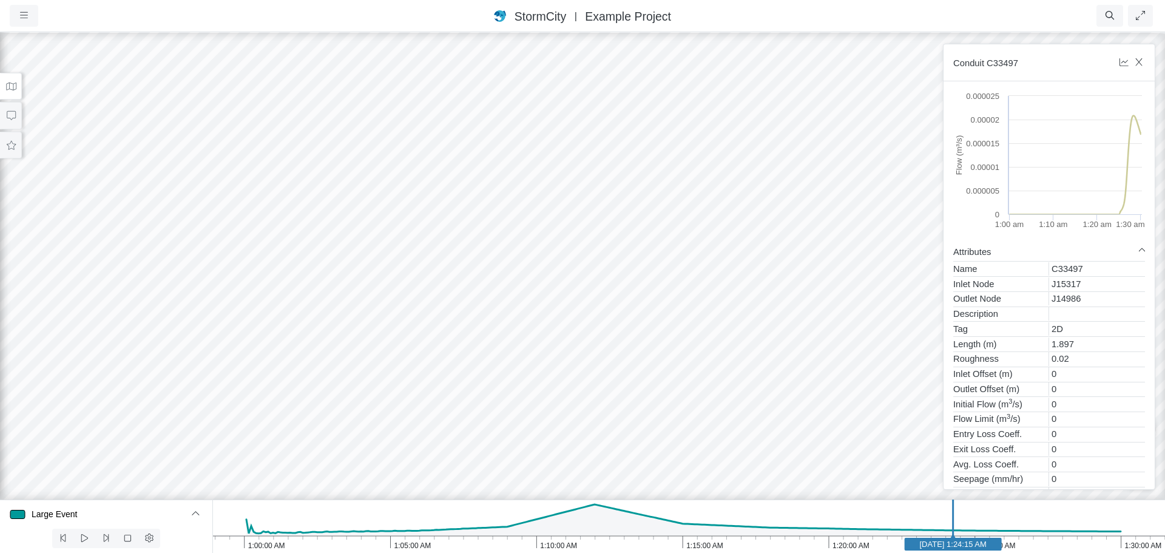
drag, startPoint x: 618, startPoint y: 171, endPoint x: 646, endPoint y: 208, distance: 46.9
click at [634, 192] on div at bounding box center [582, 292] width 1165 height 522
click at [780, 293] on div at bounding box center [582, 292] width 1165 height 522
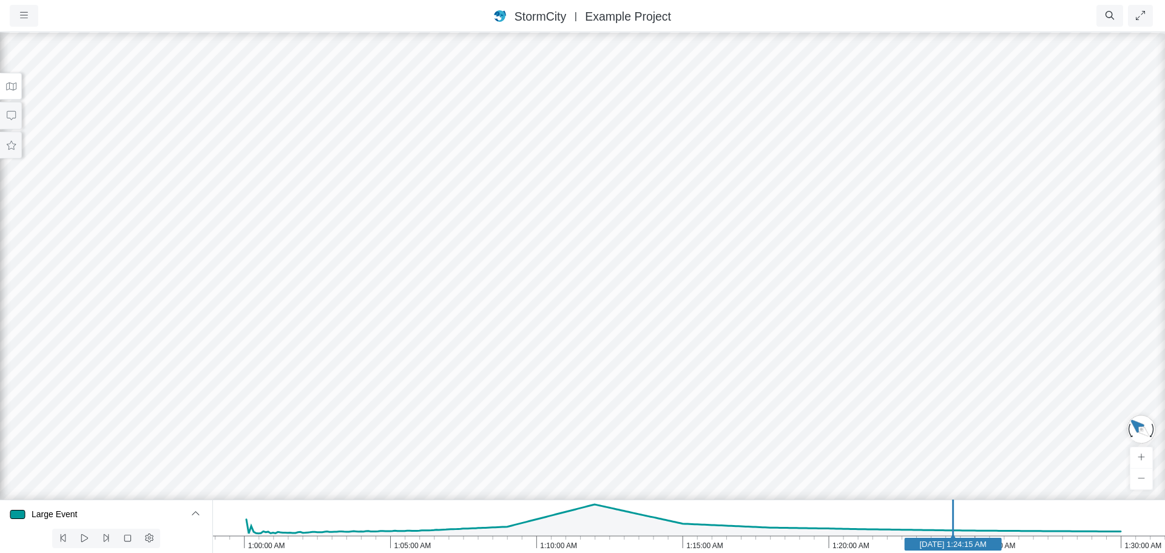
click at [413, 338] on div at bounding box center [582, 292] width 1165 height 522
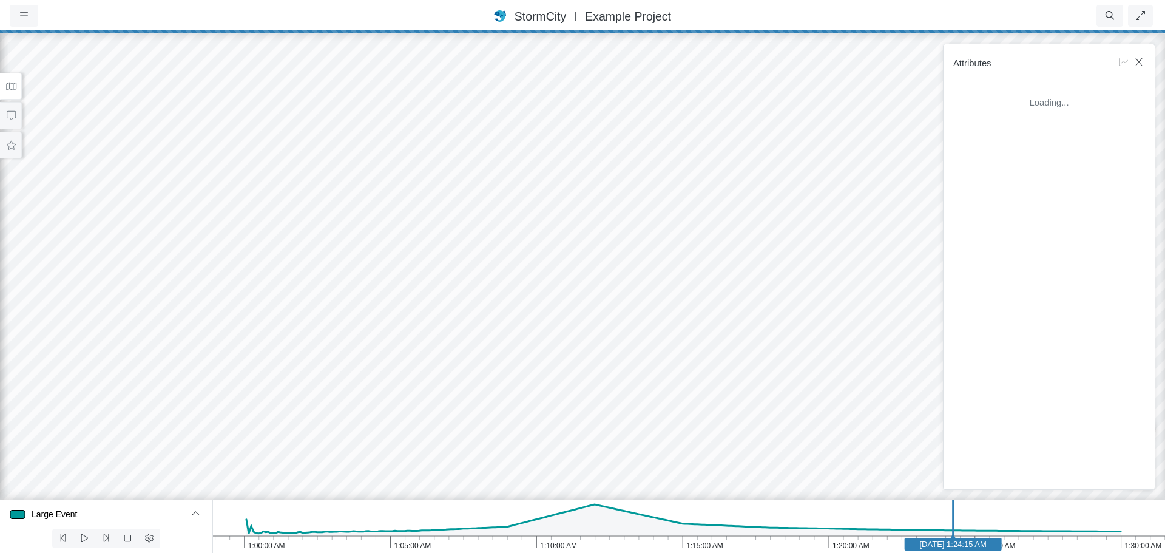
click at [353, 357] on div at bounding box center [582, 292] width 1165 height 522
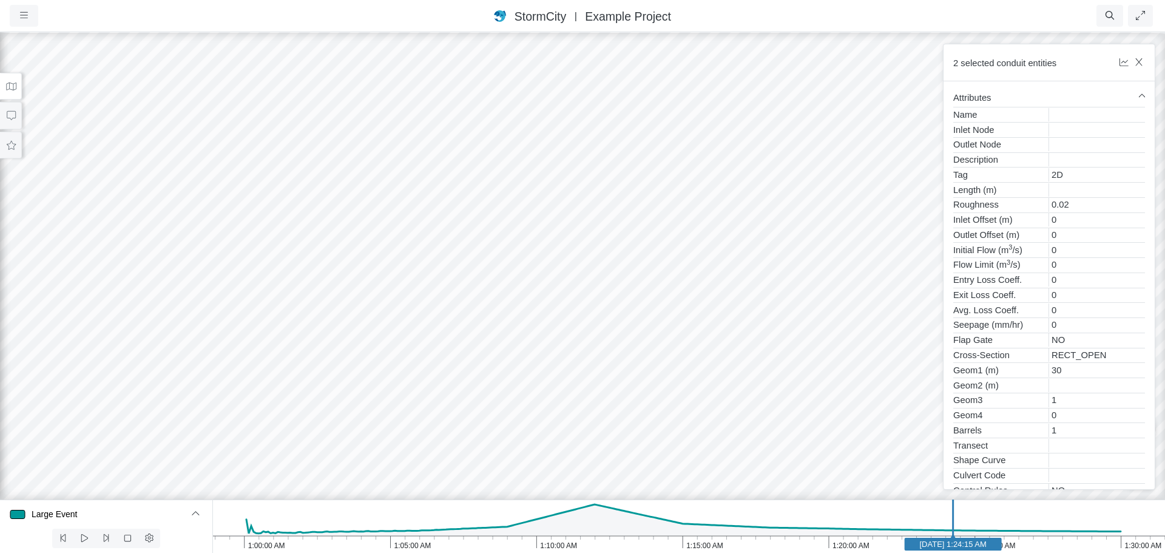
click at [16, 89] on button at bounding box center [11, 86] width 22 height 27
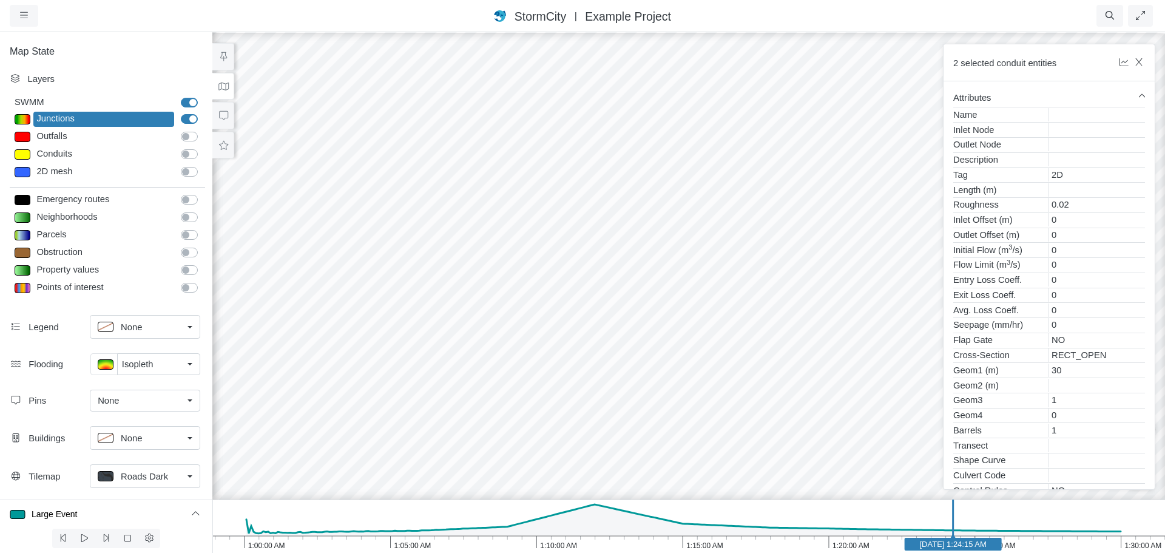
click at [438, 385] on div at bounding box center [688, 292] width 1165 height 522
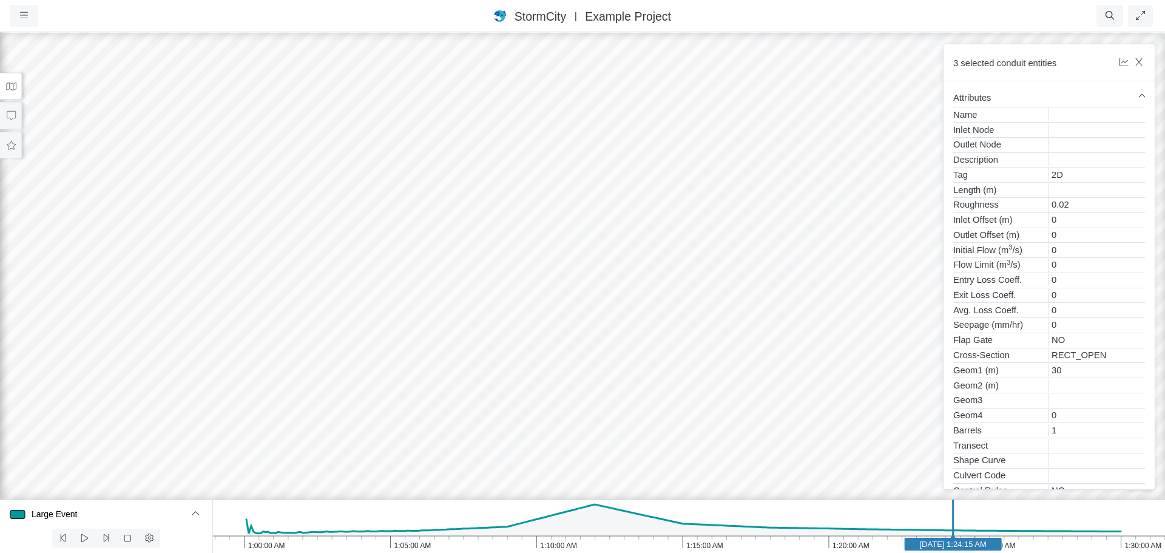
drag, startPoint x: 447, startPoint y: 371, endPoint x: 338, endPoint y: 391, distance: 110.4
drag, startPoint x: 324, startPoint y: 321, endPoint x: 602, endPoint y: 333, distance: 278.8
click at [602, 333] on div at bounding box center [582, 292] width 1165 height 522
click at [487, 273] on div at bounding box center [582, 292] width 1165 height 522
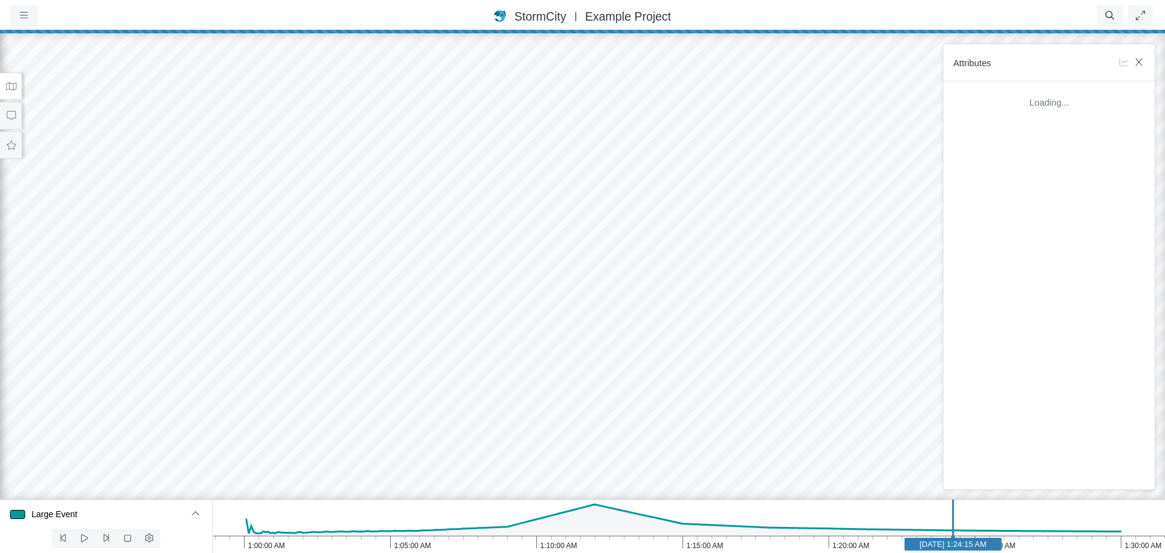
click at [502, 265] on div at bounding box center [582, 292] width 1165 height 522
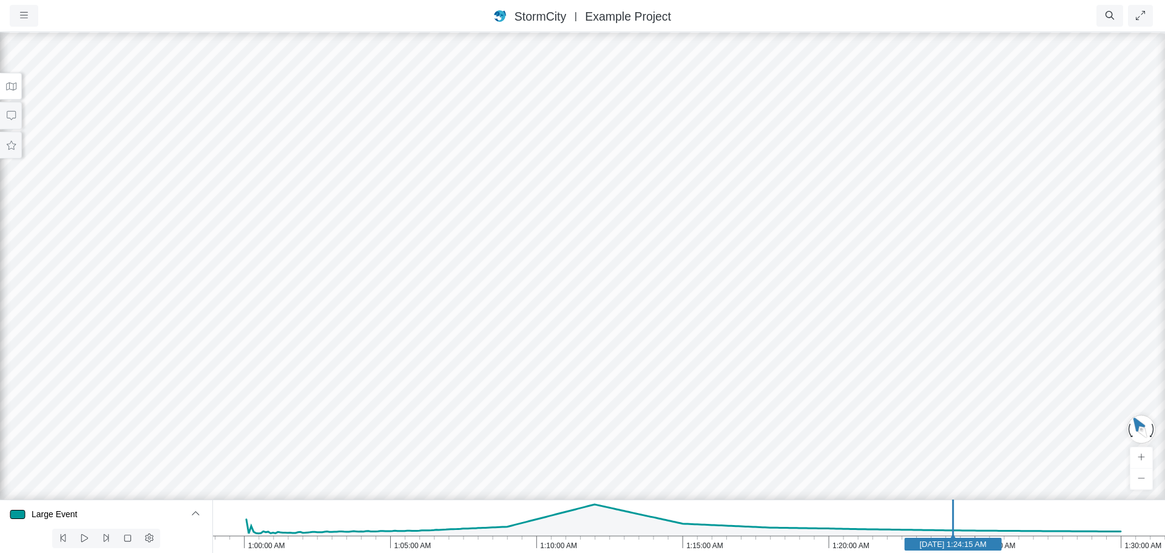
click at [13, 89] on icon at bounding box center [11, 86] width 12 height 9
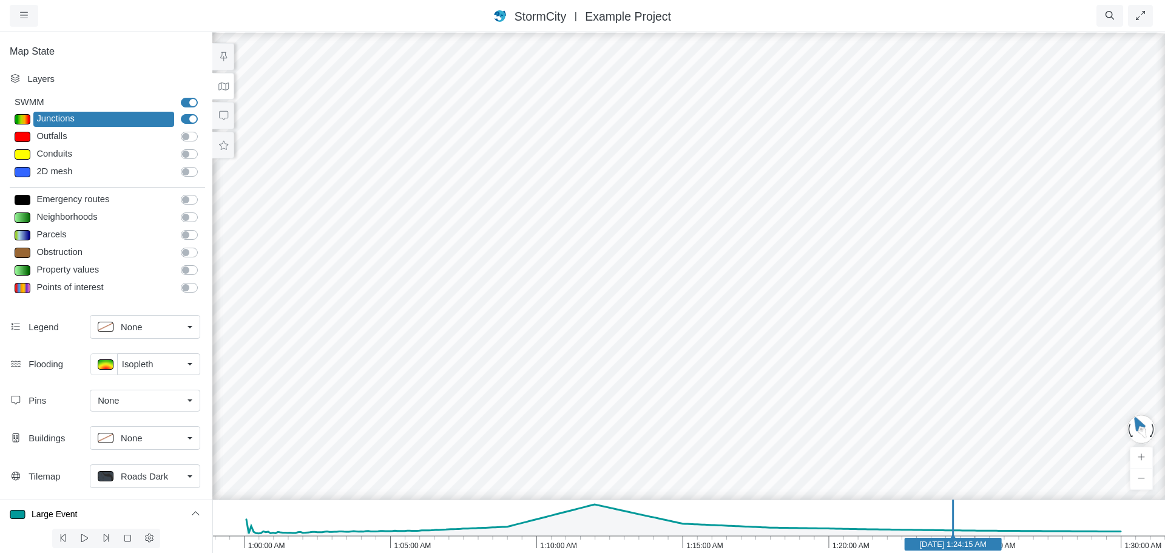
drag, startPoint x: 533, startPoint y: 245, endPoint x: 547, endPoint y: 183, distance: 63.6
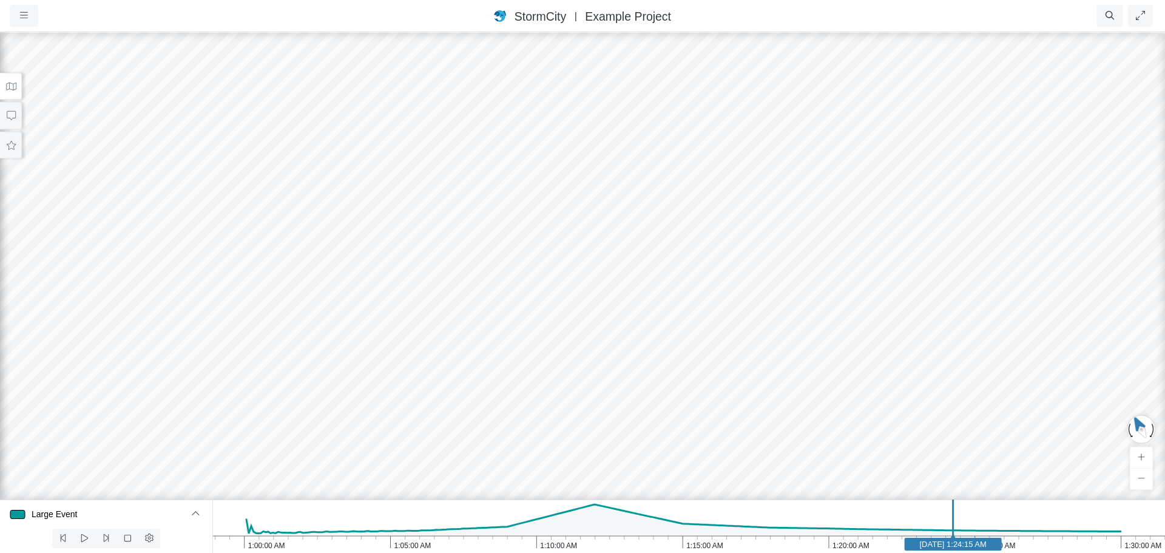
drag, startPoint x: 555, startPoint y: 231, endPoint x: 532, endPoint y: 478, distance: 248.1
click at [532, 478] on div at bounding box center [582, 292] width 1165 height 522
drag, startPoint x: 590, startPoint y: 442, endPoint x: 793, endPoint y: 367, distance: 216.2
drag, startPoint x: 944, startPoint y: 368, endPoint x: 783, endPoint y: 473, distance: 192.9
click at [376, 210] on div at bounding box center [582, 292] width 1165 height 522
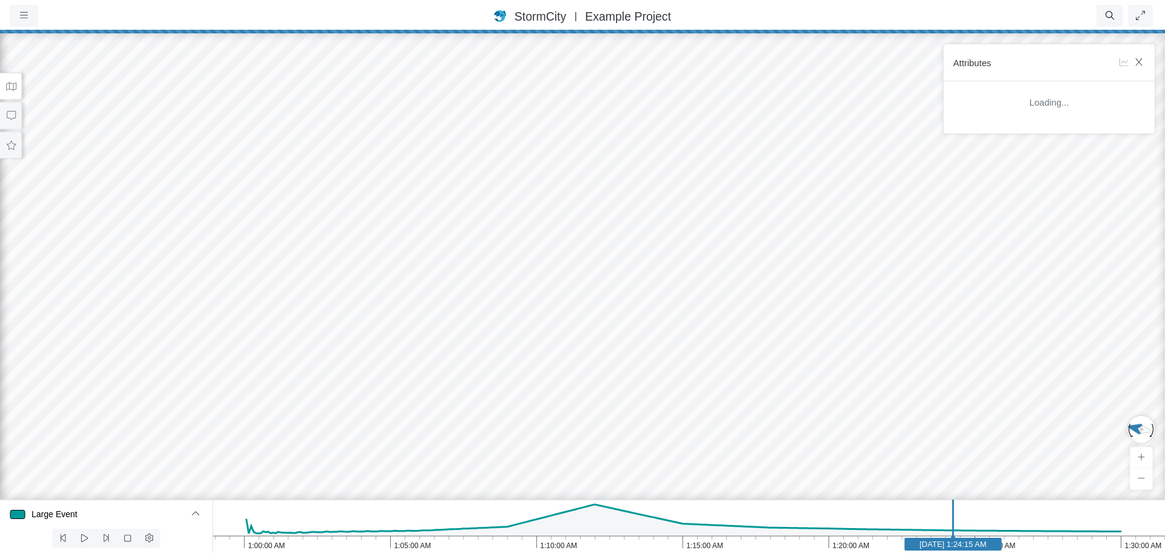
drag, startPoint x: 424, startPoint y: 288, endPoint x: 583, endPoint y: 448, distance: 226.2
click at [582, 458] on div at bounding box center [582, 292] width 1165 height 522
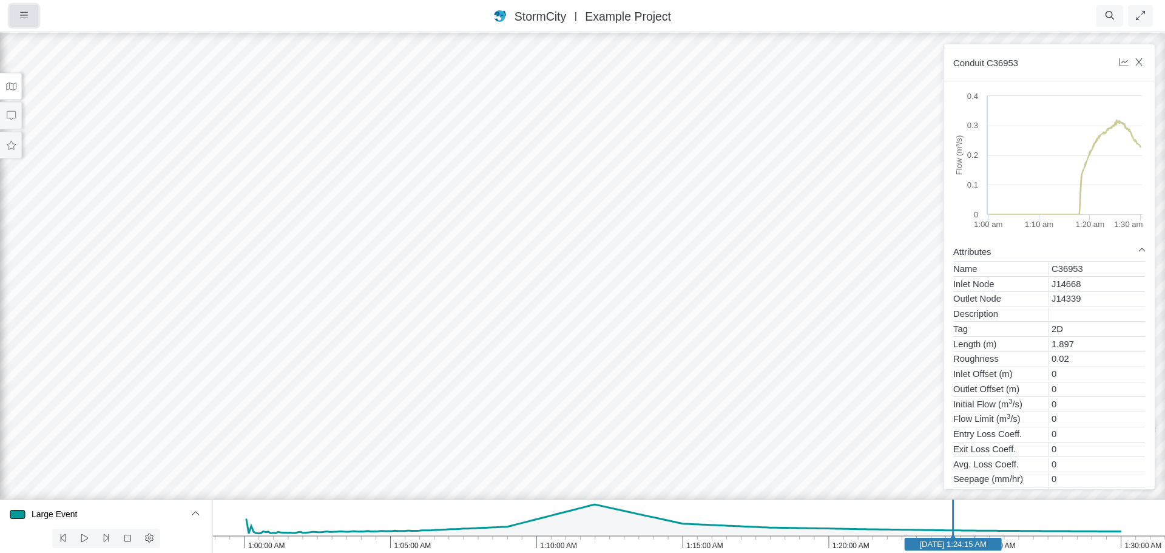
click at [30, 19] on button "button" at bounding box center [24, 16] width 29 height 22
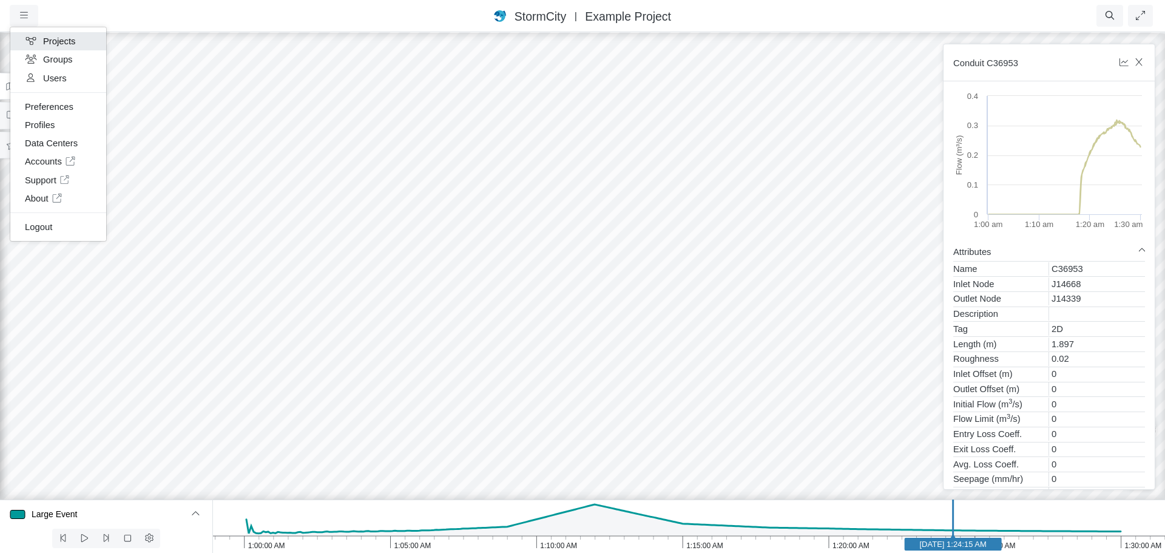
click at [46, 43] on link "Projects" at bounding box center [58, 41] width 96 height 18
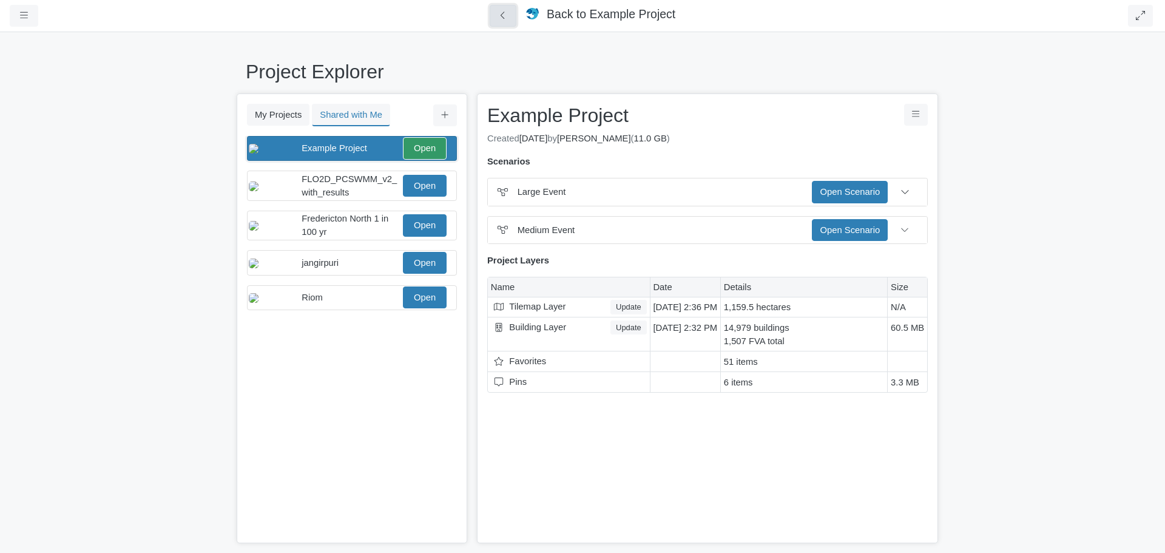
click at [506, 15] on icon at bounding box center [504, 15] width 12 height 9
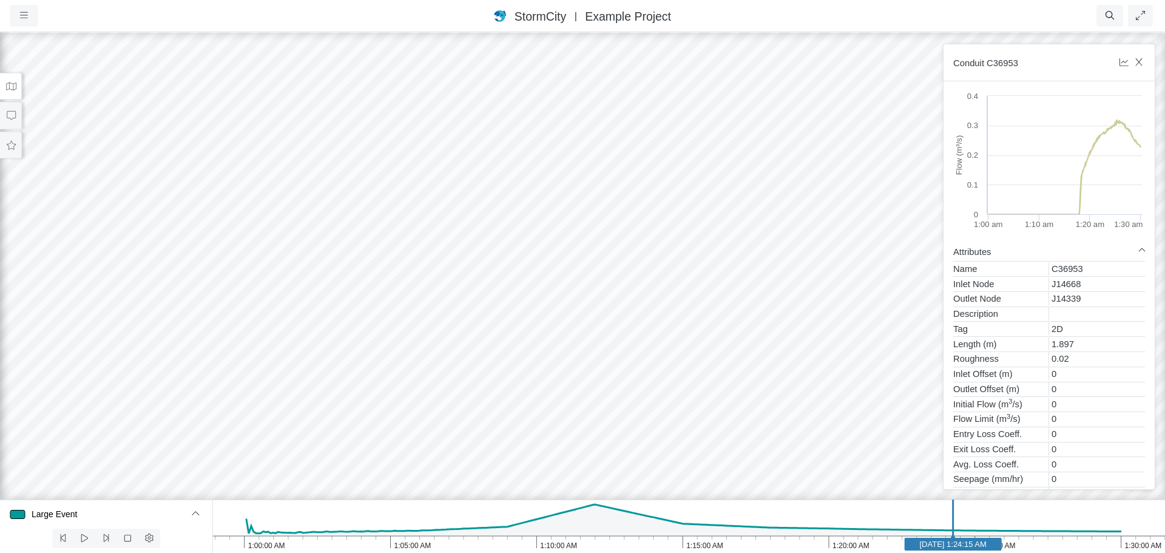
drag, startPoint x: 513, startPoint y: 301, endPoint x: 179, endPoint y: 308, distance: 334.5
drag, startPoint x: 674, startPoint y: 304, endPoint x: 459, endPoint y: 418, distance: 243.3
click at [462, 445] on div at bounding box center [582, 292] width 1165 height 522
drag, startPoint x: 391, startPoint y: 390, endPoint x: 603, endPoint y: 314, distance: 225.6
click at [603, 315] on div at bounding box center [582, 292] width 1165 height 522
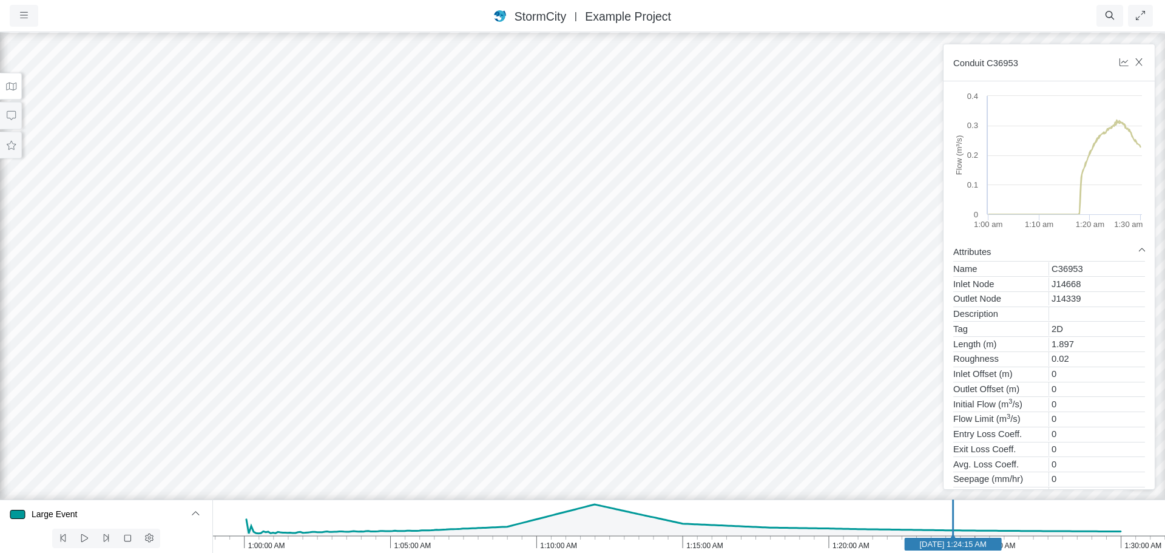
drag, startPoint x: 422, startPoint y: 325, endPoint x: 513, endPoint y: 343, distance: 93.3
click at [513, 343] on div at bounding box center [582, 292] width 1165 height 522
drag, startPoint x: 506, startPoint y: 345, endPoint x: 556, endPoint y: 317, distance: 57.1
click at [556, 317] on div at bounding box center [582, 292] width 1165 height 522
click at [27, 24] on button "button" at bounding box center [24, 16] width 29 height 22
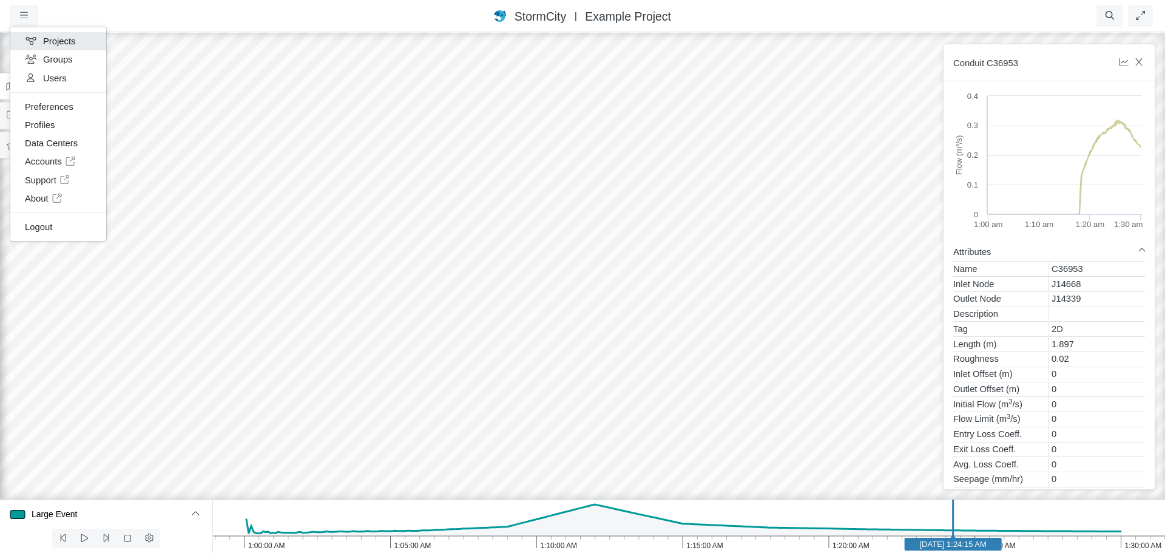
click at [49, 44] on link "Projects" at bounding box center [58, 41] width 96 height 18
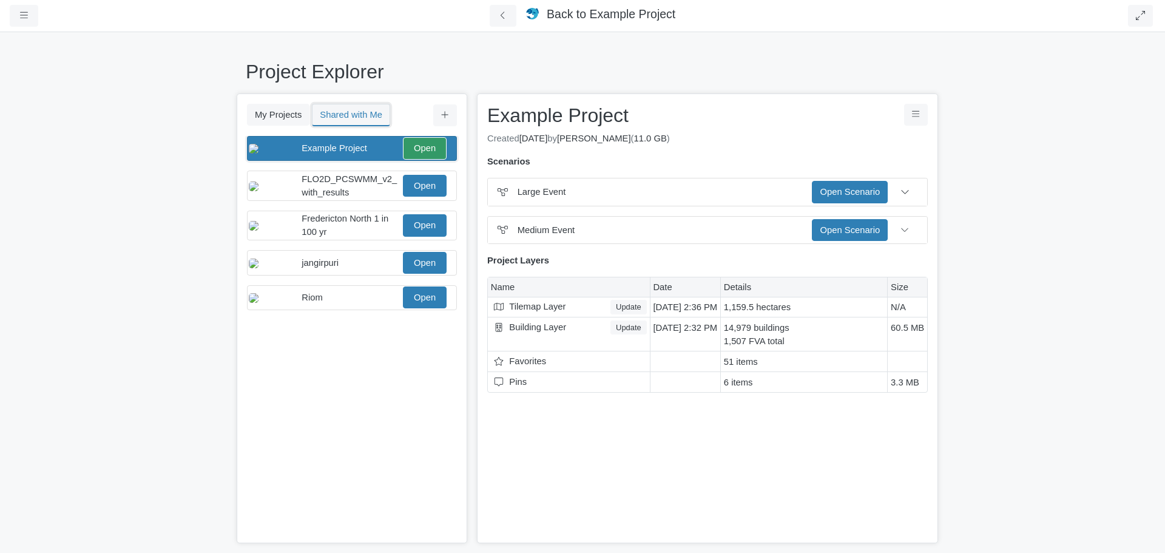
click at [351, 115] on button "Shared with Me" at bounding box center [351, 115] width 78 height 22
click at [340, 116] on button "Shared with Me" at bounding box center [351, 115] width 78 height 22
click at [266, 116] on button "My Projects" at bounding box center [278, 115] width 63 height 22
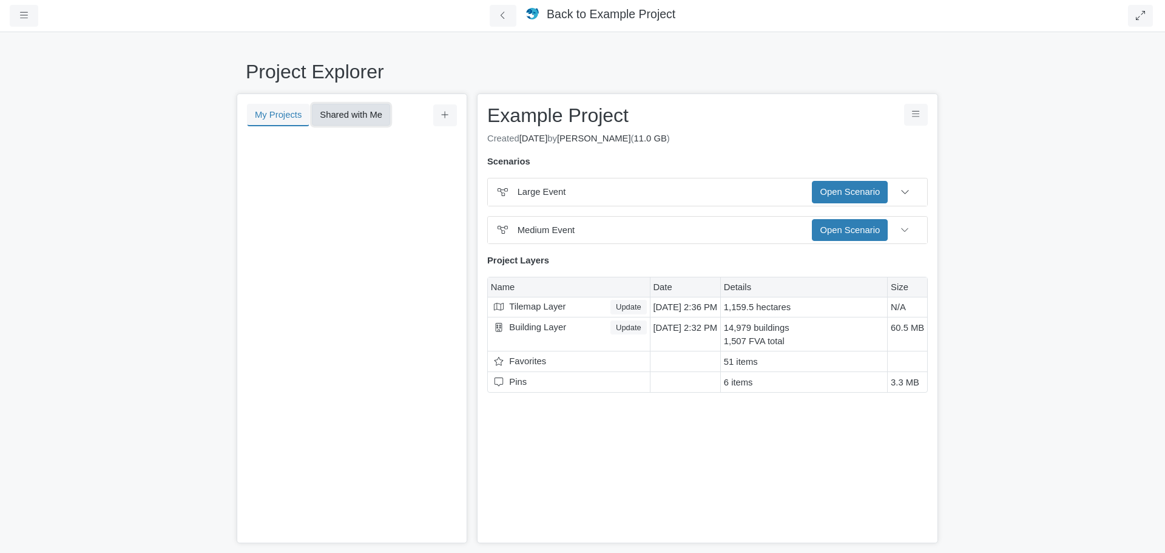
click at [356, 115] on button "Shared with Me" at bounding box center [351, 115] width 78 height 22
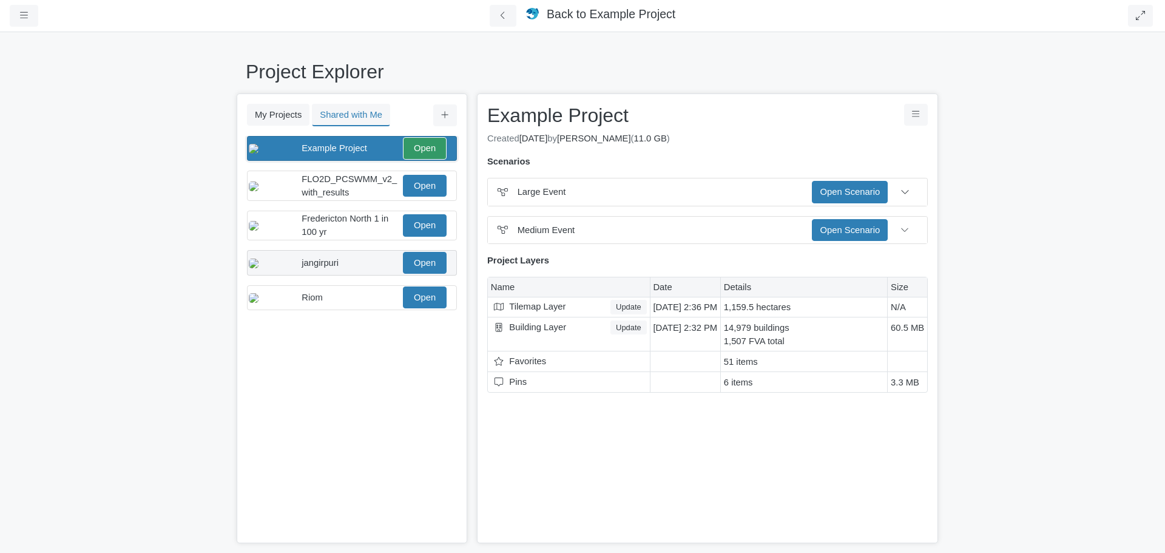
click at [348, 274] on div "jangirpuri Open" at bounding box center [348, 263] width 198 height 22
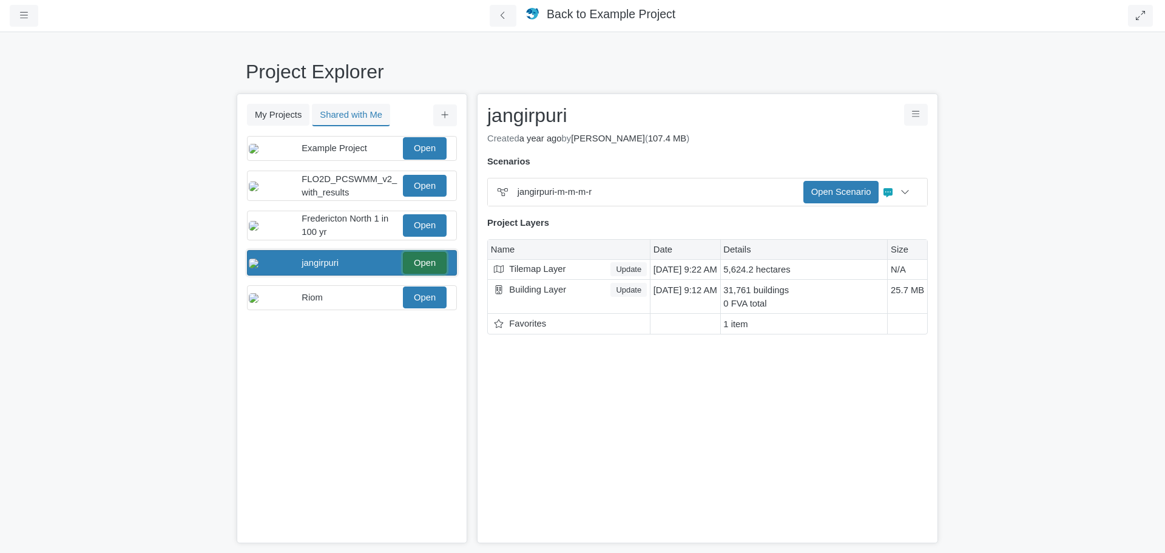
click at [425, 274] on link "Open" at bounding box center [425, 263] width 44 height 22
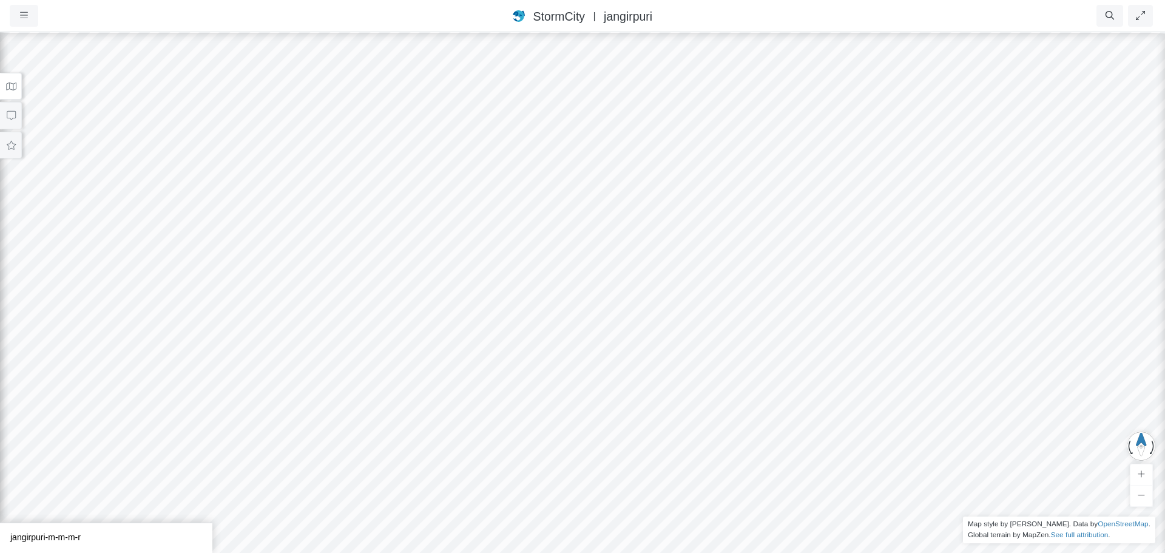
click at [11, 96] on button at bounding box center [11, 86] width 22 height 27
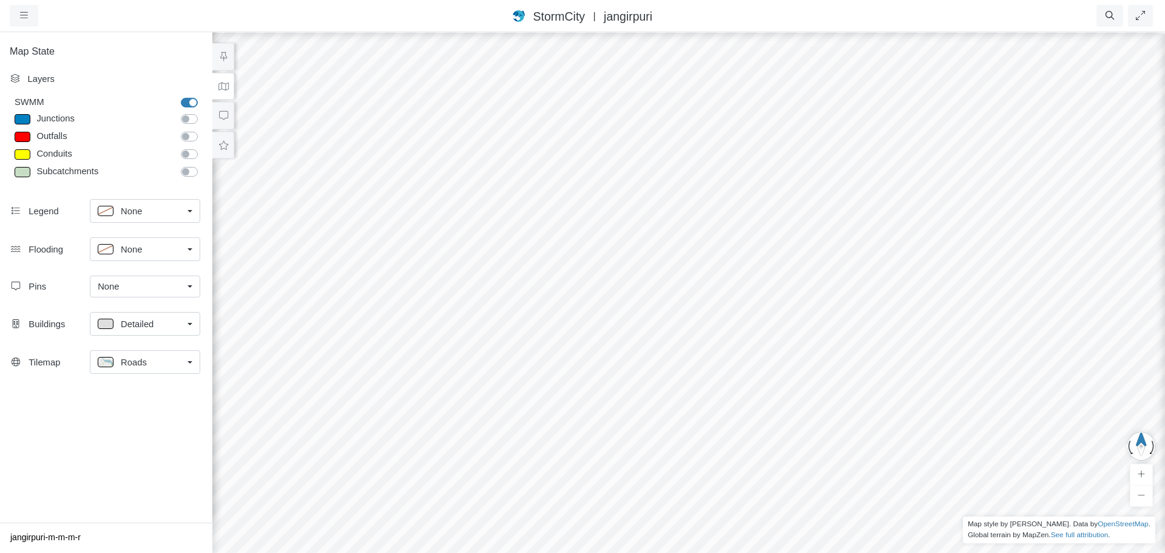
click at [203, 112] on label "Junctions" at bounding box center [203, 112] width 0 height 0
click at [188, 118] on input "Junctions" at bounding box center [186, 118] width 10 height 12
checkbox input "true"
click at [203, 130] on label "Outfalls" at bounding box center [203, 130] width 0 height 0
click at [191, 135] on input "Outfalls" at bounding box center [186, 136] width 10 height 12
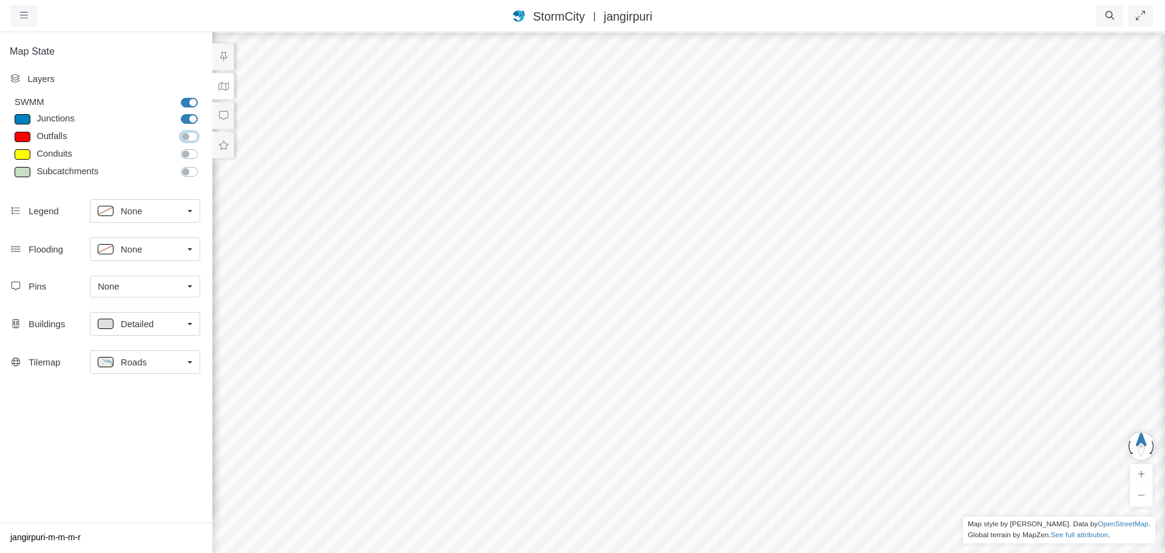
checkbox input "true"
click at [203, 147] on label "Conduits" at bounding box center [203, 147] width 0 height 0
click at [191, 154] on input "Conduits" at bounding box center [186, 153] width 10 height 12
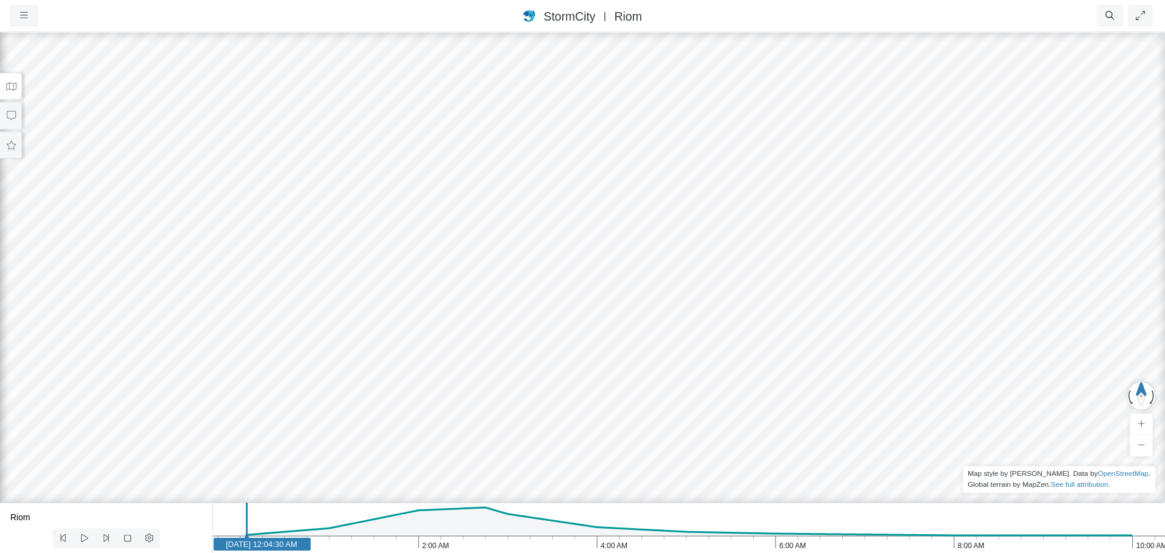
click at [494, 546] on icon "10:00 AM 8:00 AM 6:00 AM 4:00 AM 2:00 AM [DATE] [DATE] 12:04:30 AM" at bounding box center [688, 528] width 953 height 50
click at [16, 87] on icon at bounding box center [11, 86] width 12 height 9
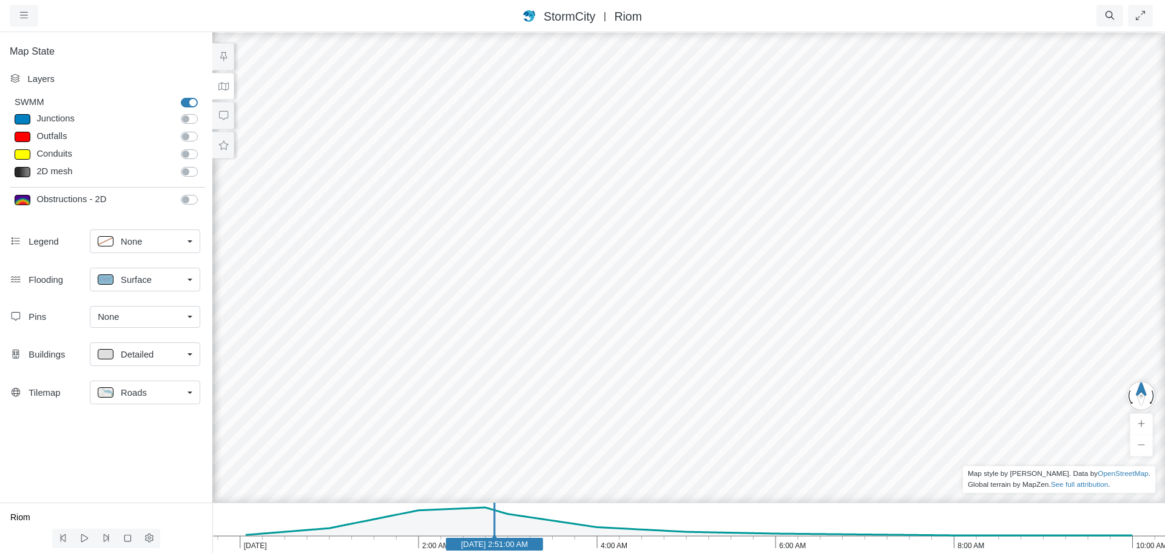
click at [138, 278] on span "Surface" at bounding box center [136, 279] width 31 height 13
click at [140, 364] on span "Isopleth" at bounding box center [137, 366] width 32 height 13
drag, startPoint x: 817, startPoint y: 292, endPoint x: 1053, endPoint y: 233, distance: 243.3
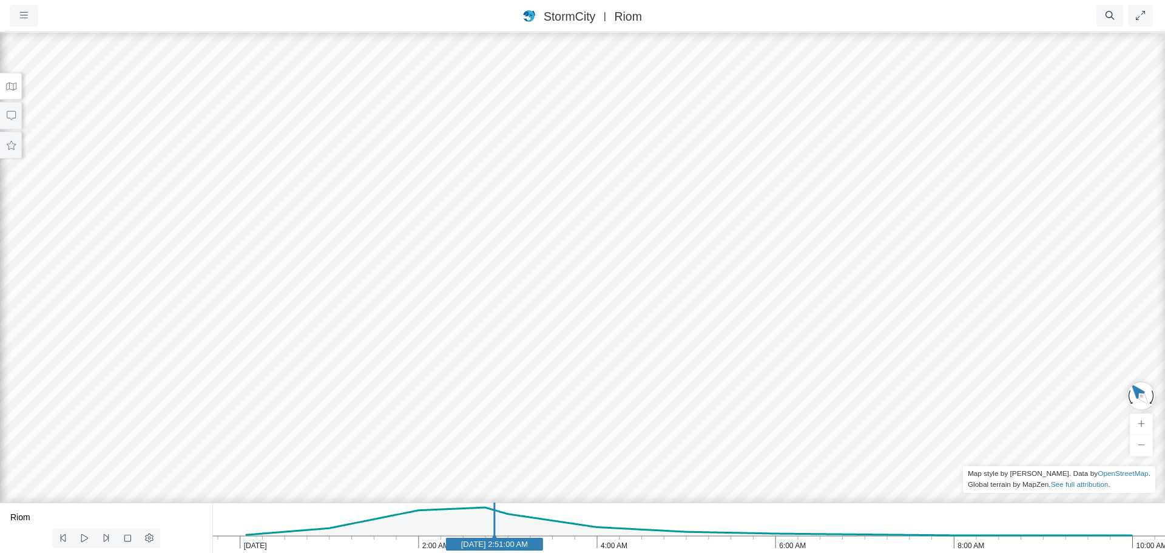
drag, startPoint x: 635, startPoint y: 333, endPoint x: 572, endPoint y: 263, distance: 93.7
click at [18, 90] on button at bounding box center [11, 86] width 22 height 27
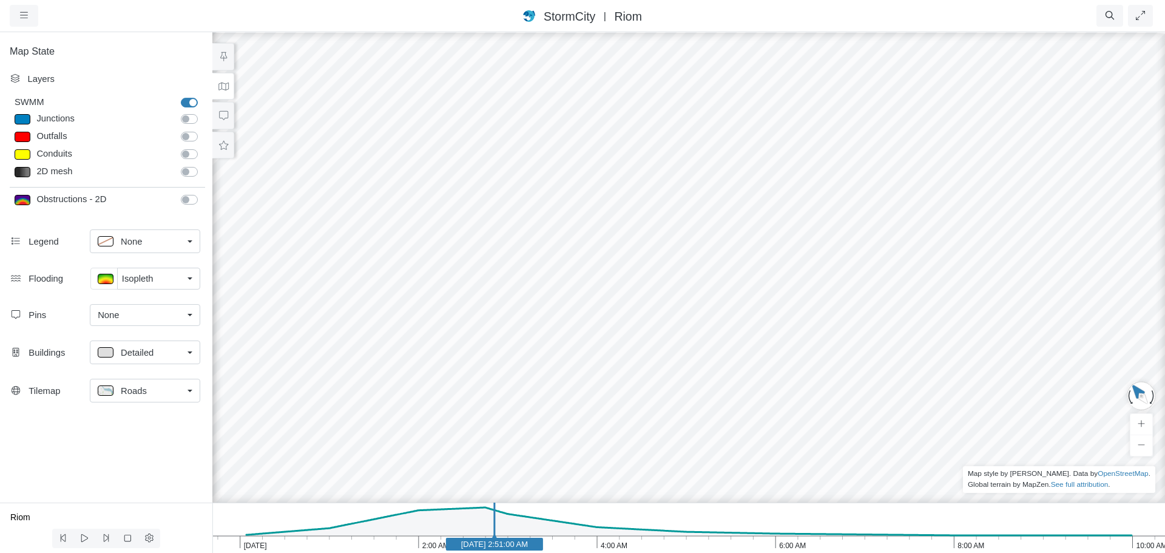
click at [134, 354] on span "Detailed" at bounding box center [137, 352] width 33 height 13
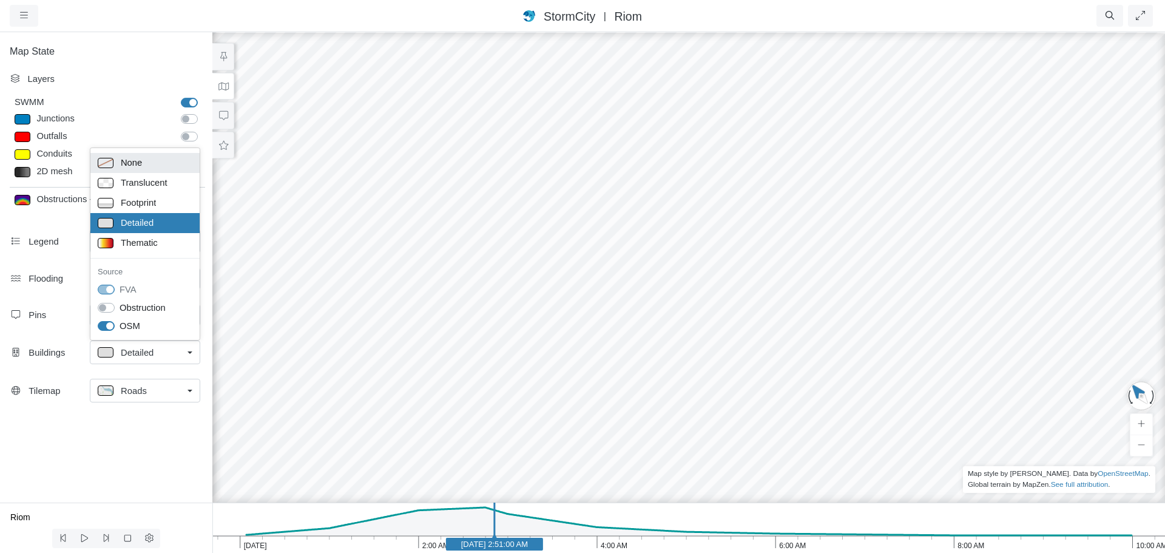
click at [143, 166] on div "None" at bounding box center [145, 162] width 95 height 15
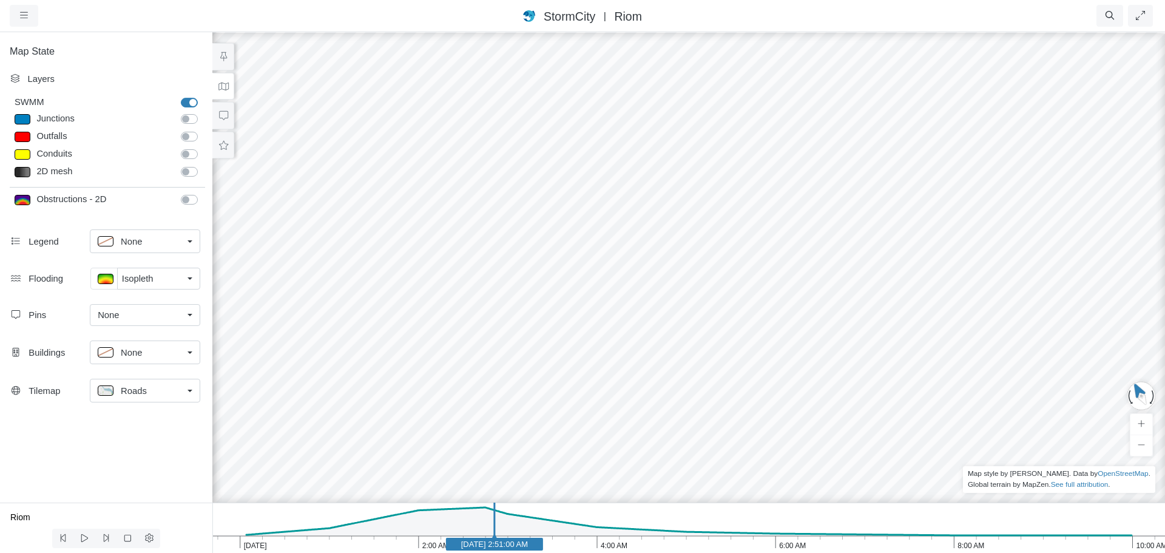
drag, startPoint x: 839, startPoint y: 300, endPoint x: 732, endPoint y: 281, distance: 108.6
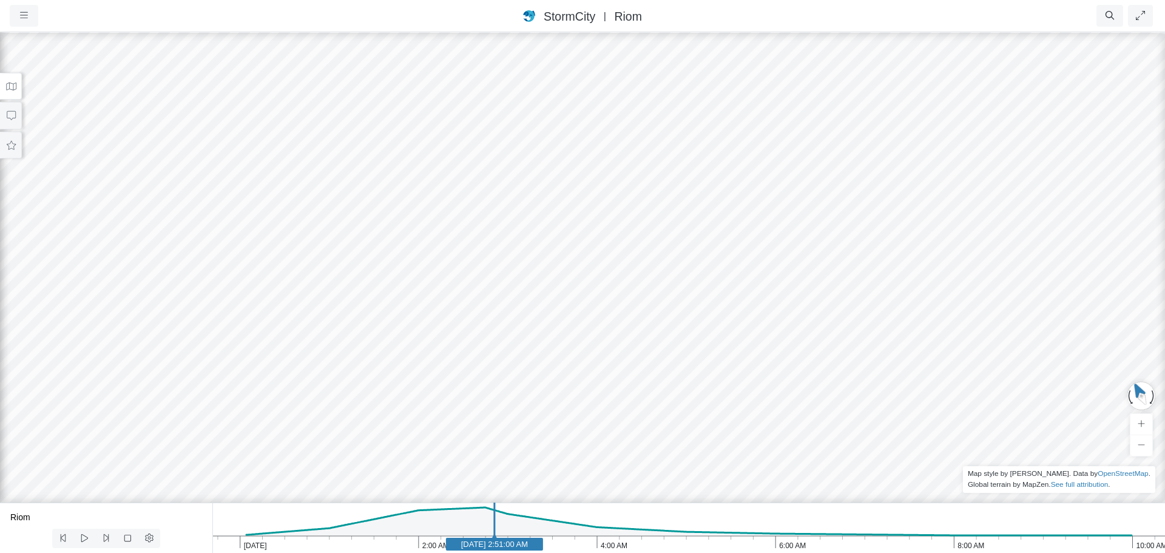
click at [7, 89] on icon at bounding box center [11, 86] width 12 height 9
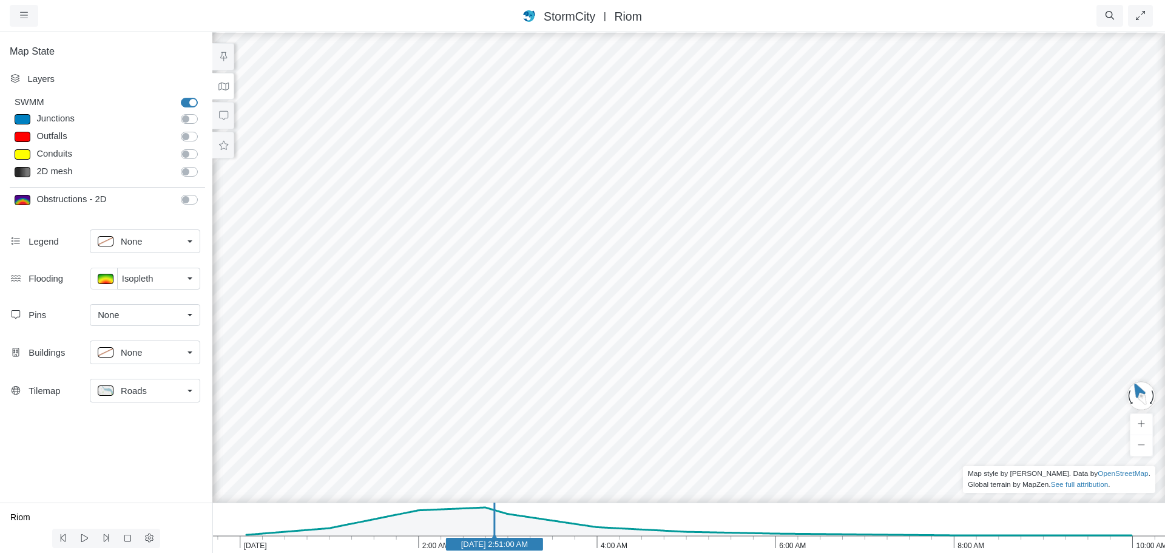
click at [167, 280] on div "Isopleth" at bounding box center [152, 278] width 61 height 13
click at [120, 412] on label "Fill Holes" at bounding box center [138, 411] width 37 height 13
click at [120, 411] on label "Fill Holes" at bounding box center [138, 411] width 37 height 13
click at [120, 415] on label "Fill Holes" at bounding box center [138, 411] width 37 height 13
click at [120, 412] on label "Fill Holes" at bounding box center [138, 411] width 37 height 13
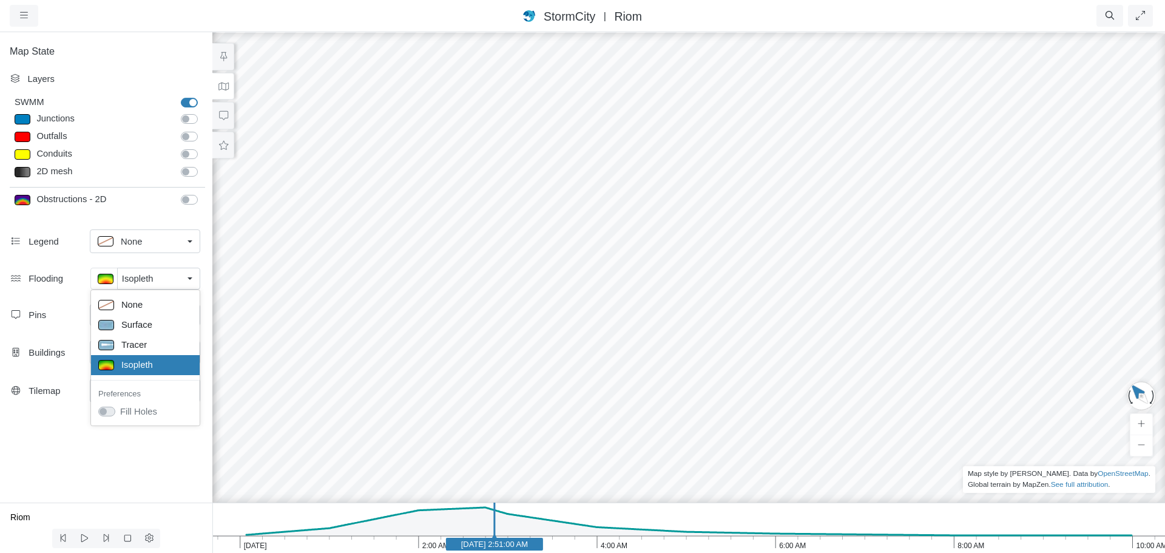
drag, startPoint x: 623, startPoint y: 294, endPoint x: 746, endPoint y: 291, distance: 123.2
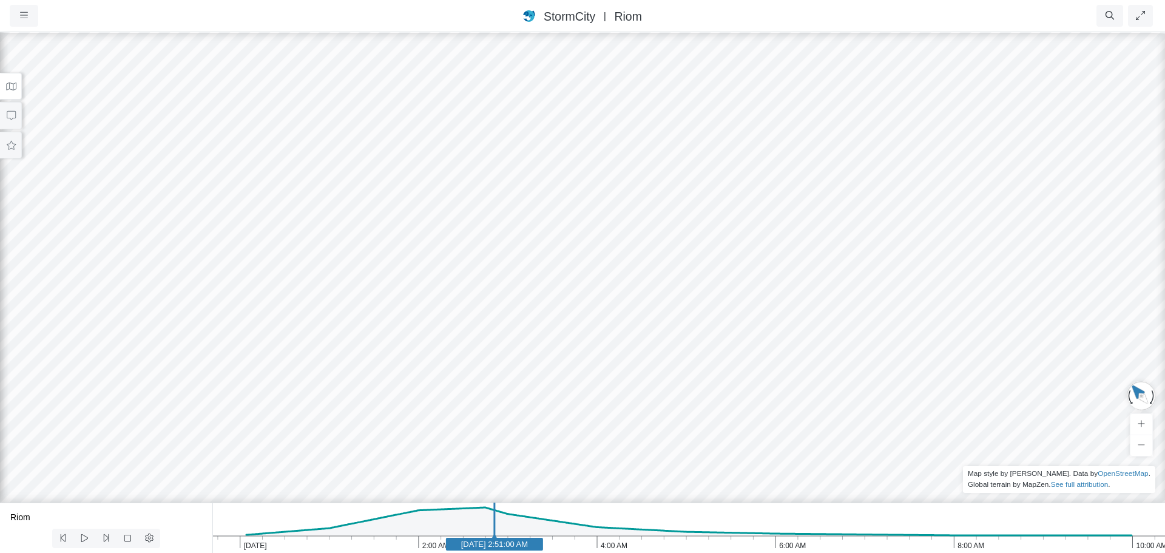
click at [10, 92] on button at bounding box center [11, 86] width 22 height 27
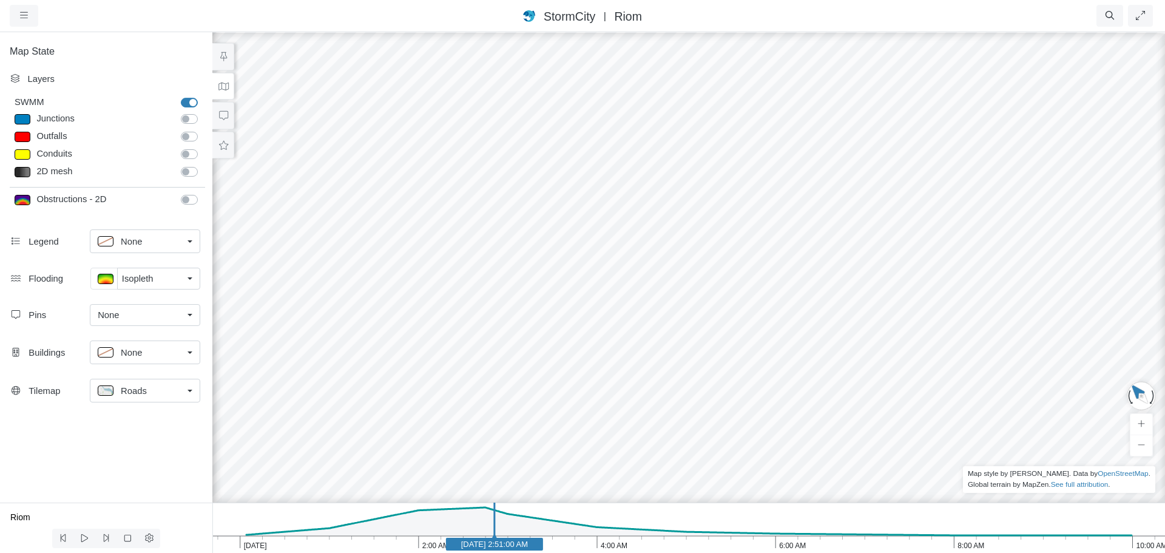
click at [23, 122] on div at bounding box center [23, 119] width 16 height 10
type input "Visible"
checkbox input "true"
select select "CIRCLE"
type input "7"
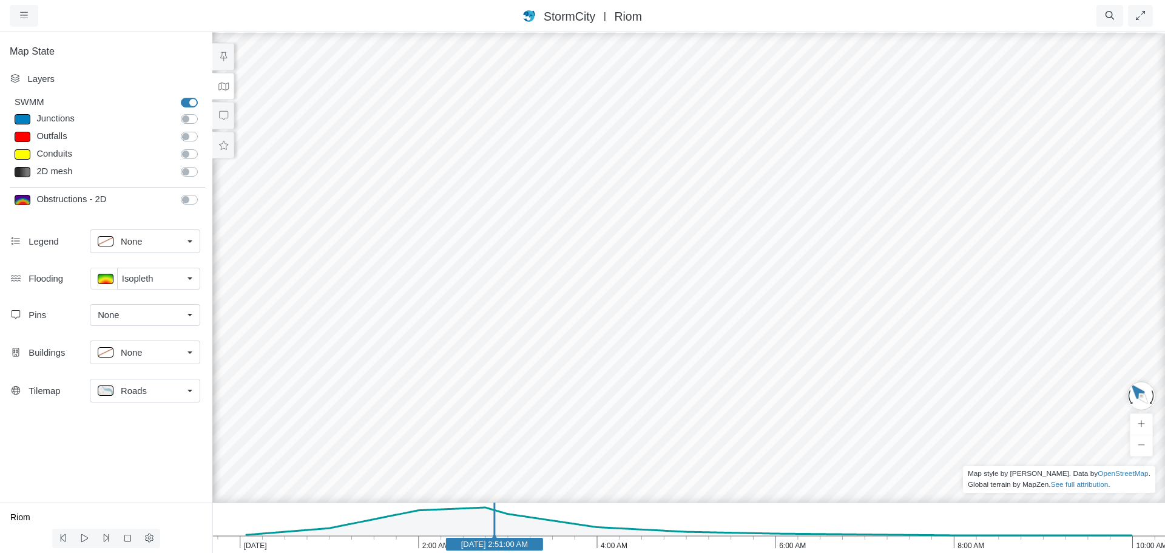
checkbox input "true"
type input "0"
select select "None"
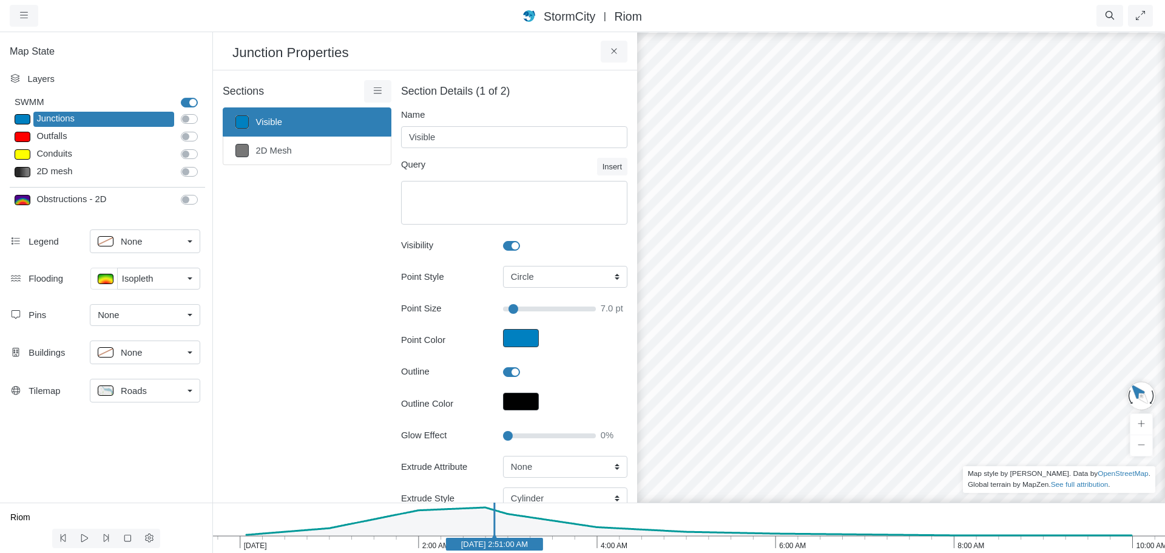
type input "7"
click at [374, 91] on icon at bounding box center [378, 90] width 8 height 6
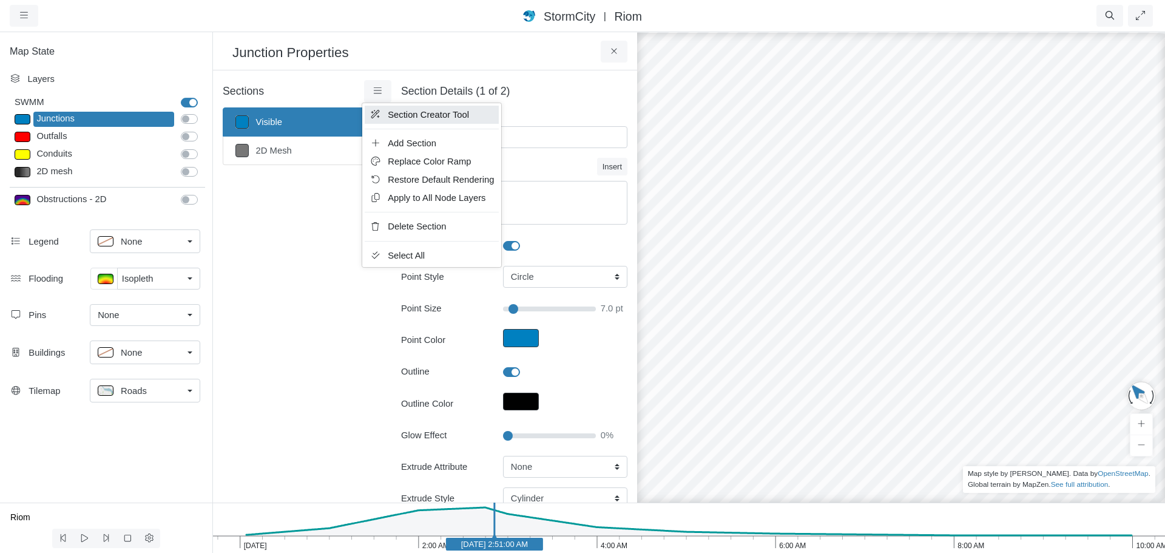
click at [411, 116] on span "Section Creator Tool" at bounding box center [428, 115] width 81 height 10
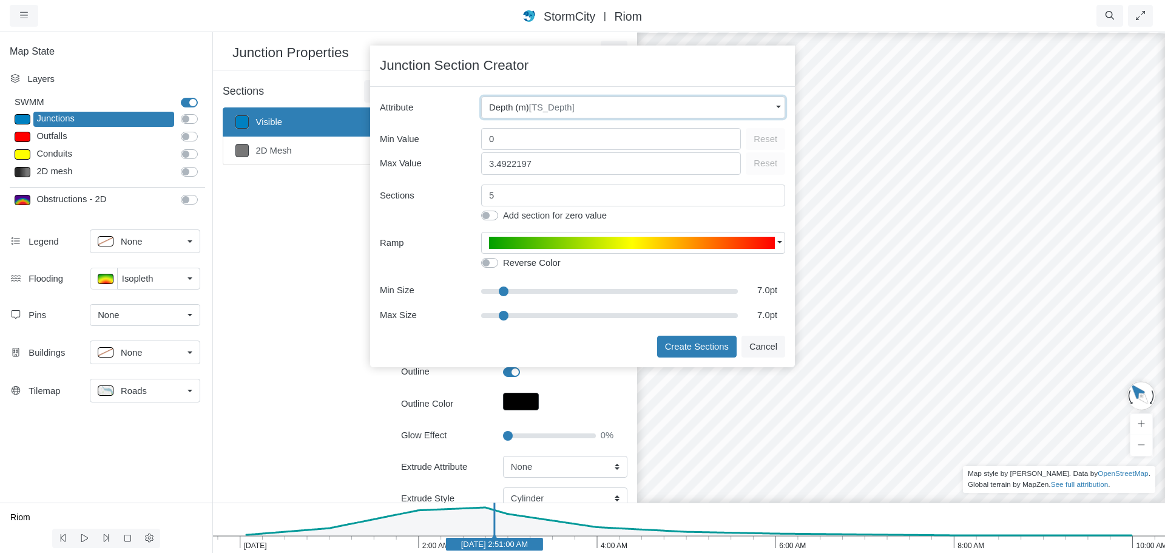
click at [540, 109] on span "[TS_Depth]" at bounding box center [552, 108] width 46 height 10
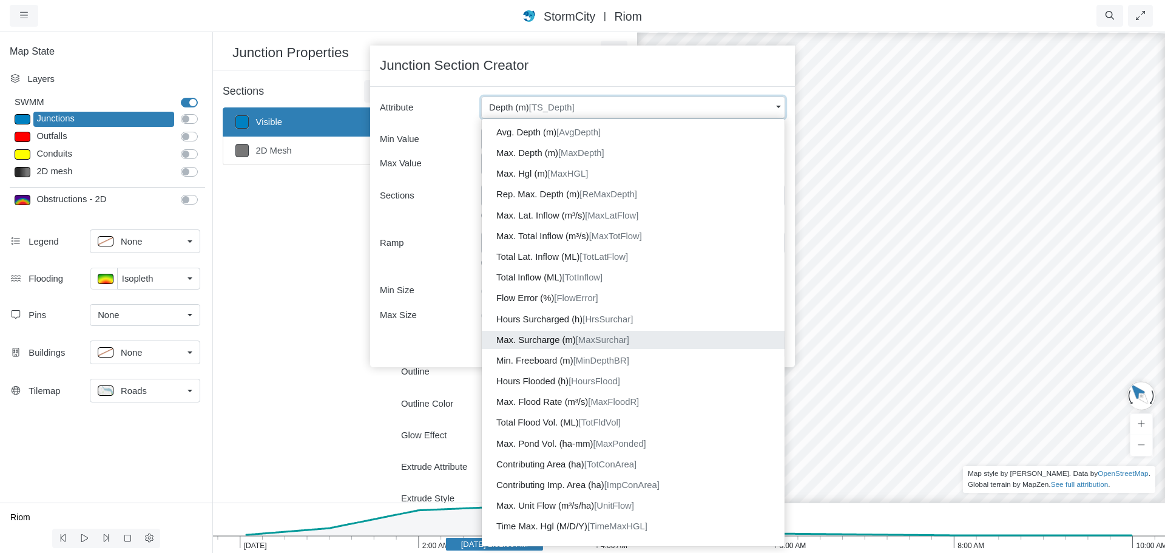
scroll to position [382, 0]
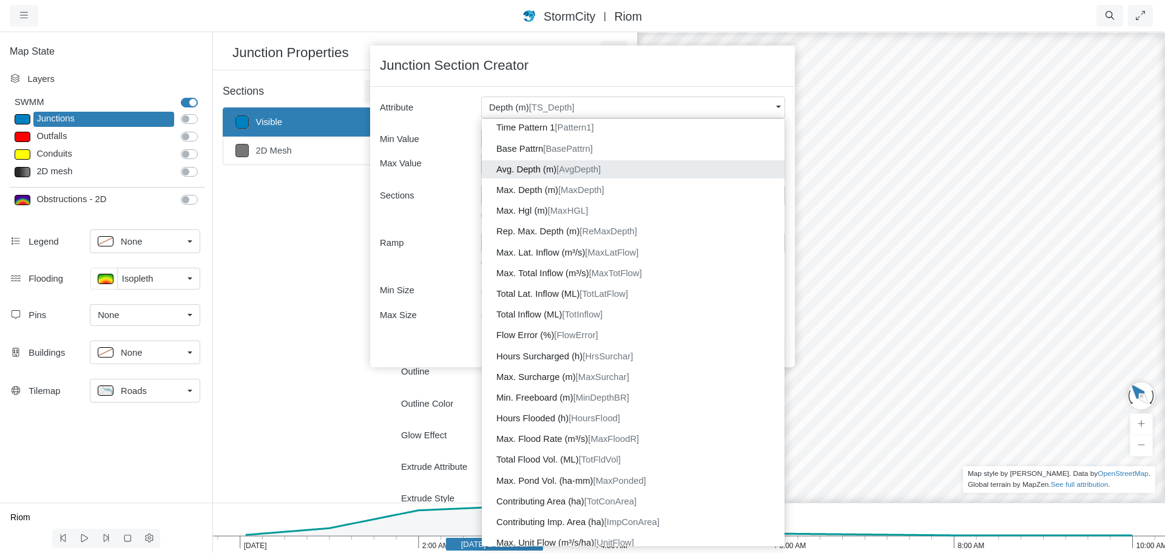
click at [593, 168] on span "[AvgDepth]" at bounding box center [579, 169] width 44 height 10
type input "1.51"
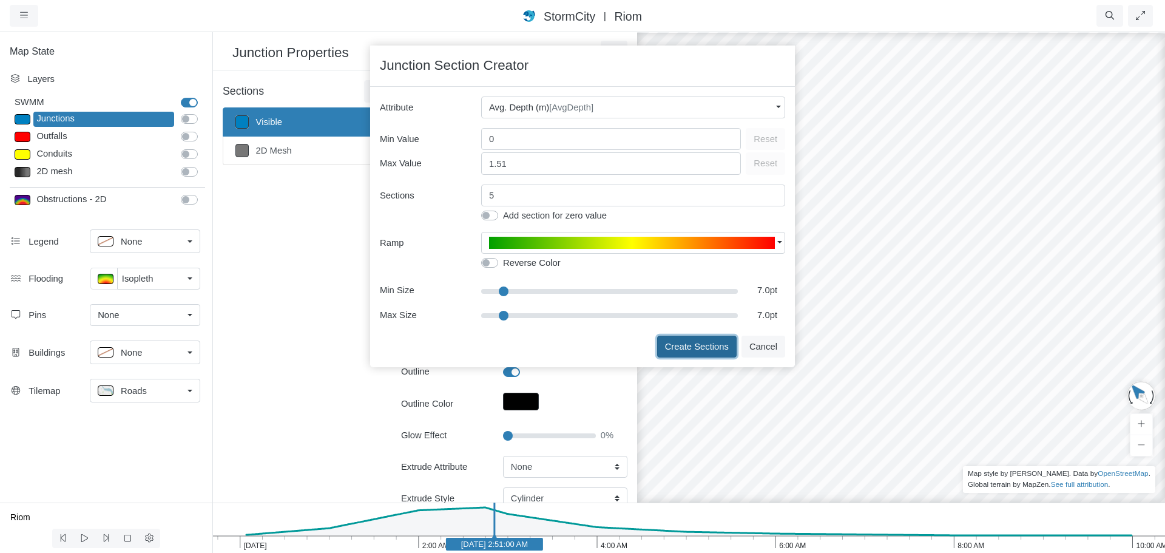
click at [679, 342] on button "Create Sections" at bounding box center [697, 347] width 80 height 22
type input "< 0.25m"
type textarea "AvgDepth < 0.25"
type input "7"
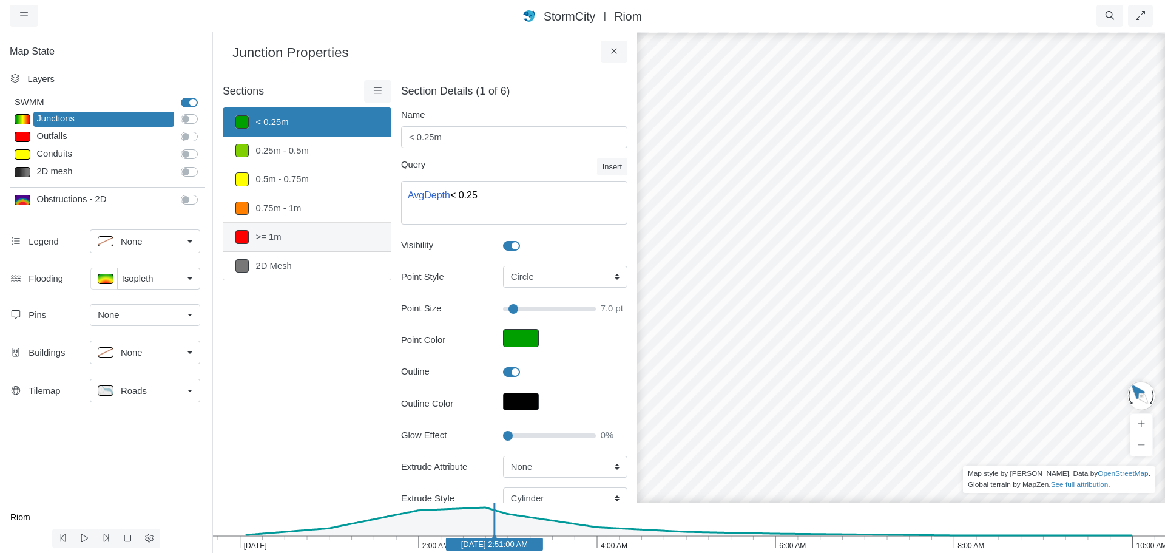
click at [302, 240] on link ">= 1m" at bounding box center [307, 237] width 169 height 29
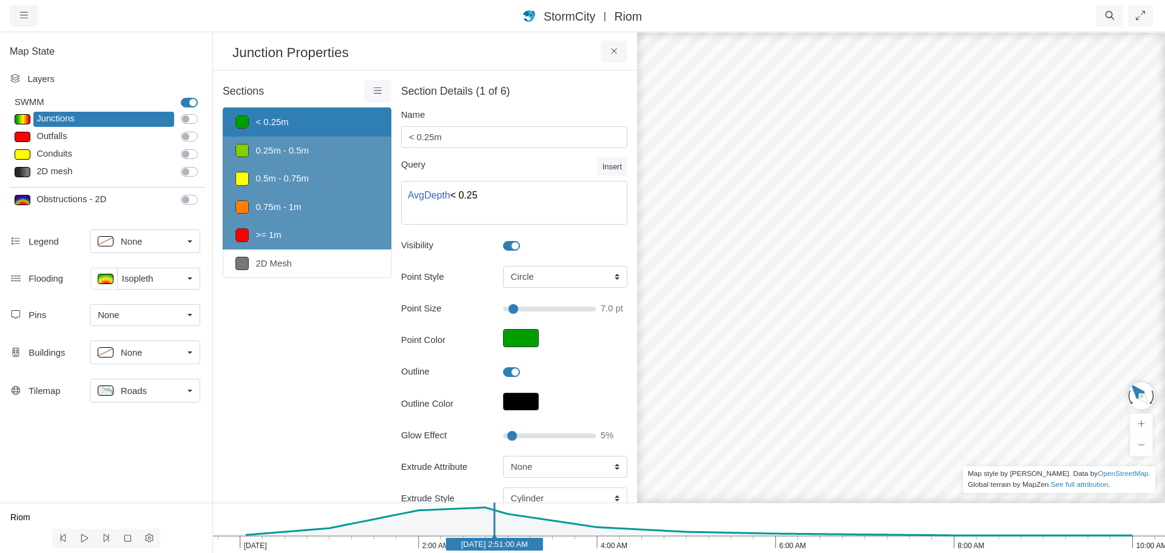
type input "5"
click at [510, 435] on input "Glow Effect" at bounding box center [549, 435] width 93 height 13
type input "7"
type input "10"
click at [513, 436] on input "Glow Effect" at bounding box center [549, 435] width 93 height 13
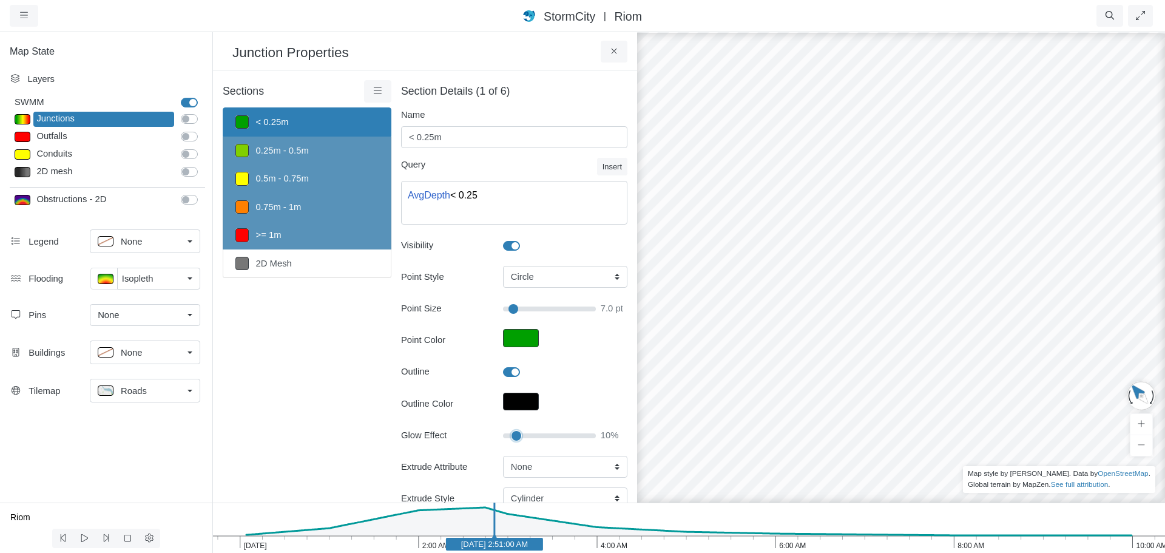
type input "7"
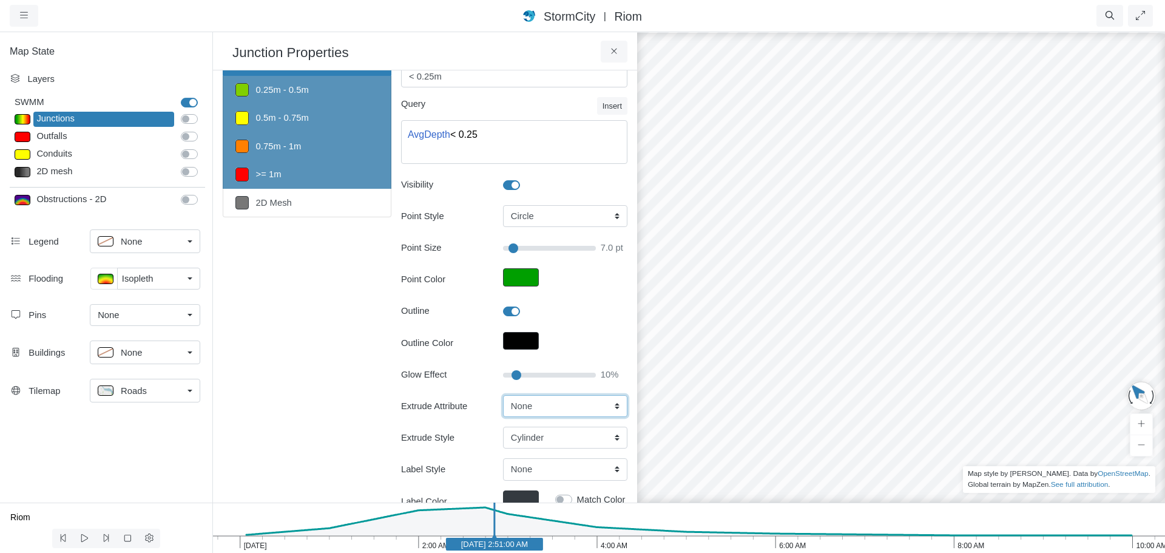
click at [531, 405] on select "None Fixed Height X-Coordinate Y-Coordinate Invert El. Depth Initial Depth Surc…" at bounding box center [565, 406] width 124 height 22
select select "AvgDepth"
click at [503, 395] on select "None Fixed Height X-Coordinate Y-Coordinate Invert El. Depth Initial Depth Surc…" at bounding box center [565, 406] width 124 height 22
type input "7"
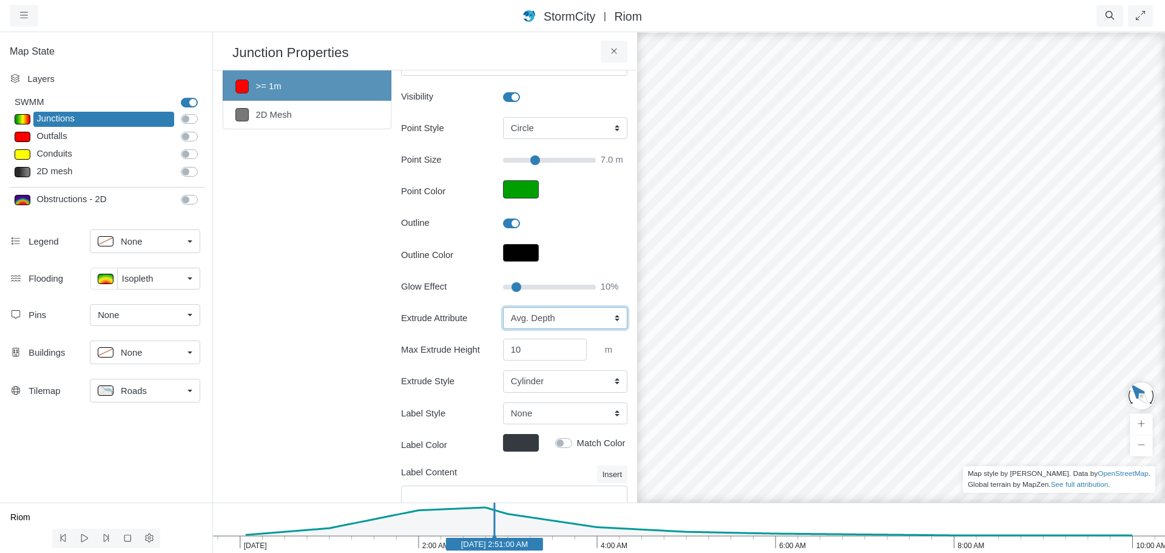
scroll to position [182, 0]
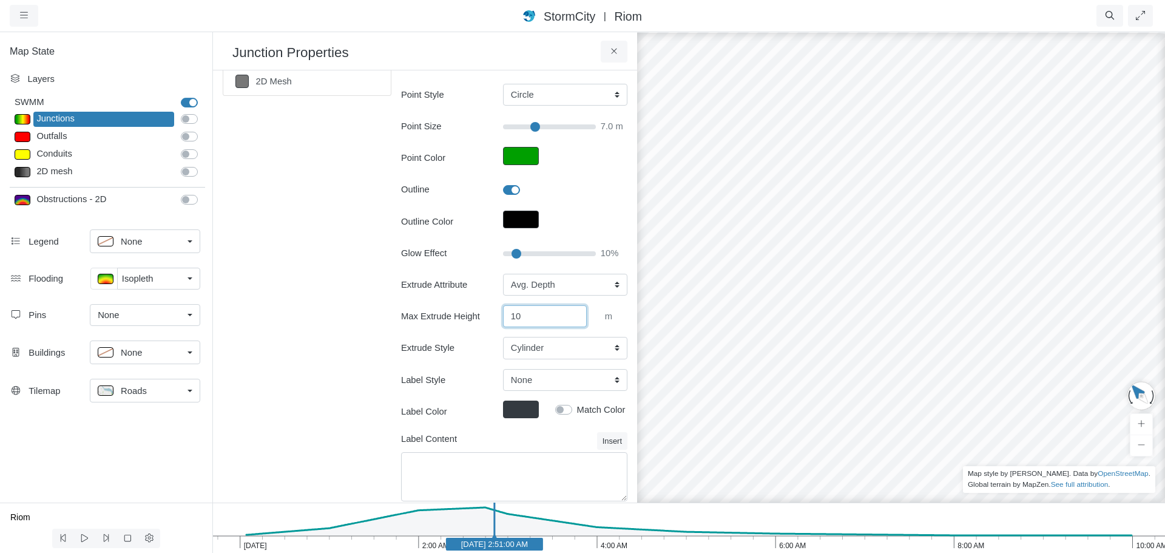
click at [522, 319] on input "10" at bounding box center [545, 316] width 84 height 22
type input "100"
type input "7"
click at [333, 395] on div "Sections < 0.25m 0.25m - 0.5m 0.5m - 0.75m 0.75m - 1m >= 1m 2D Mesh Layer Detai…" at bounding box center [307, 207] width 169 height 618
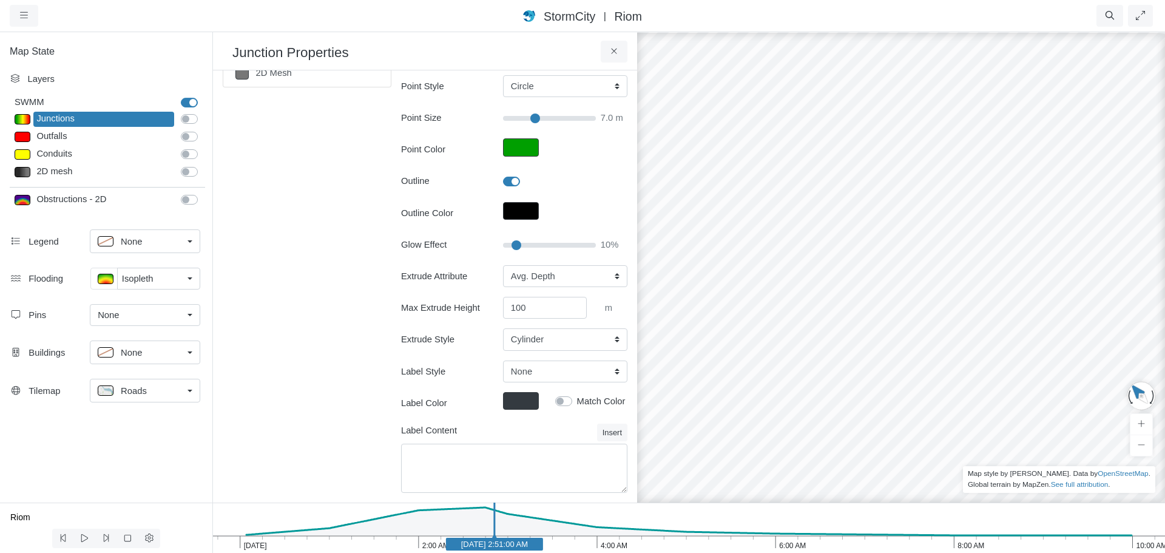
scroll to position [205, 0]
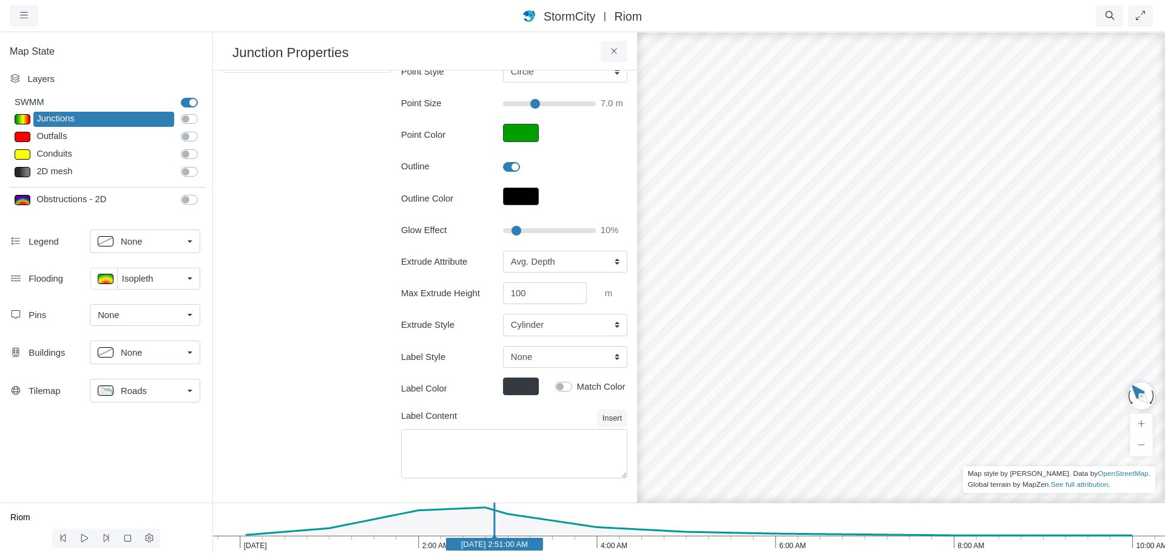
drag, startPoint x: 807, startPoint y: 269, endPoint x: 947, endPoint y: 217, distance: 149.6
click at [947, 217] on div at bounding box center [901, 292] width 1165 height 522
drag, startPoint x: 869, startPoint y: 242, endPoint x: 986, endPoint y: 371, distance: 174.9
drag, startPoint x: 953, startPoint y: 164, endPoint x: 794, endPoint y: 388, distance: 274.2
click at [692, 471] on div at bounding box center [901, 292] width 1165 height 522
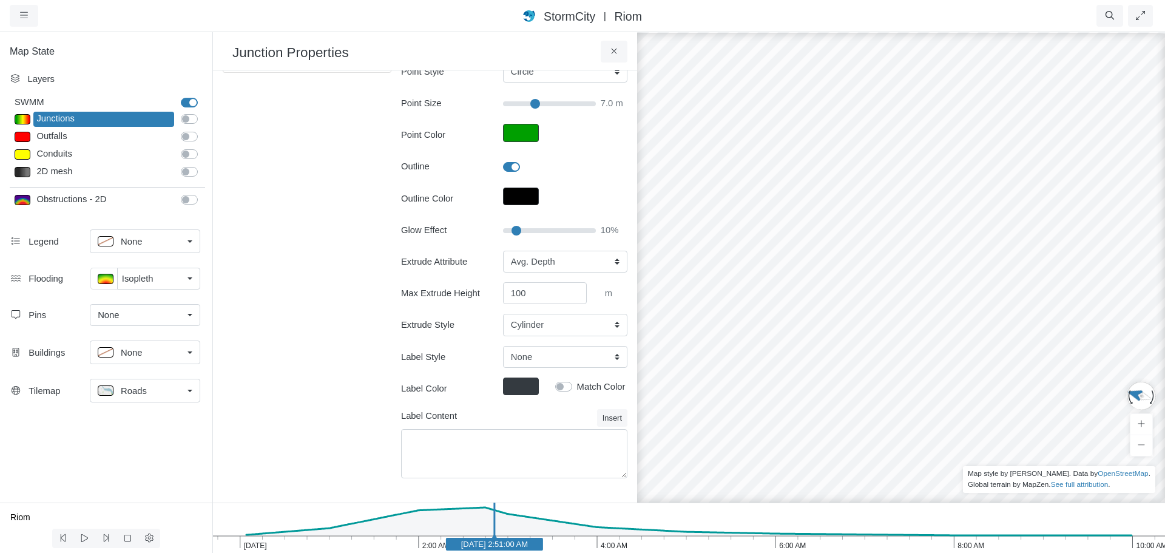
drag, startPoint x: 977, startPoint y: 254, endPoint x: 881, endPoint y: 256, distance: 95.9
click at [880, 261] on div at bounding box center [901, 292] width 1165 height 522
drag, startPoint x: 808, startPoint y: 298, endPoint x: 1074, endPoint y: 273, distance: 267.1
drag, startPoint x: 906, startPoint y: 270, endPoint x: 777, endPoint y: 422, distance: 198.6
click at [777, 422] on div at bounding box center [901, 292] width 1165 height 522
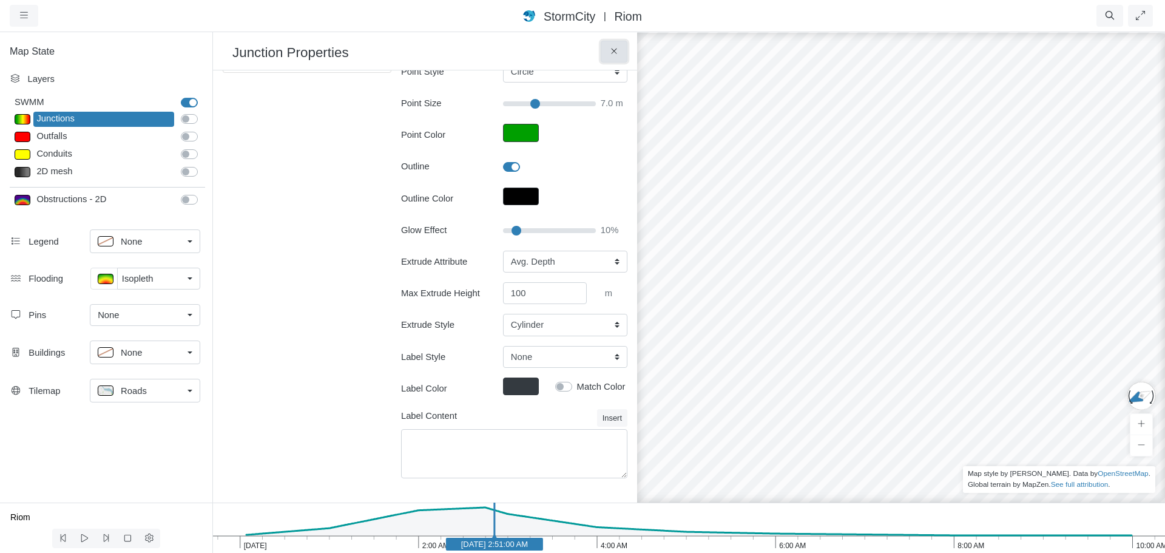
click at [613, 54] on icon at bounding box center [615, 51] width 12 height 9
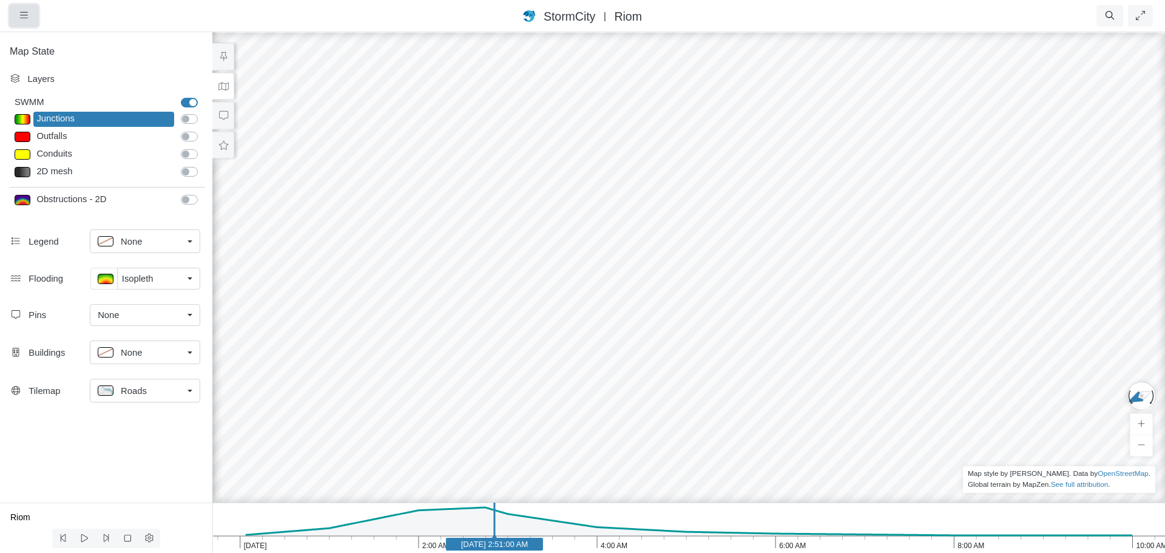
click at [30, 13] on button "button" at bounding box center [24, 16] width 29 height 22
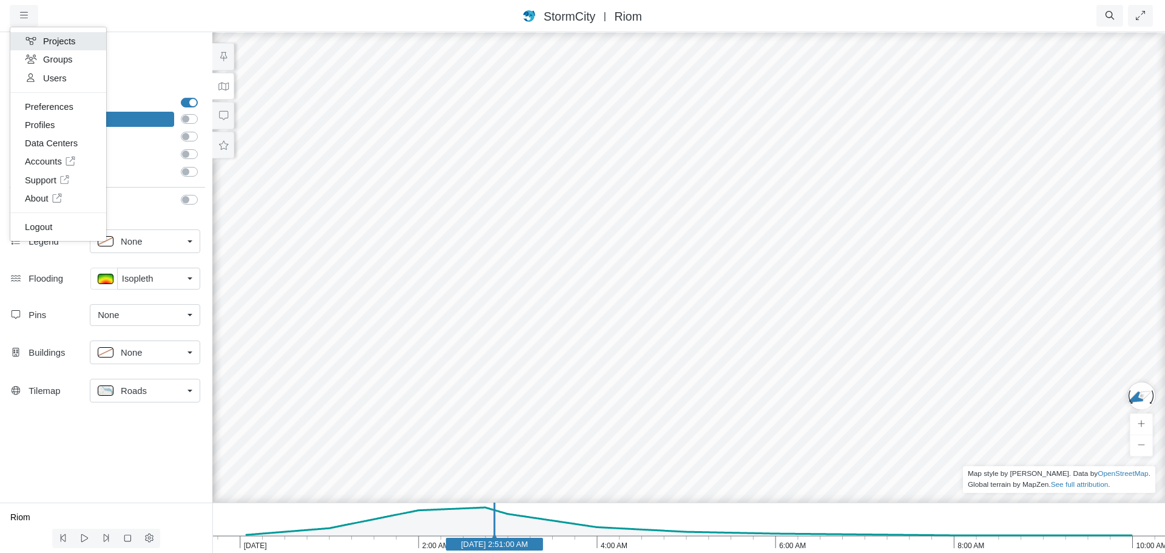
click at [72, 44] on link "Projects" at bounding box center [58, 41] width 96 height 18
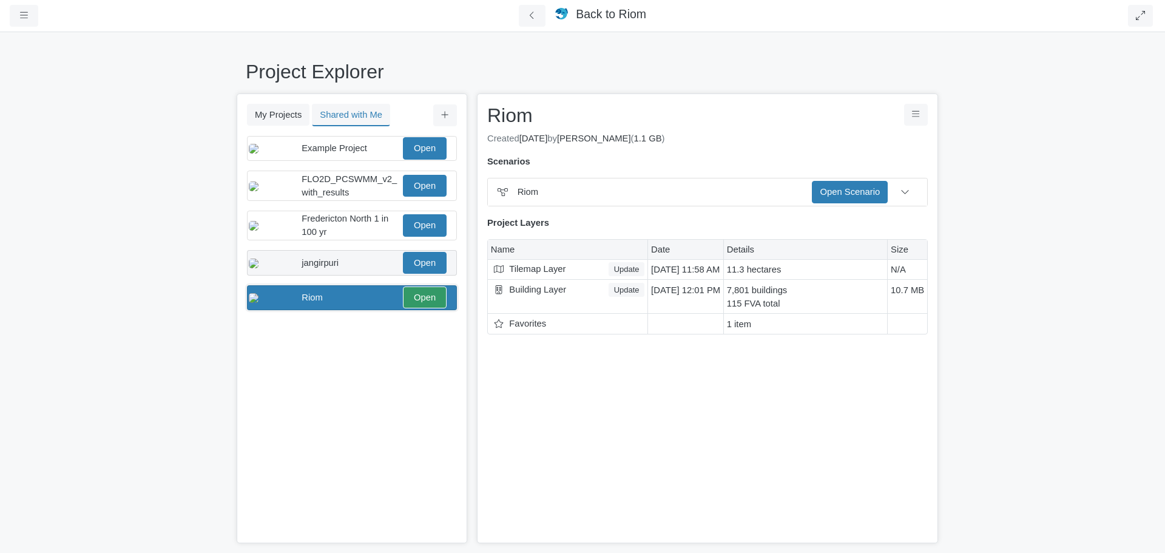
click at [311, 268] on span "jangirpuri" at bounding box center [320, 263] width 37 height 10
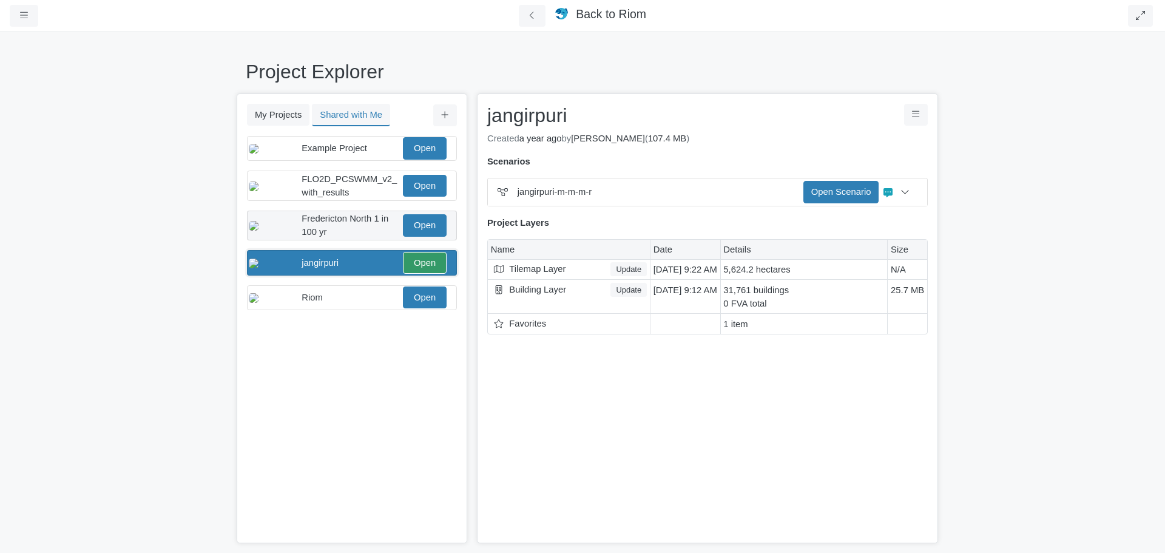
click at [333, 239] on div "Fredericton North 1 in 100 yr" at bounding box center [351, 225] width 99 height 27
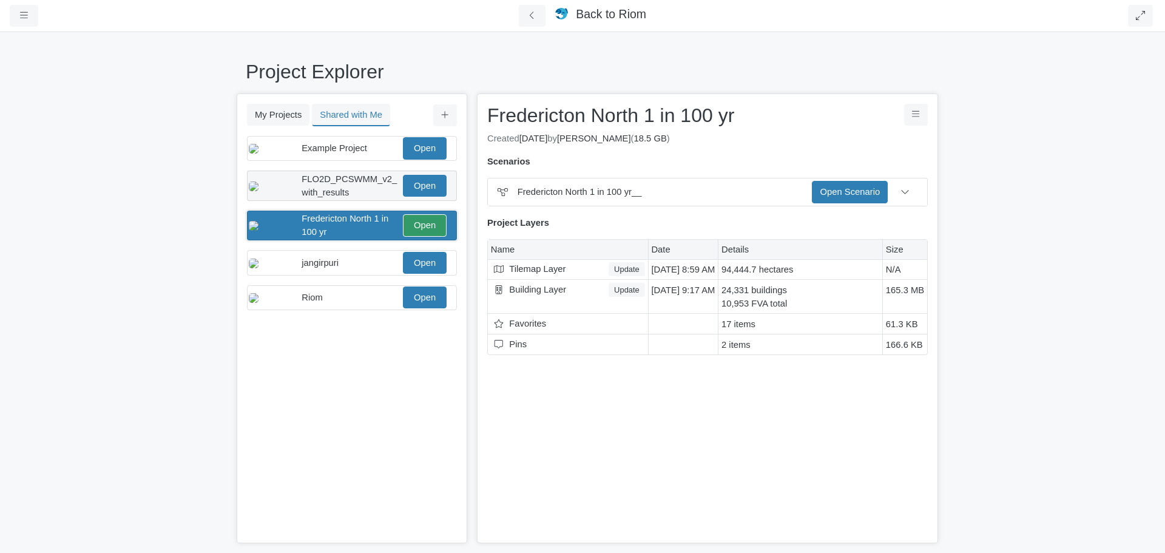
click at [350, 189] on span "FLO2D_PCSWMM_v2_with_results" at bounding box center [349, 185] width 95 height 23
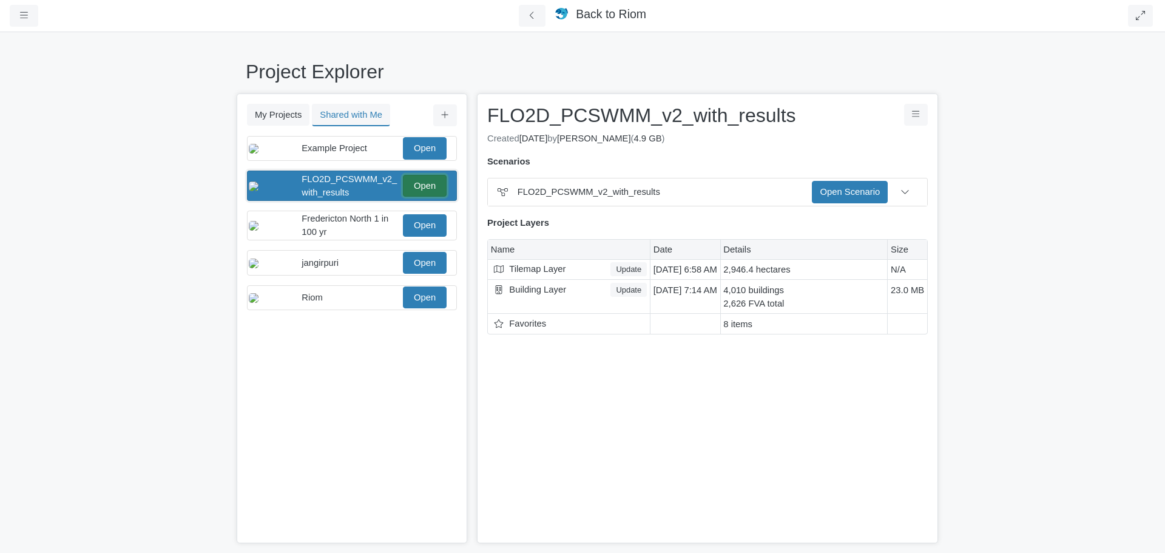
click at [427, 194] on link "Open" at bounding box center [425, 186] width 44 height 22
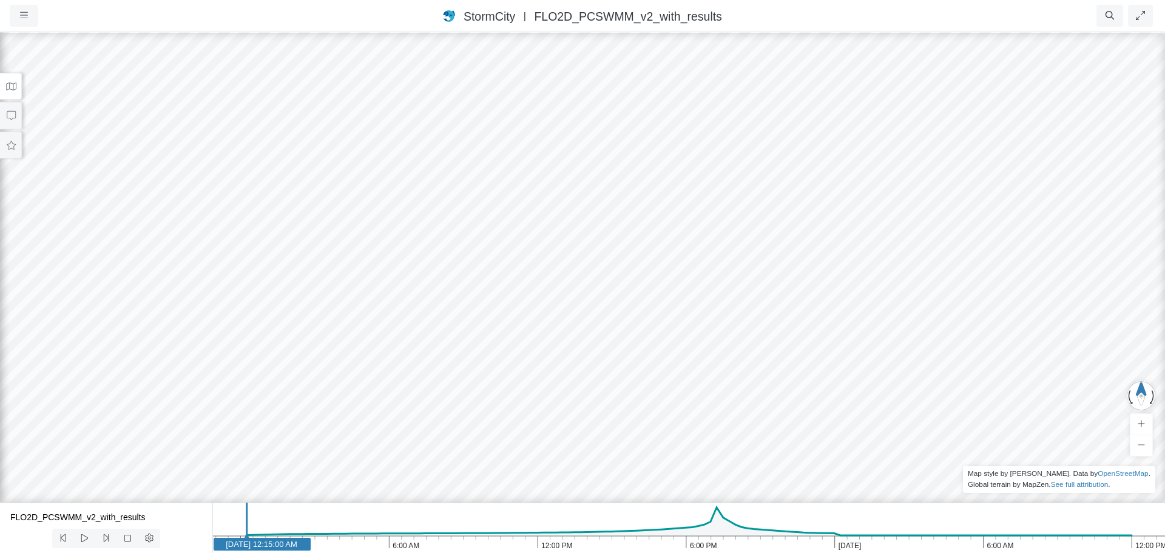
click at [13, 80] on button at bounding box center [11, 86] width 22 height 27
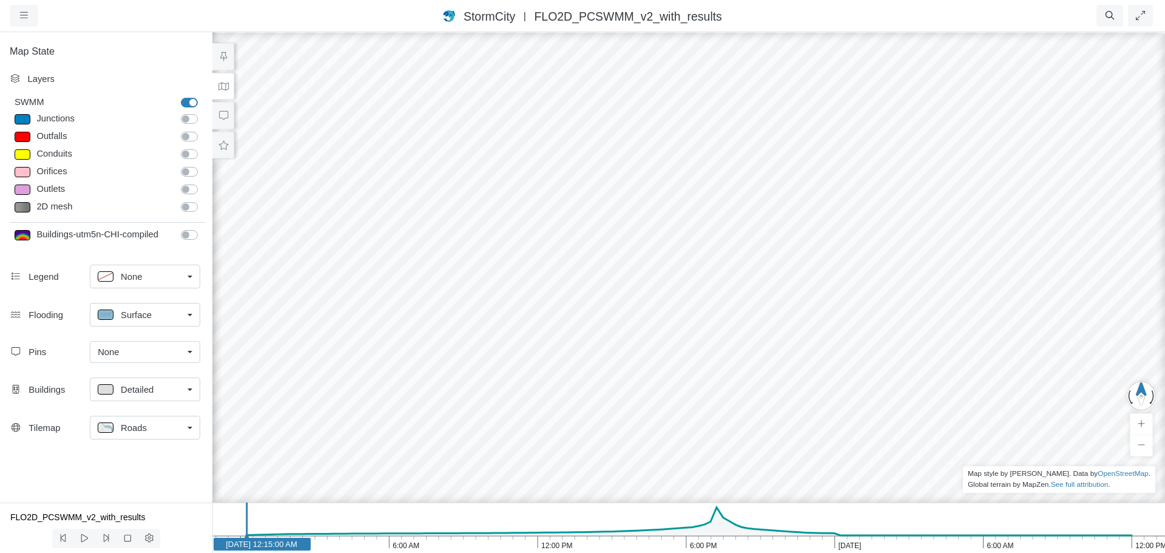
click at [203, 200] on label "2D mesh" at bounding box center [203, 200] width 0 height 0
click at [191, 209] on input "2D mesh" at bounding box center [186, 206] width 10 height 12
drag, startPoint x: 494, startPoint y: 307, endPoint x: 422, endPoint y: 297, distance: 73.0
click at [422, 297] on div at bounding box center [688, 292] width 1165 height 522
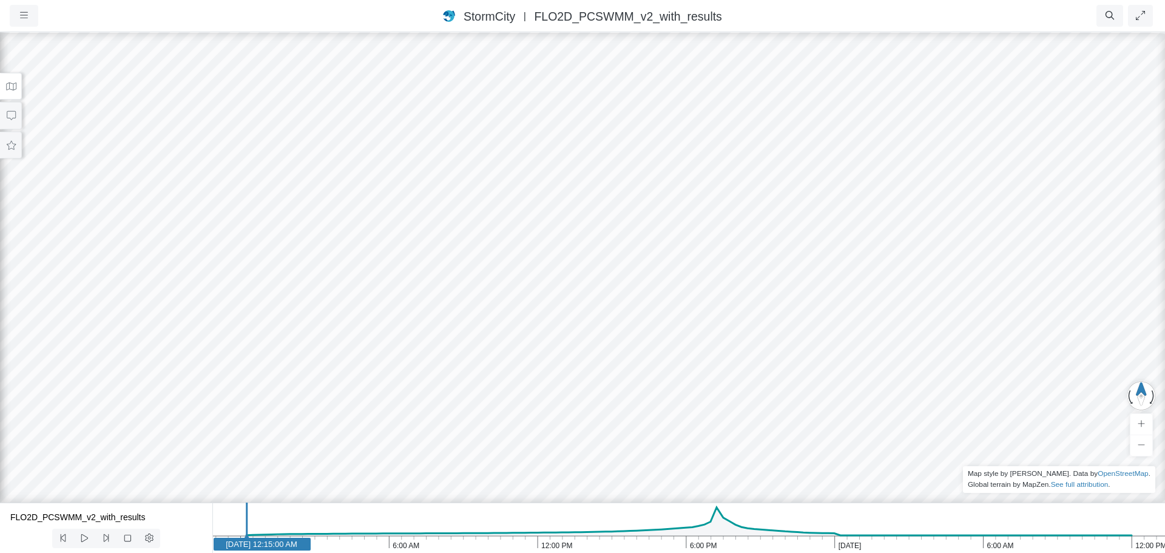
click at [16, 92] on button at bounding box center [11, 86] width 22 height 27
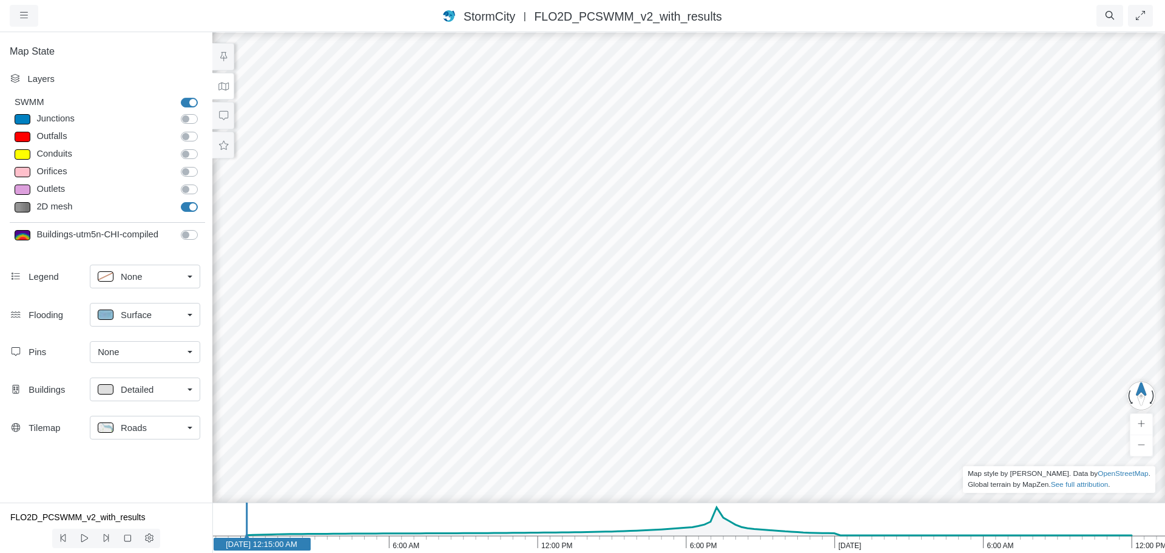
click at [203, 200] on label "2D mesh" at bounding box center [203, 200] width 0 height 0
click at [188, 204] on input "2D mesh" at bounding box center [186, 206] width 10 height 12
checkbox input "false"
click at [143, 388] on span "Detailed" at bounding box center [137, 389] width 33 height 13
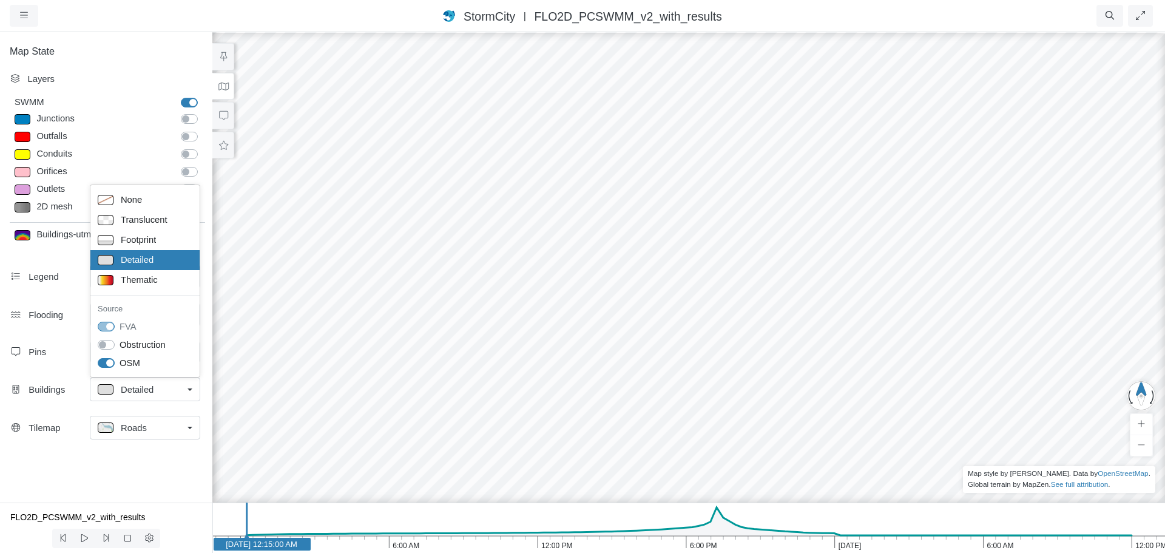
drag, startPoint x: 67, startPoint y: 466, endPoint x: 83, endPoint y: 389, distance: 78.7
click at [68, 463] on div "Map State Layers SWMM SWMM [GEOGRAPHIC_DATA] [GEOGRAPHIC_DATA] Outfalls Dividers" at bounding box center [106, 267] width 212 height 472
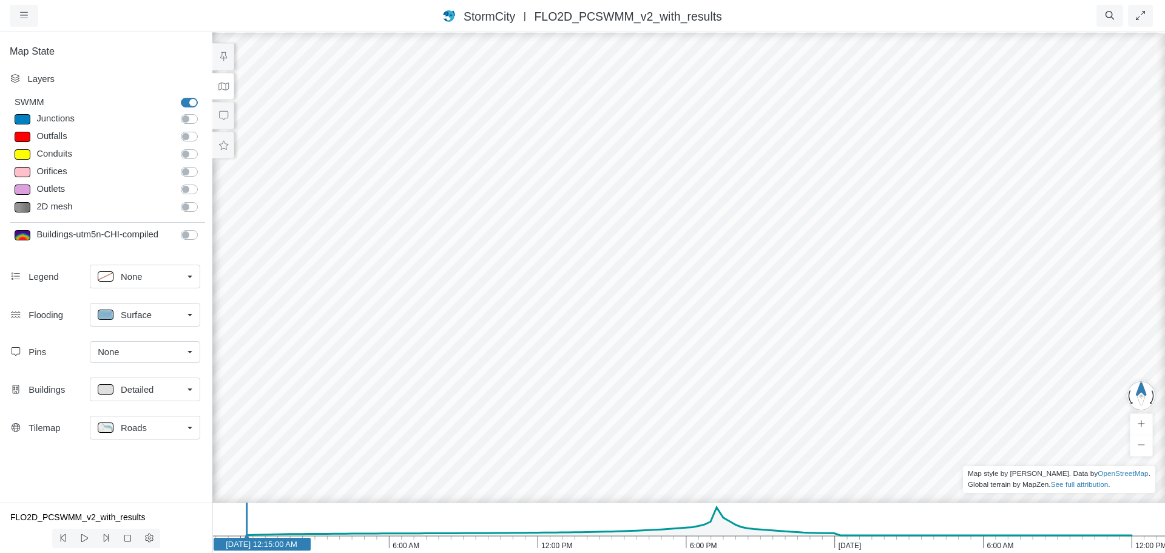
click at [123, 310] on span "Surface" at bounding box center [136, 314] width 31 height 13
click at [717, 540] on icon "12:00 PM 6:00 AM [DATE] 6:00 PM 12:00 PM 6:00 AM [DATE] [DATE] 12:15:00 AM" at bounding box center [688, 528] width 953 height 50
click at [127, 320] on span "Surface" at bounding box center [136, 314] width 31 height 13
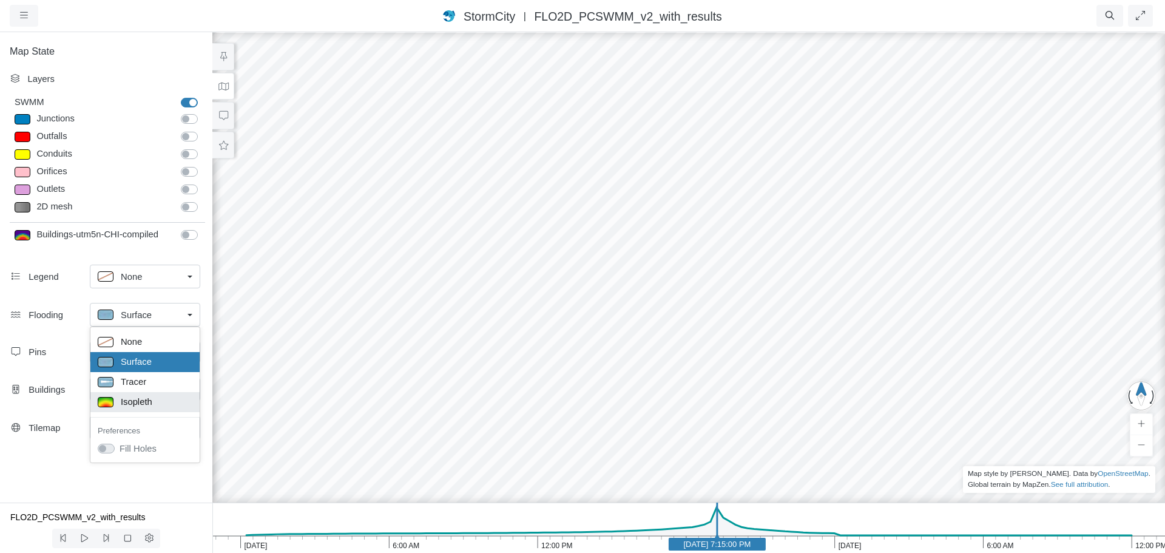
click at [101, 402] on p at bounding box center [106, 402] width 16 height 10
click at [203, 112] on label "Junctions" at bounding box center [203, 112] width 0 height 0
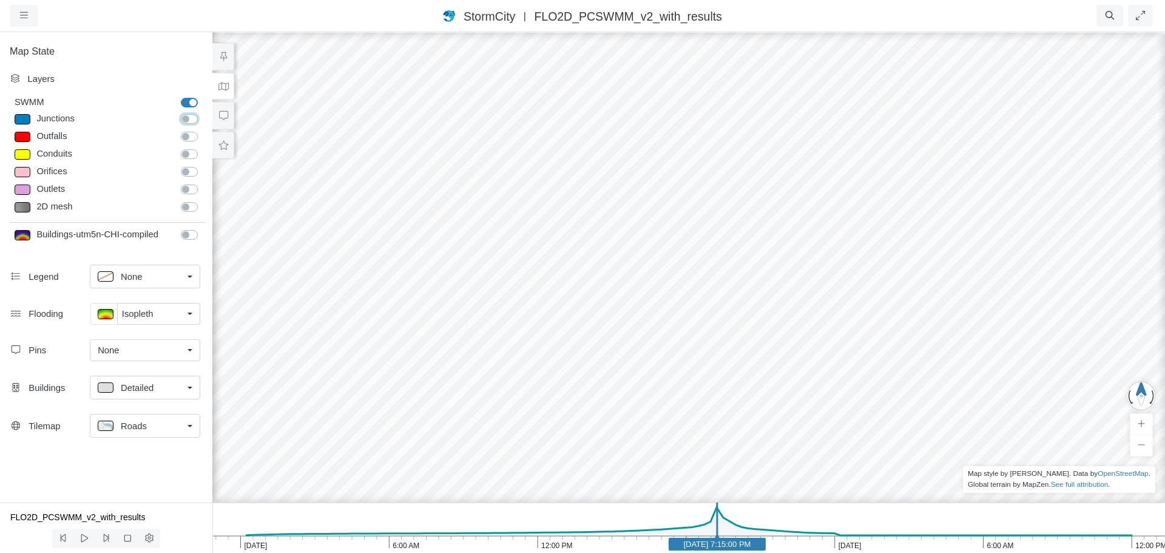
click at [191, 120] on input "Junctions" at bounding box center [186, 118] width 10 height 12
checkbox input "true"
drag, startPoint x: 421, startPoint y: 261, endPoint x: 543, endPoint y: 131, distance: 177.8
click at [543, 131] on div at bounding box center [688, 292] width 1165 height 522
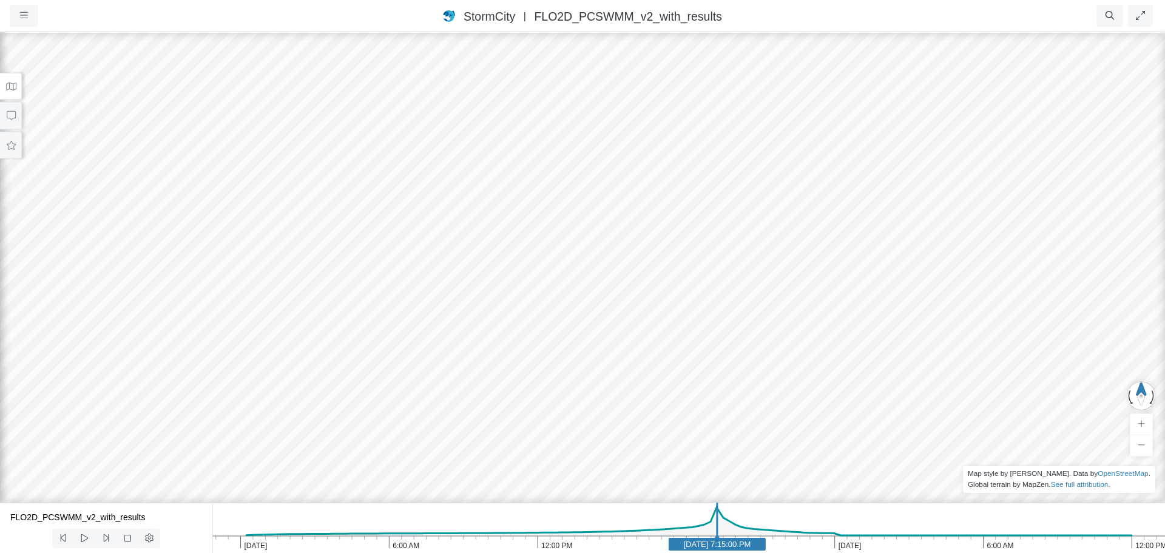
click at [17, 90] on button at bounding box center [11, 86] width 22 height 27
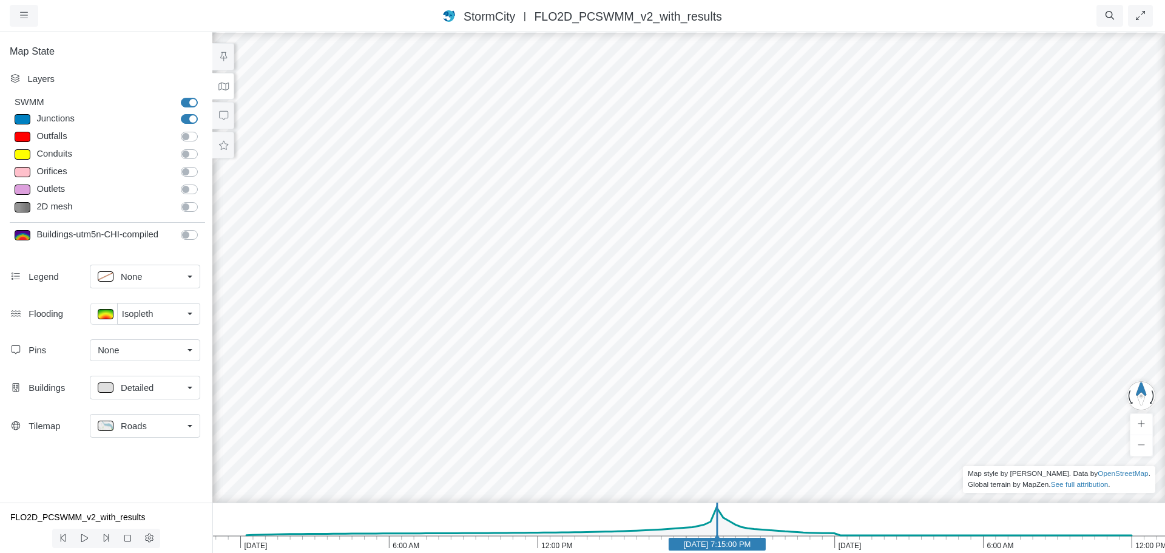
click at [25, 118] on div at bounding box center [23, 119] width 16 height 10
type input "11.206985"
type input "7"
type input "Visible"
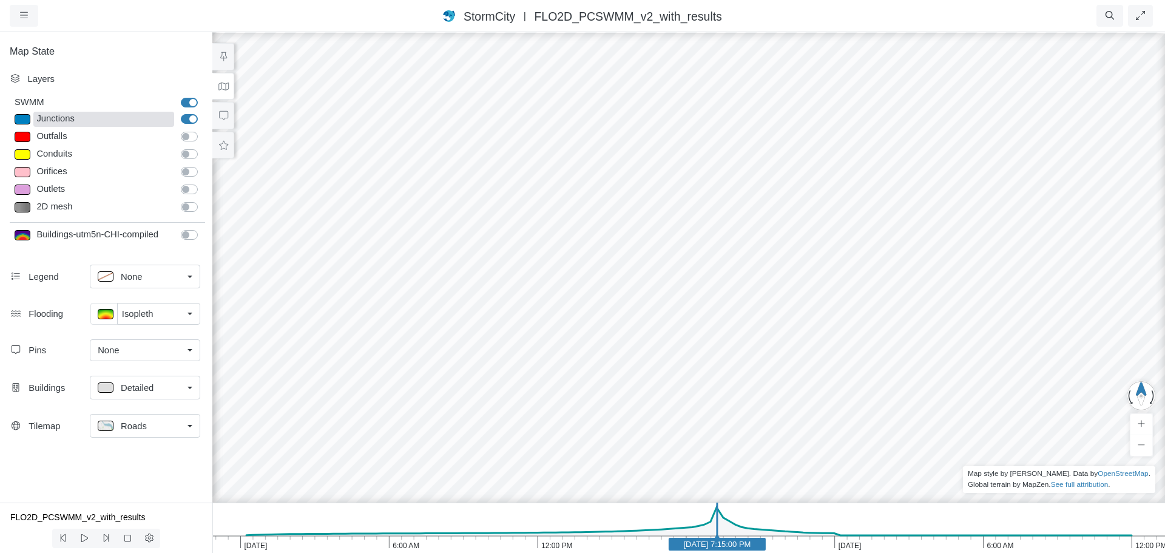
checkbox input "true"
select select "CIRCLE"
type input "7"
checkbox input "true"
type input "0"
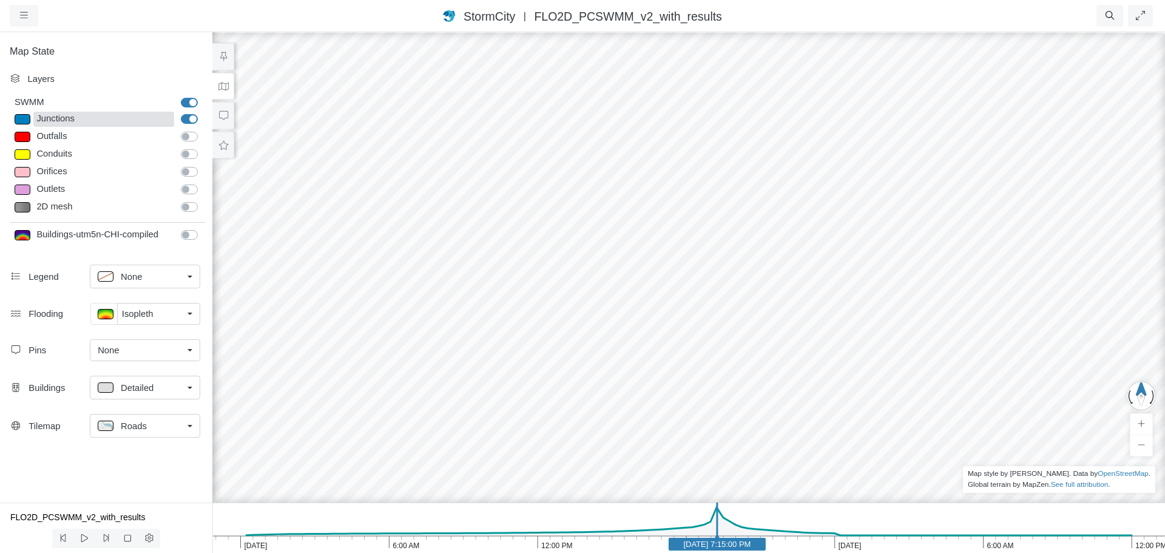
select select "None"
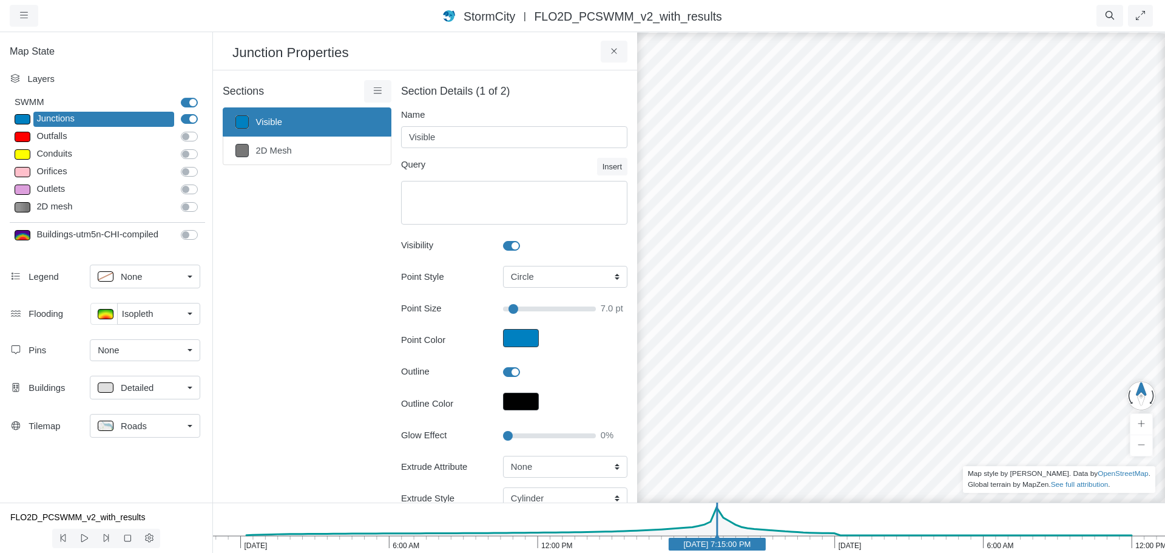
type input "7"
click at [378, 93] on icon at bounding box center [378, 90] width 8 height 6
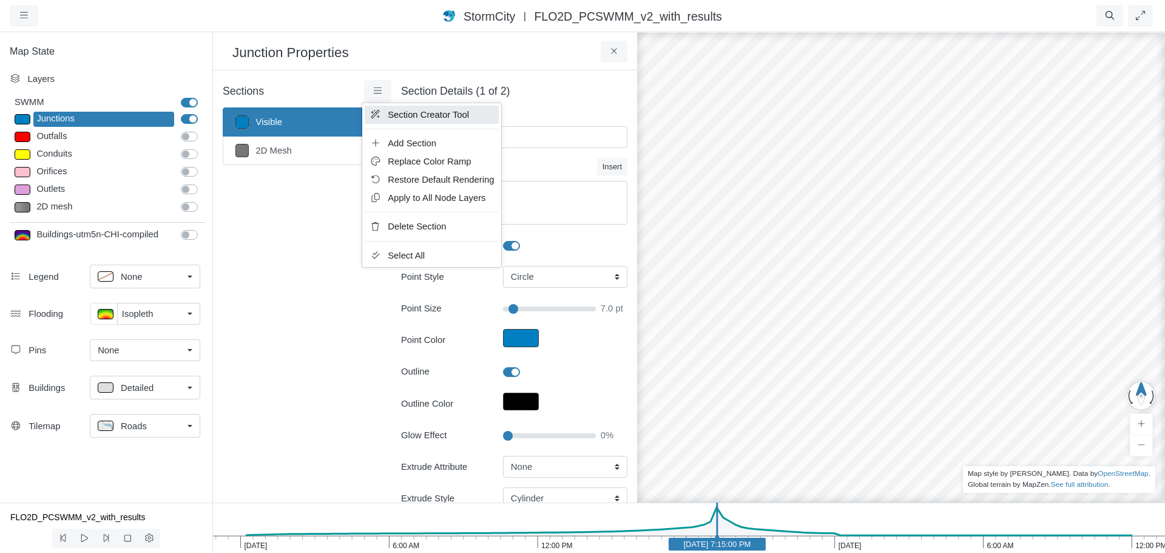
click at [404, 115] on span "Section Creator Tool" at bounding box center [428, 115] width 81 height 10
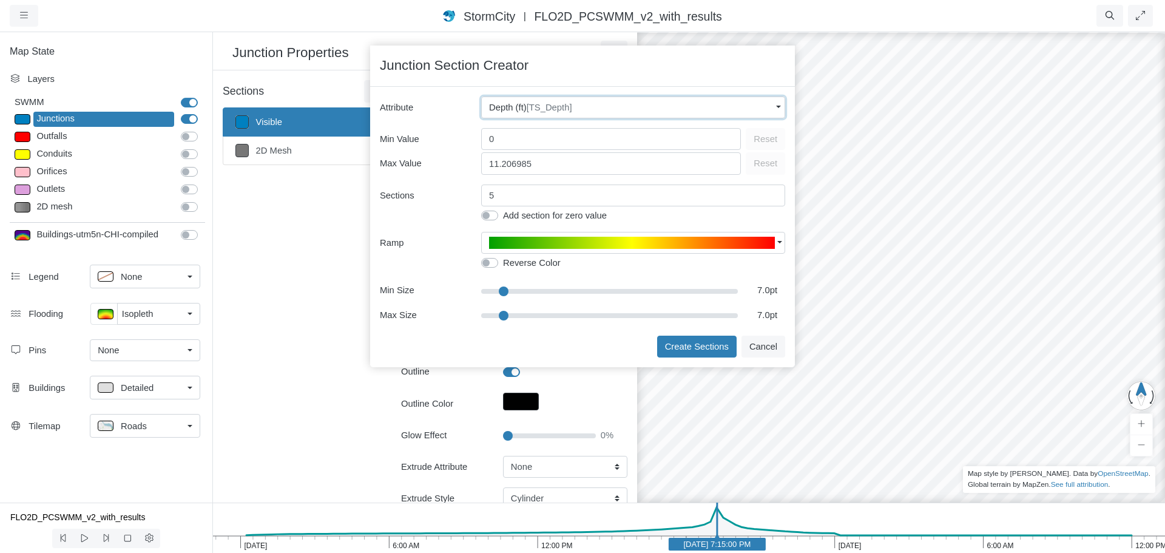
click at [525, 110] on span "Depth (ft) [TS_Depth]" at bounding box center [530, 107] width 83 height 13
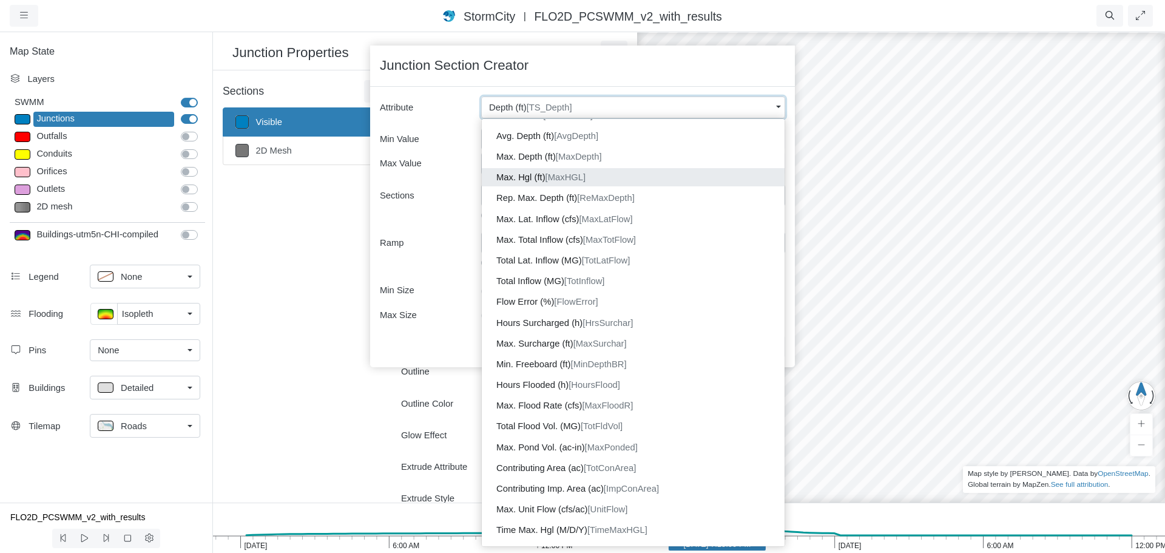
scroll to position [382, 0]
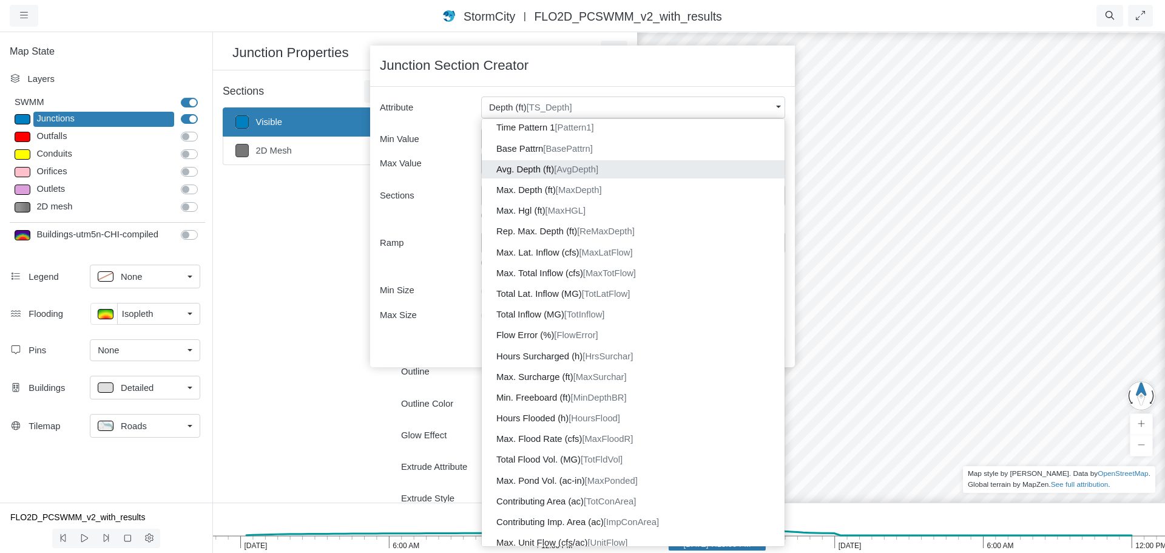
click at [589, 169] on span "[AvgDepth]" at bounding box center [576, 169] width 44 height 10
type input "8.39"
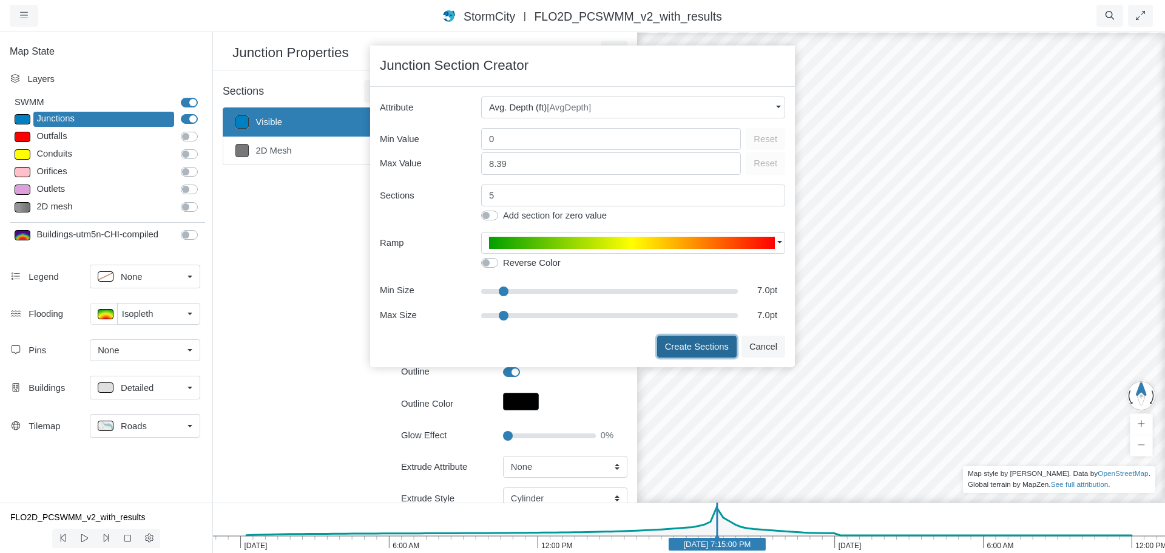
click at [674, 348] on button "Create Sections" at bounding box center [697, 347] width 80 height 22
type input "< 2ft"
type textarea "AvgDepth < 2"
type input "7"
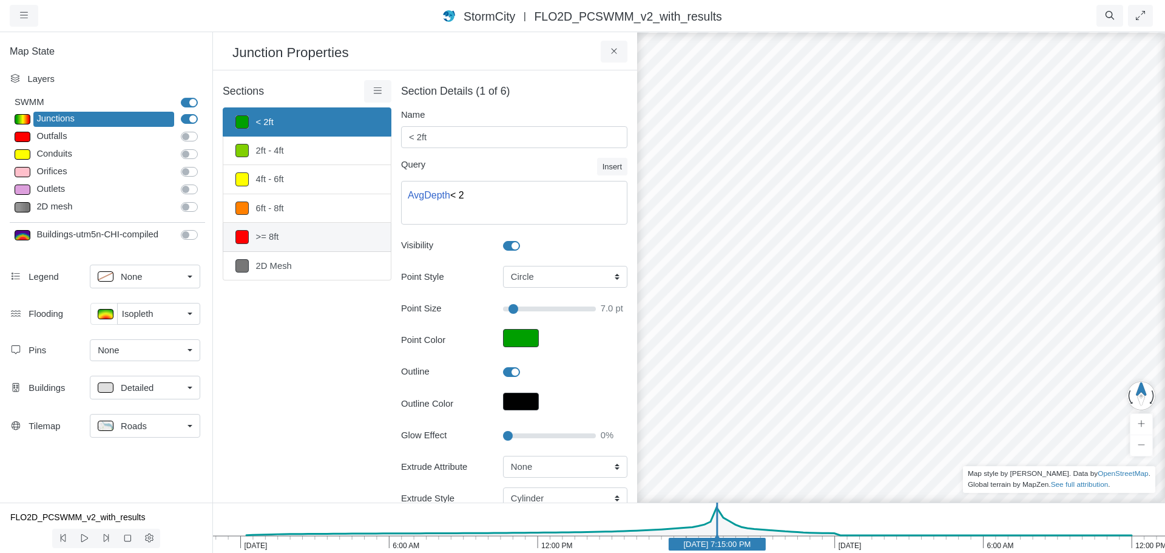
click at [305, 242] on link ">= 8ft" at bounding box center [307, 237] width 169 height 29
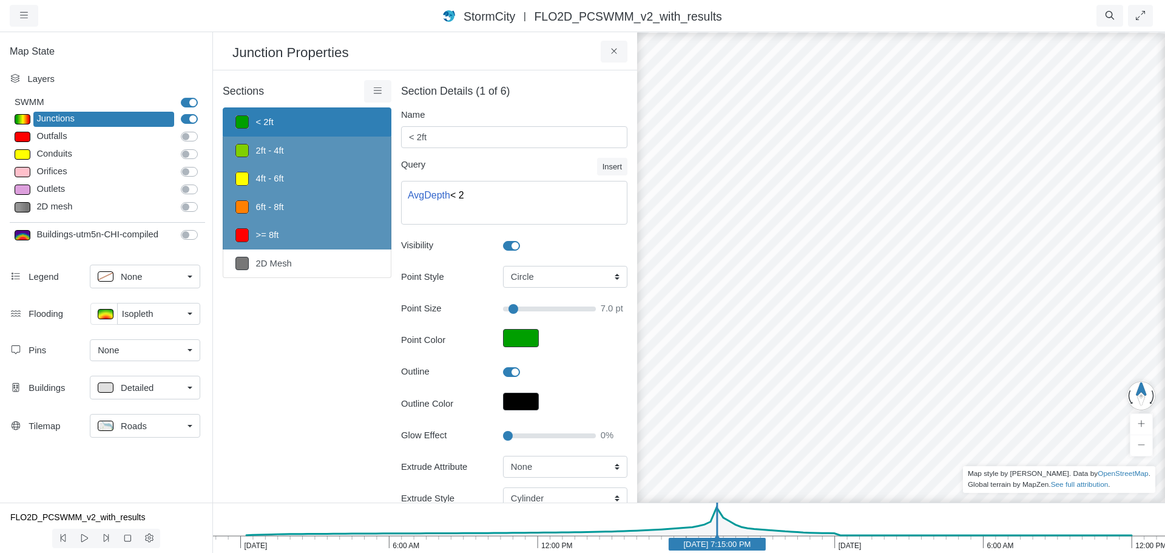
click at [507, 435] on input "Glow Effect" at bounding box center [549, 435] width 93 height 13
type input "5"
click at [510, 436] on input "Glow Effect" at bounding box center [549, 435] width 93 height 13
type input "7"
type input "15"
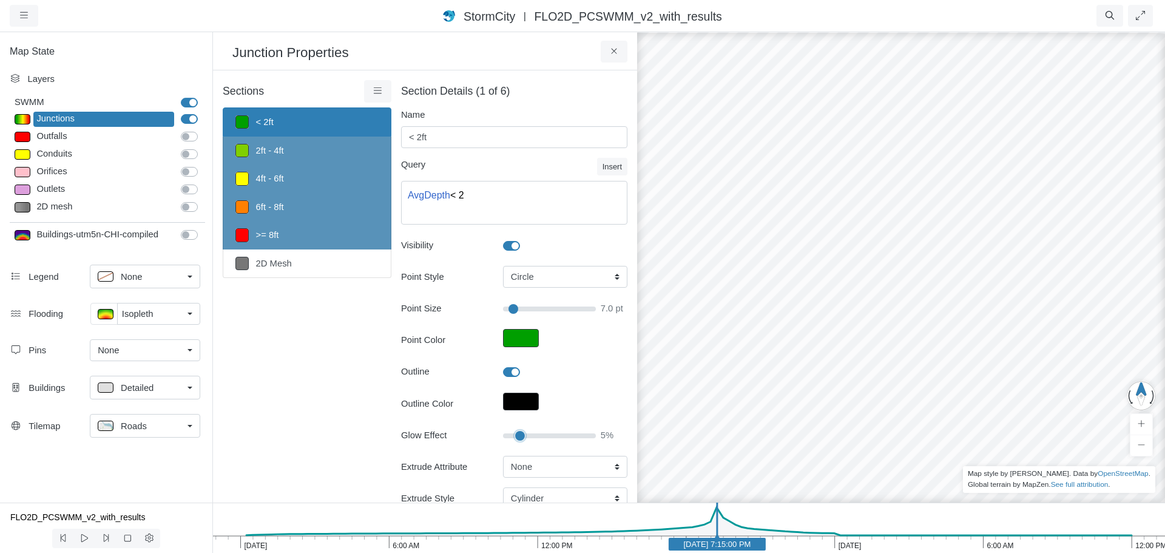
click at [515, 435] on input "Glow Effect" at bounding box center [549, 435] width 93 height 13
type input "7"
click at [511, 436] on input "Glow Effect" at bounding box center [549, 435] width 93 height 13
type input "5"
click at [509, 435] on input "Glow Effect" at bounding box center [549, 435] width 93 height 13
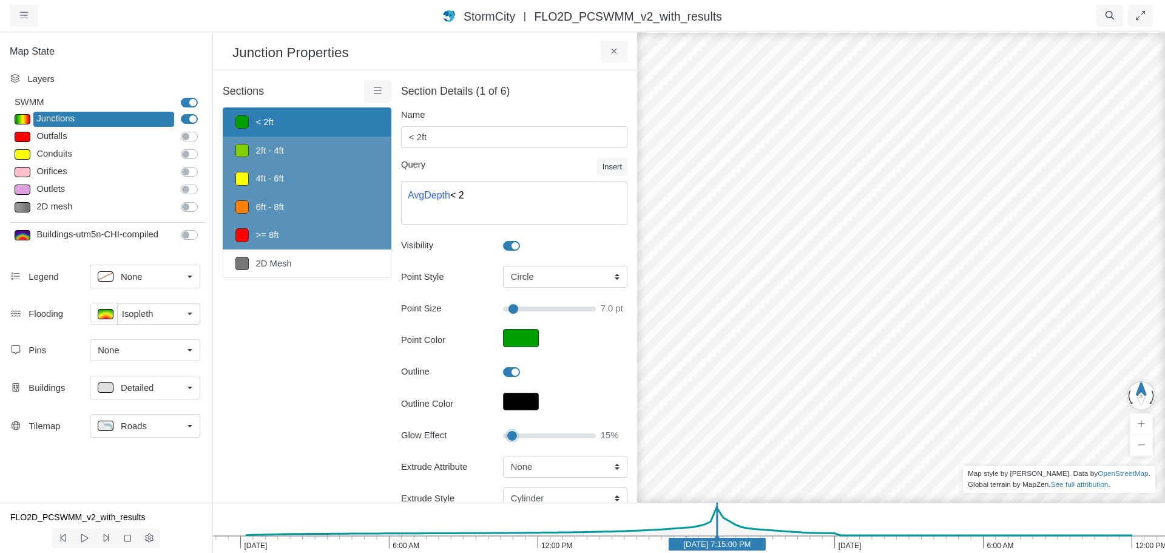
type input "7"
type input "10"
click at [512, 437] on input "Glow Effect" at bounding box center [549, 435] width 93 height 13
type input "7"
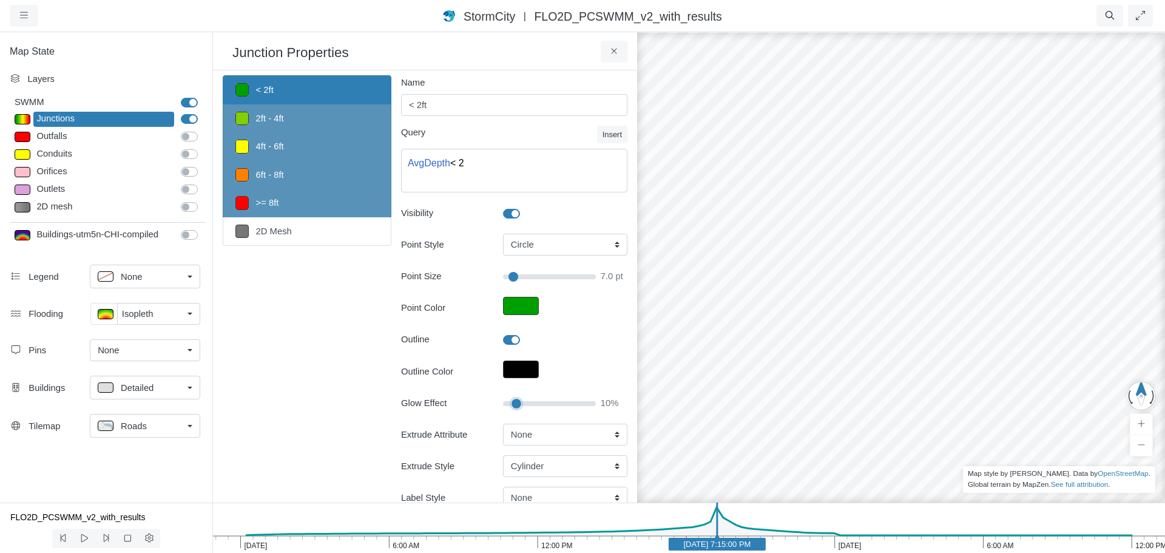
scroll to position [121, 0]
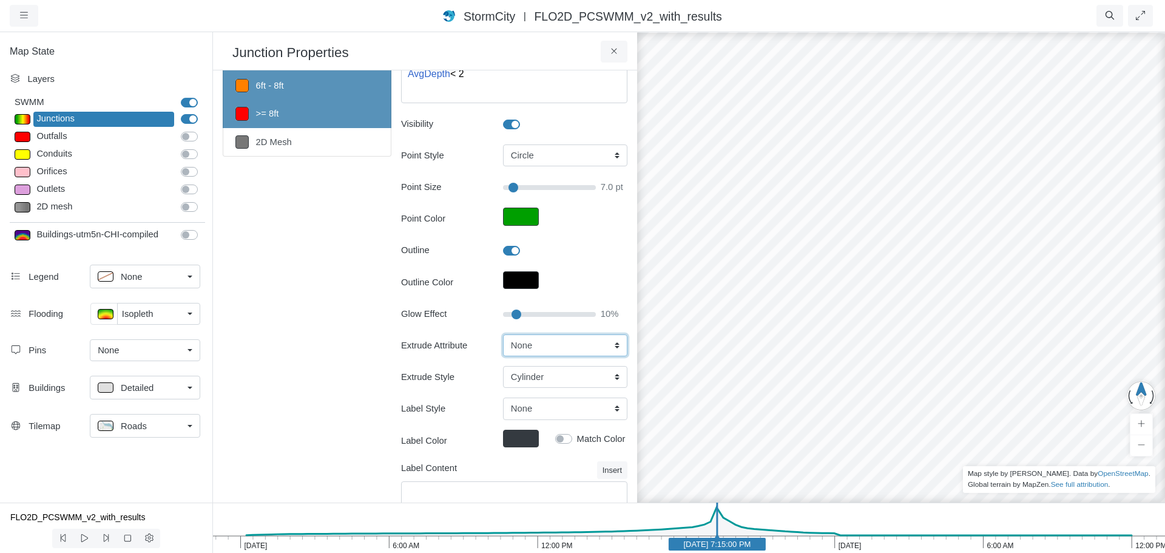
click at [525, 346] on select "None Fixed Height X-Coordinate Y-Coordinate Invert El. Depth Initial Depth Surc…" at bounding box center [565, 345] width 124 height 22
select select "AvgDepth"
click at [503, 334] on select "None Fixed Height X-Coordinate Y-Coordinate Invert El. Depth Initial Depth Surc…" at bounding box center [565, 345] width 124 height 22
type input "7"
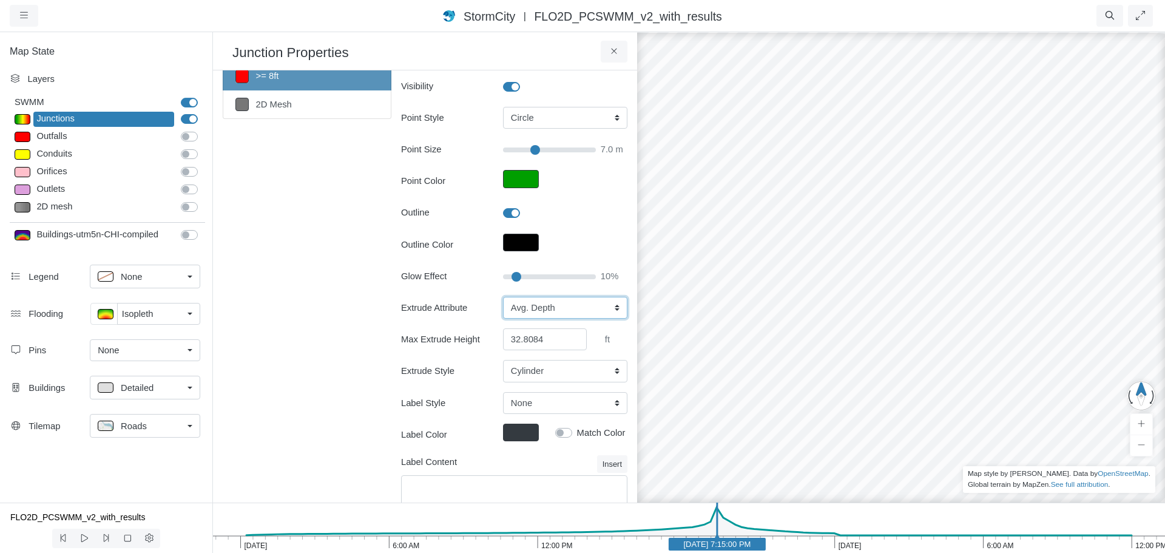
scroll to position [84, 0]
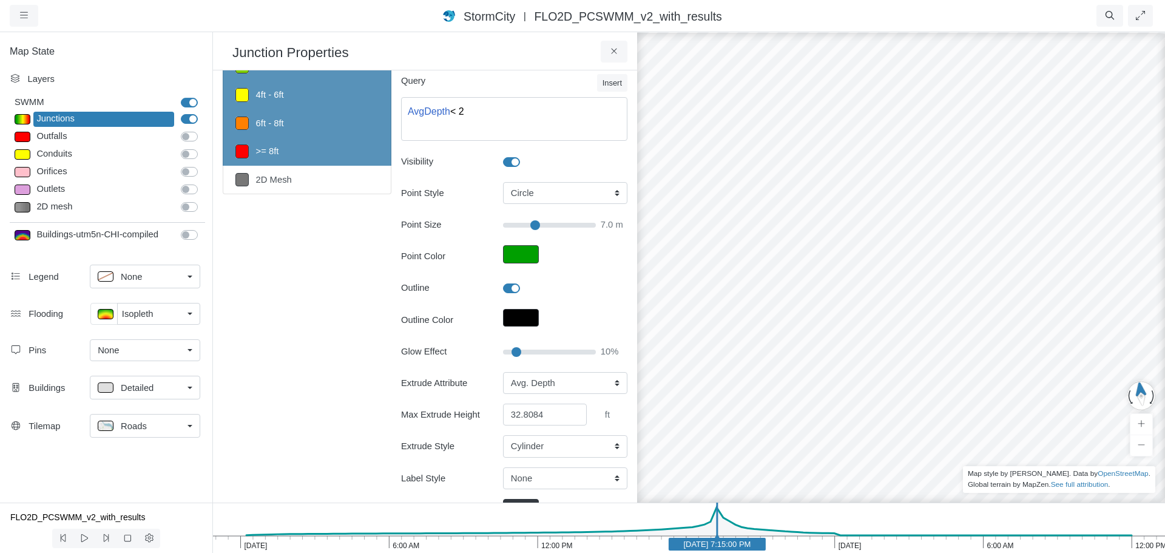
drag, startPoint x: 866, startPoint y: 274, endPoint x: 912, endPoint y: 226, distance: 67.4
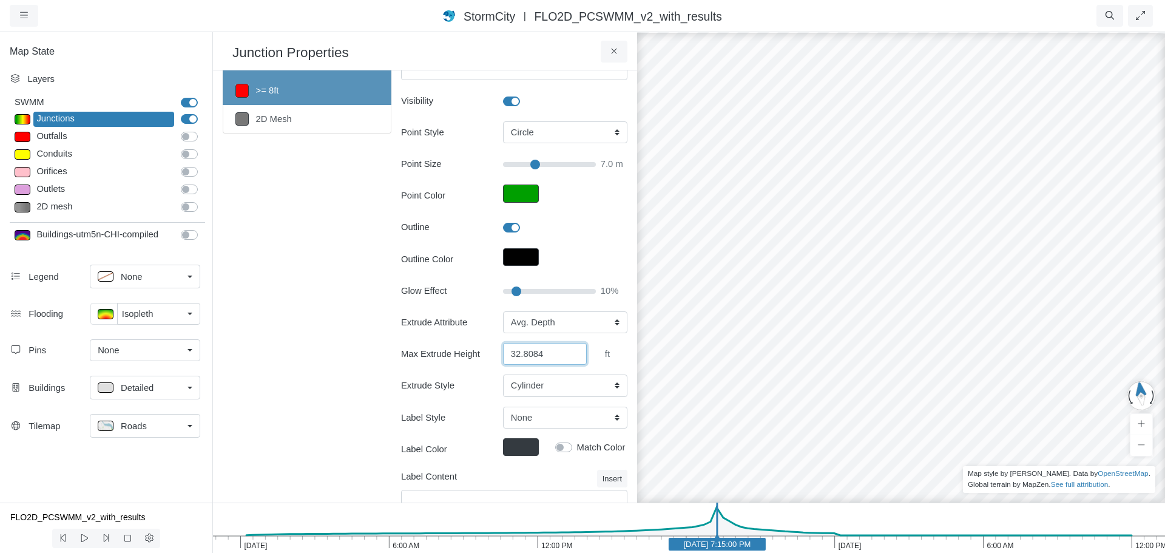
click at [509, 354] on input "32.8084" at bounding box center [545, 354] width 84 height 22
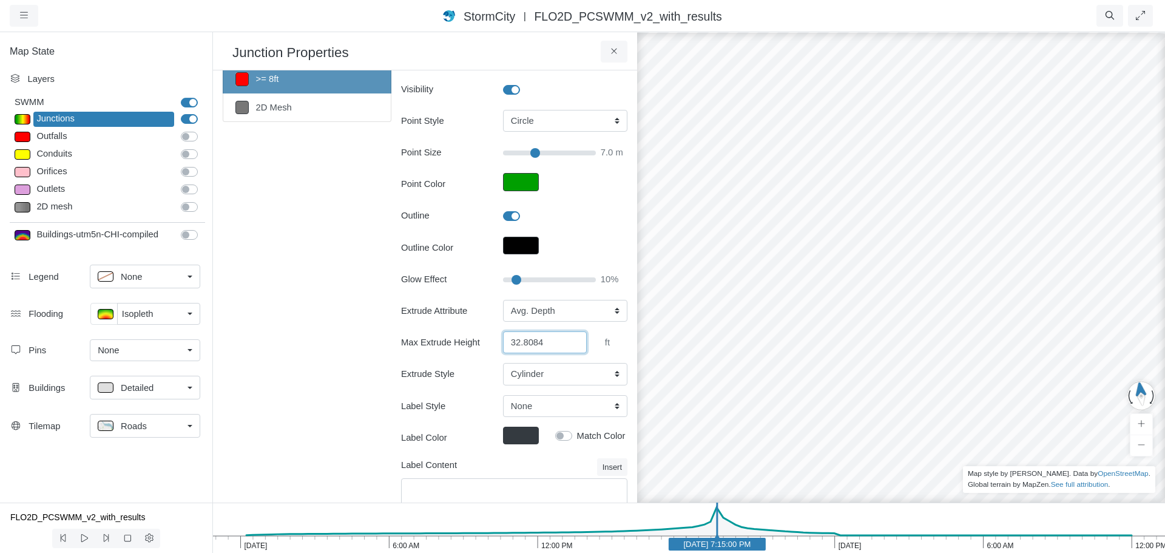
scroll to position [182, 0]
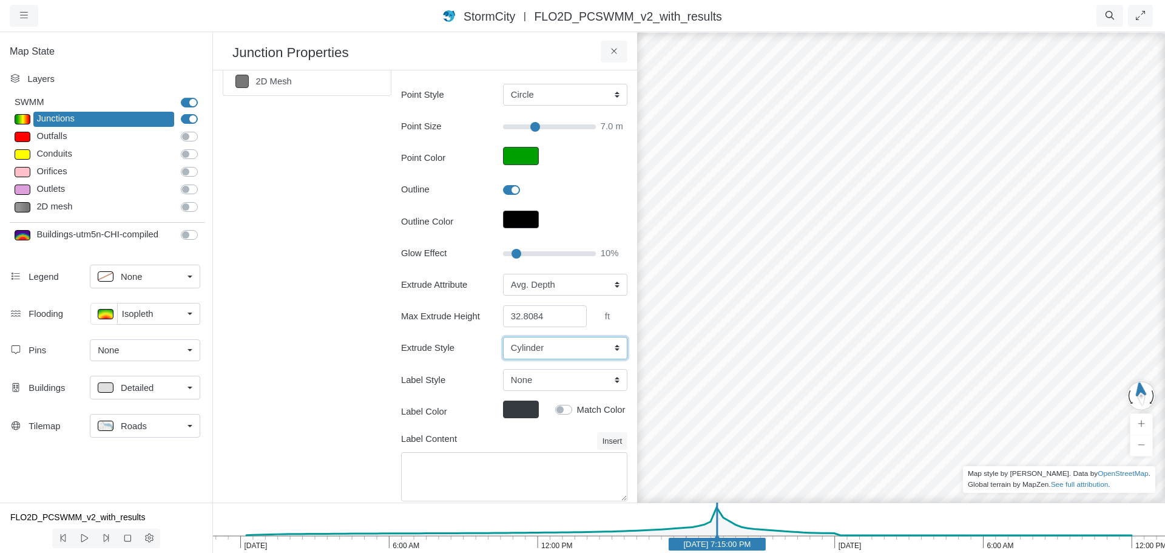
click at [534, 353] on select "Cylinder Hexagonal Prism Rectangular Prism Sphere" at bounding box center [565, 348] width 124 height 22
select select "SPH"
click at [503, 337] on select "Cylinder Hexagonal Prism Rectangular Prism Sphere" at bounding box center [565, 348] width 124 height 22
type input "7"
drag, startPoint x: 370, startPoint y: 388, endPoint x: 473, endPoint y: 387, distance: 102.6
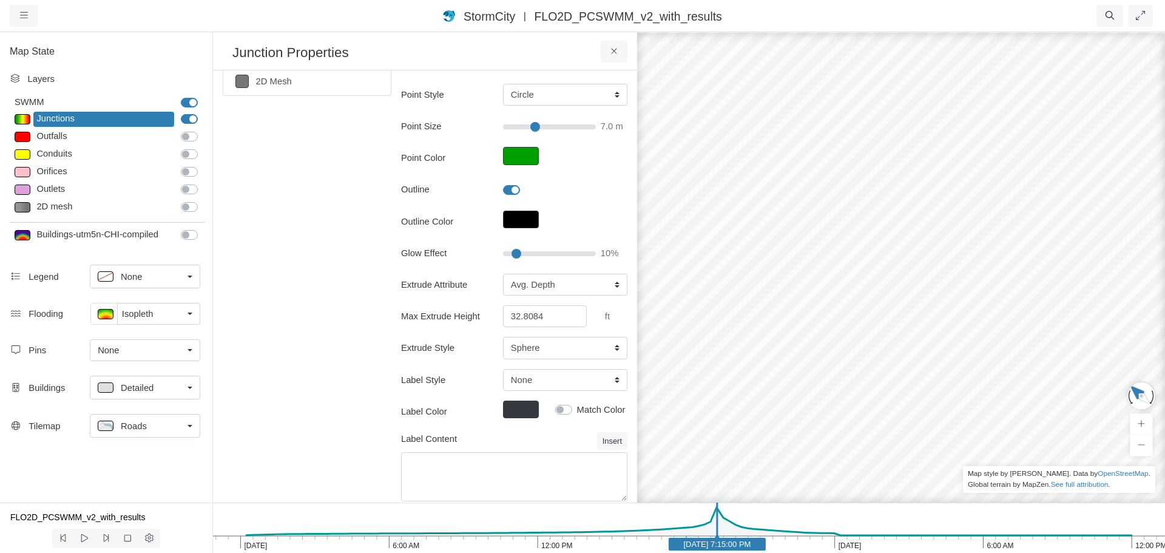
drag, startPoint x: 717, startPoint y: 251, endPoint x: 957, endPoint y: 235, distance: 240.9
drag, startPoint x: 1030, startPoint y: 110, endPoint x: 924, endPoint y: 280, distance: 200.6
click at [924, 280] on div at bounding box center [901, 292] width 1165 height 522
drag, startPoint x: 937, startPoint y: 262, endPoint x: 788, endPoint y: 324, distance: 160.7
click at [788, 329] on div at bounding box center [901, 292] width 1165 height 522
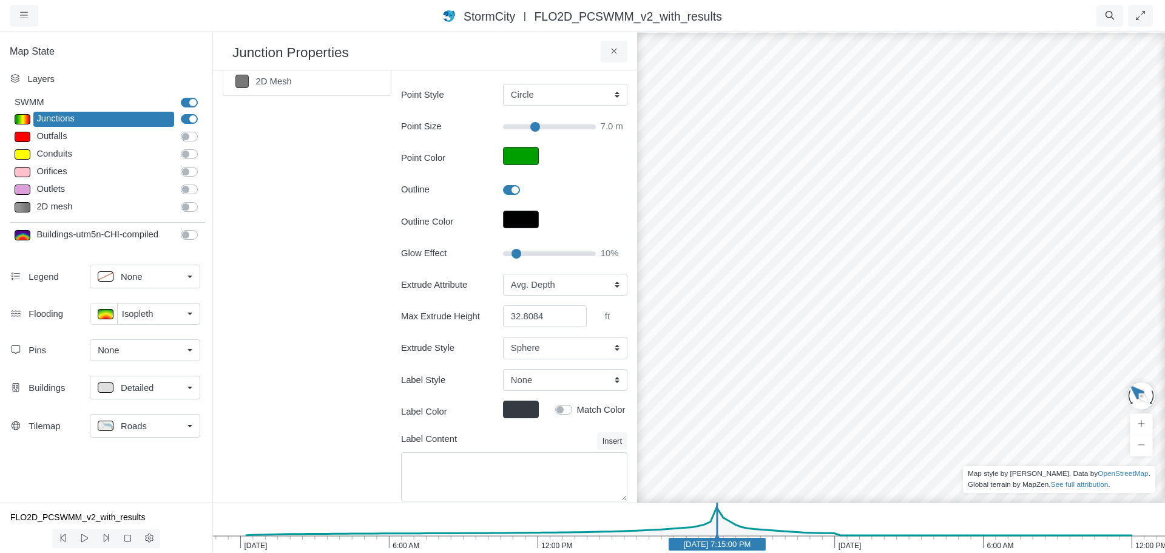
drag, startPoint x: 838, startPoint y: 346, endPoint x: 716, endPoint y: 222, distance: 174.2
click at [716, 222] on div at bounding box center [901, 292] width 1165 height 522
drag, startPoint x: 741, startPoint y: 222, endPoint x: 1066, endPoint y: 239, distance: 325.8
click at [1128, 242] on div at bounding box center [901, 292] width 1165 height 522
drag, startPoint x: 1020, startPoint y: 234, endPoint x: 593, endPoint y: 212, distance: 427.8
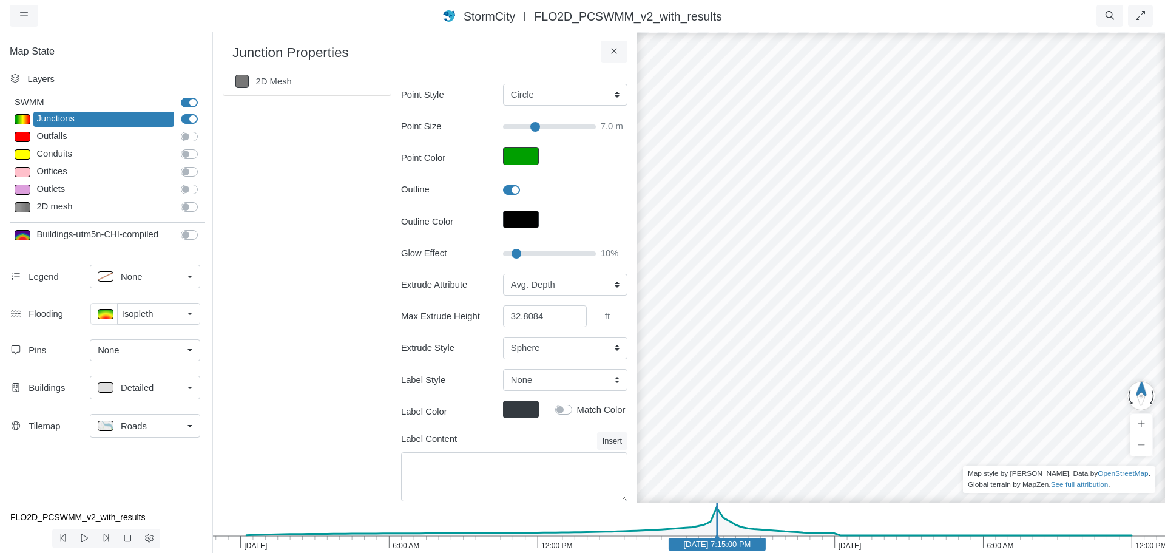
drag, startPoint x: 772, startPoint y: 244, endPoint x: 1013, endPoint y: 299, distance: 247.2
click at [1017, 299] on div at bounding box center [901, 292] width 1165 height 522
drag, startPoint x: 1072, startPoint y: 221, endPoint x: 813, endPoint y: 345, distance: 287.5
click at [813, 345] on div at bounding box center [901, 292] width 1165 height 522
drag, startPoint x: 1030, startPoint y: 265, endPoint x: 314, endPoint y: 240, distance: 716.0
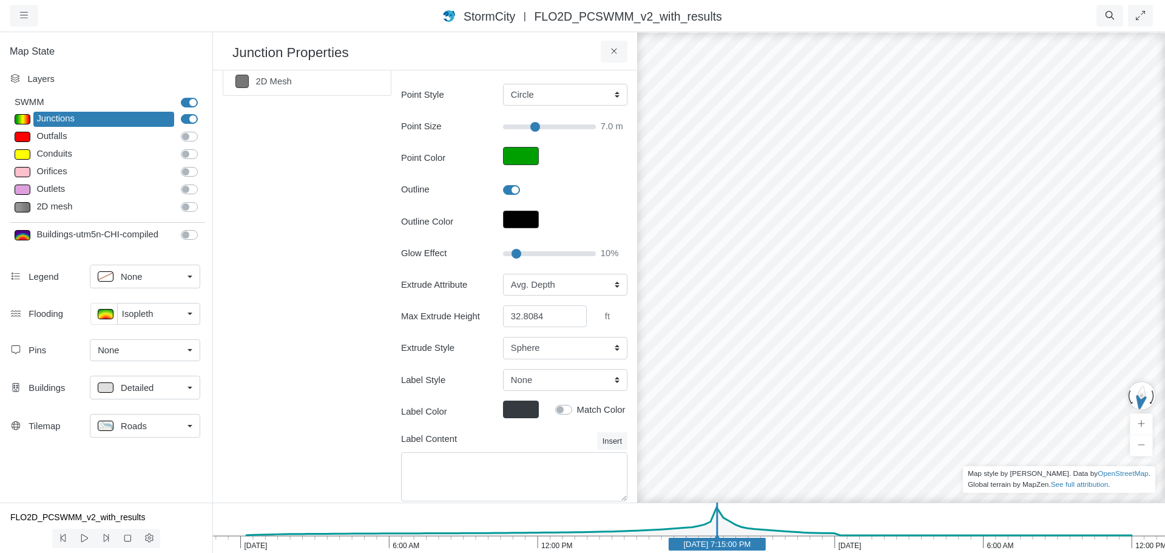
drag, startPoint x: 954, startPoint y: 374, endPoint x: 492, endPoint y: 331, distance: 464.5
drag, startPoint x: 1080, startPoint y: 226, endPoint x: 300, endPoint y: 258, distance: 780.6
click at [302, 235] on div "Sections < 2ft 2ft - 4ft 4ft - 6ft 6ft - 8ft >= 8ft 2D Mesh Layer Details Refra…" at bounding box center [307, 207] width 169 height 618
click at [612, 59] on button at bounding box center [614, 52] width 27 height 22
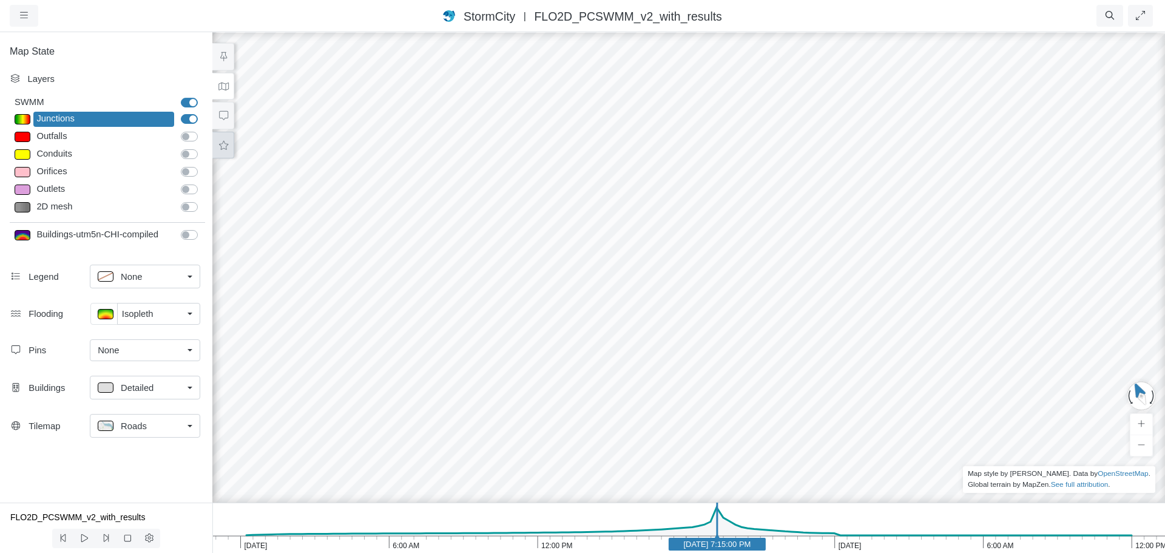
click at [222, 152] on button at bounding box center [223, 145] width 22 height 27
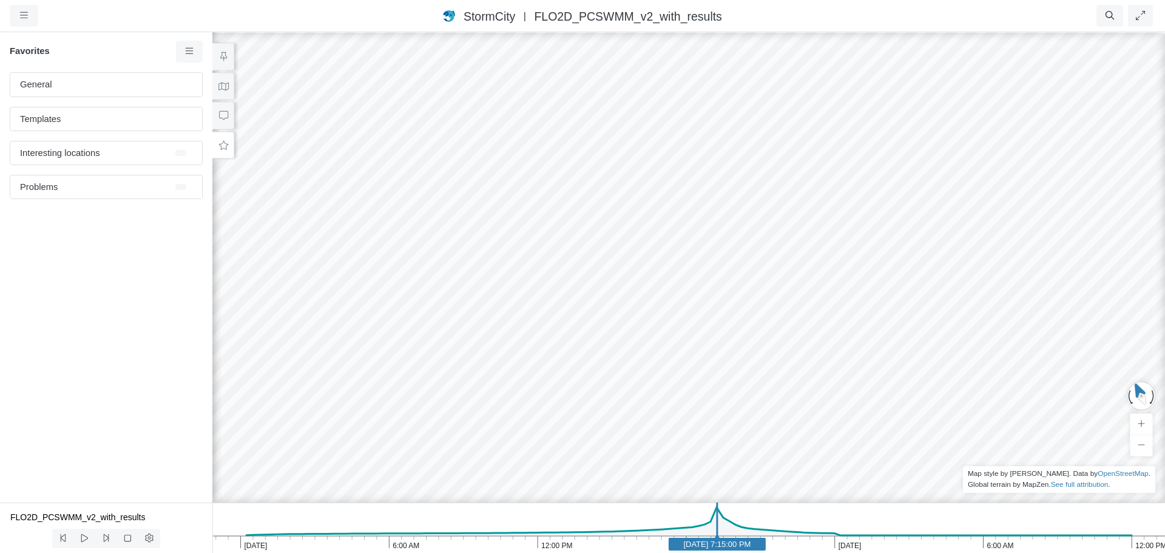
scroll to position [185, 0]
drag, startPoint x: 963, startPoint y: 359, endPoint x: 557, endPoint y: 334, distance: 406.8
click at [642, 328] on div at bounding box center [688, 292] width 1165 height 522
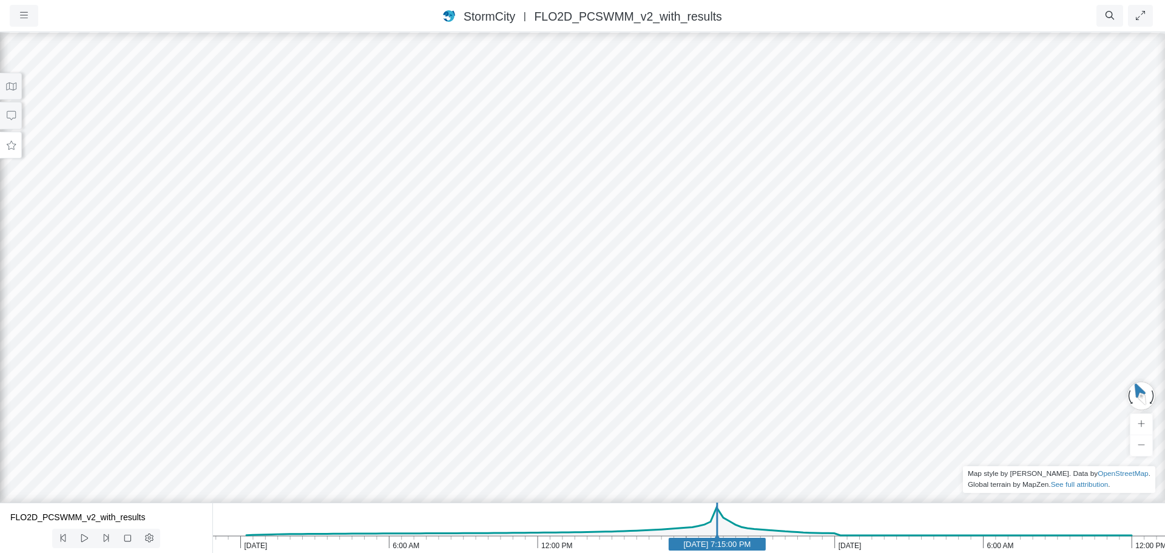
drag, startPoint x: 246, startPoint y: 242, endPoint x: 709, endPoint y: 252, distance: 463.2
click at [709, 252] on div at bounding box center [582, 292] width 1165 height 522
